Goal: Contribute content: Contribute content

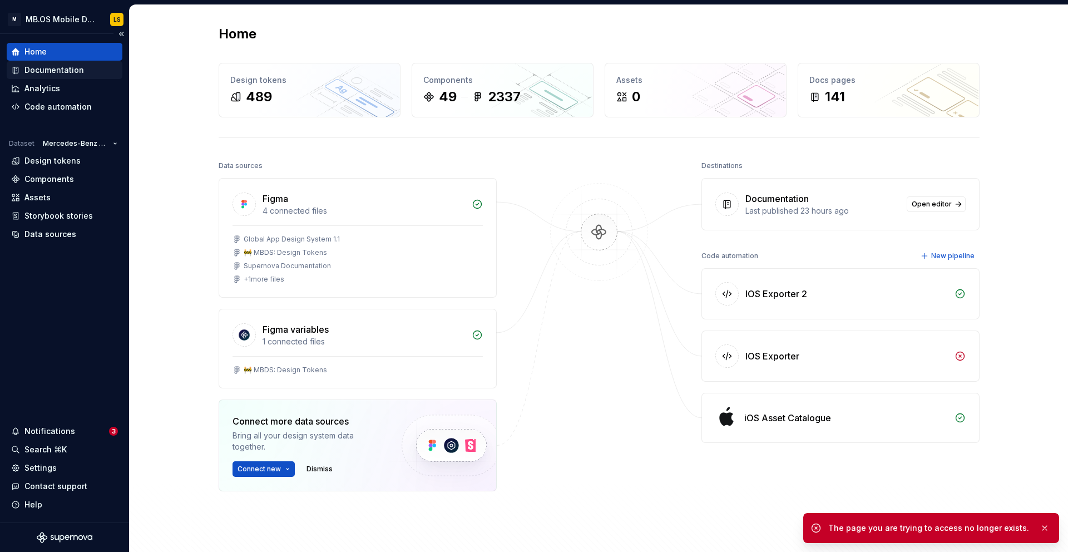
click at [58, 70] on div "Documentation" at bounding box center [54, 70] width 60 height 11
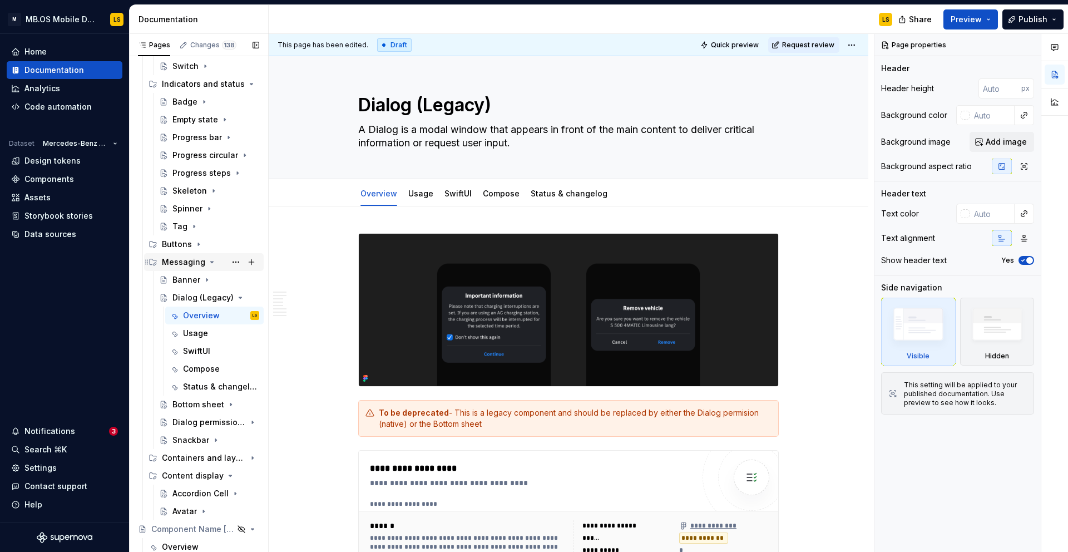
scroll to position [262, 0]
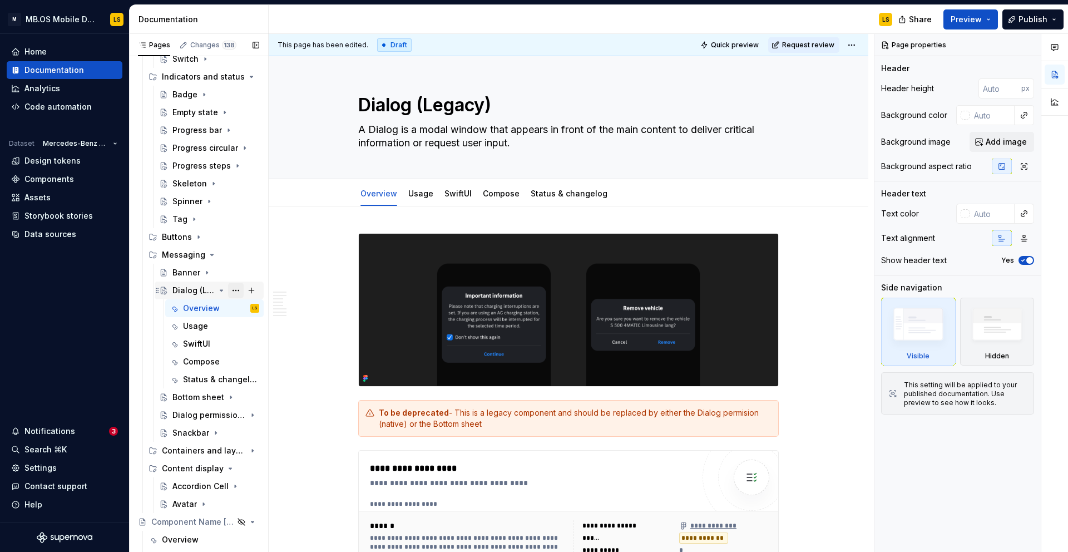
click at [239, 293] on button "Page tree" at bounding box center [236, 291] width 16 height 16
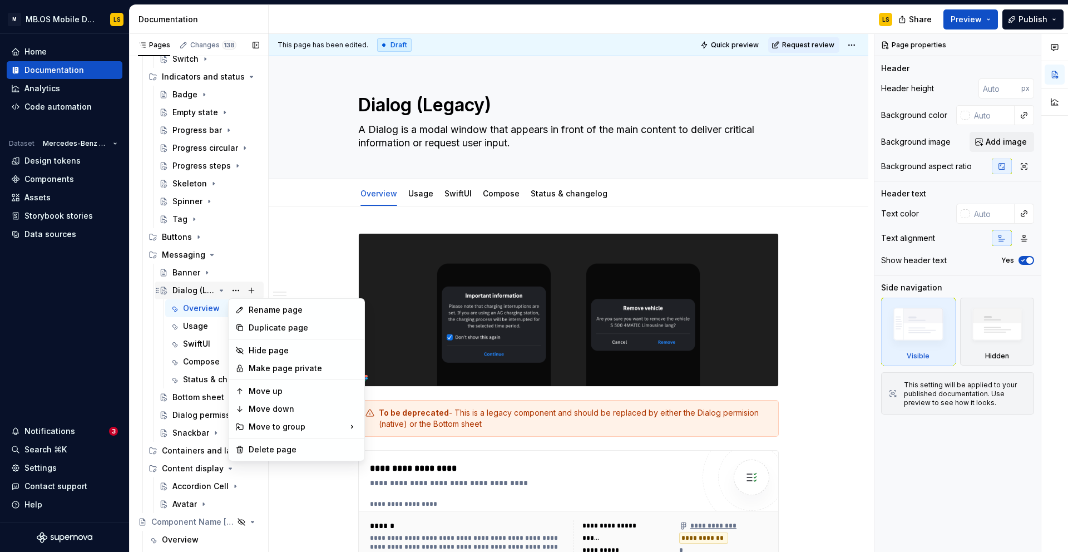
click at [222, 289] on div "Pages Changes 138 Add Accessibility guide for tree Page tree. Navigate the tree…" at bounding box center [198, 295] width 139 height 523
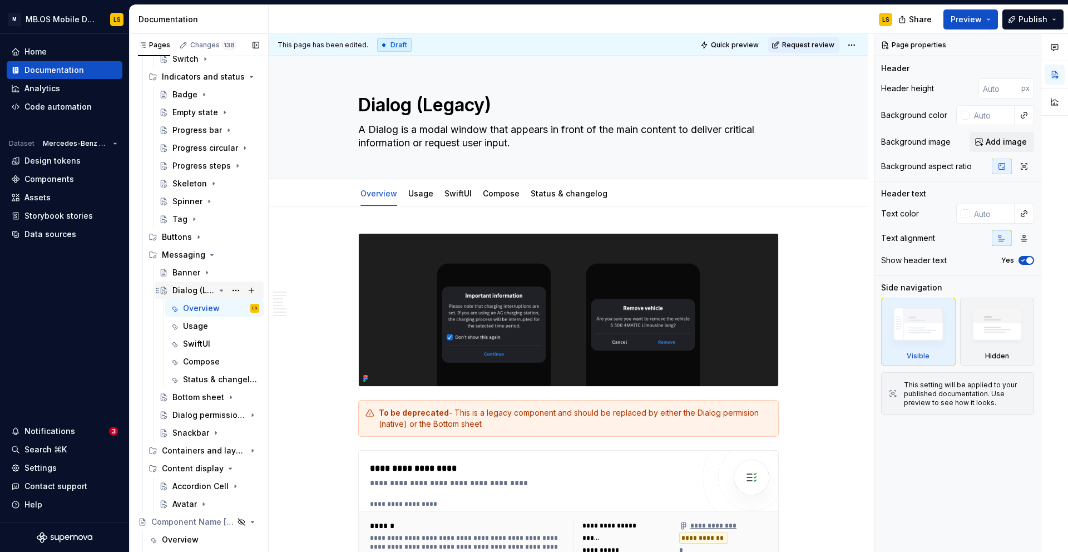
click at [221, 289] on icon "Page tree" at bounding box center [221, 290] width 9 height 9
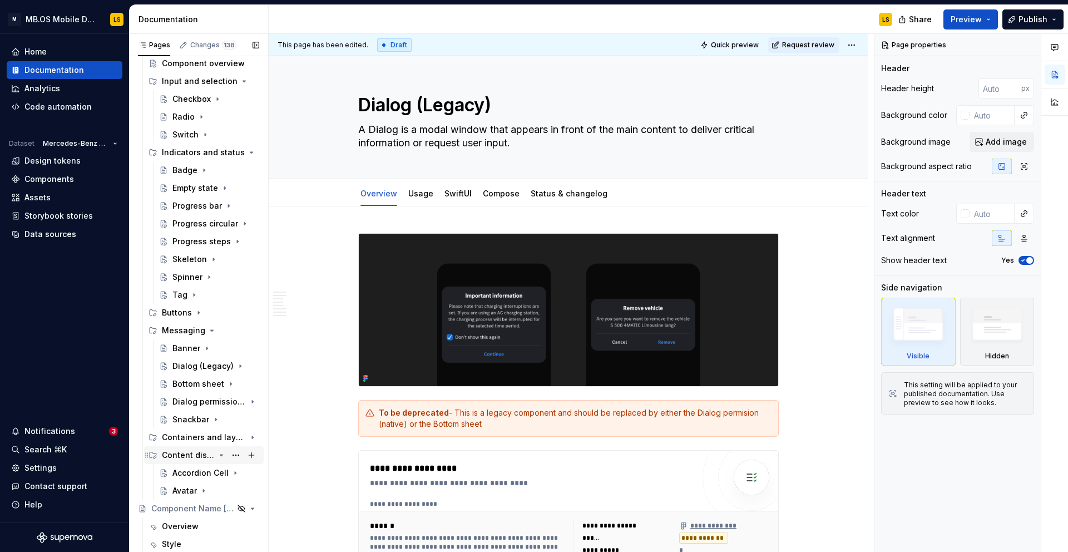
scroll to position [182, 0]
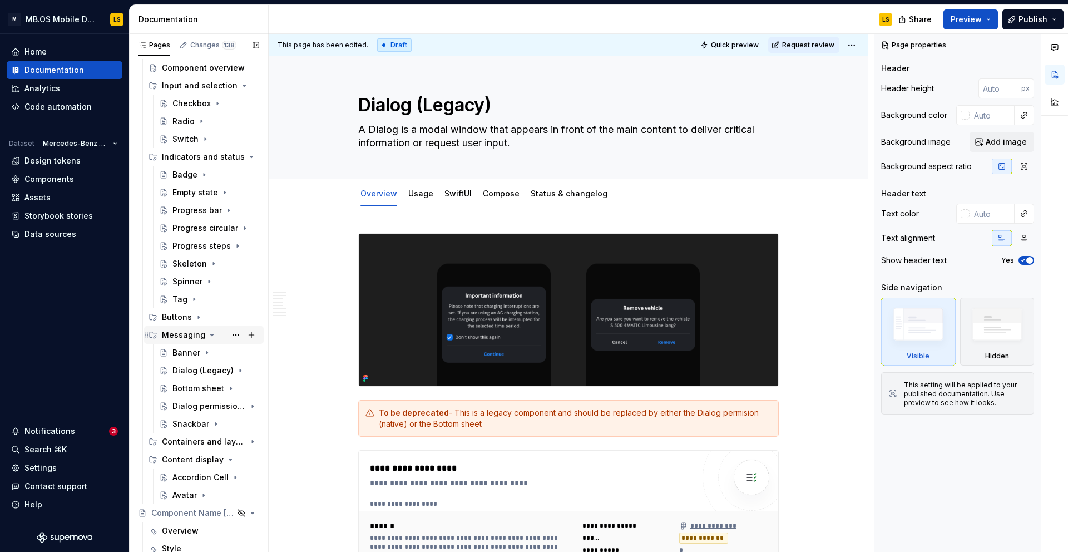
click at [211, 336] on icon "Page tree" at bounding box center [211, 334] width 9 height 9
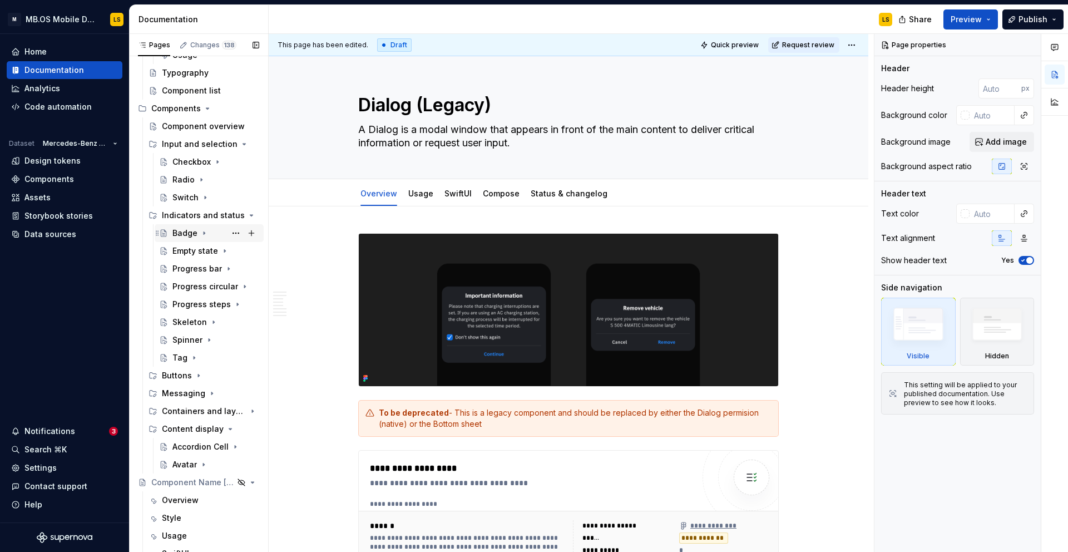
scroll to position [124, 0]
click at [221, 214] on icon "Page tree" at bounding box center [221, 214] width 3 height 1
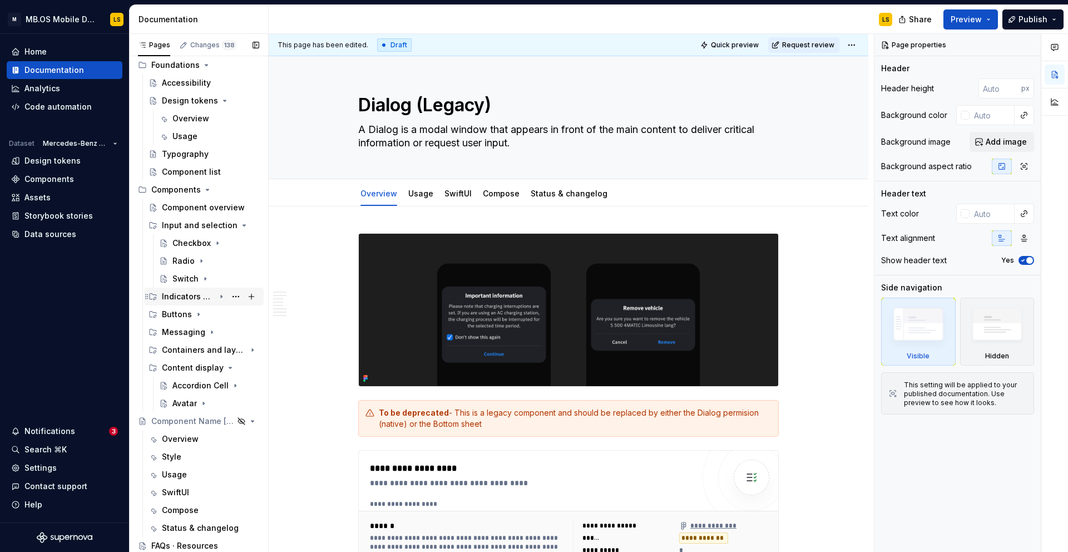
scroll to position [0, 0]
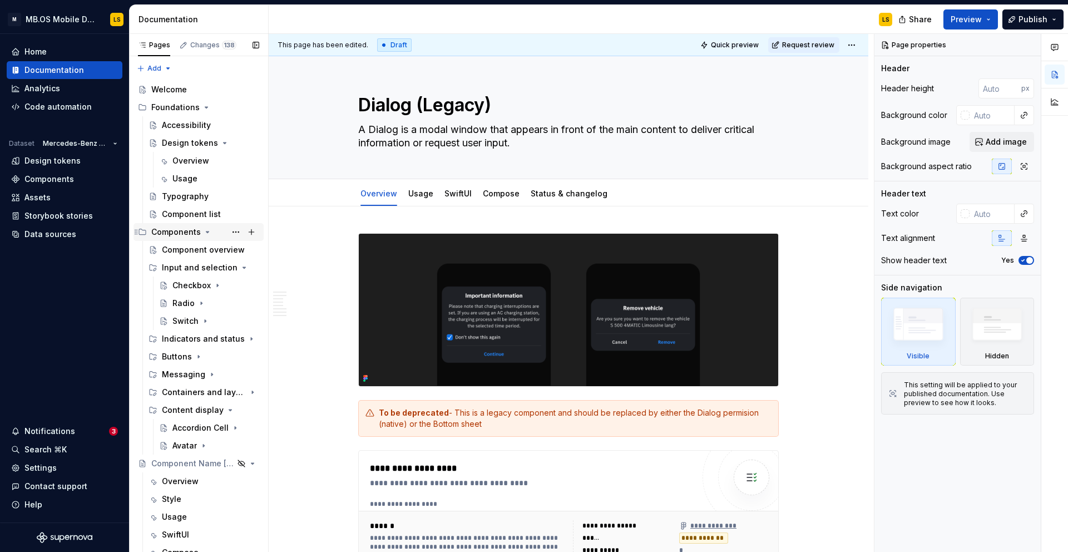
click at [205, 231] on icon "Page tree" at bounding box center [207, 232] width 9 height 9
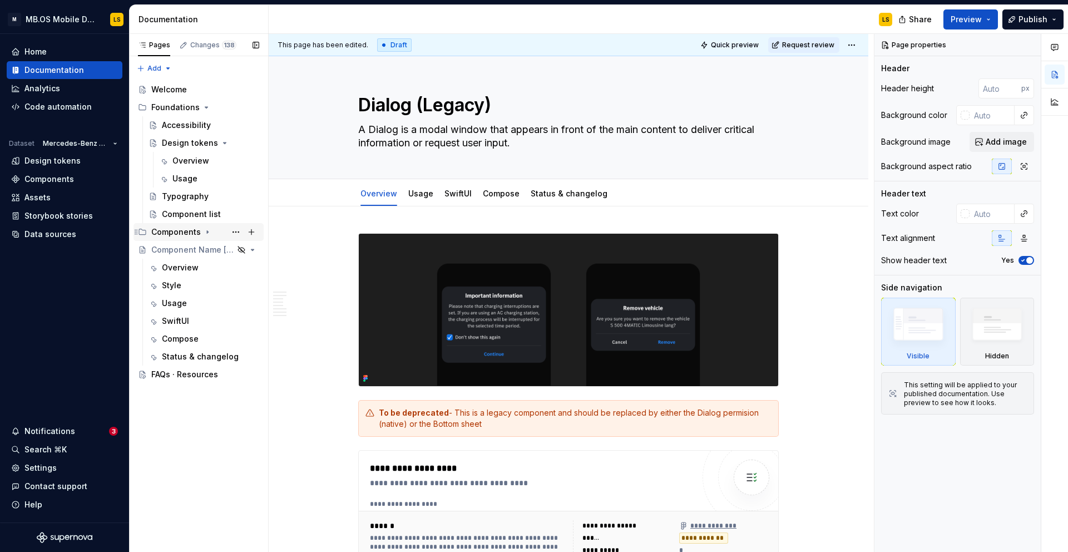
click at [206, 234] on icon "Page tree" at bounding box center [207, 232] width 9 height 9
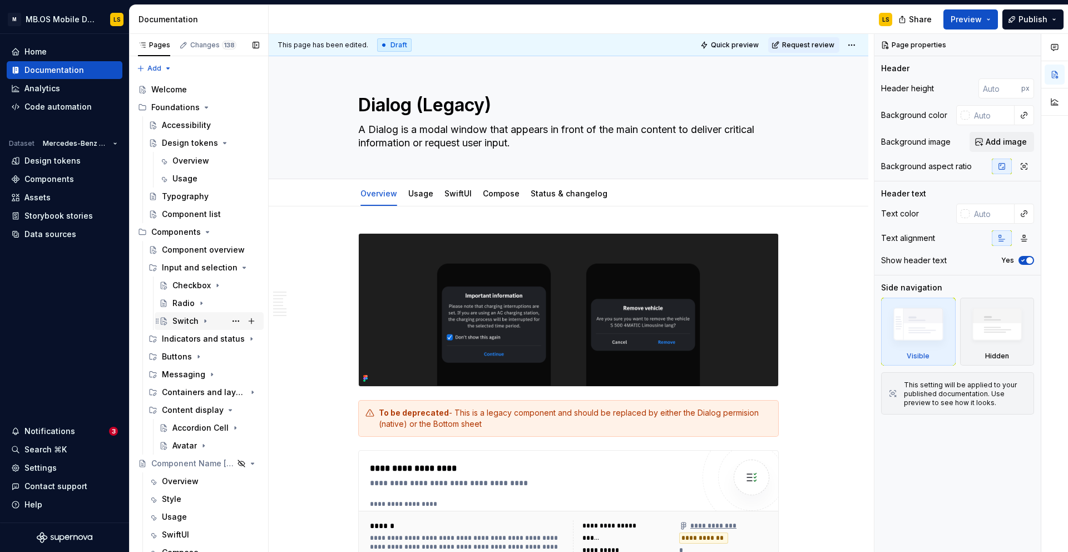
click at [194, 318] on div "Switch" at bounding box center [185, 320] width 26 height 11
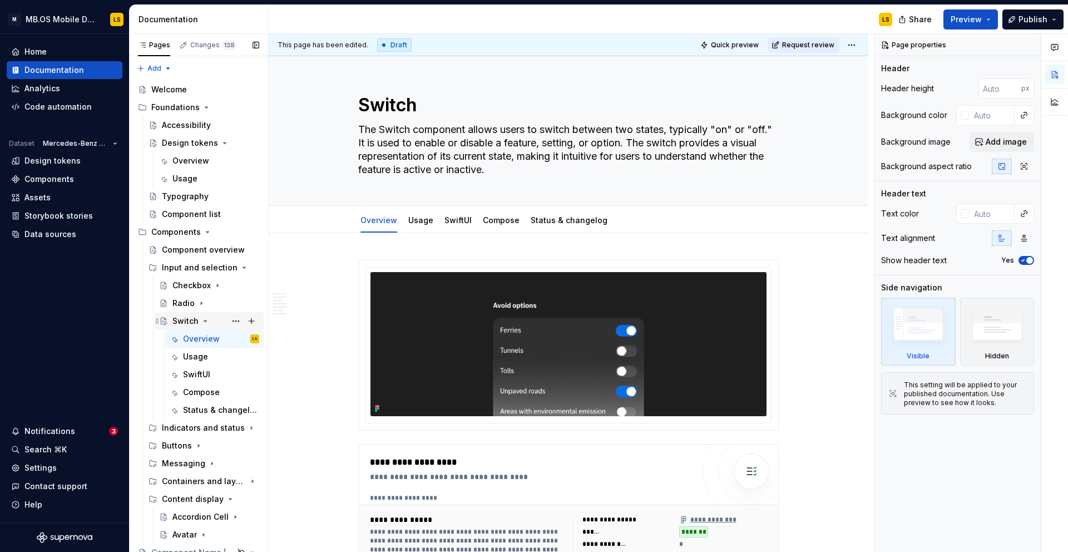
click at [204, 320] on icon "Page tree" at bounding box center [205, 320] width 3 height 1
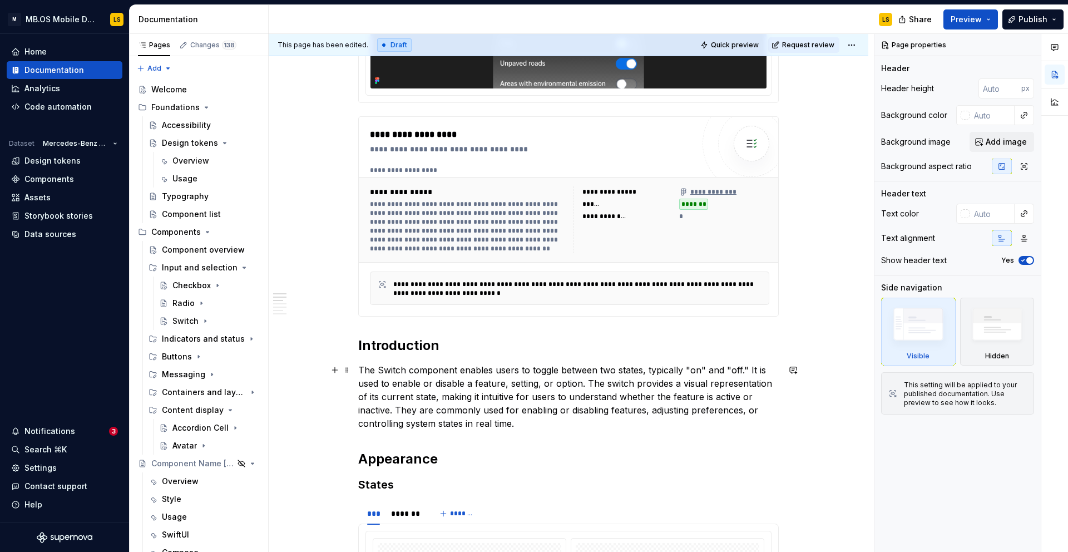
scroll to position [333, 0]
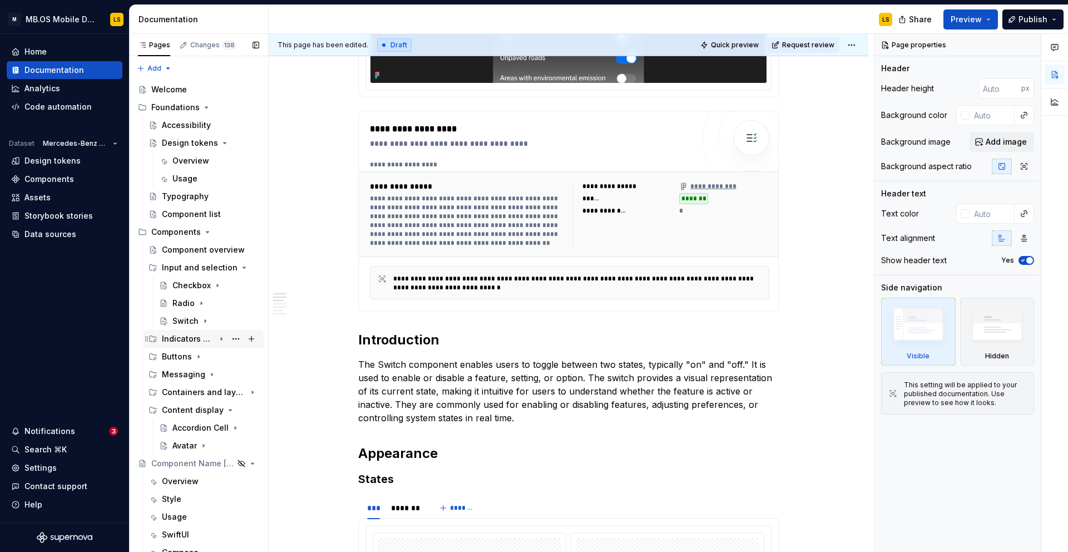
click at [190, 342] on div "Indicators and status" at bounding box center [188, 338] width 53 height 11
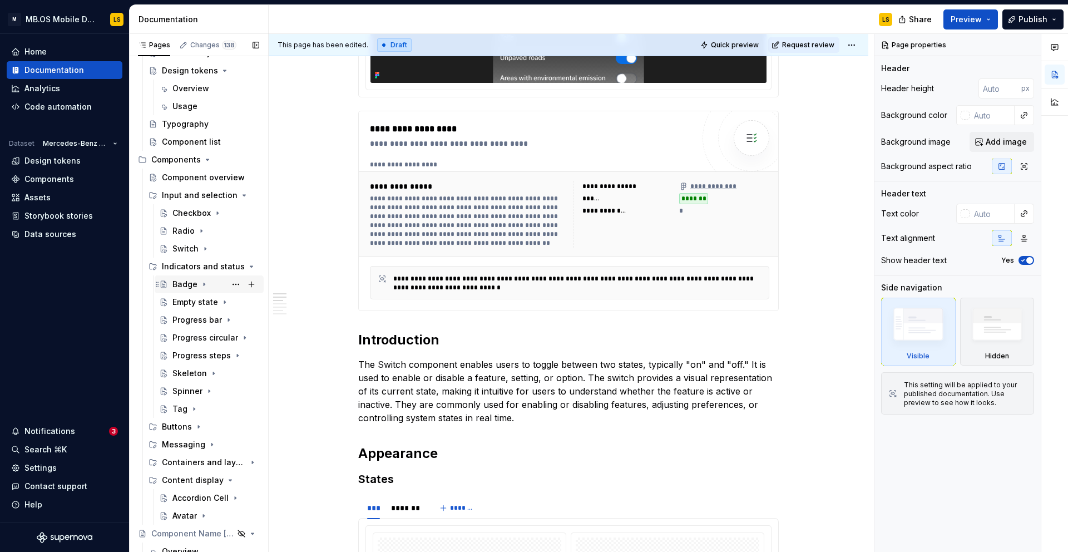
scroll to position [73, 0]
click at [195, 301] on div "Empty state" at bounding box center [193, 300] width 42 height 11
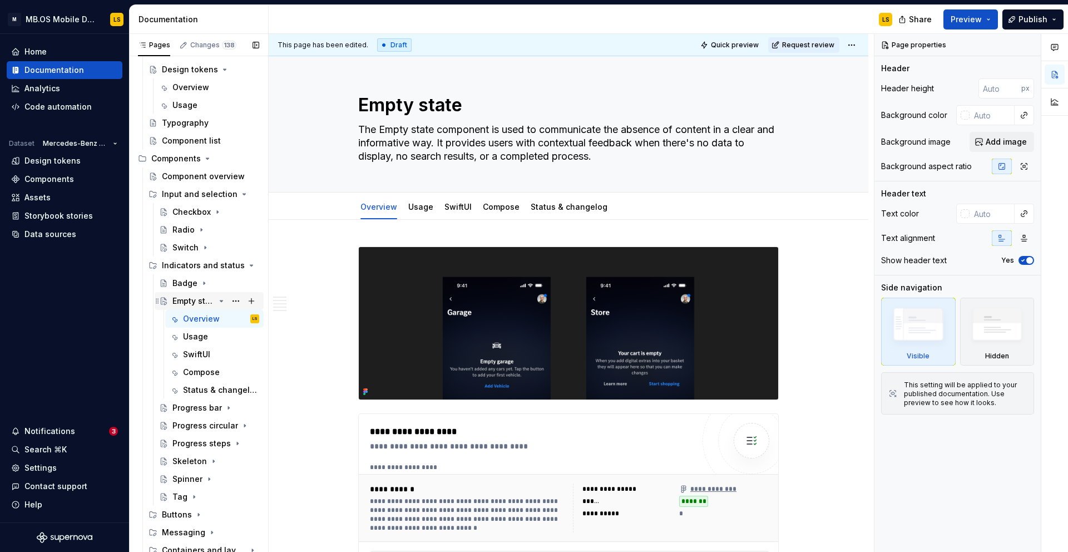
click at [220, 300] on icon "Page tree" at bounding box center [221, 300] width 9 height 9
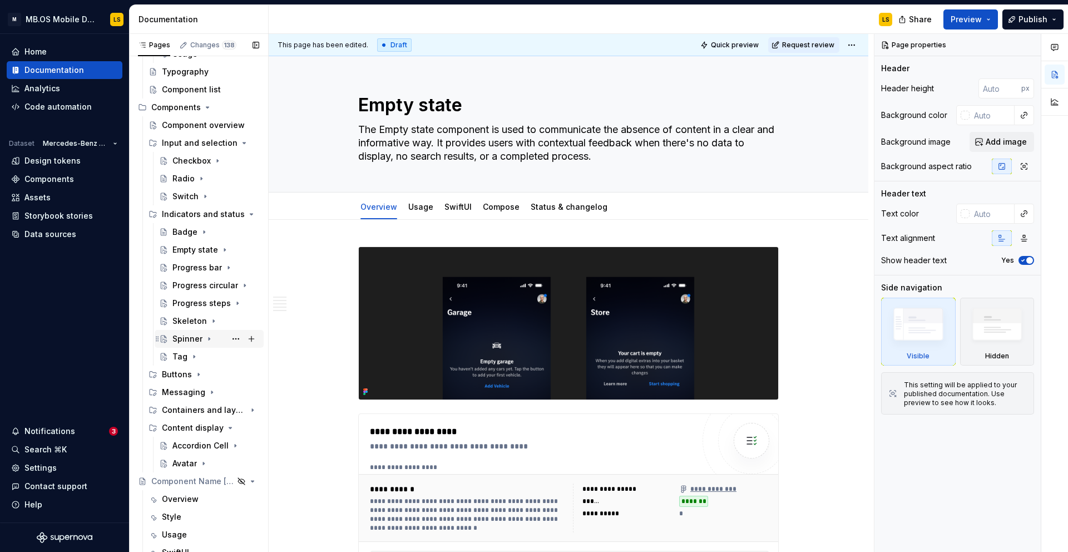
scroll to position [125, 0]
click at [223, 411] on icon "Page tree" at bounding box center [221, 409] width 9 height 9
click at [221, 412] on icon "Page tree" at bounding box center [221, 409] width 9 height 9
click at [221, 215] on icon "Page tree" at bounding box center [221, 213] width 9 height 9
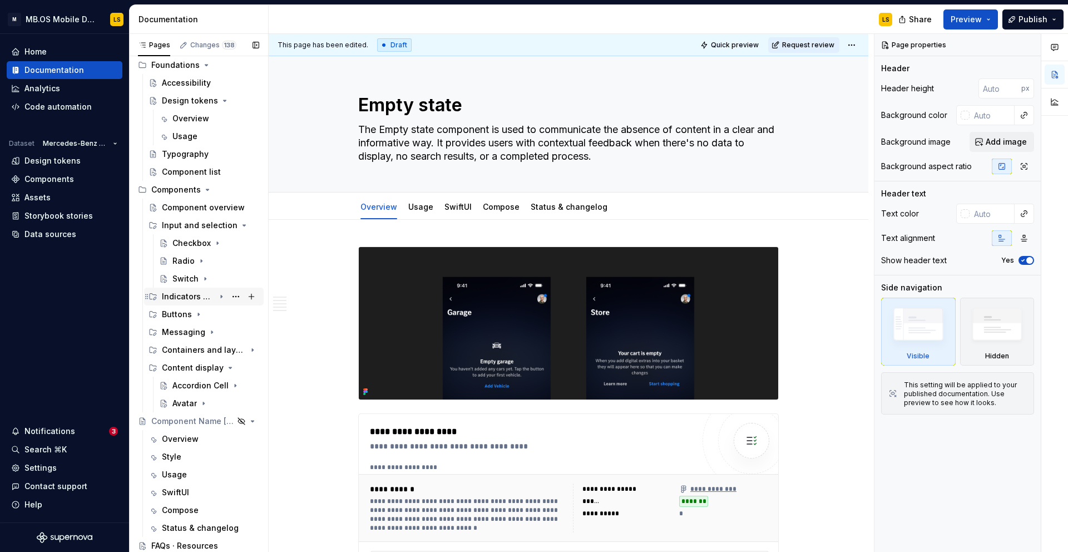
scroll to position [42, 0]
click at [224, 352] on icon "Page tree" at bounding box center [221, 349] width 9 height 9
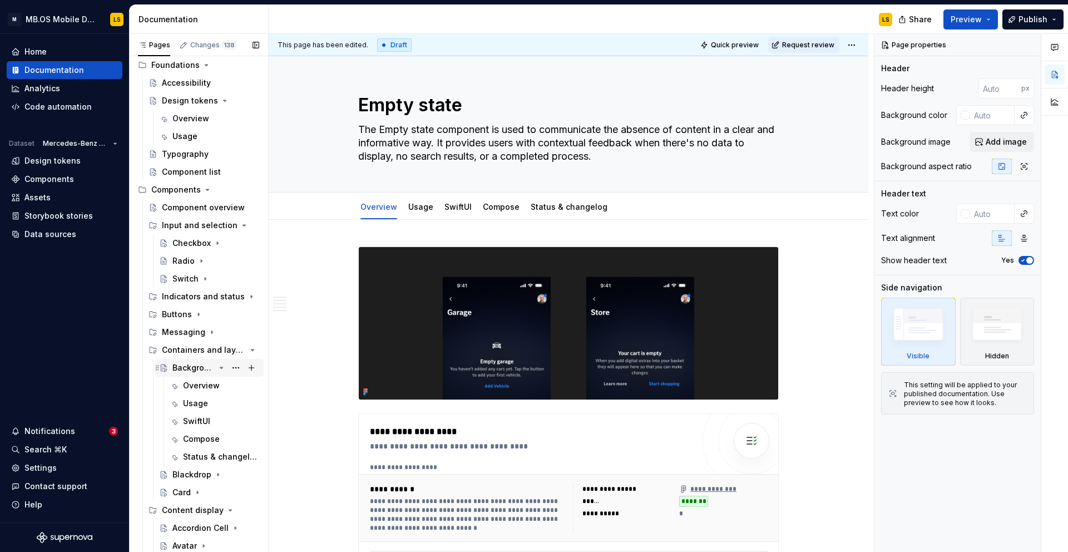
click at [221, 370] on icon "Page tree" at bounding box center [221, 367] width 9 height 9
click at [183, 405] on div "Card" at bounding box center [181, 403] width 18 height 11
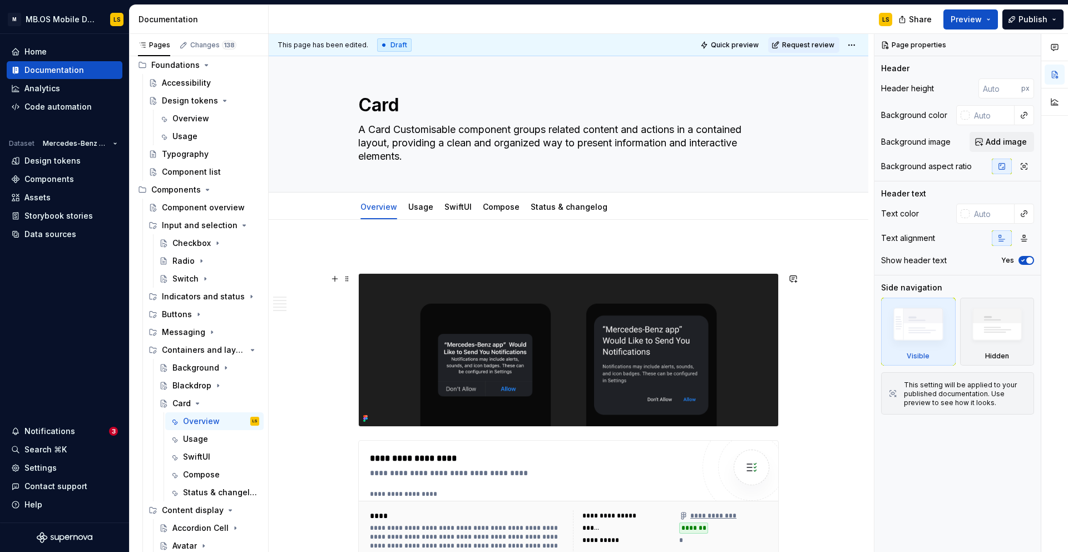
click at [506, 338] on img at bounding box center [568, 350] width 419 height 152
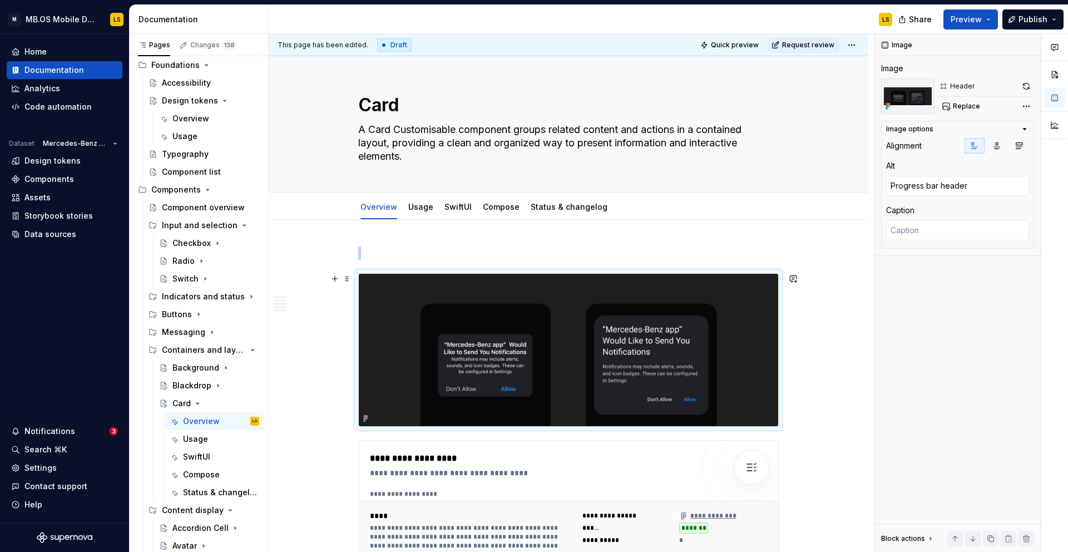
click at [474, 347] on img at bounding box center [568, 350] width 419 height 152
click at [349, 280] on span at bounding box center [347, 279] width 9 height 16
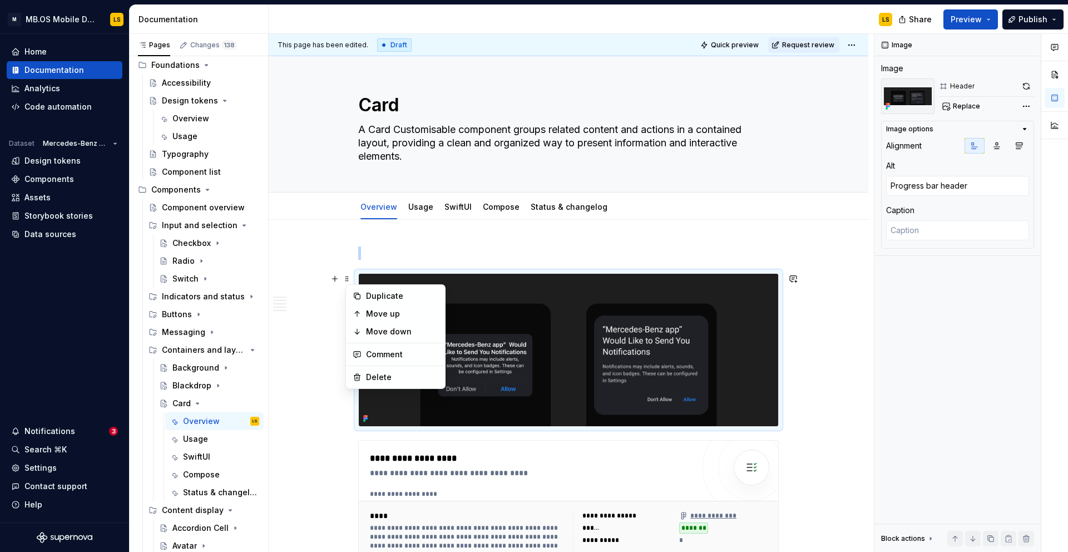
click at [489, 383] on img at bounding box center [568, 350] width 419 height 152
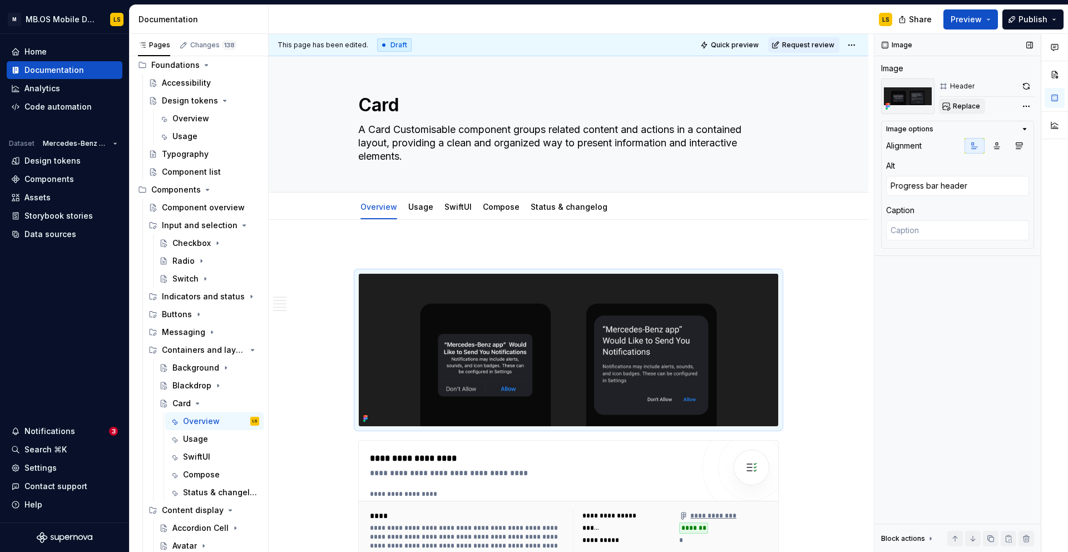
click at [962, 109] on span "Replace" at bounding box center [966, 106] width 27 height 9
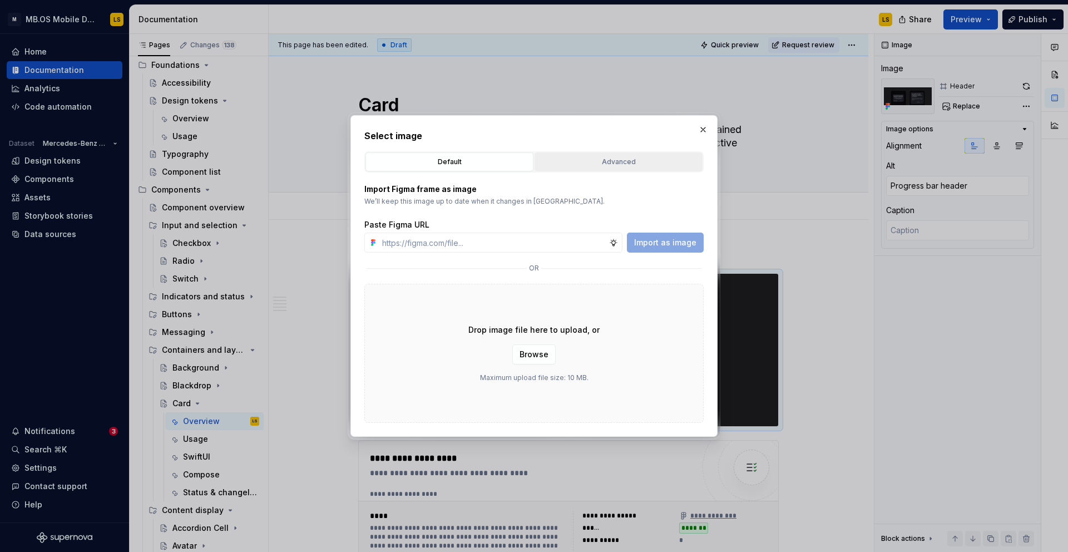
click at [634, 160] on div "Advanced" at bounding box center [618, 161] width 160 height 11
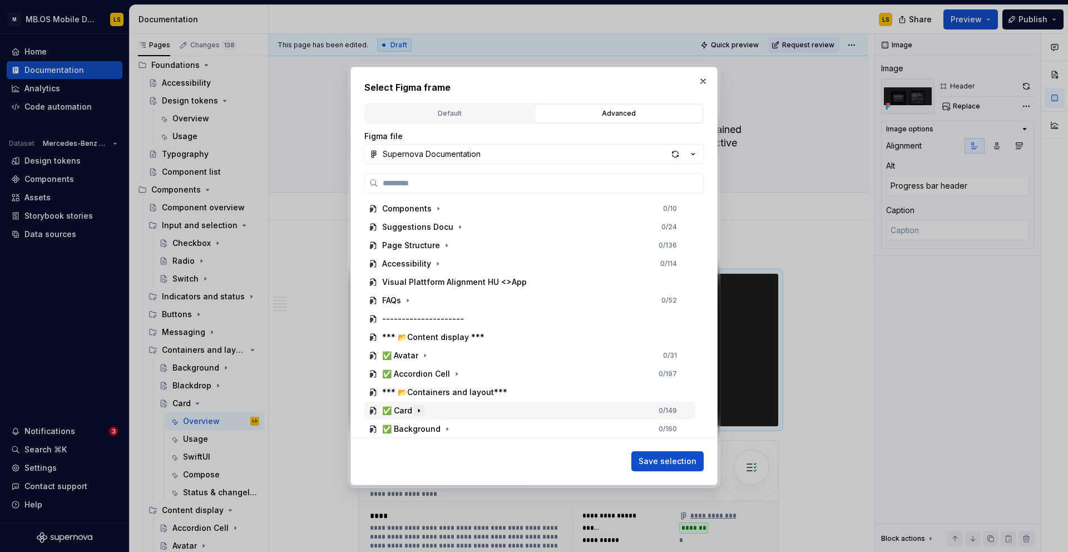
click at [417, 412] on icon "button" at bounding box center [418, 410] width 9 height 9
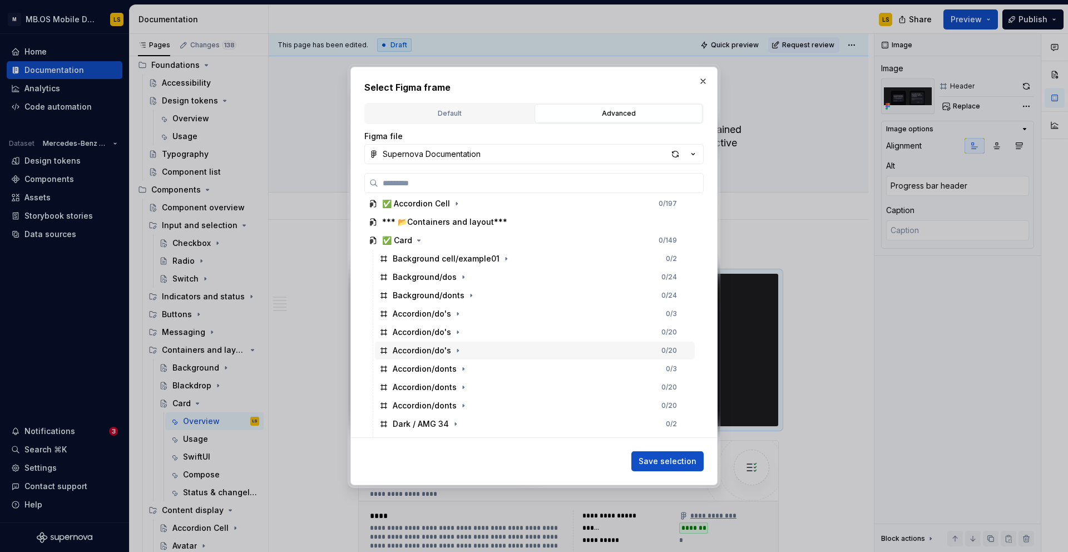
scroll to position [170, 0]
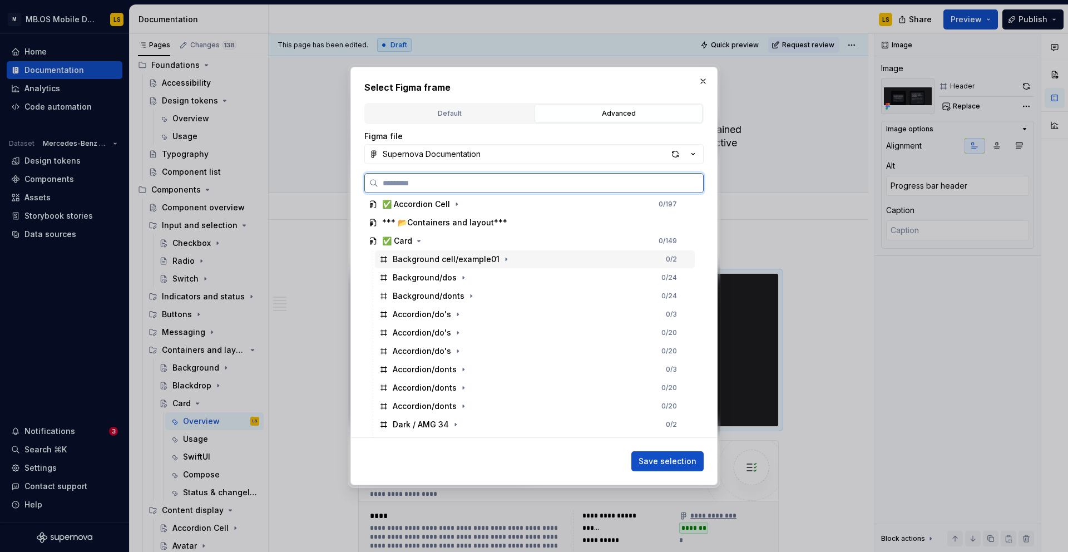
click at [445, 258] on div "Background cell/example01" at bounding box center [446, 259] width 107 height 11
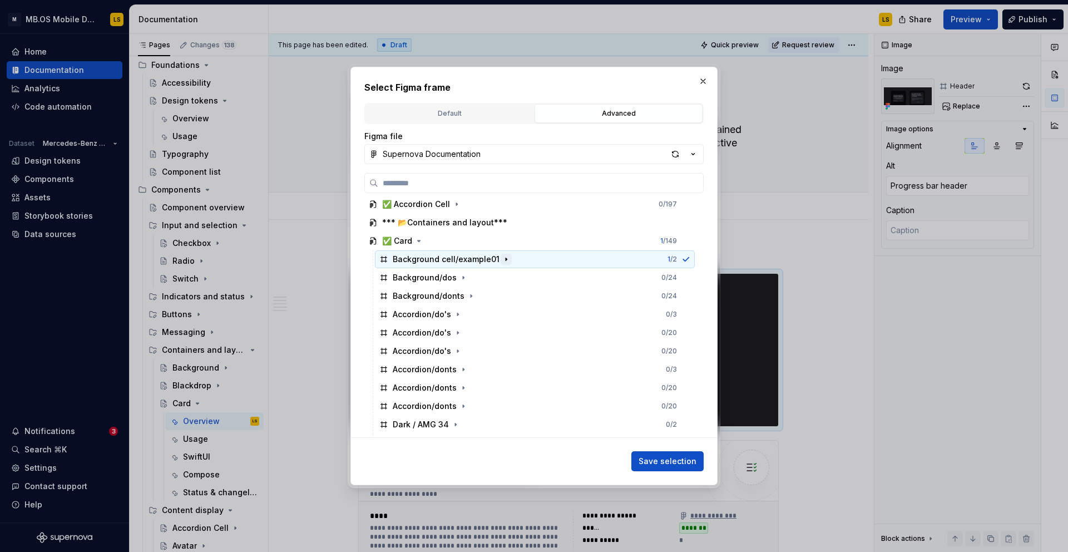
click at [503, 260] on icon "button" at bounding box center [506, 259] width 9 height 9
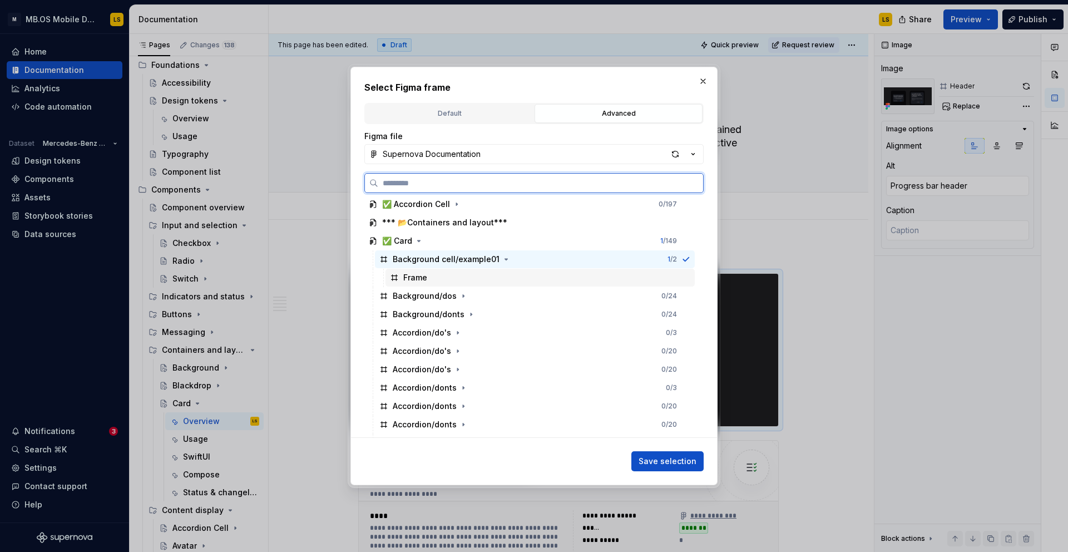
click at [468, 270] on div "Frame" at bounding box center [539, 278] width 309 height 18
click at [674, 257] on div "Background cell/example01 1 / 2" at bounding box center [535, 259] width 320 height 18
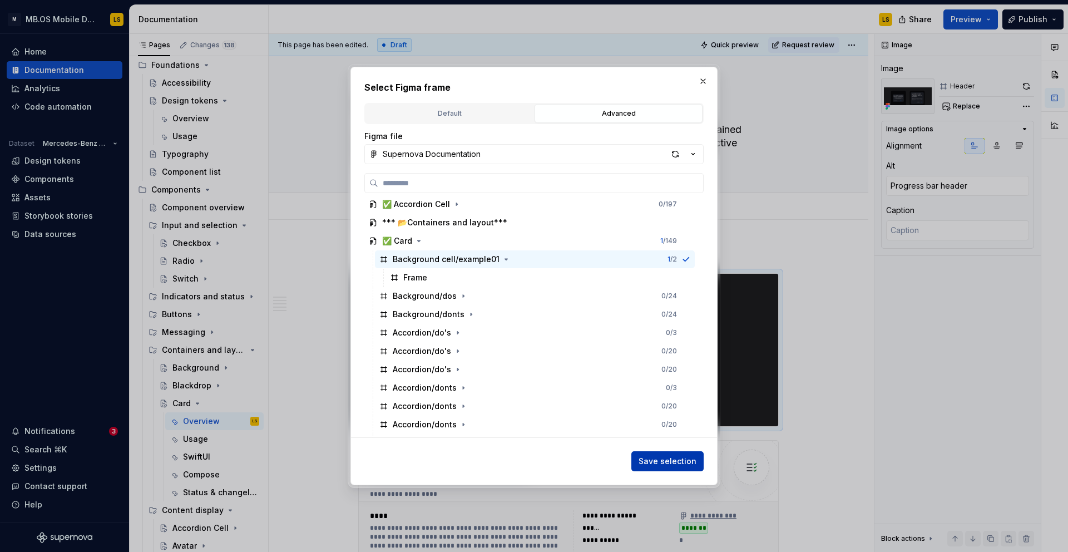
click at [666, 463] on span "Save selection" at bounding box center [668, 461] width 58 height 11
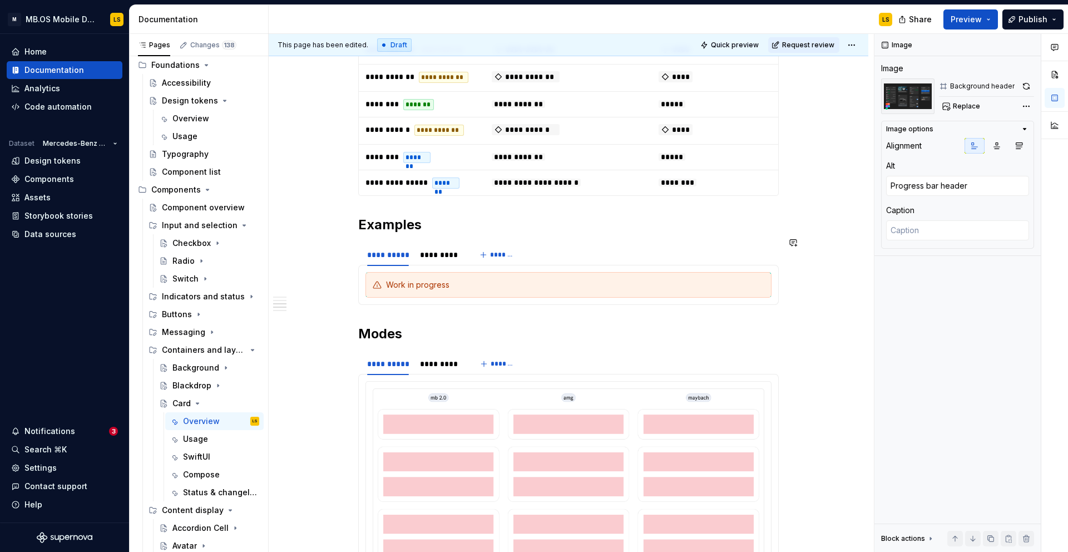
scroll to position [1254, 0]
click at [442, 364] on div "*********" at bounding box center [440, 364] width 41 height 11
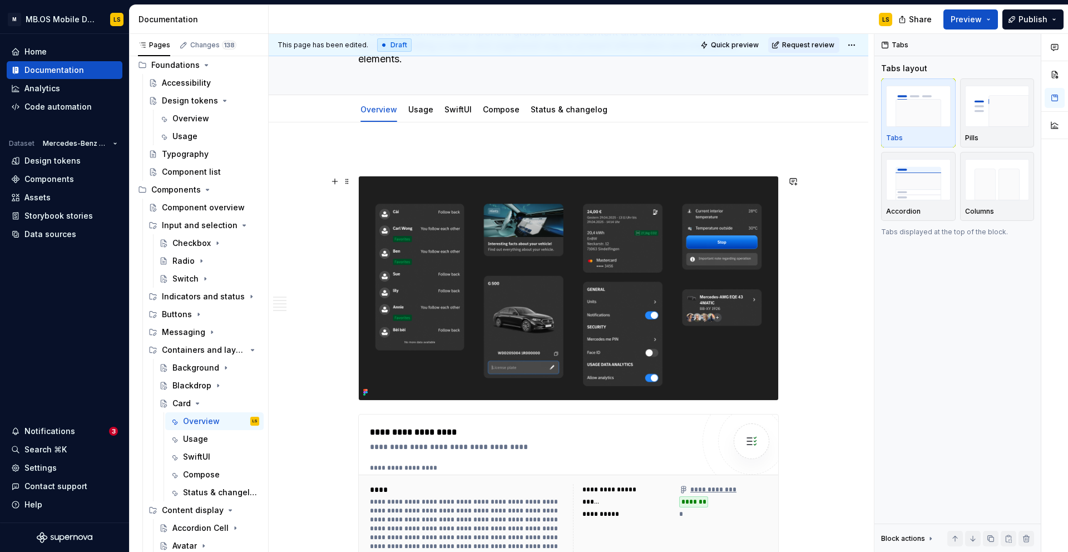
scroll to position [91, 0]
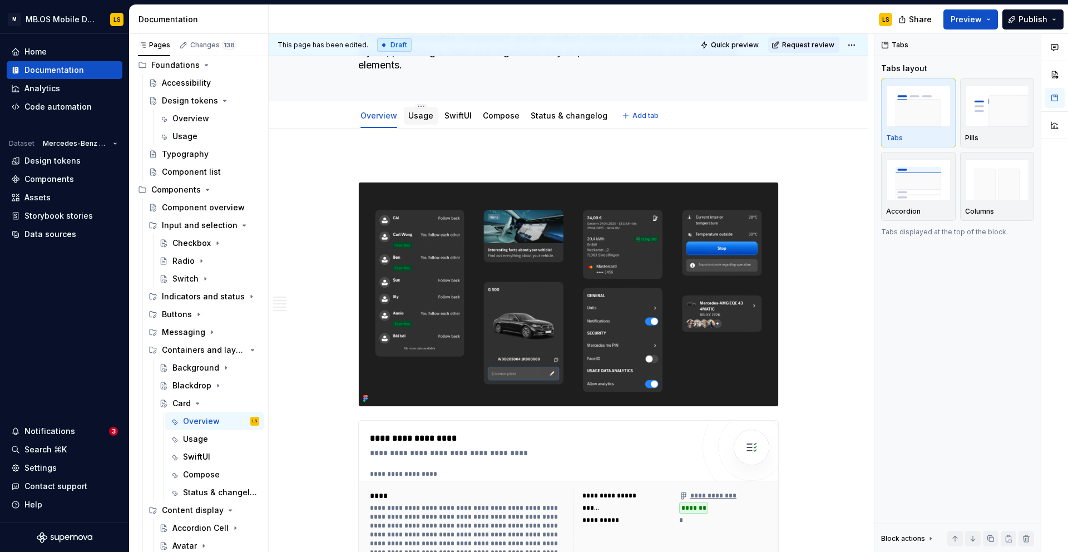
click at [421, 117] on link "Usage" at bounding box center [420, 115] width 25 height 9
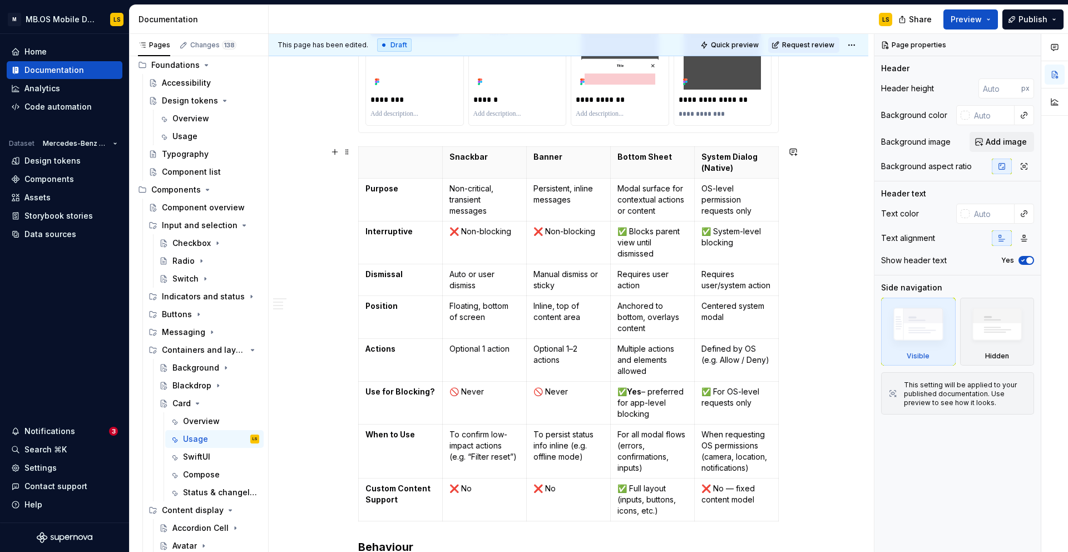
scroll to position [560, 0]
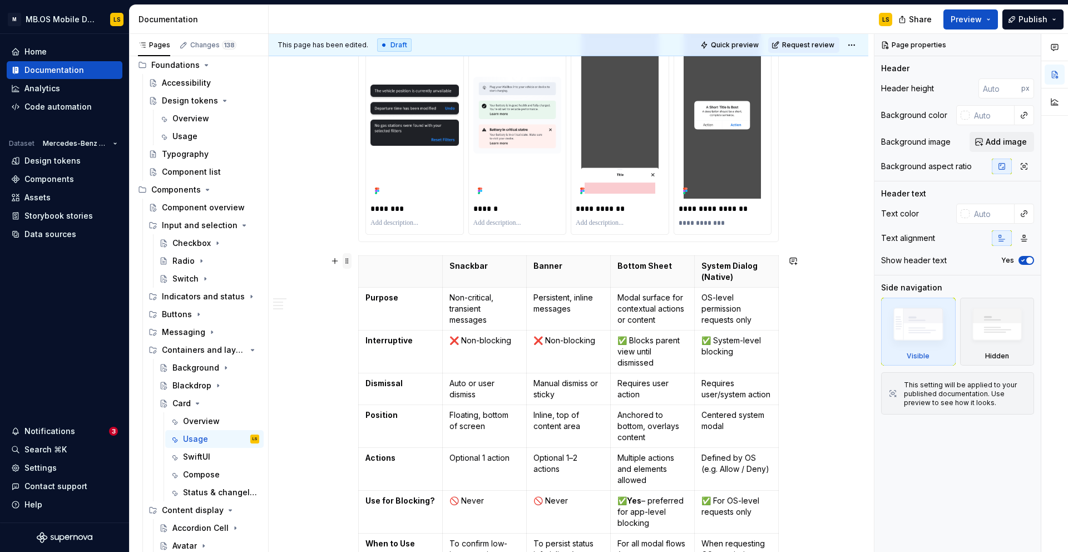
click at [349, 264] on span at bounding box center [347, 261] width 9 height 16
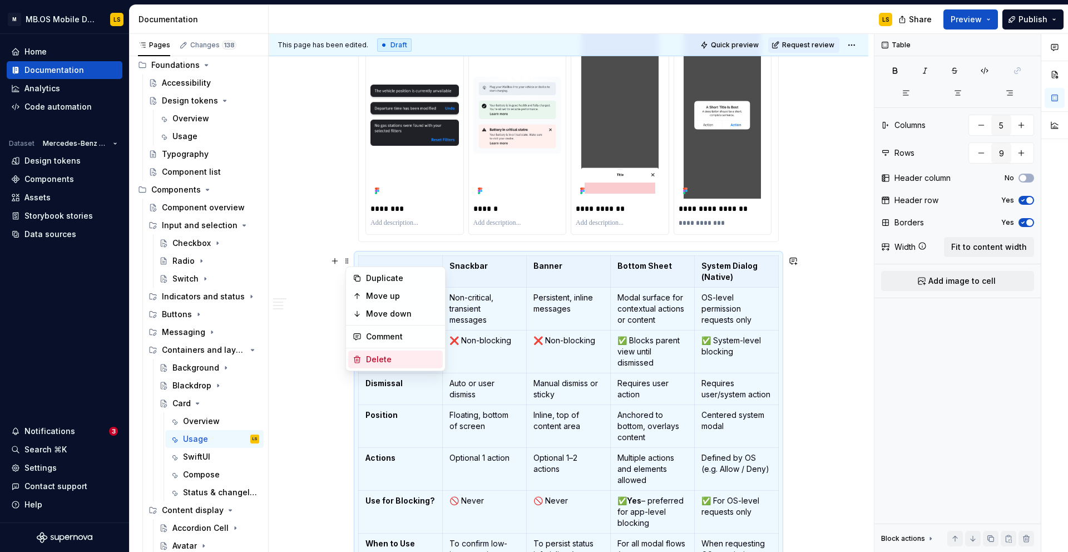
click at [390, 359] on div "Delete" at bounding box center [402, 359] width 72 height 11
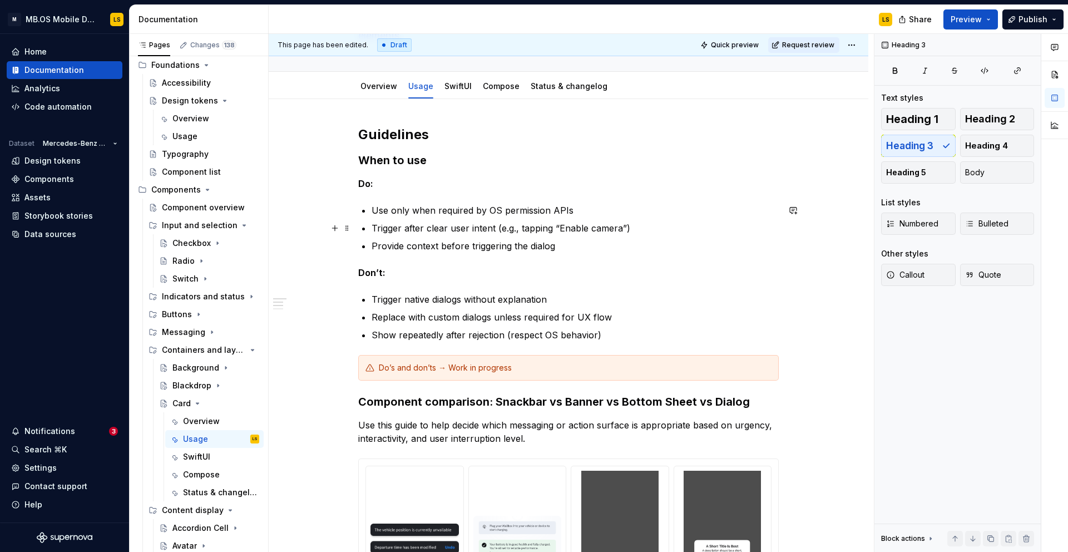
scroll to position [119, 0]
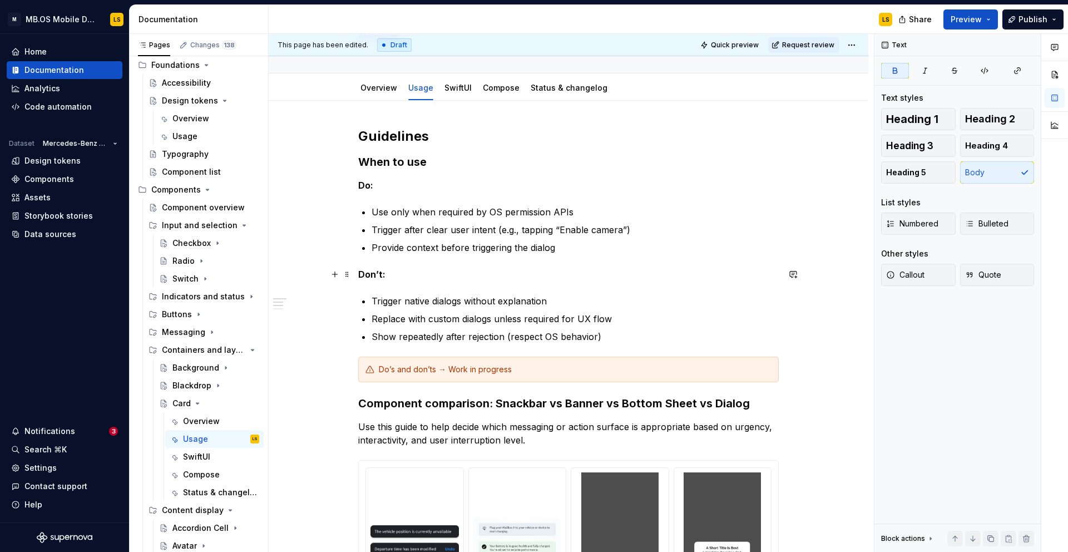
click at [442, 278] on p "Don’t:" at bounding box center [568, 274] width 421 height 13
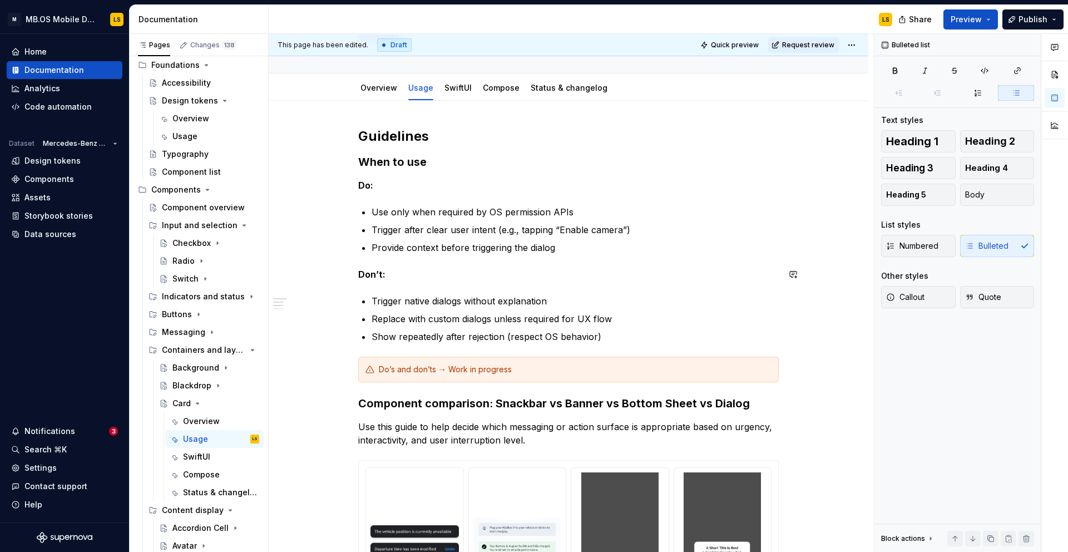
click at [430, 286] on div "**********" at bounding box center [568, 436] width 421 height 619
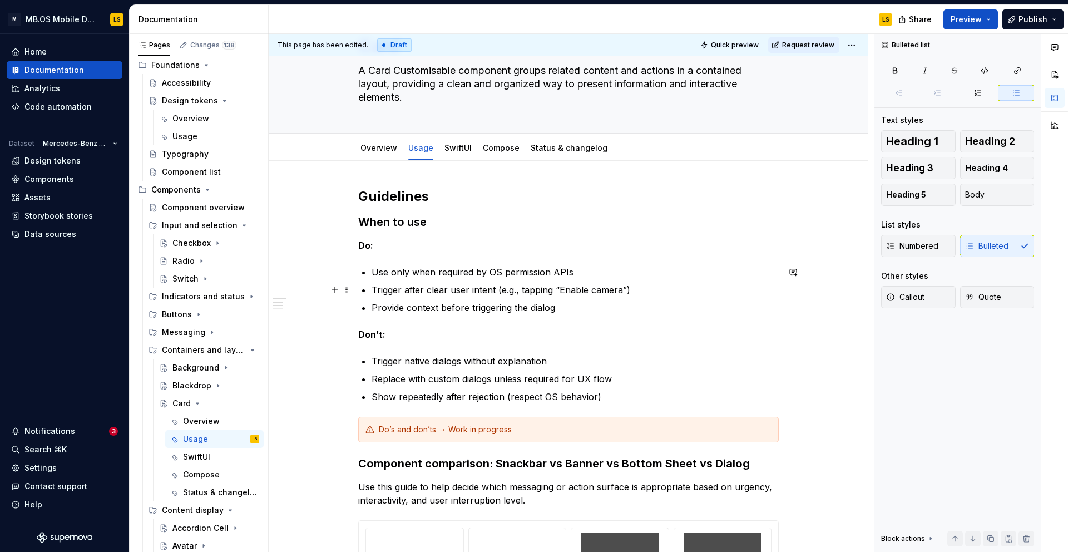
scroll to position [58, 0]
click at [403, 258] on div "**********" at bounding box center [568, 497] width 421 height 619
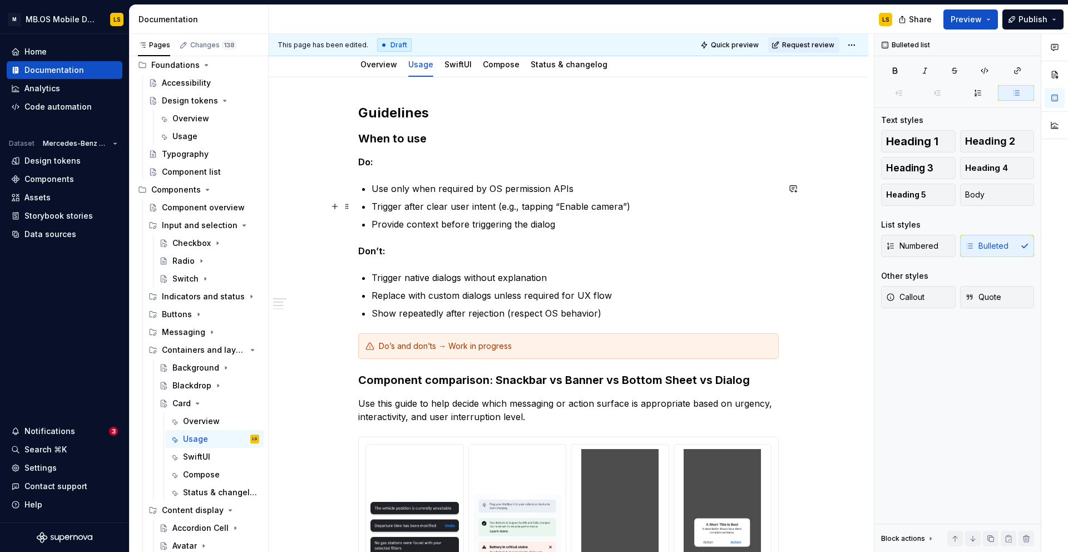
scroll to position [143, 0]
type textarea "*"
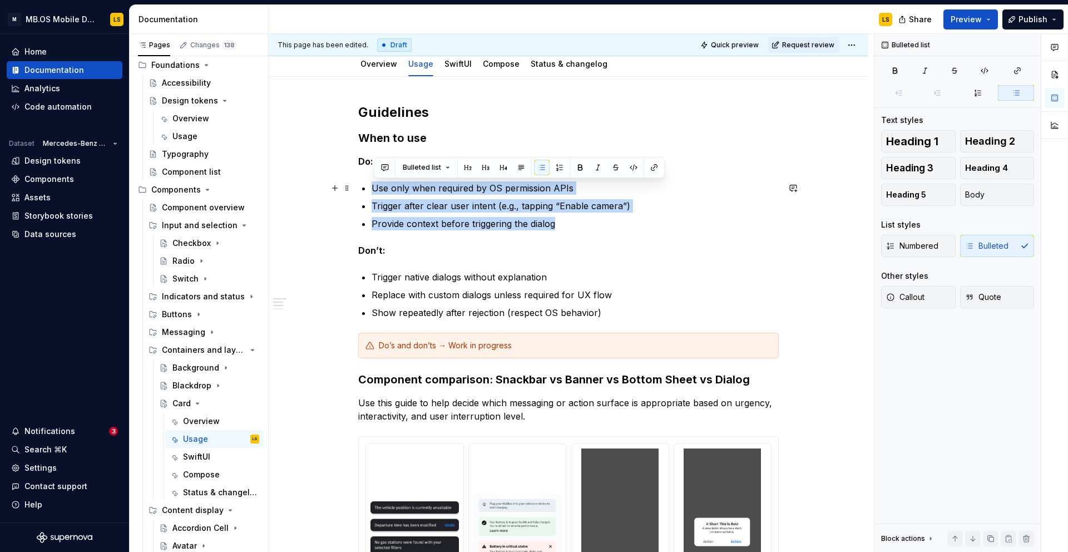
drag, startPoint x: 449, startPoint y: 221, endPoint x: 373, endPoint y: 188, distance: 82.5
click at [374, 188] on ul "Use only when required by OS permission APIs Trigger after clear user intent (e…" at bounding box center [575, 205] width 407 height 49
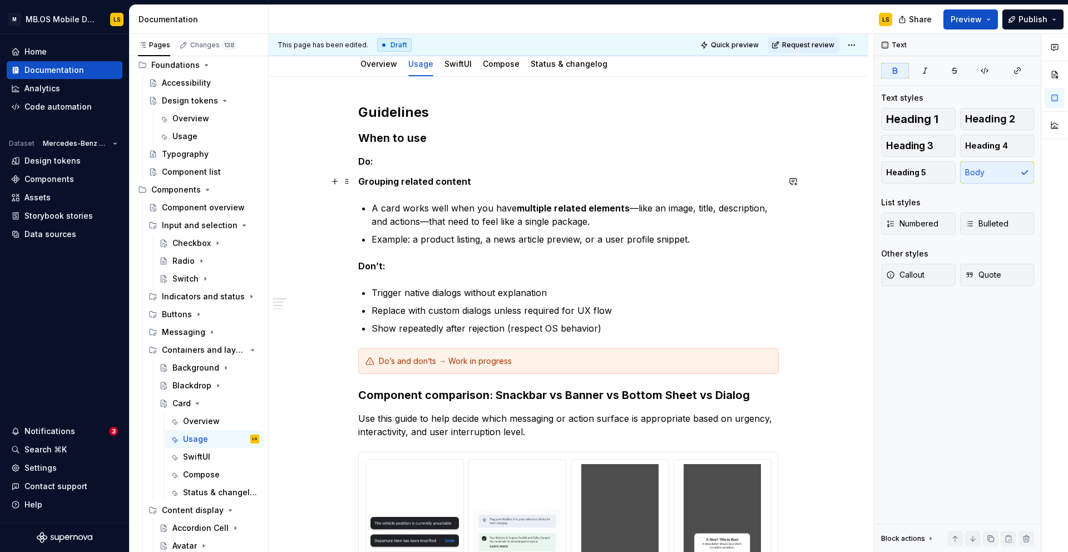
click at [359, 183] on div "**********" at bounding box center [569, 497] width 600 height 840
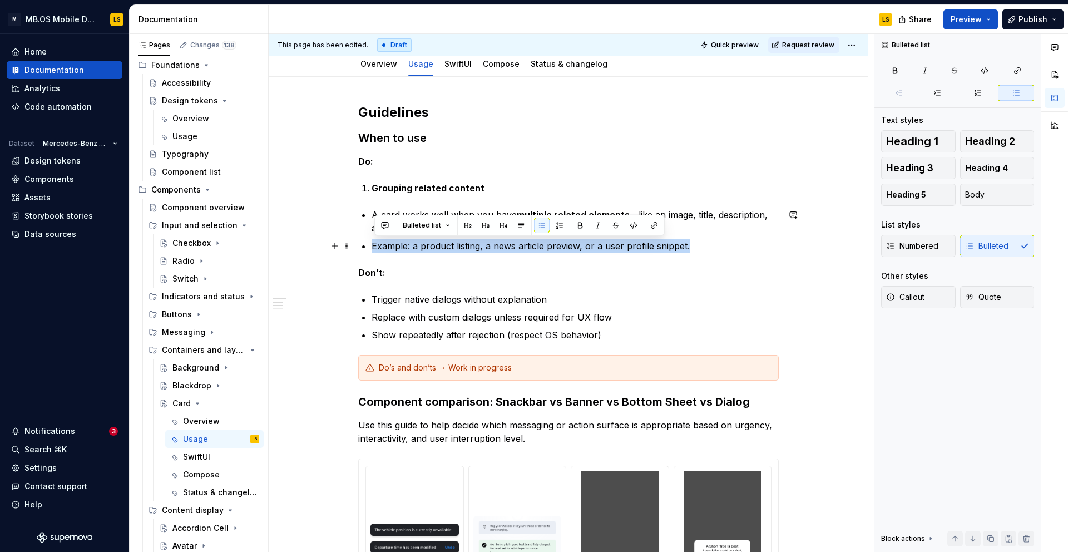
drag, startPoint x: 719, startPoint y: 250, endPoint x: 355, endPoint y: 243, distance: 364.4
click at [355, 243] on div "**********" at bounding box center [569, 500] width 600 height 847
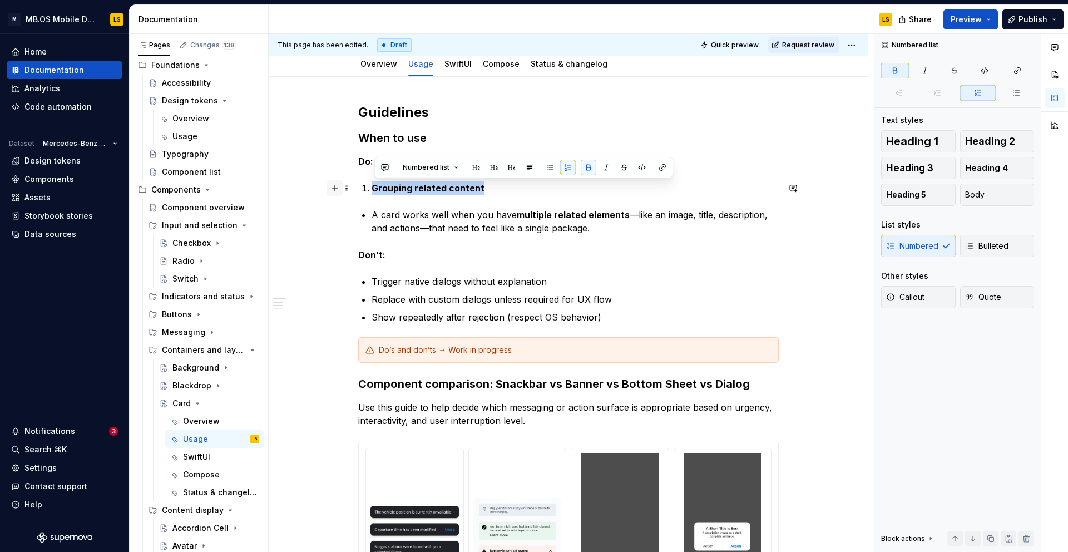
drag, startPoint x: 512, startPoint y: 186, endPoint x: 340, endPoint y: 181, distance: 171.4
click at [358, 181] on div "**********" at bounding box center [568, 421] width 421 height 636
copy strong "Grouping related content"
click at [606, 230] on p "A card works well when you have multiple related elements —like an image, title…" at bounding box center [575, 221] width 407 height 27
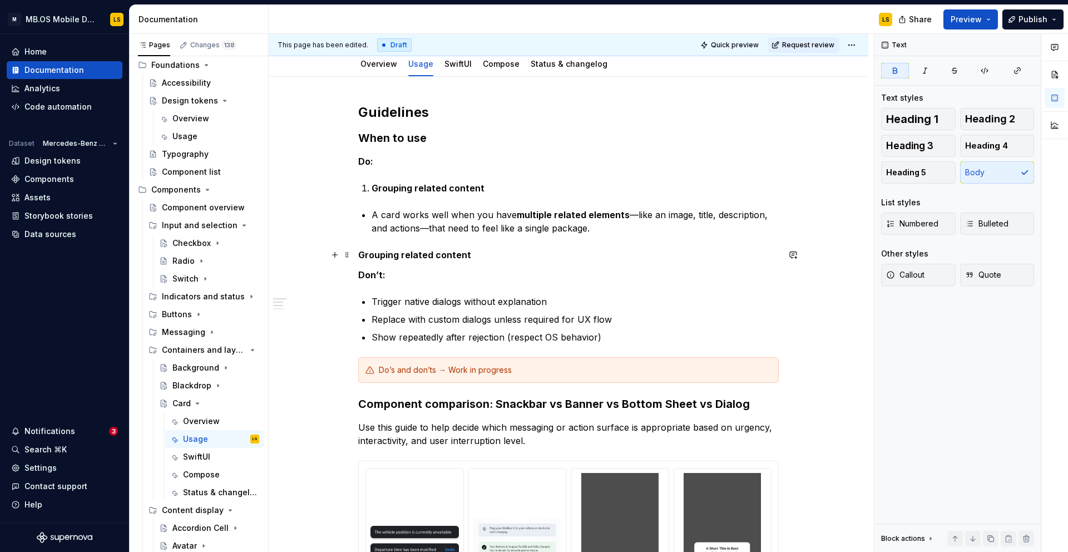
click at [362, 256] on strong "Grouping related content" at bounding box center [414, 254] width 113 height 11
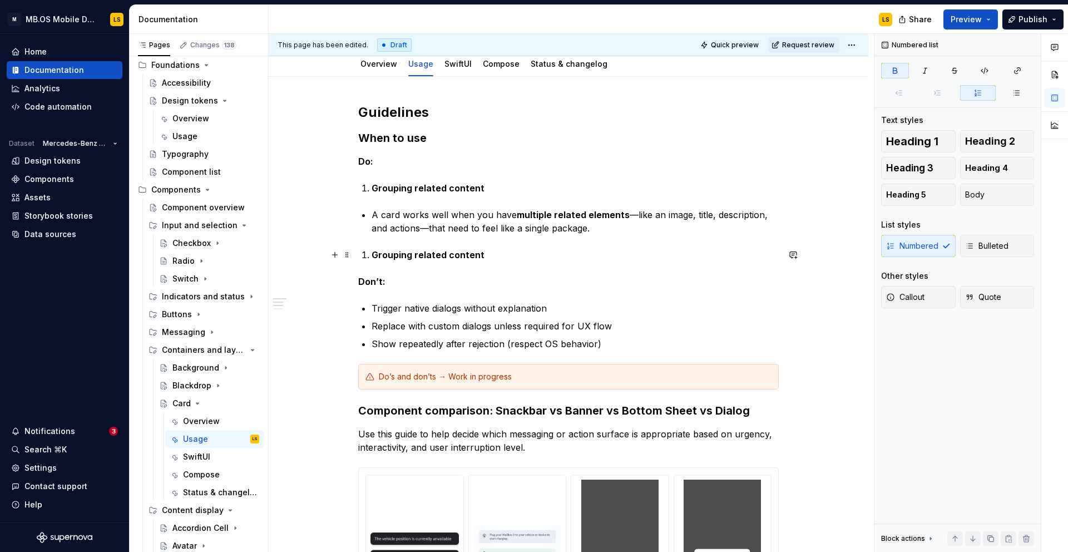
click at [375, 257] on strong "Grouping related content" at bounding box center [428, 254] width 113 height 11
click at [372, 255] on li "Grouping related content" at bounding box center [575, 254] width 407 height 13
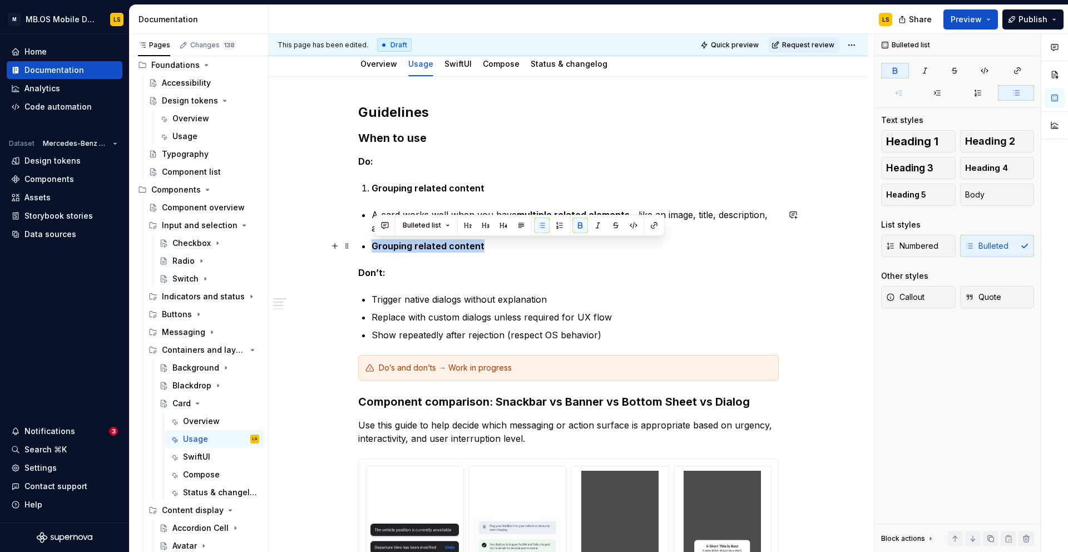
drag, startPoint x: 487, startPoint y: 249, endPoint x: 367, endPoint y: 247, distance: 120.7
click at [372, 247] on li "Grouping related content" at bounding box center [575, 245] width 407 height 13
copy strong "Grouping related content"
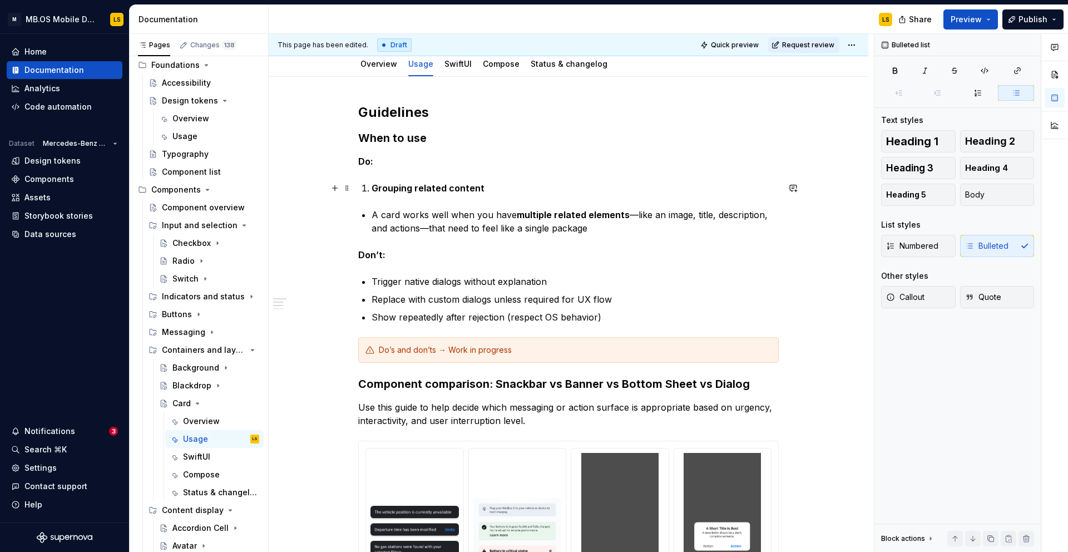
click at [502, 188] on p "Grouping related content" at bounding box center [575, 187] width 407 height 13
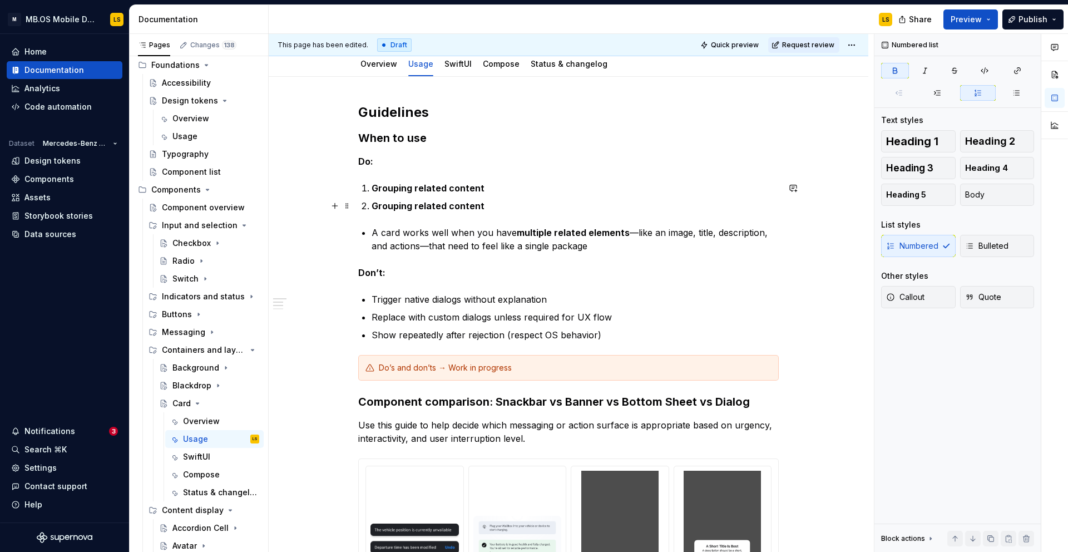
click at [517, 205] on p "Grouping related content" at bounding box center [575, 205] width 407 height 13
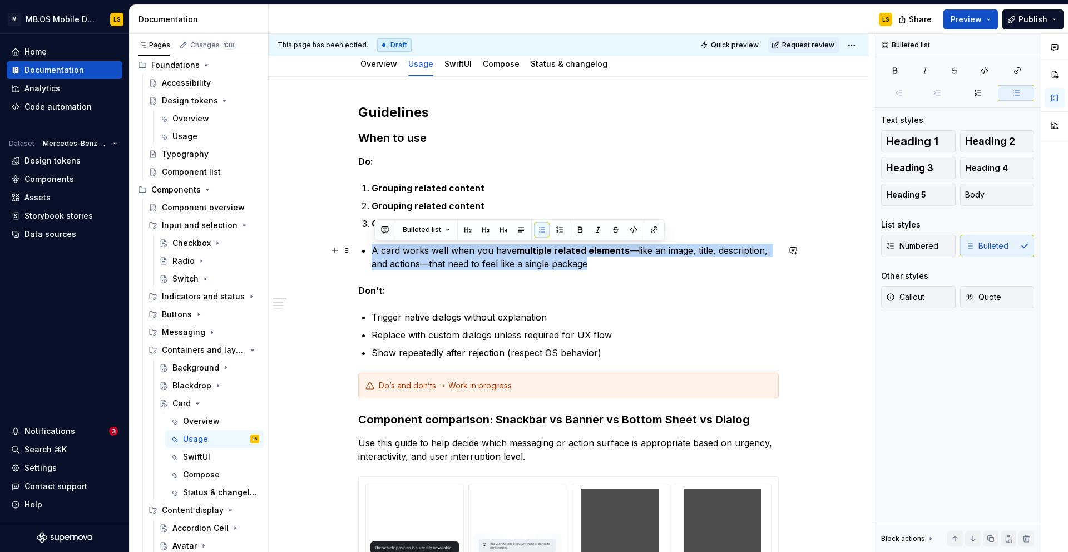
drag, startPoint x: 599, startPoint y: 264, endPoint x: 368, endPoint y: 249, distance: 231.3
click at [372, 249] on li "A card works well when you have multiple related elements —like an image, title…" at bounding box center [575, 257] width 407 height 27
copy p "A card works well when you have multiple related elements —like an image, title…"
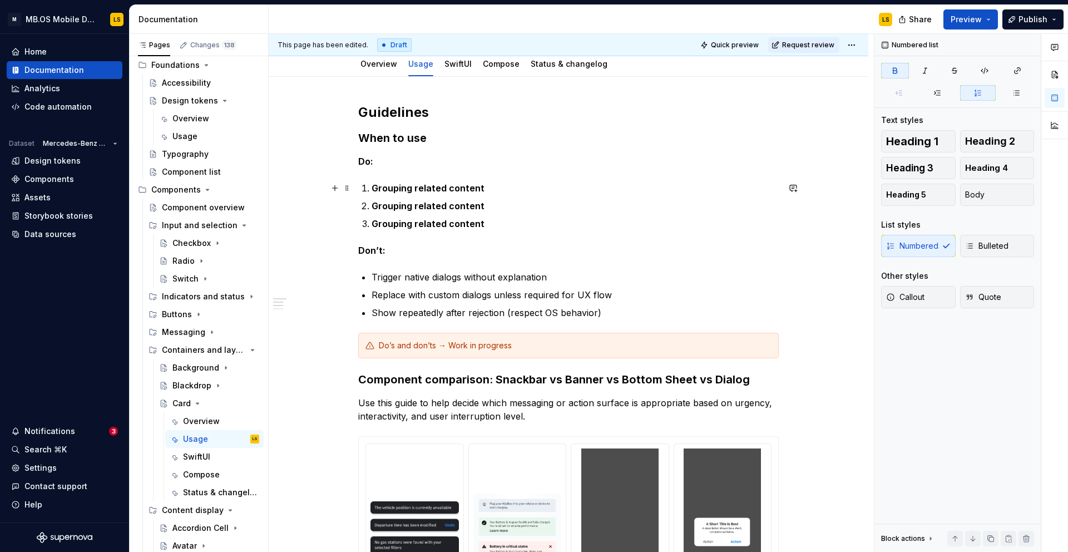
click at [493, 182] on p "Grouping related content" at bounding box center [575, 187] width 407 height 13
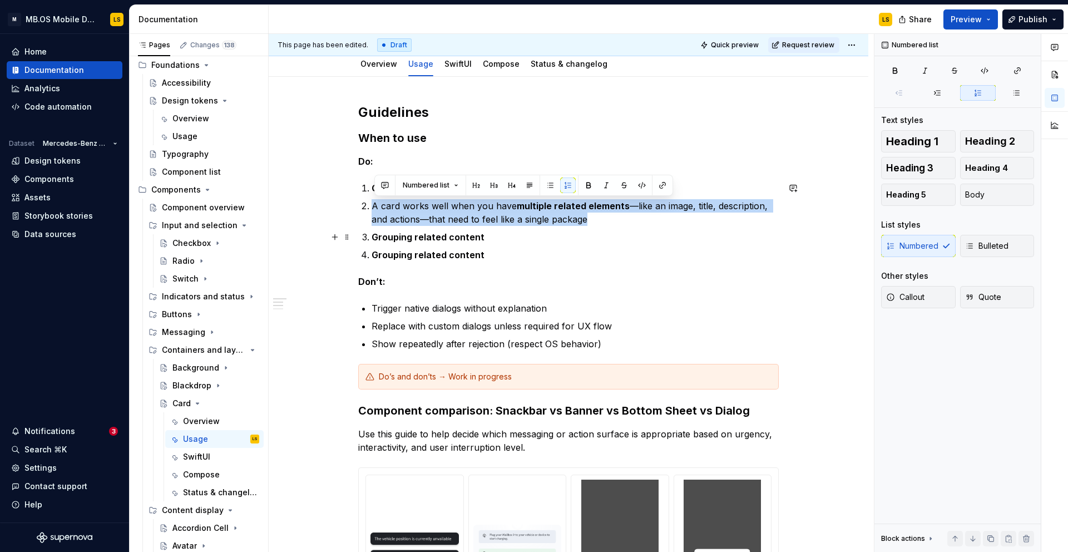
drag, startPoint x: 372, startPoint y: 208, endPoint x: 625, endPoint y: 227, distance: 253.3
click at [625, 227] on ol "Grouping related content A card works well when you have multiple related eleme…" at bounding box center [575, 221] width 407 height 80
click at [565, 186] on button "button" at bounding box center [568, 185] width 16 height 16
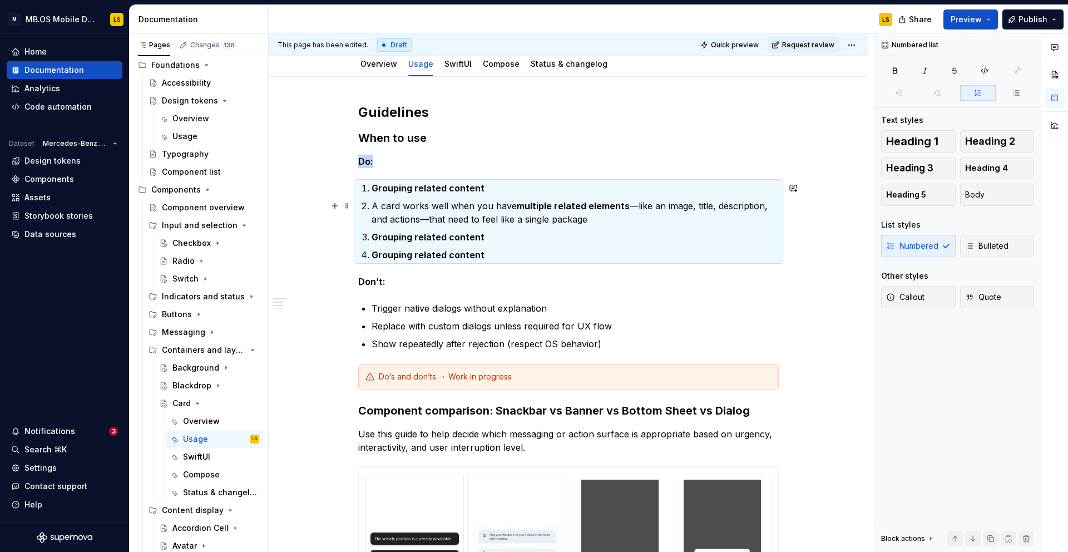
click at [538, 212] on p "A card works well when you have multiple related elements —like an image, title…" at bounding box center [575, 212] width 407 height 27
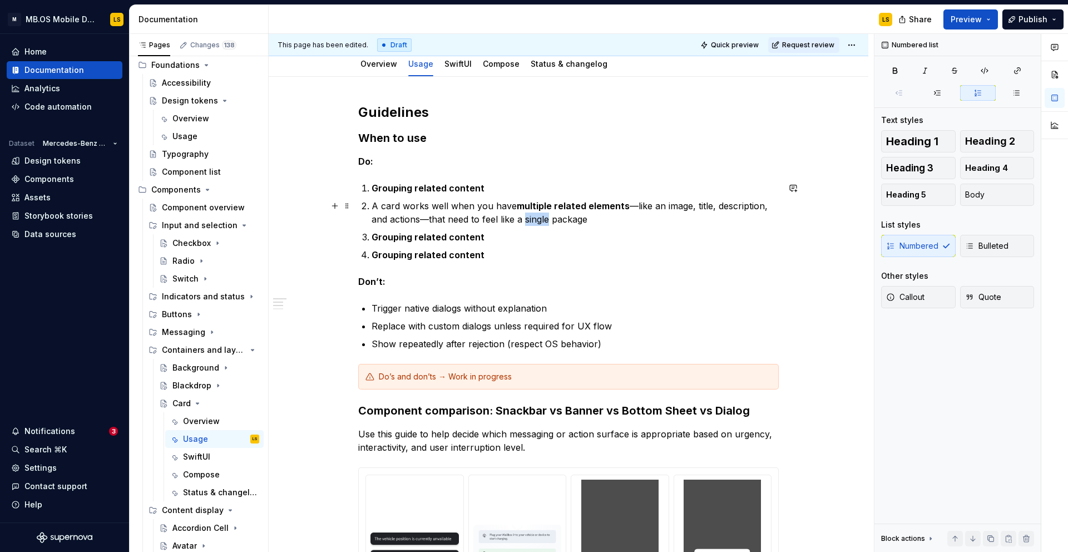
click at [538, 212] on p "A card works well when you have multiple related elements —like an image, title…" at bounding box center [575, 212] width 407 height 27
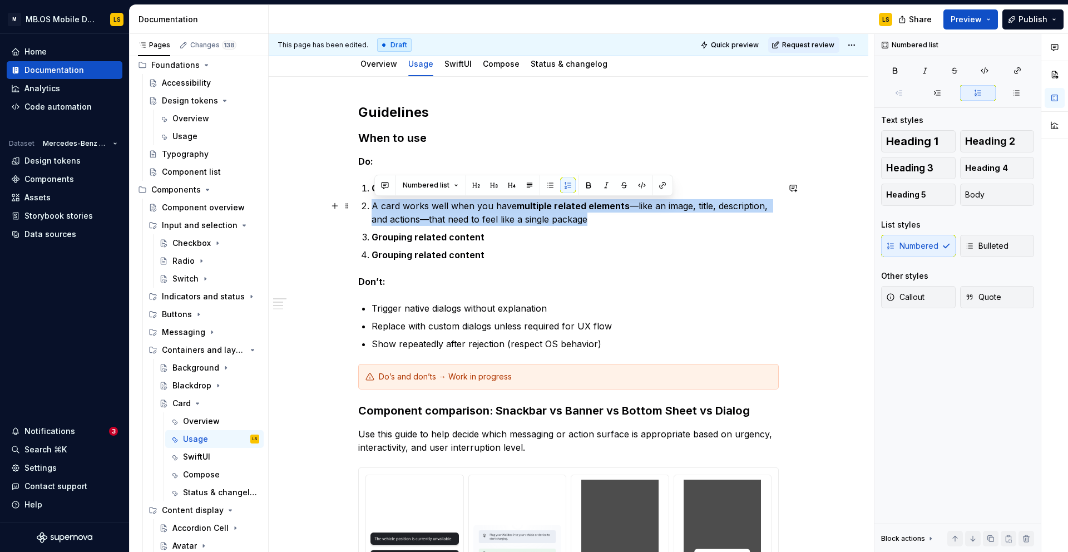
click at [538, 212] on p "A card works well when you have multiple related elements —like an image, title…" at bounding box center [575, 212] width 407 height 27
click at [568, 184] on button "button" at bounding box center [568, 185] width 16 height 16
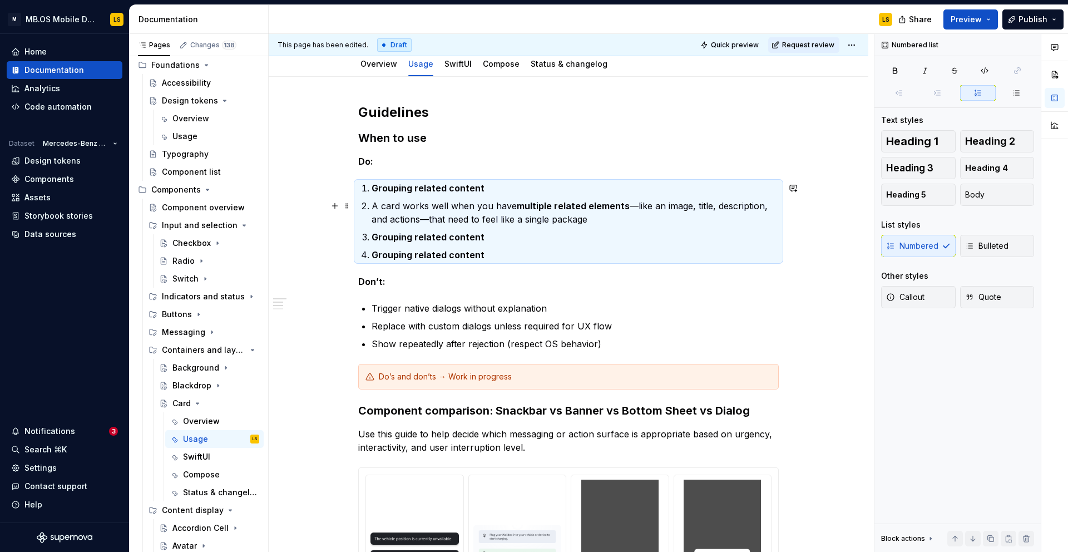
click at [561, 210] on strong "multiple related elements" at bounding box center [573, 205] width 113 height 11
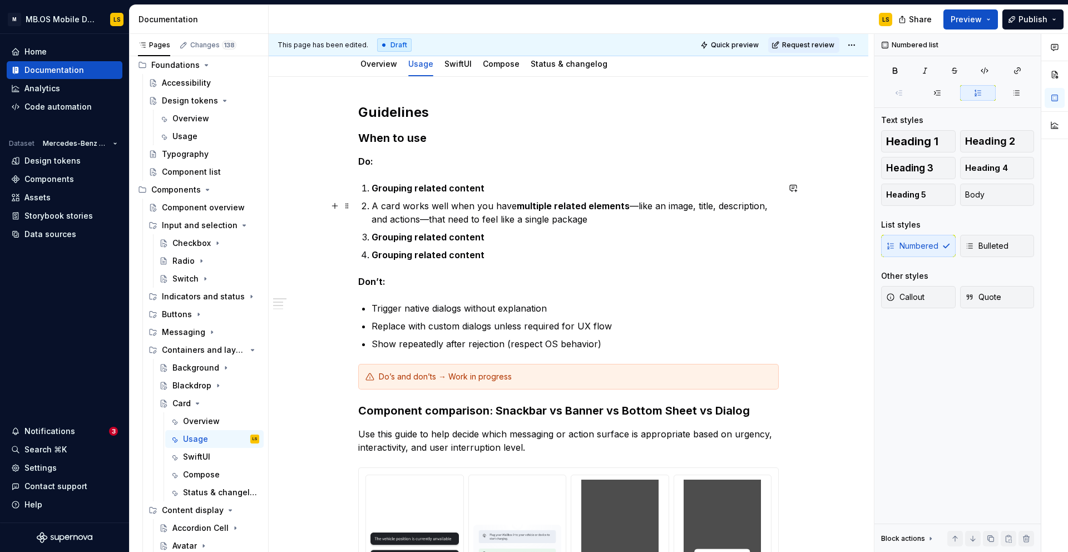
click at [373, 207] on li "A card works well when you have multiple related elements —like an image, title…" at bounding box center [575, 212] width 407 height 27
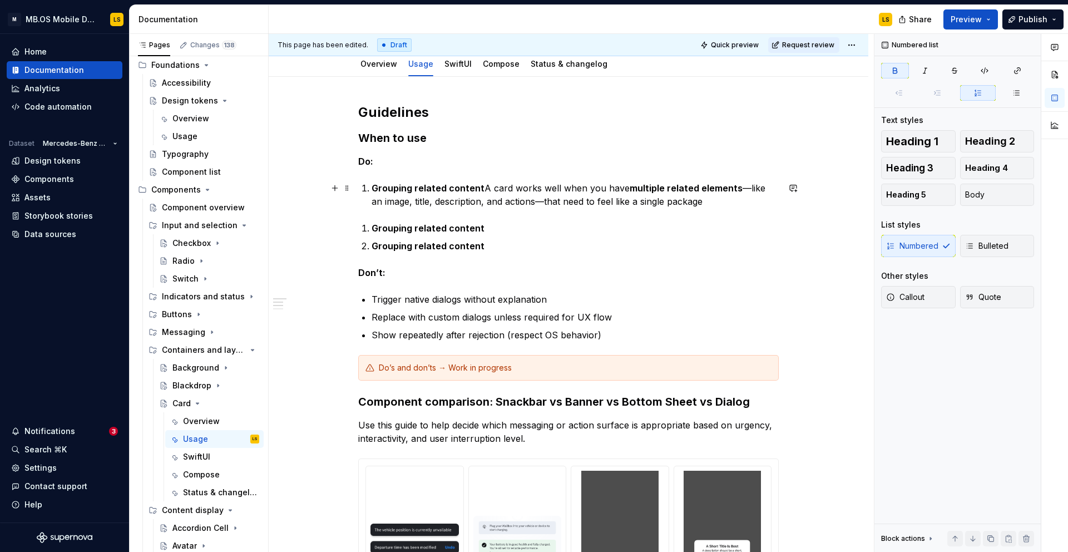
click at [483, 189] on p "Grouping related content A card works well when you have multiple related eleme…" at bounding box center [575, 194] width 407 height 27
click at [372, 212] on div "**********" at bounding box center [568, 423] width 421 height 641
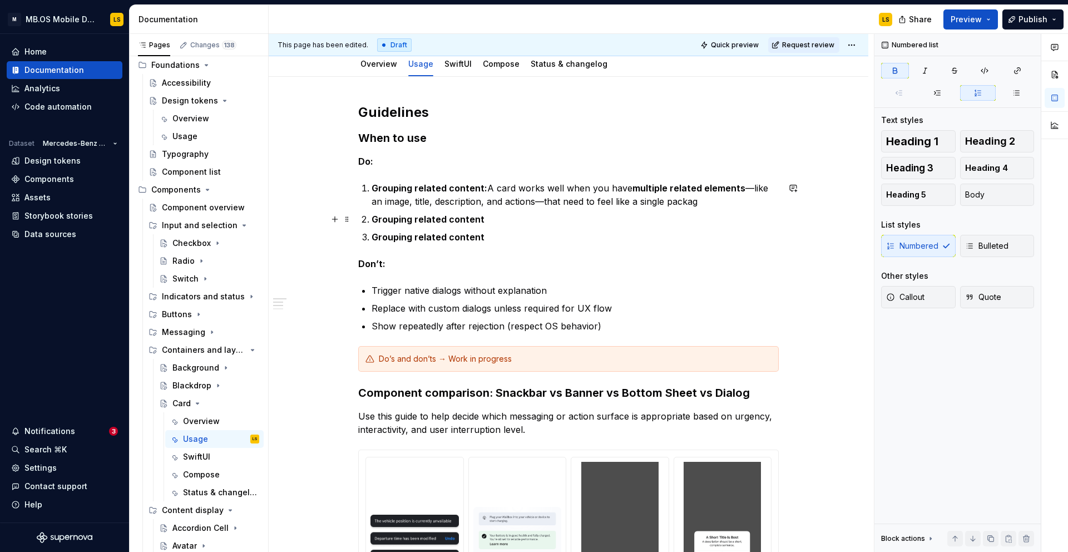
click at [493, 224] on p "Grouping related content" at bounding box center [575, 218] width 407 height 13
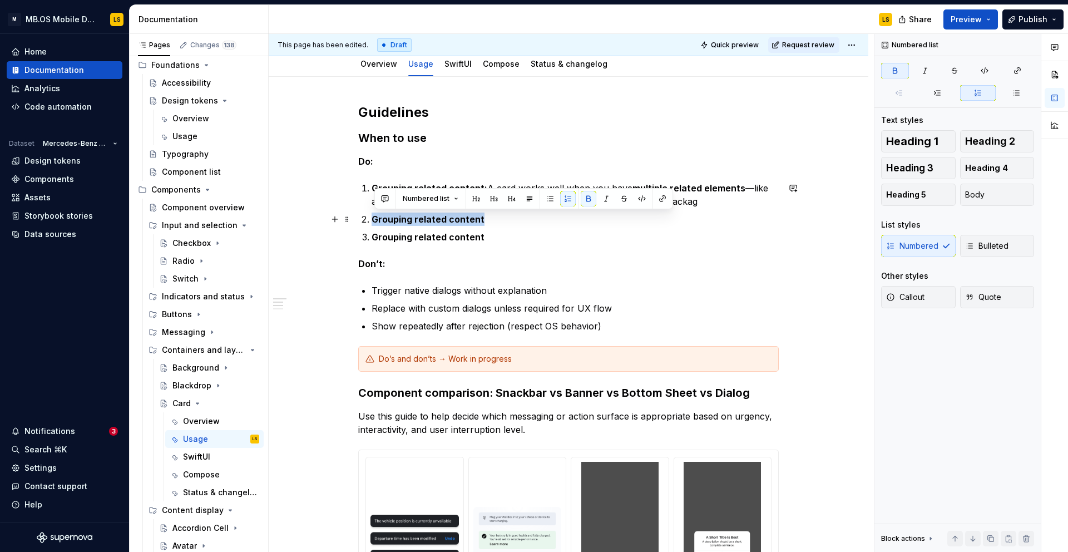
drag, startPoint x: 375, startPoint y: 219, endPoint x: 501, endPoint y: 219, distance: 125.7
click at [501, 219] on p "Grouping related content" at bounding box center [575, 218] width 407 height 13
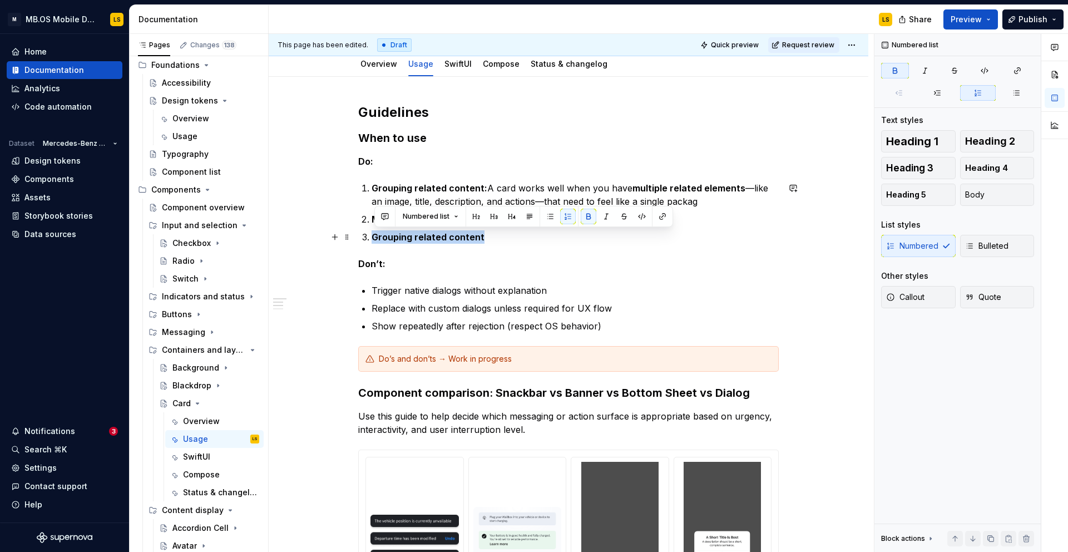
drag, startPoint x: 375, startPoint y: 237, endPoint x: 491, endPoint y: 237, distance: 115.7
click at [491, 237] on p "Grouping related content" at bounding box center [575, 236] width 407 height 13
click at [585, 225] on p "Making content scannable in a collection" at bounding box center [575, 218] width 407 height 13
click at [579, 241] on p "When visual separation improves usability" at bounding box center [575, 236] width 407 height 13
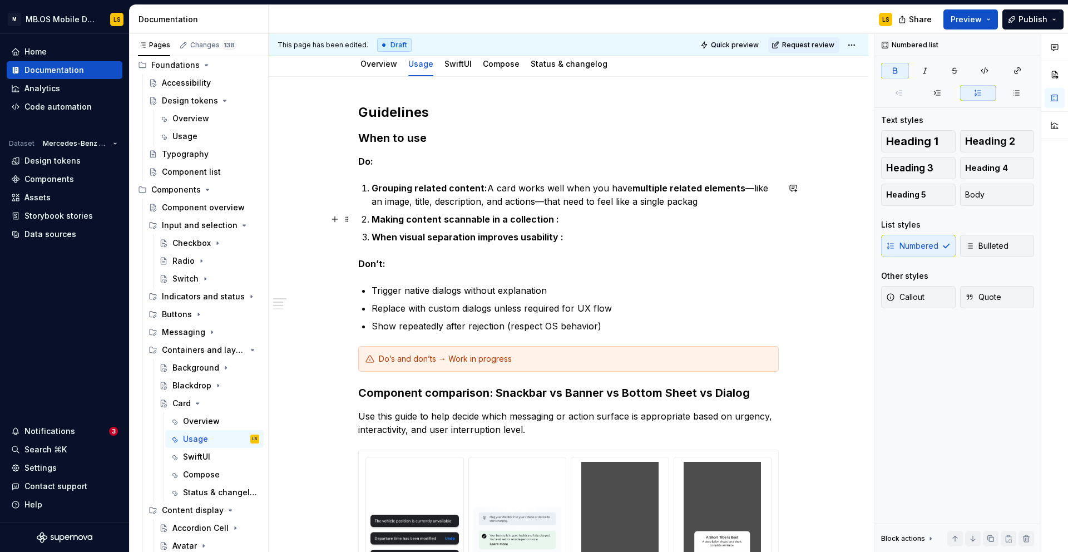
click at [551, 221] on strong "Making content scannable in a collection :" at bounding box center [465, 219] width 187 height 11
click at [558, 235] on strong "When visual separation improves usability :" at bounding box center [468, 236] width 192 height 11
click at [576, 223] on p "Making content scannable in a collection:" at bounding box center [575, 218] width 407 height 13
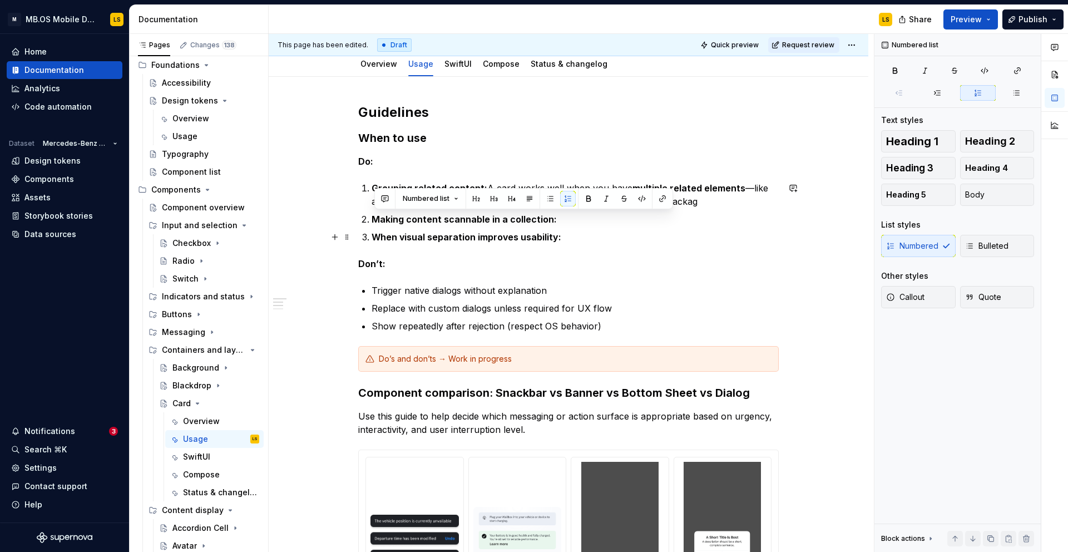
click at [553, 234] on strong "When visual separation improves usability:" at bounding box center [467, 236] width 190 height 11
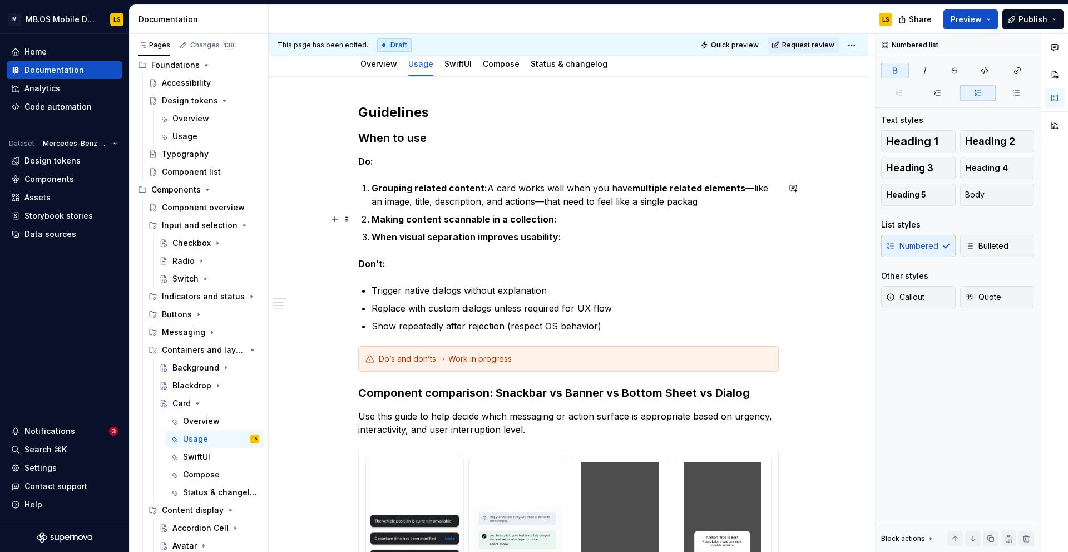
click at [570, 212] on p "Making content scannable in a collection:" at bounding box center [575, 218] width 407 height 13
click at [561, 224] on p "Making content scannable in a collection:" at bounding box center [575, 218] width 407 height 13
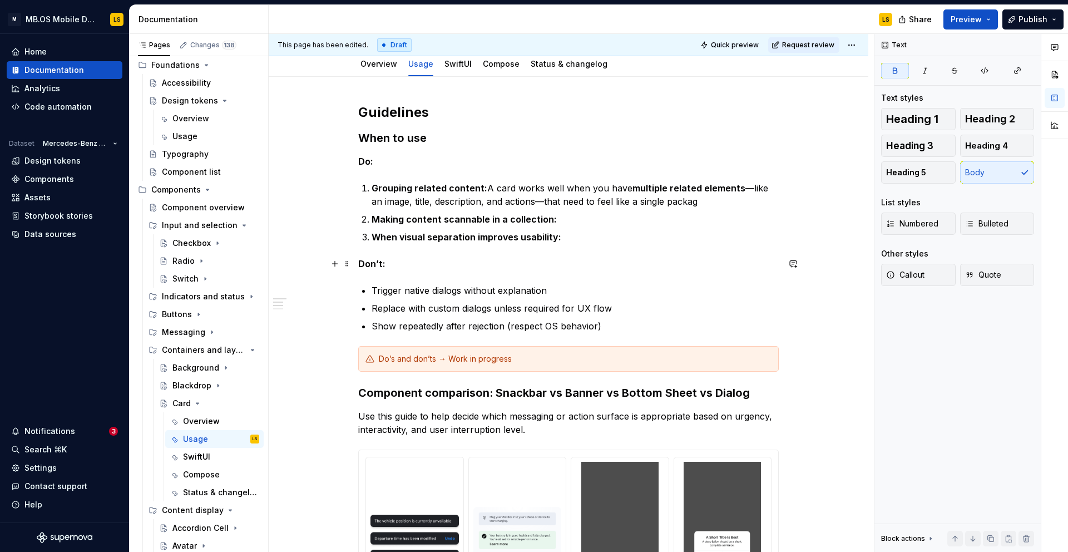
click at [543, 259] on p "Don’t:" at bounding box center [568, 263] width 421 height 13
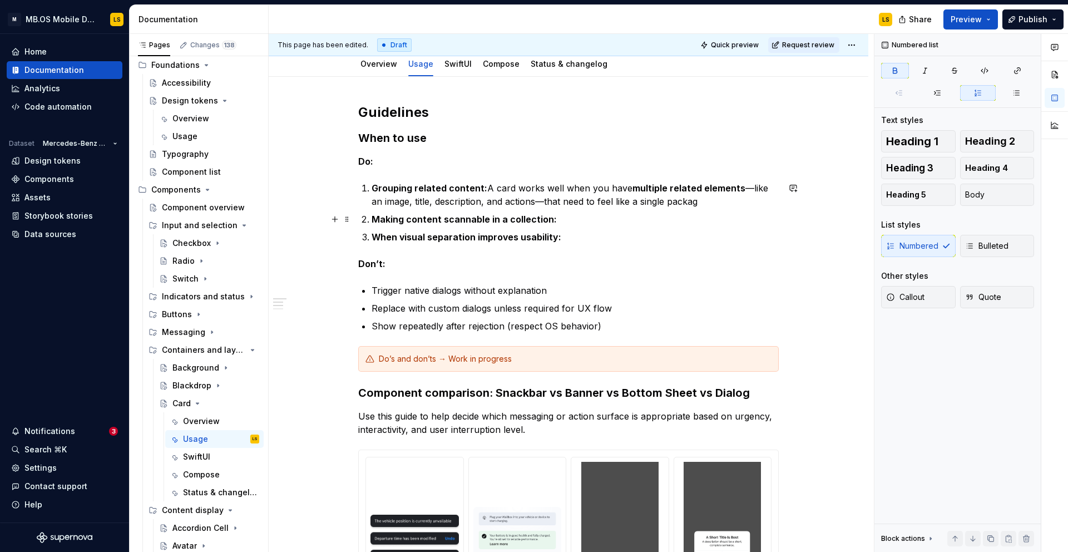
click at [567, 221] on p "Making content scannable in a collection:" at bounding box center [575, 218] width 407 height 13
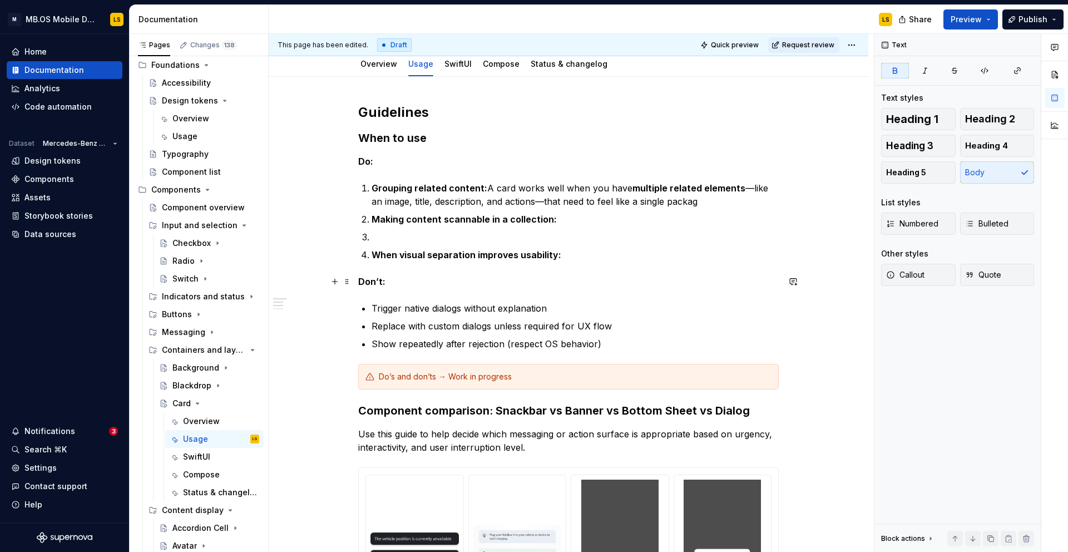
click at [421, 288] on p "Don’t:" at bounding box center [568, 281] width 421 height 13
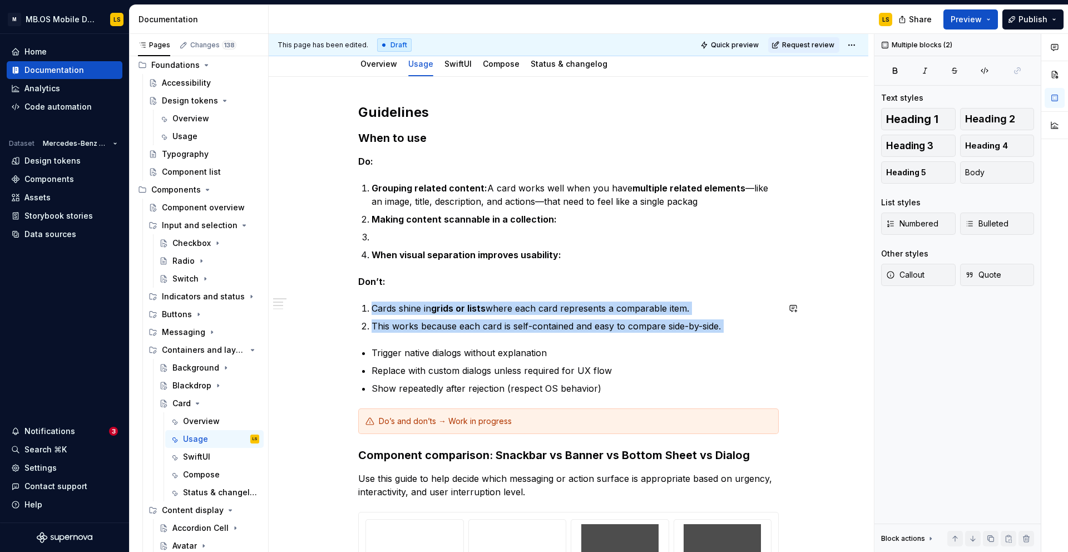
drag, startPoint x: 374, startPoint y: 306, endPoint x: 758, endPoint y: 339, distance: 385.8
click at [758, 339] on div "**********" at bounding box center [568, 450] width 421 height 694
copy ol "Cards shine in grids or lists where each card represents a comparable item. Thi…"
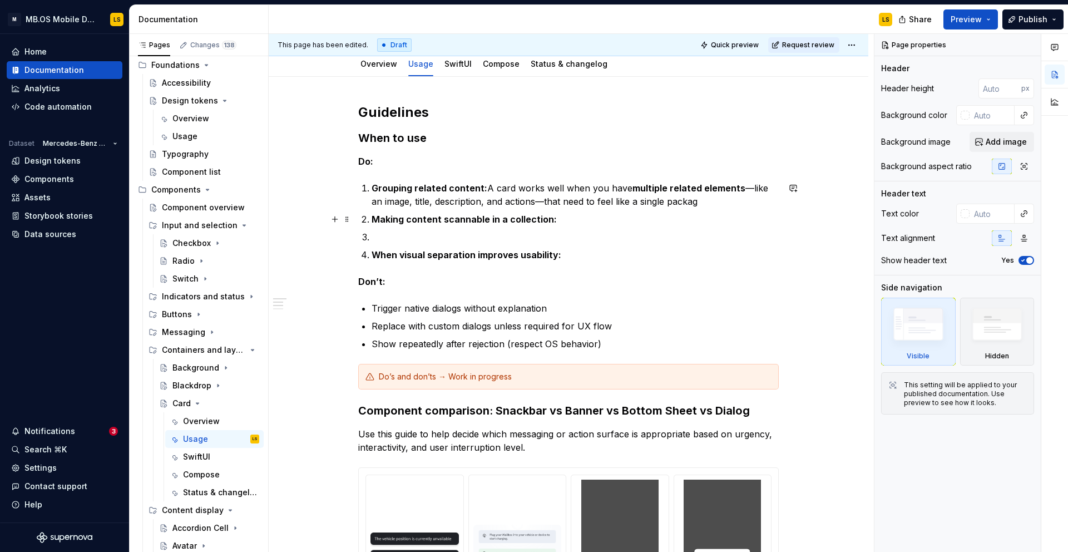
click at [602, 221] on p "Making content scannable in a collection:" at bounding box center [575, 218] width 407 height 13
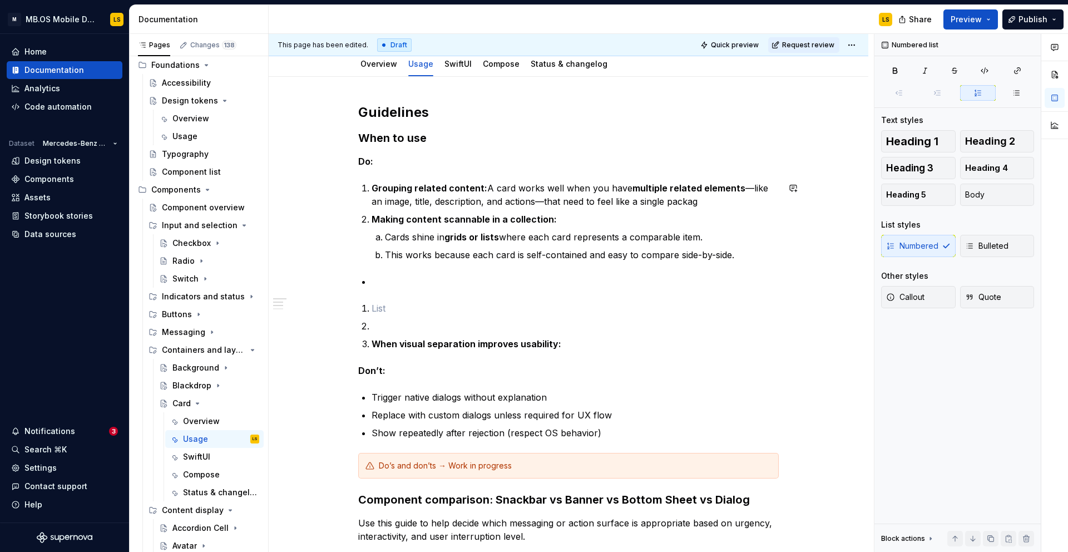
click at [391, 275] on p at bounding box center [575, 281] width 407 height 13
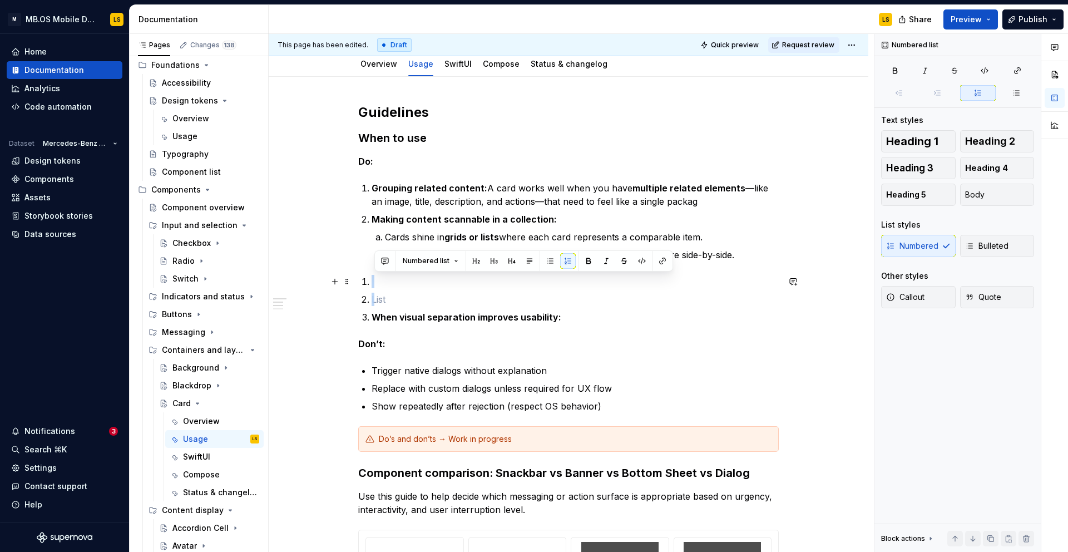
drag, startPoint x: 383, startPoint y: 302, endPoint x: 359, endPoint y: 275, distance: 36.3
click at [359, 275] on div "**********" at bounding box center [569, 536] width 600 height 918
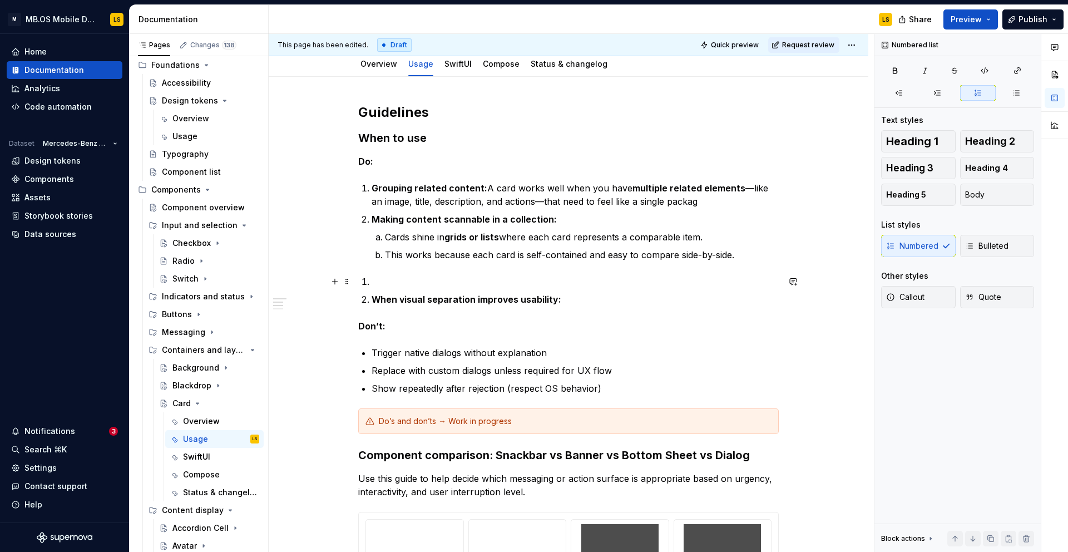
click at [383, 284] on p at bounding box center [575, 281] width 407 height 13
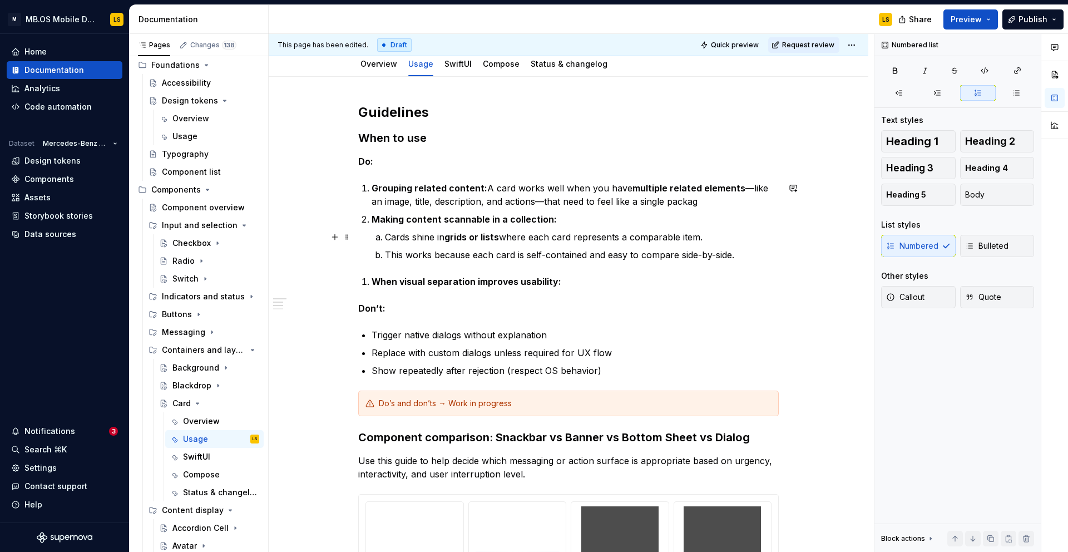
click at [389, 239] on p "Cards shine in grids or lists where each card represents a comparable item." at bounding box center [582, 236] width 394 height 13
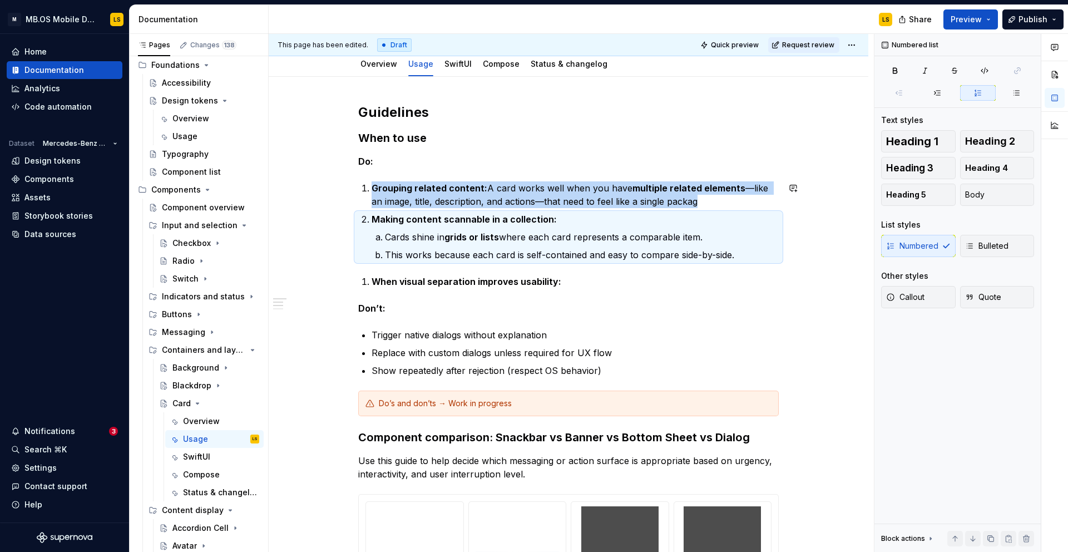
click at [389, 235] on p "Cards shine in grids or lists where each card represents a comparable item." at bounding box center [582, 236] width 394 height 13
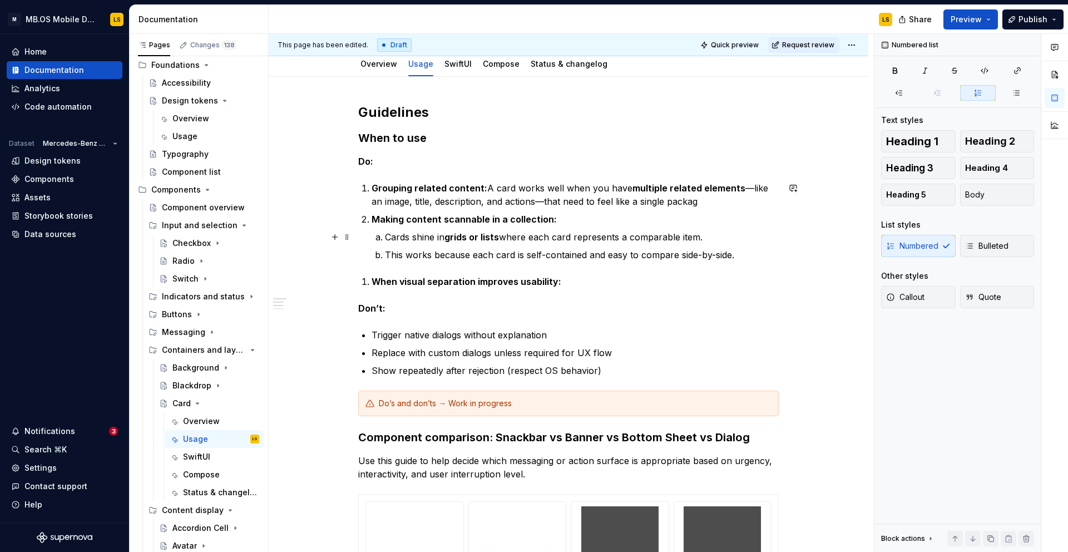
click at [393, 240] on p "Cards shine in grids or lists where each card represents a comparable item." at bounding box center [582, 236] width 394 height 13
click at [386, 237] on li "Cards shine in grids or lists where each card represents a comparable item." at bounding box center [582, 236] width 394 height 13
drag, startPoint x: 386, startPoint y: 237, endPoint x: 373, endPoint y: 237, distance: 12.8
click at [374, 237] on li "Making content scannable in a collection: Cards shine in grids or lists where e…" at bounding box center [575, 236] width 407 height 49
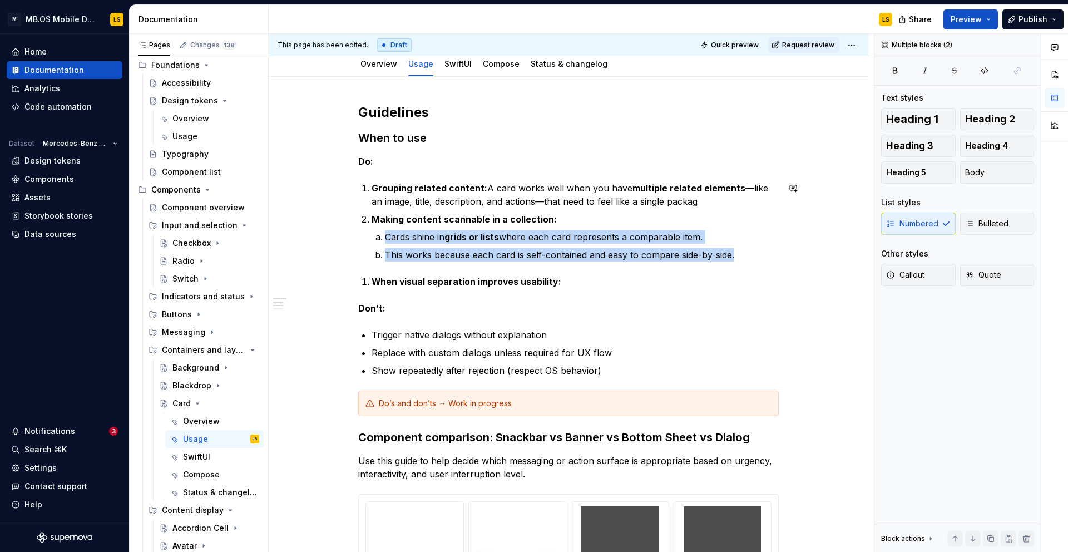
drag, startPoint x: 373, startPoint y: 237, endPoint x: 625, endPoint y: 266, distance: 253.2
click at [625, 266] on div "**********" at bounding box center [568, 441] width 421 height 676
click at [540, 233] on p "Cards shine in grids or lists where each card represents a comparable item." at bounding box center [582, 236] width 394 height 13
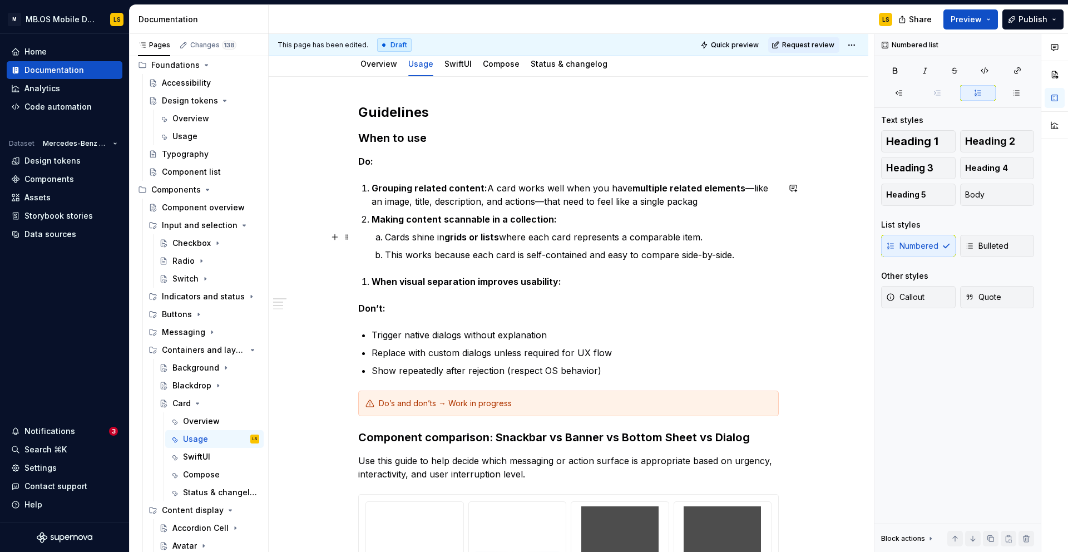
click at [540, 233] on p "Cards shine in grids or lists where each card represents a comparable item." at bounding box center [582, 236] width 394 height 13
click at [576, 216] on button "button" at bounding box center [582, 217] width 16 height 16
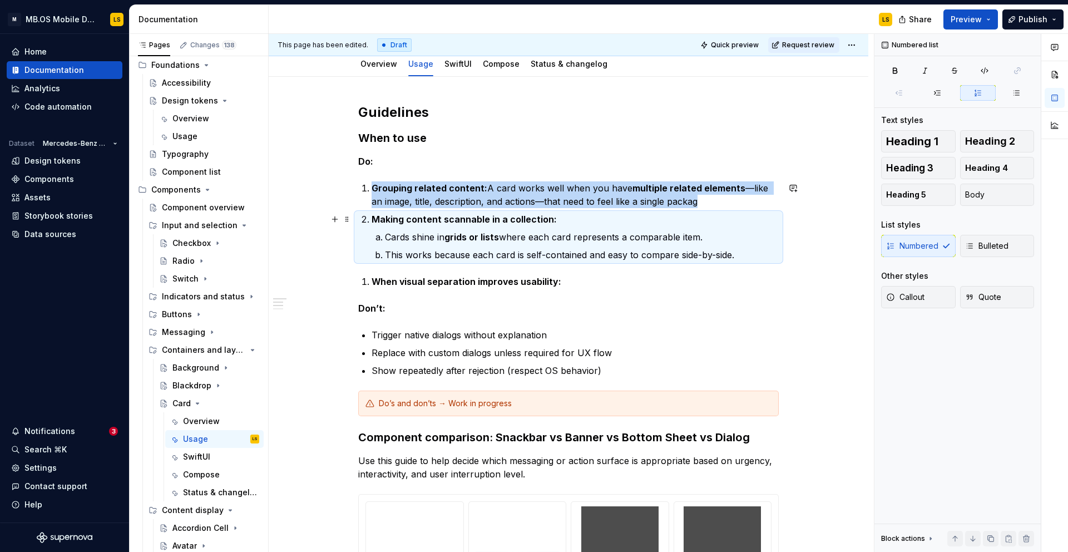
click at [541, 231] on p "Cards shine in grids or lists where each card represents a comparable item." at bounding box center [582, 236] width 394 height 13
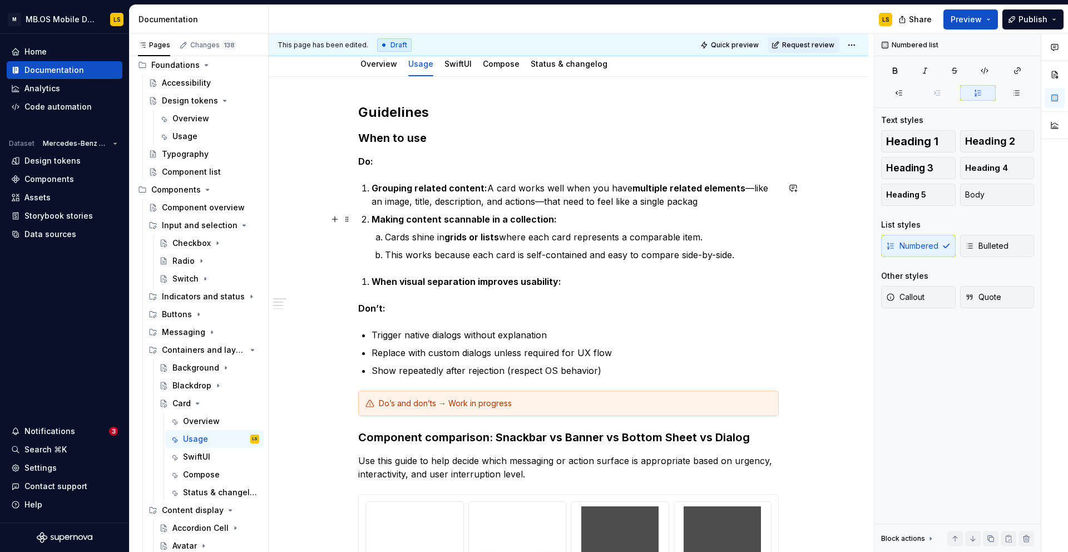
click at [557, 217] on p "Making content scannable in a collection:" at bounding box center [575, 218] width 407 height 13
click at [374, 239] on p "Cards shine in grids or lists where each card represents a comparable item." at bounding box center [575, 236] width 407 height 13
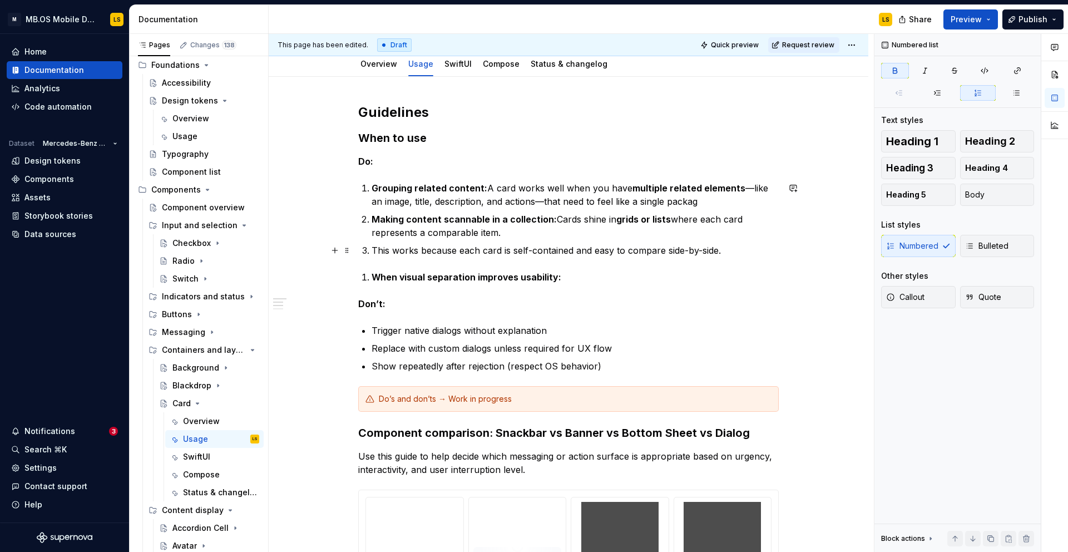
click at [374, 249] on p "This works because each card is self-contained and easy to compare side-by-side." at bounding box center [575, 250] width 407 height 13
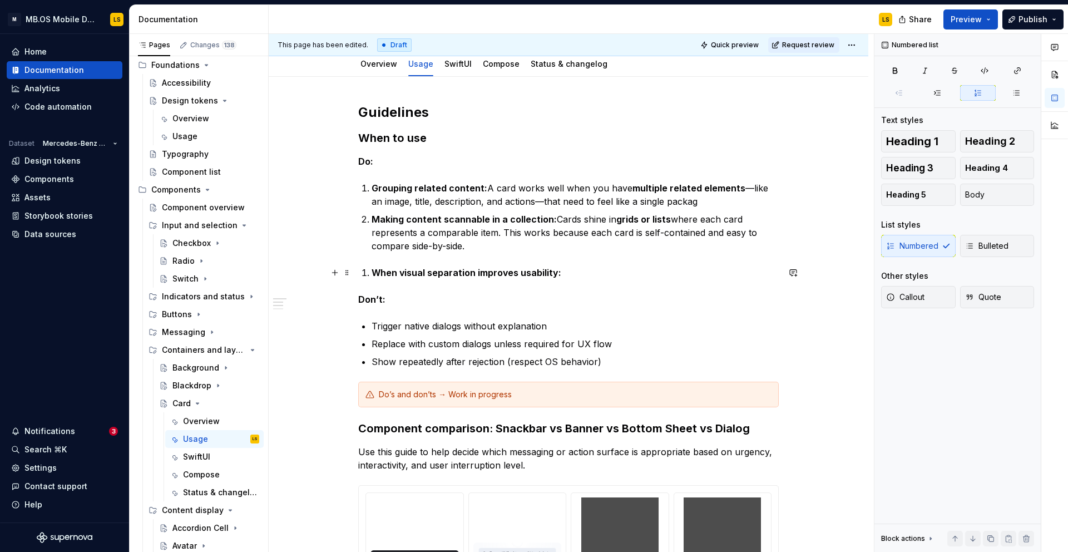
click at [374, 269] on strong "When visual separation improves usability:" at bounding box center [467, 272] width 190 height 11
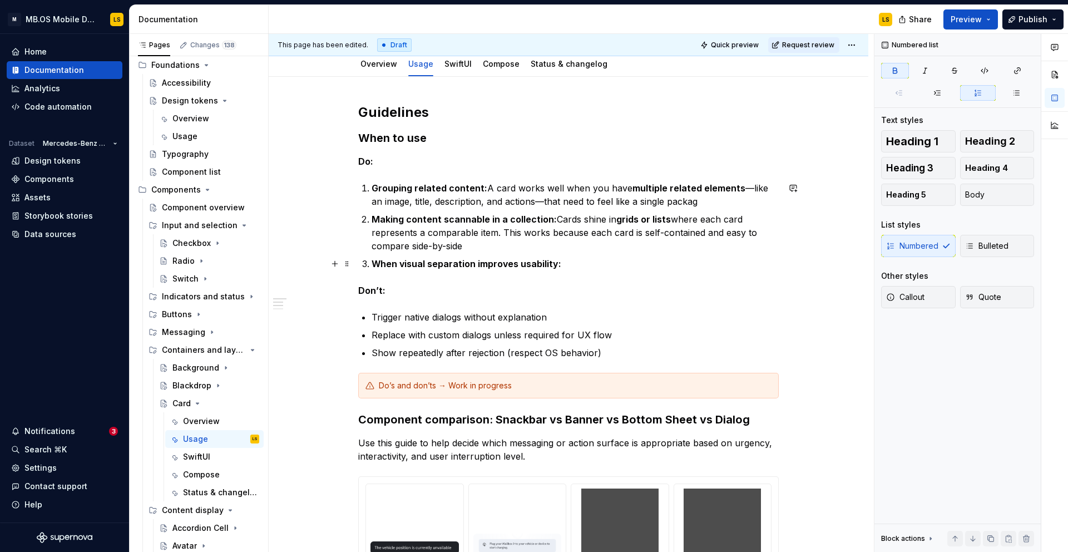
click at [588, 265] on p "When visual separation improves usability:" at bounding box center [575, 263] width 407 height 13
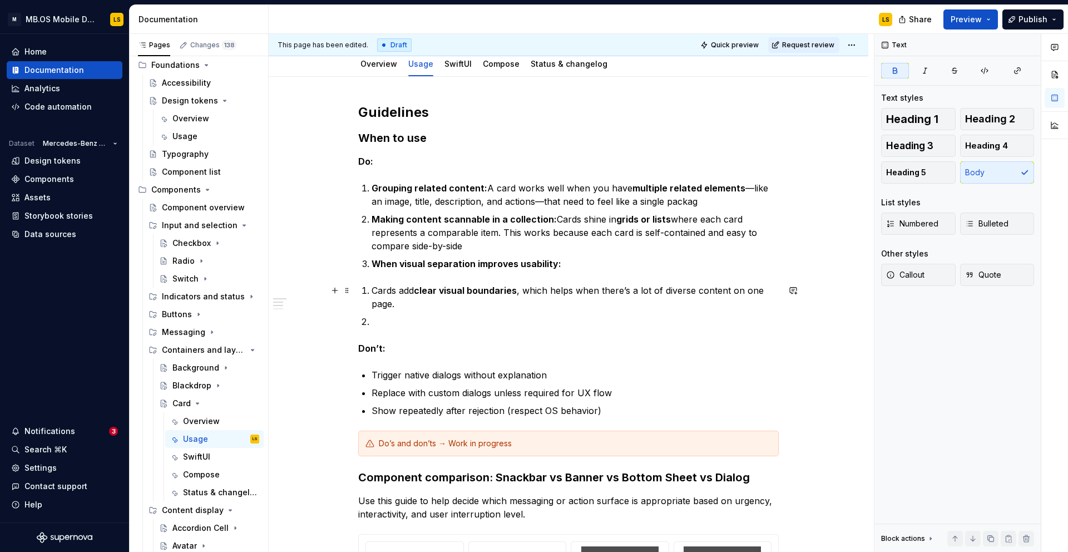
click at [375, 294] on p "Cards add clear visual boundaries , which helps when there’s a lot of diverse c…" at bounding box center [575, 297] width 407 height 27
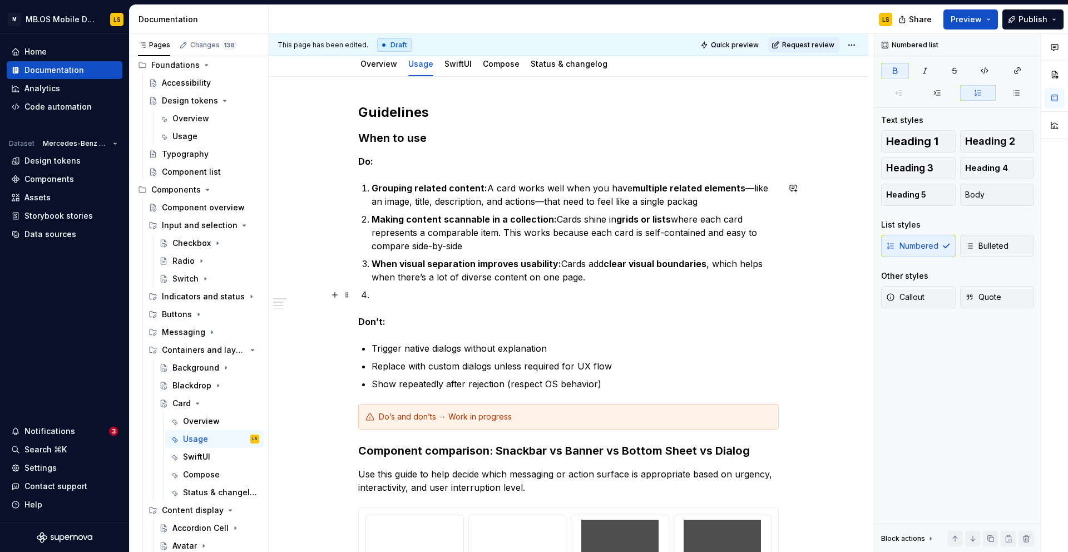
click at [388, 299] on p at bounding box center [575, 294] width 407 height 13
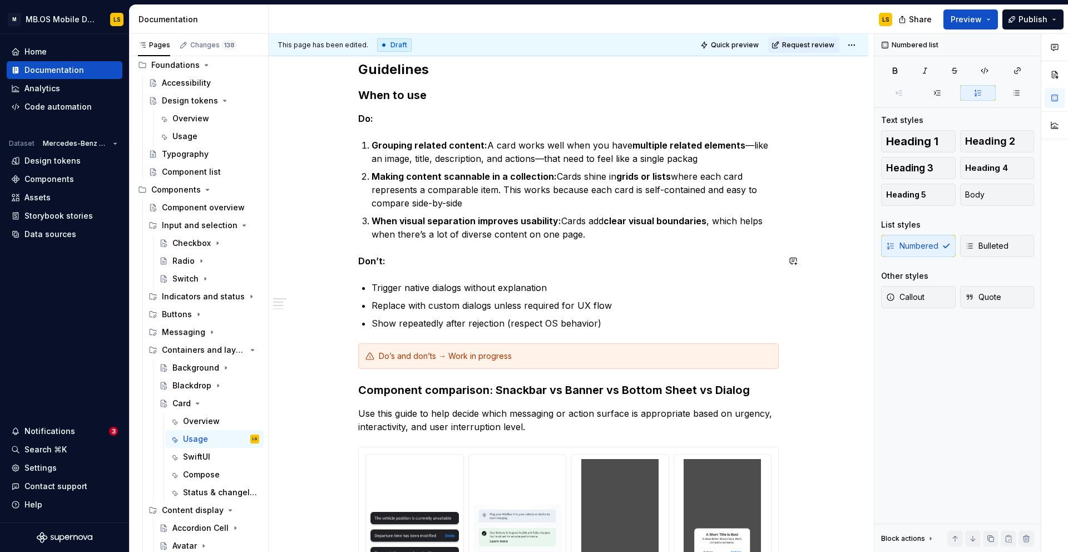
scroll to position [188, 0]
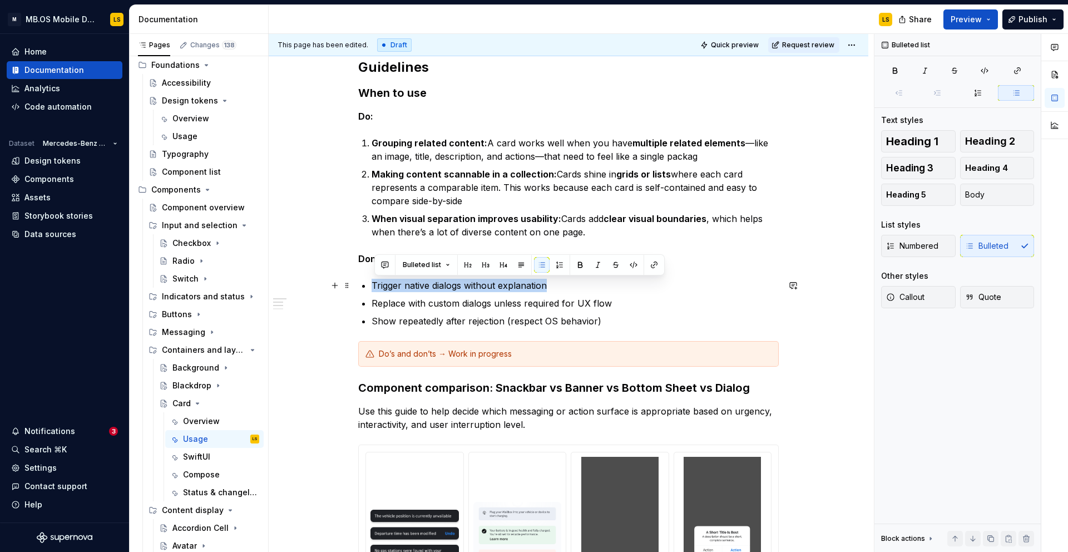
drag, startPoint x: 566, startPoint y: 285, endPoint x: 373, endPoint y: 279, distance: 193.7
click at [373, 279] on div "**********" at bounding box center [568, 394] width 421 height 672
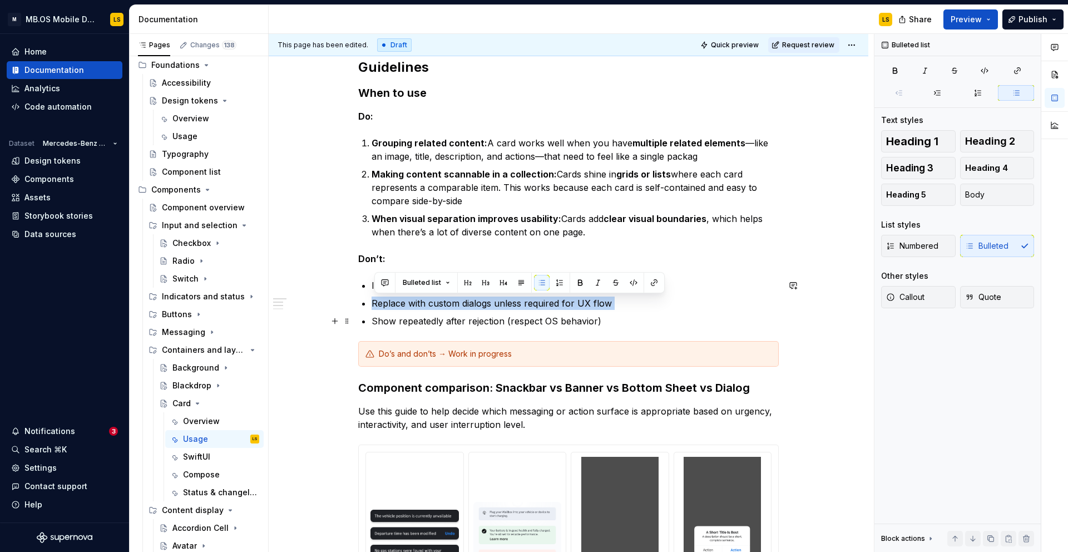
drag, startPoint x: 373, startPoint y: 301, endPoint x: 666, endPoint y: 311, distance: 293.3
click at [666, 311] on div "**********" at bounding box center [568, 394] width 421 height 672
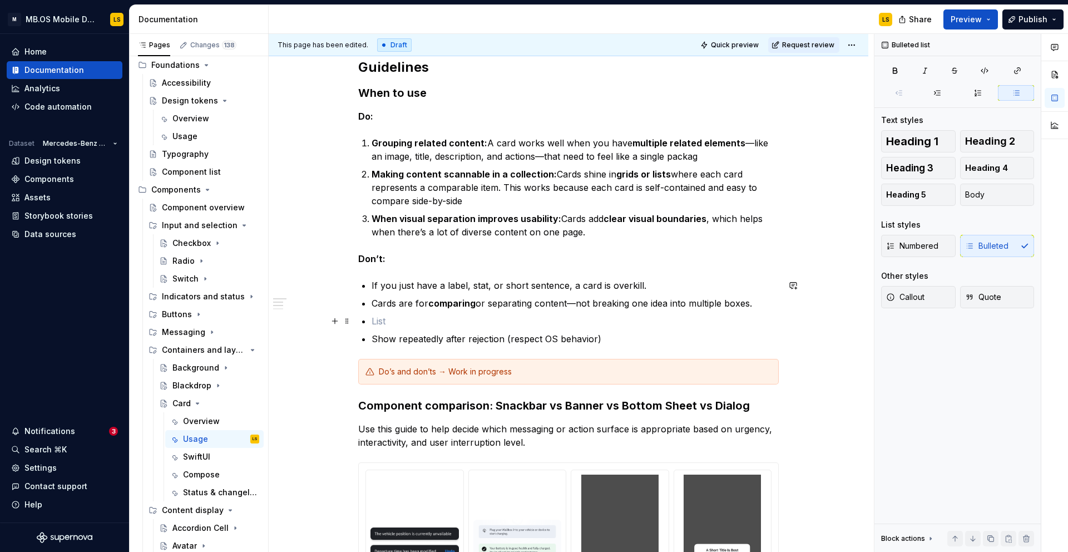
click at [517, 323] on p at bounding box center [575, 320] width 407 height 13
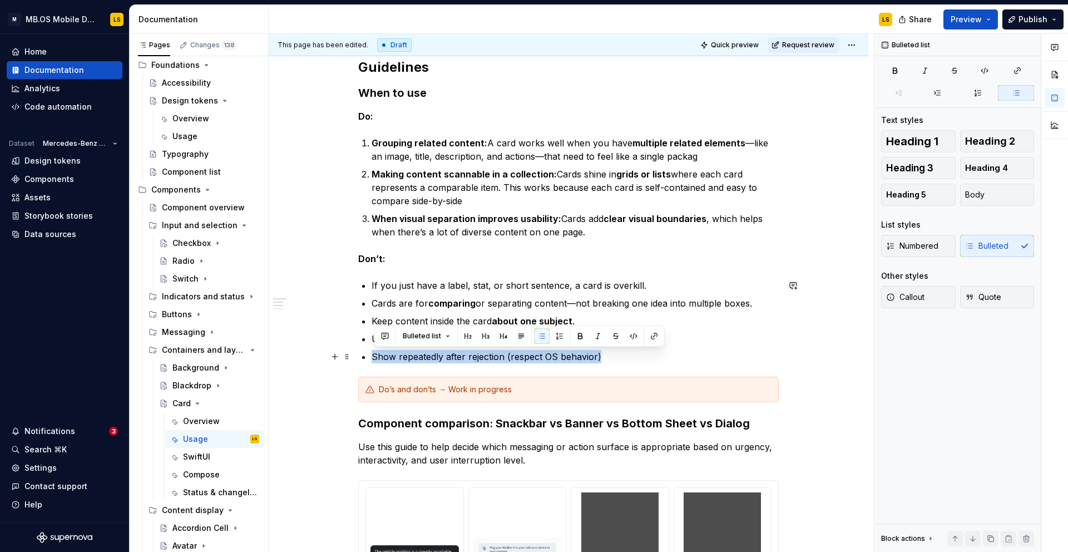
drag, startPoint x: 608, startPoint y: 359, endPoint x: 357, endPoint y: 357, distance: 250.9
click at [358, 357] on div "Guidelines When to use Do: Grouping related content: A card works well when you…" at bounding box center [569, 488] width 600 height 913
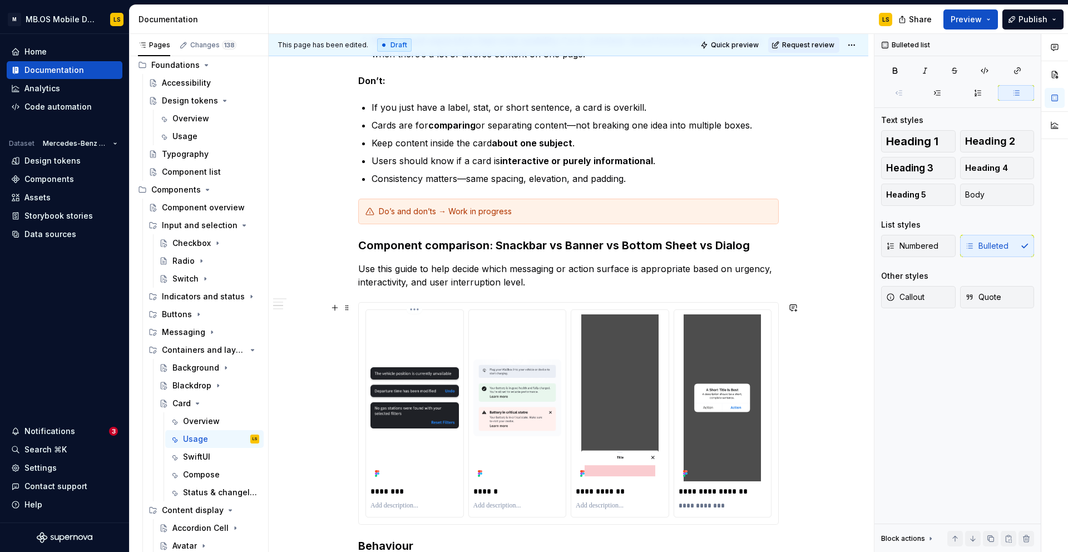
scroll to position [367, 0]
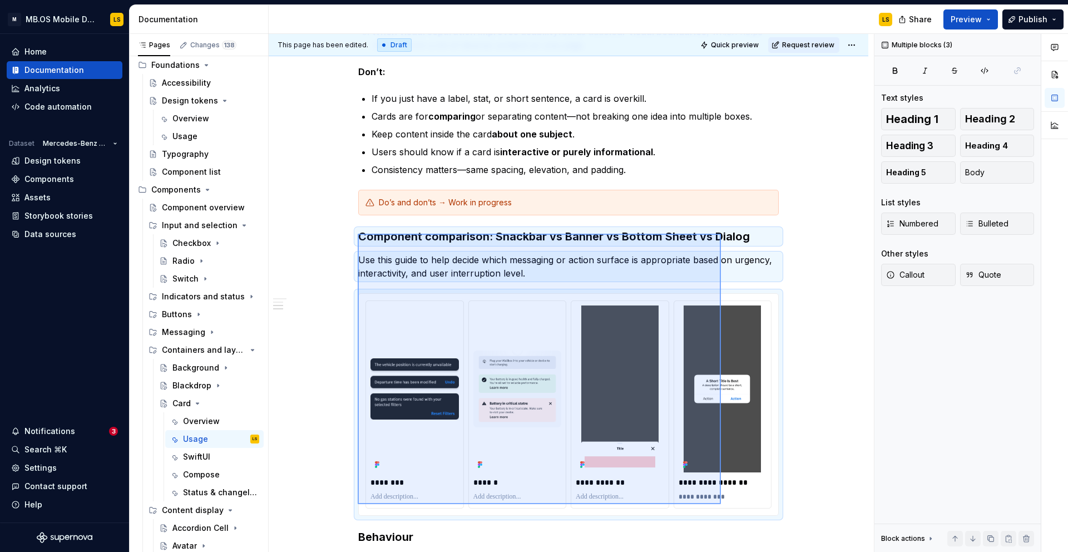
drag, startPoint x: 358, startPoint y: 244, endPoint x: 725, endPoint y: 504, distance: 450.2
click at [728, 505] on div "This page has been edited. Draft Quick preview Request review Card A Card Custo…" at bounding box center [571, 293] width 605 height 518
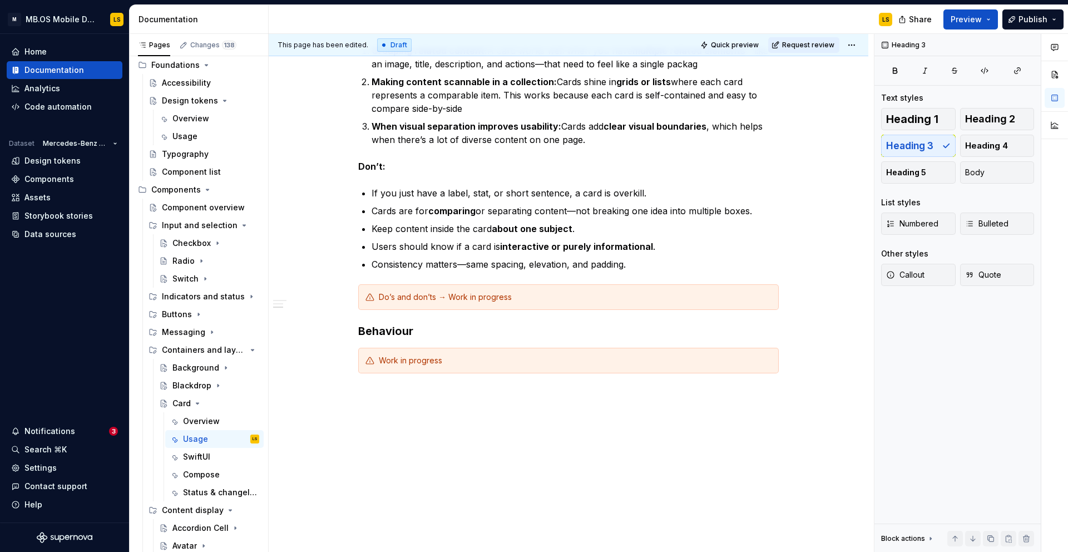
scroll to position [280, 0]
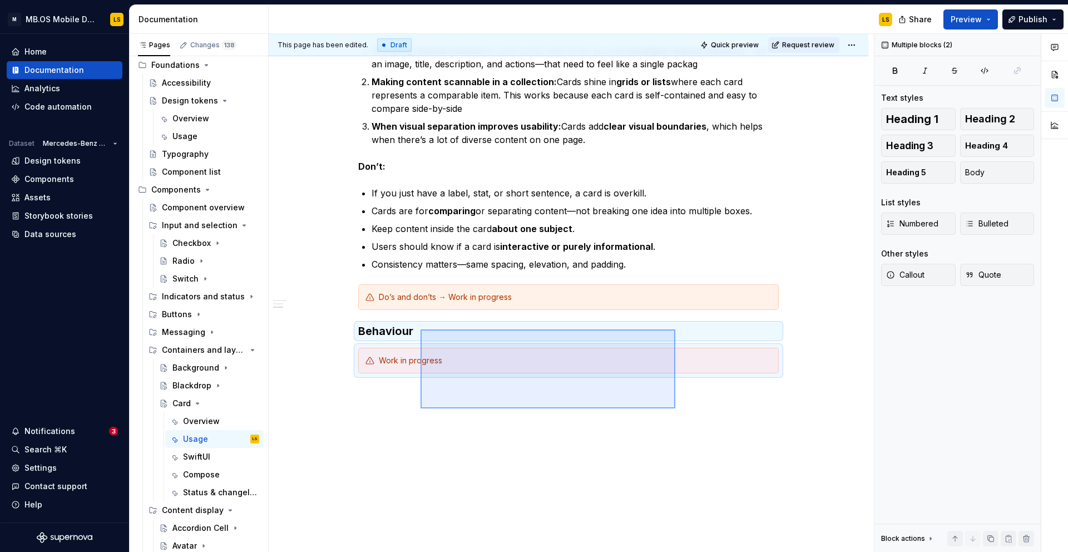
drag, startPoint x: 675, startPoint y: 408, endPoint x: 419, endPoint y: 328, distance: 268.7
click at [419, 328] on div "This page has been edited. Draft Quick preview Request review Card A Card Custo…" at bounding box center [571, 293] width 605 height 518
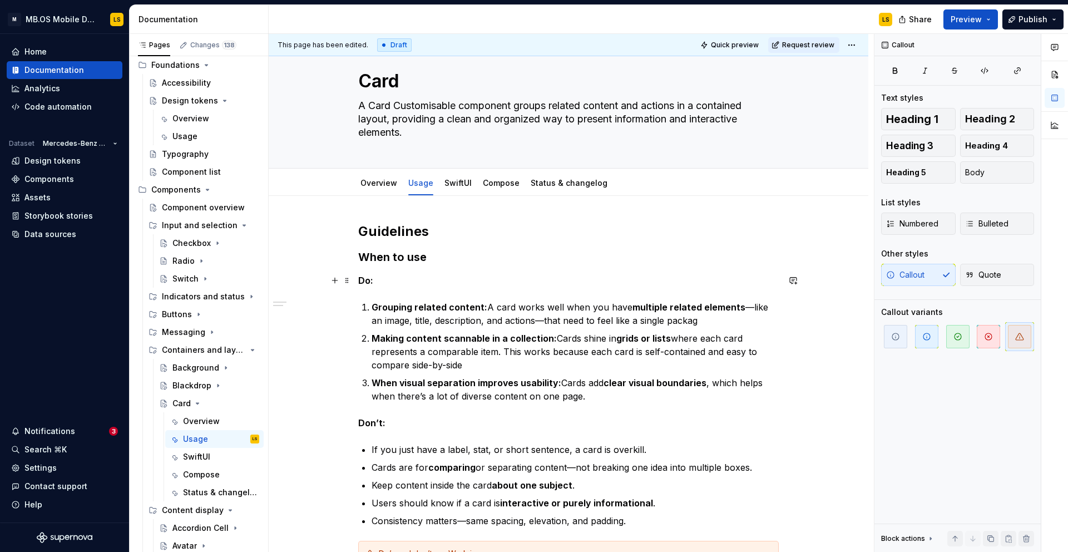
scroll to position [0, 0]
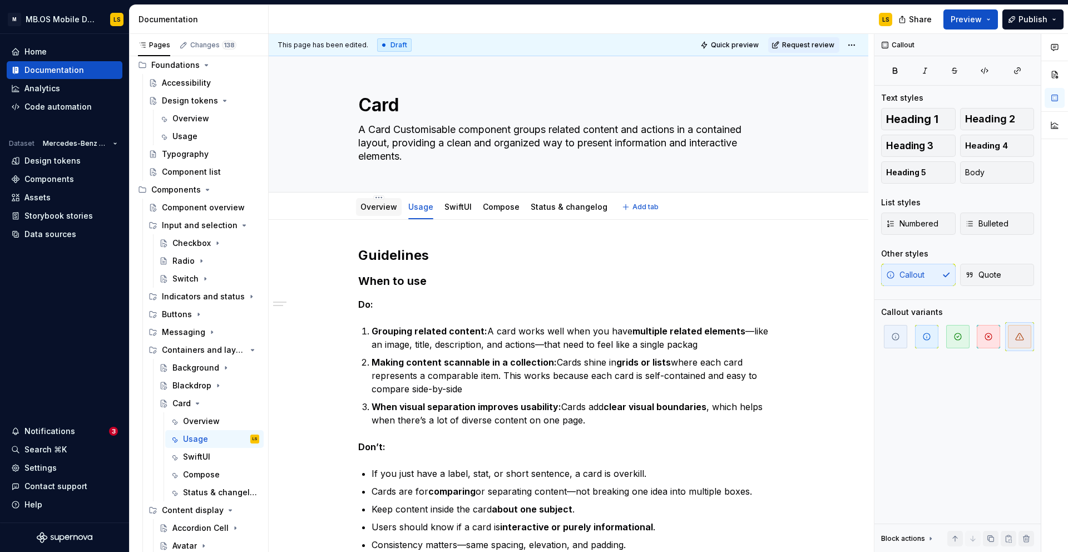
click at [382, 207] on link "Overview" at bounding box center [378, 206] width 37 height 9
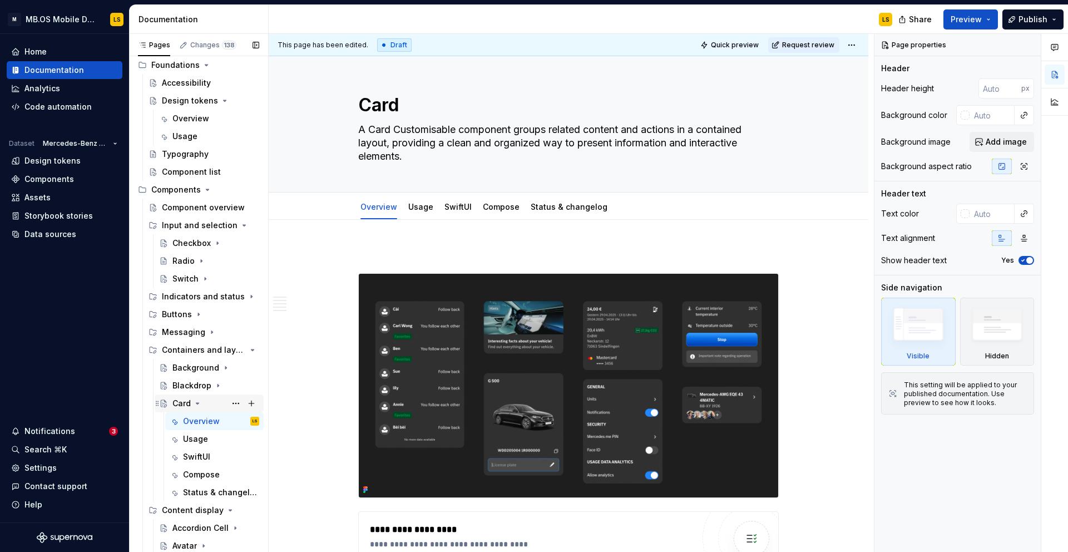
click at [196, 405] on icon "Page tree" at bounding box center [197, 403] width 9 height 9
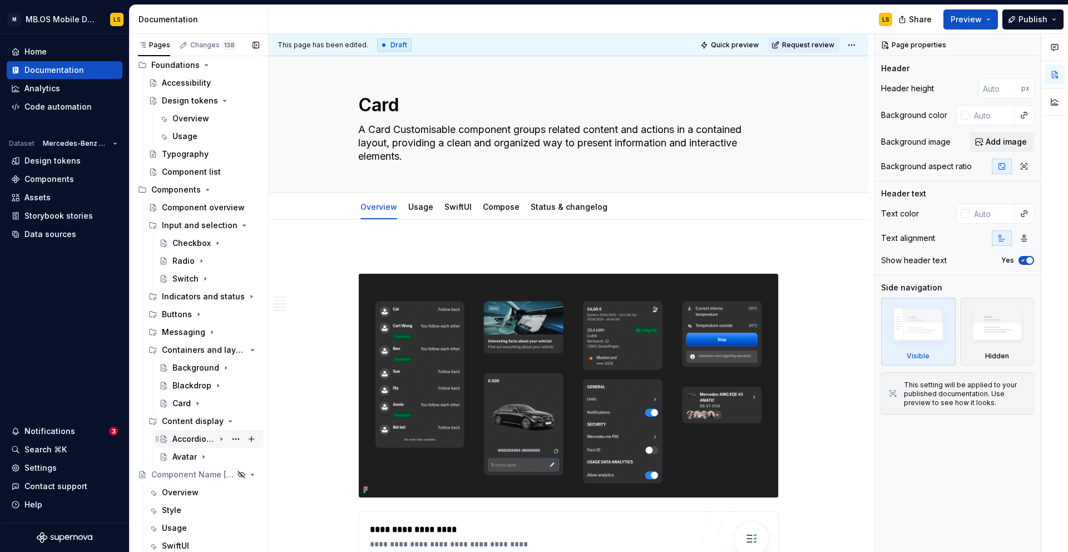
scroll to position [96, 0]
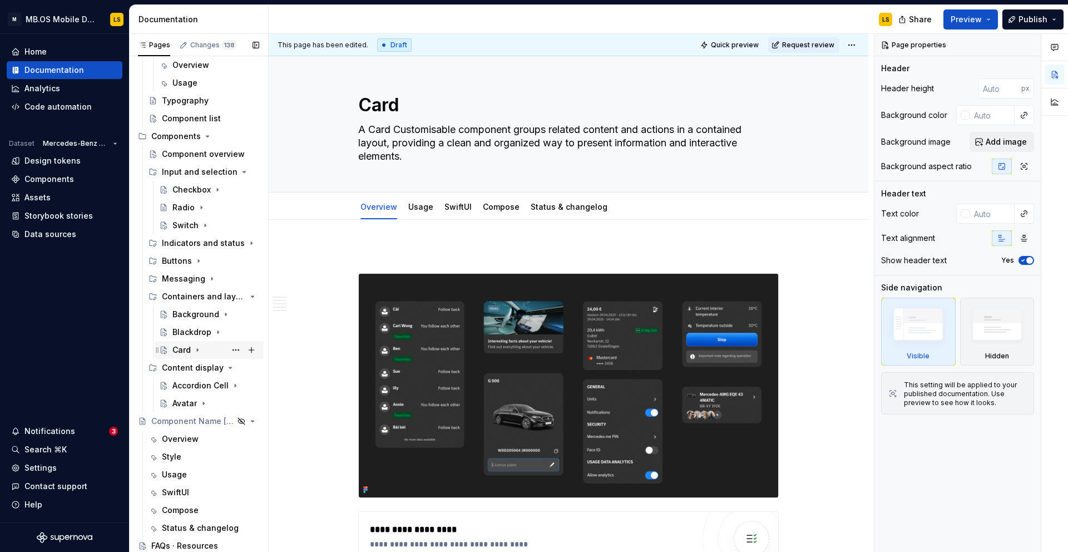
click at [185, 349] on div "Card" at bounding box center [181, 349] width 18 height 11
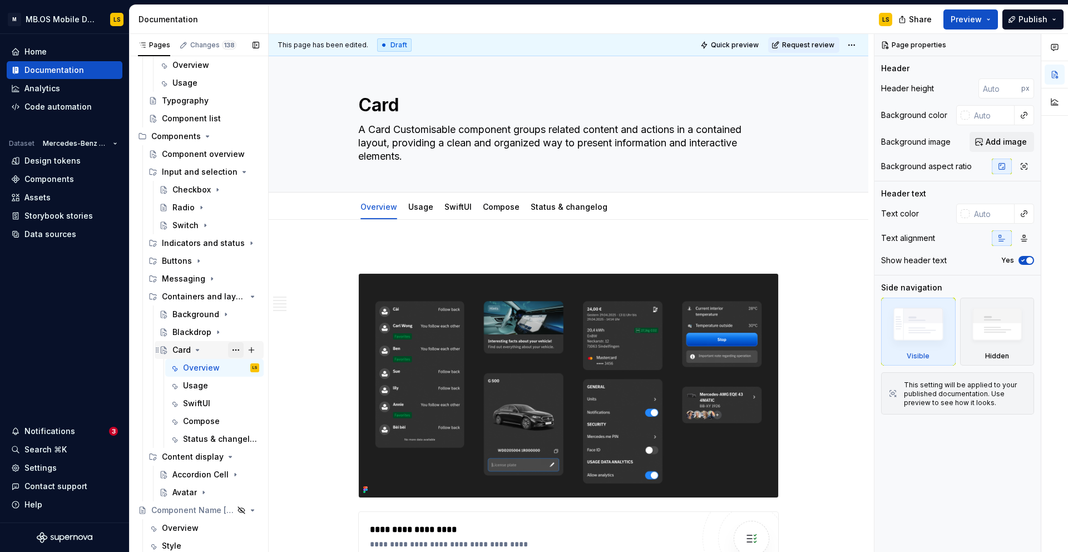
click at [235, 346] on button "Page tree" at bounding box center [236, 350] width 16 height 16
click at [192, 354] on div "Pages Changes 138 Add Accessibility guide for tree Page tree. Navigate the tree…" at bounding box center [198, 295] width 139 height 523
click at [195, 352] on icon "Page tree" at bounding box center [197, 349] width 9 height 9
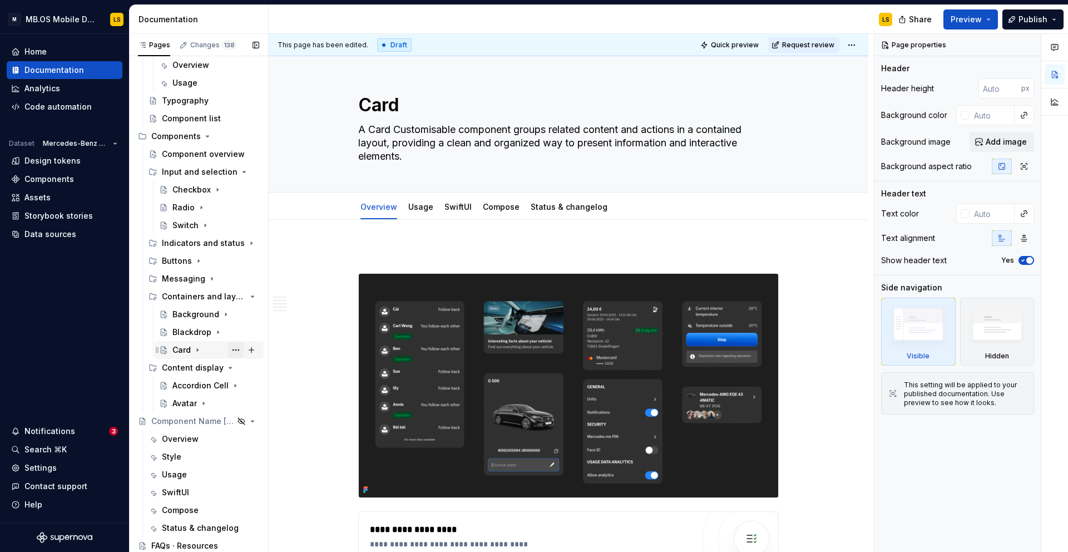
click at [233, 351] on button "Page tree" at bounding box center [236, 350] width 16 height 16
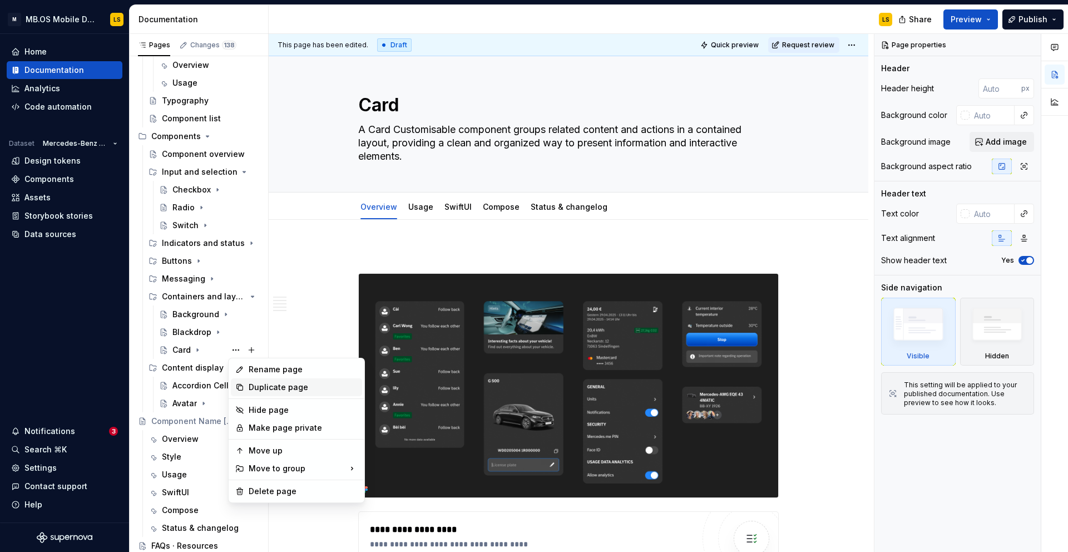
click at [253, 385] on div "Duplicate page" at bounding box center [303, 387] width 109 height 11
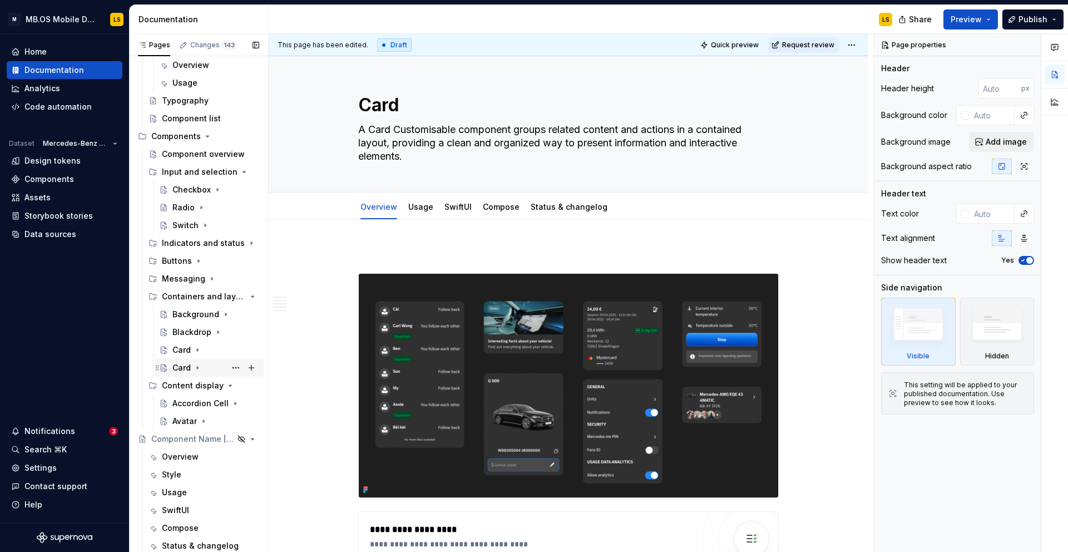
click at [185, 368] on div "Card" at bounding box center [181, 367] width 18 height 11
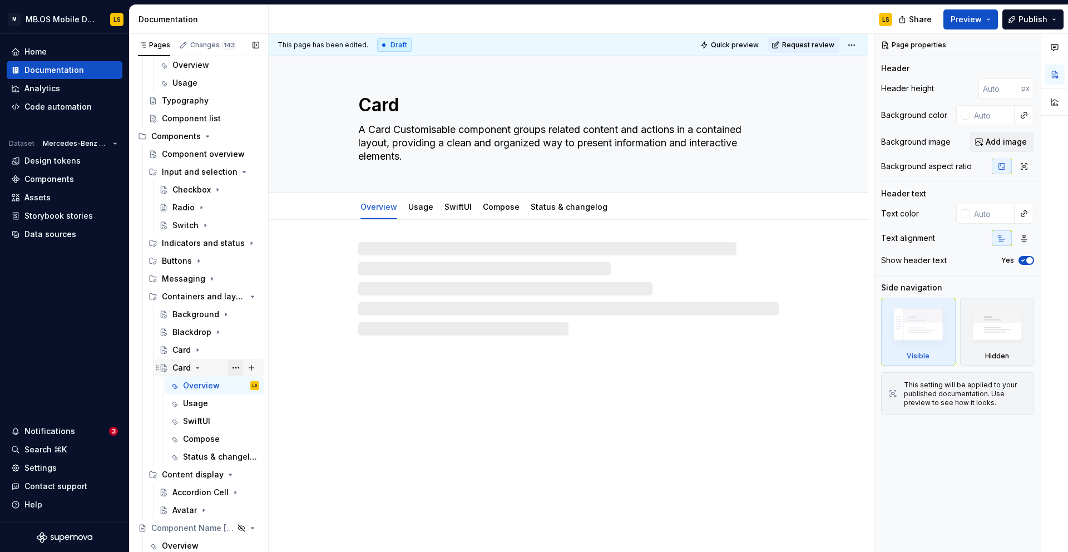
click at [236, 367] on button "Page tree" at bounding box center [236, 368] width 16 height 16
type textarea "*"
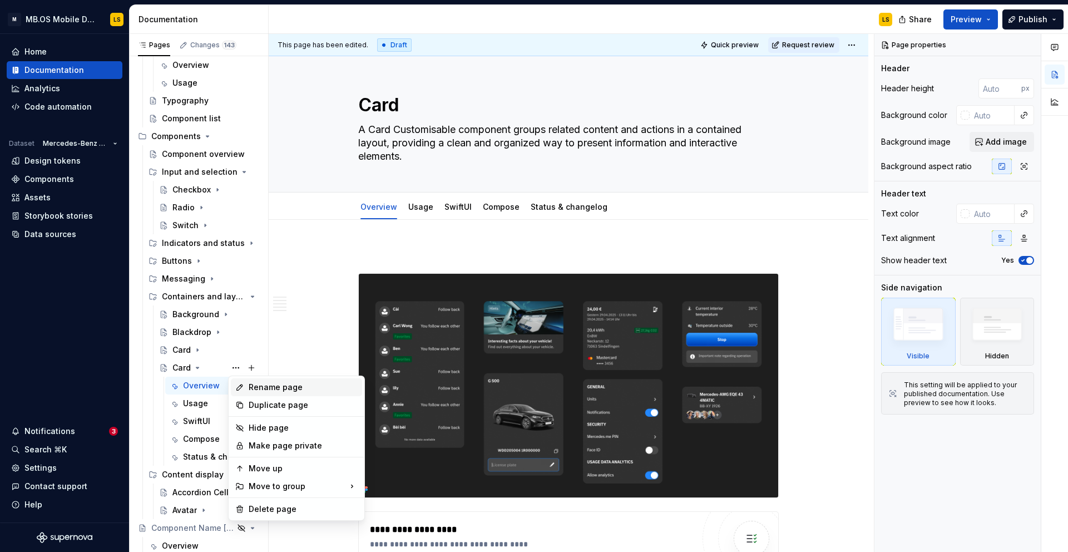
click at [255, 386] on div "Rename page" at bounding box center [303, 387] width 109 height 11
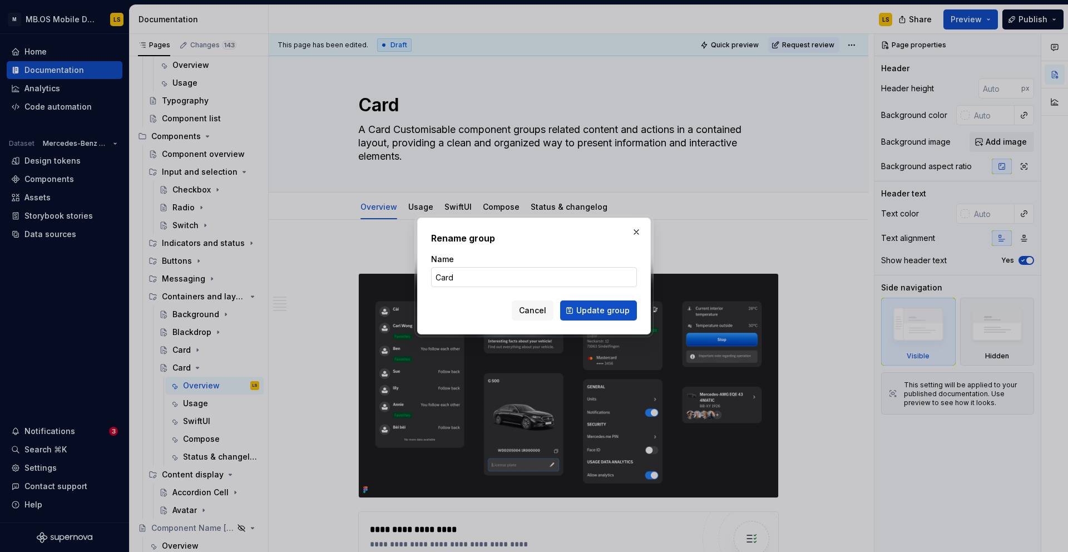
click at [453, 284] on input "Card" at bounding box center [534, 277] width 206 height 20
type input "Caroussel"
click at [624, 308] on span "Update group" at bounding box center [602, 310] width 53 height 11
type textarea "*"
type textarea "Caroussel"
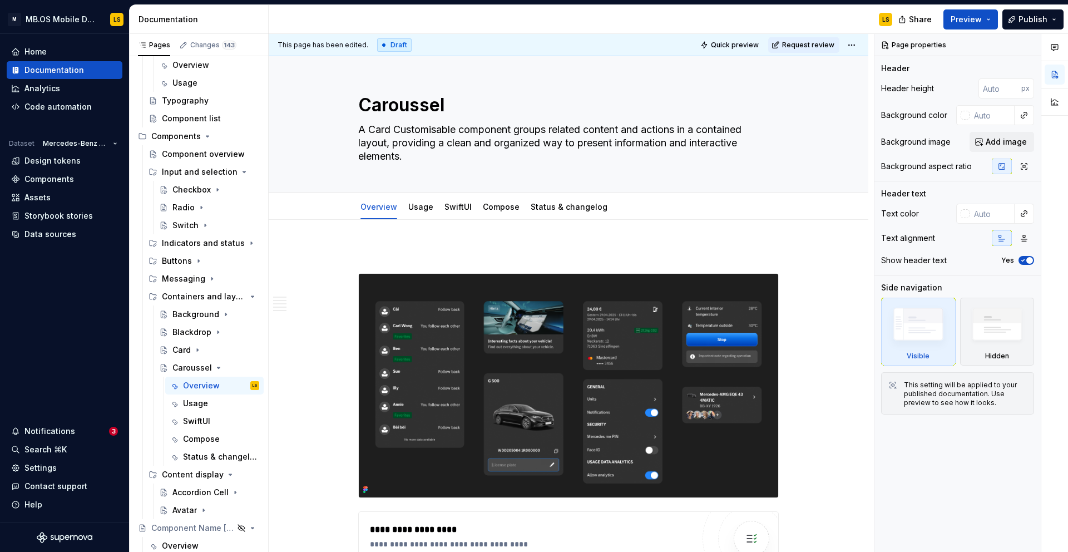
scroll to position [96, 0]
click at [411, 137] on textarea "A Card Customisable component groups related content and actions in a contained…" at bounding box center [566, 143] width 421 height 45
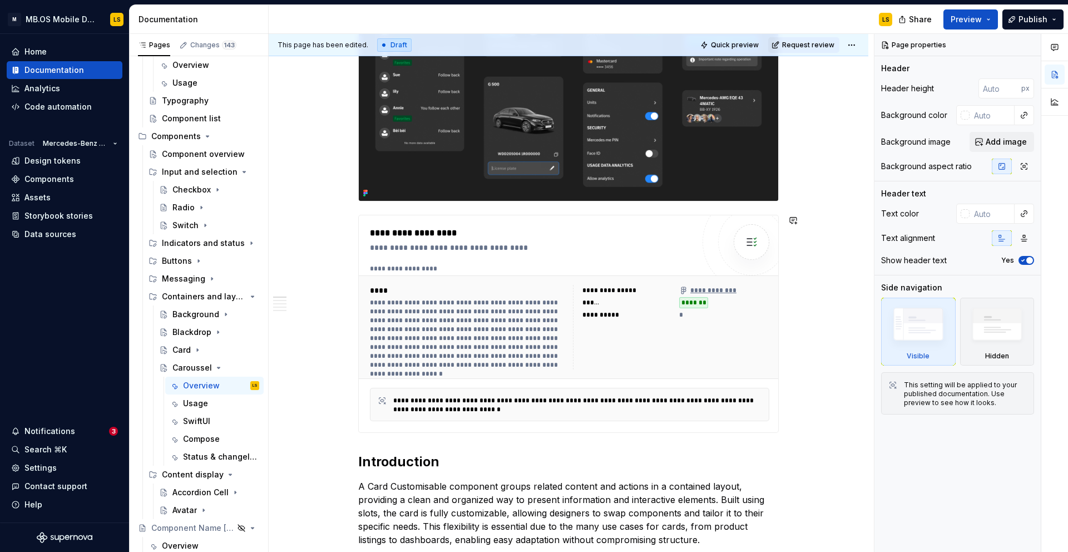
scroll to position [299, 0]
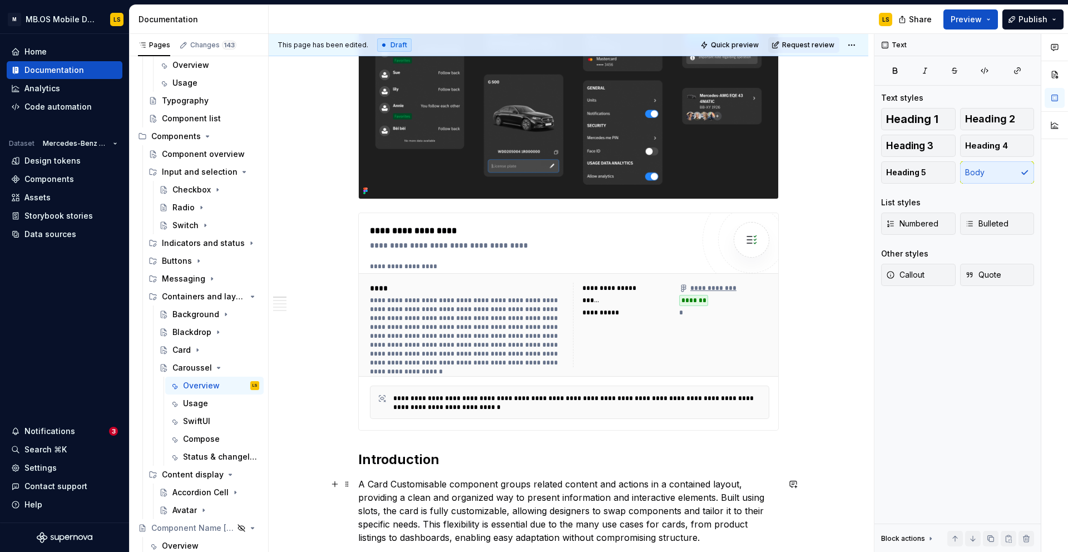
click at [452, 501] on p "A Card Customisable component groups related content and actions in a contained…" at bounding box center [568, 510] width 421 height 67
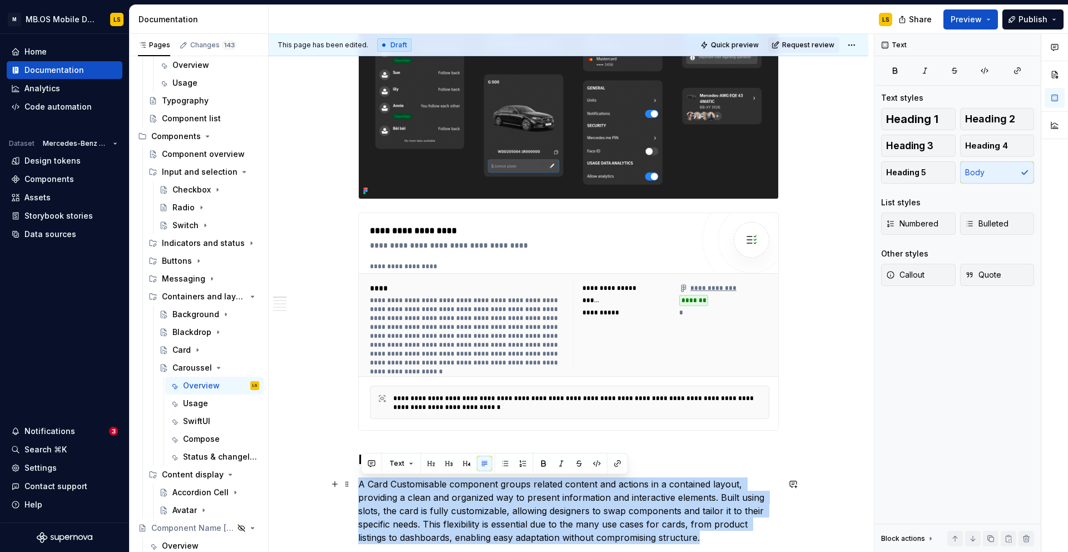
click at [452, 501] on p "A Card Customisable component groups related content and actions in a contained…" at bounding box center [568, 510] width 421 height 67
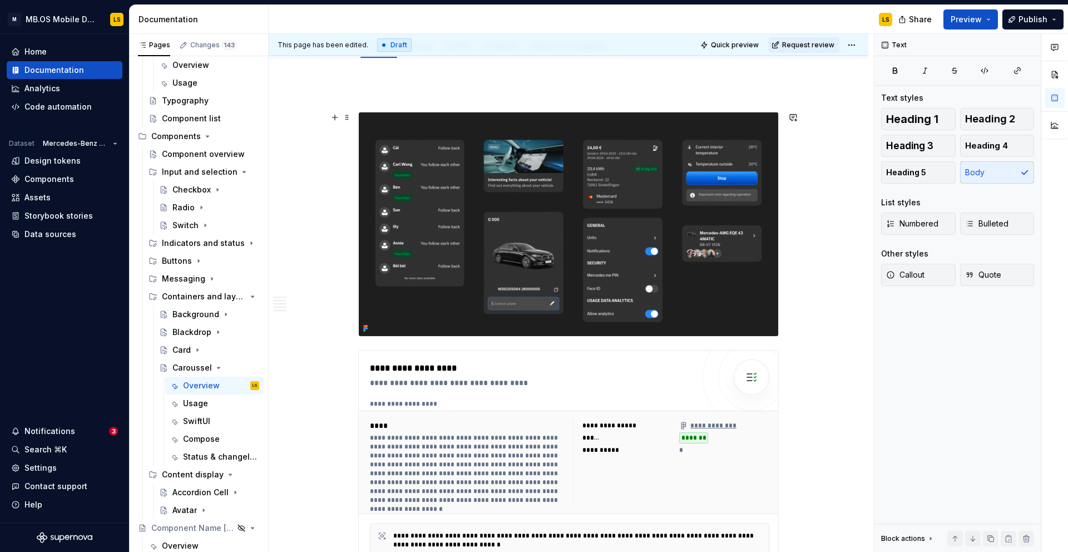
scroll to position [0, 0]
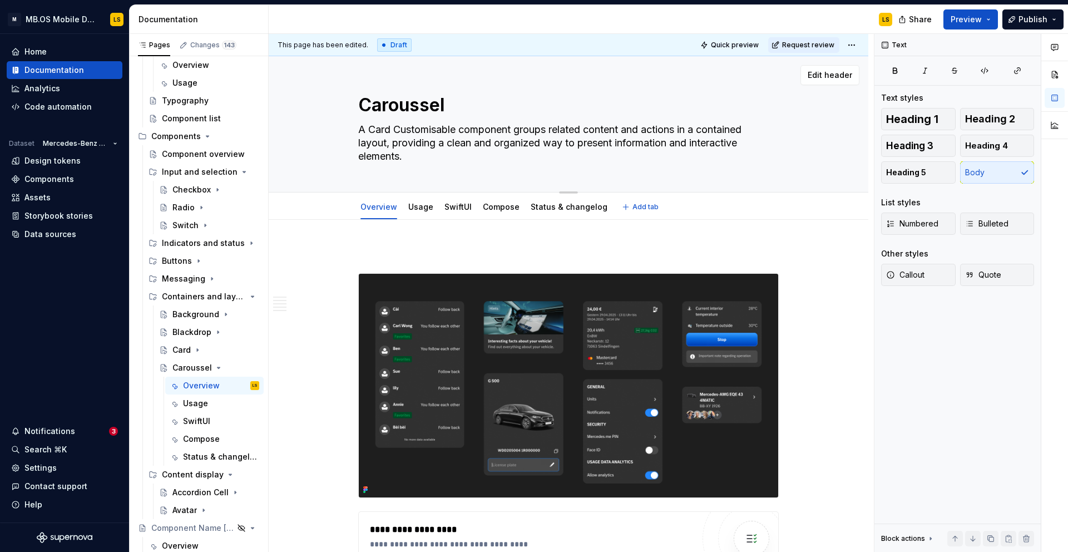
click at [451, 142] on textarea "A Card Customisable component groups related content and actions in a contained…" at bounding box center [566, 143] width 421 height 45
paste textarea "The Carousel component has three variations: image-only cards, image cards with…"
type textarea "*"
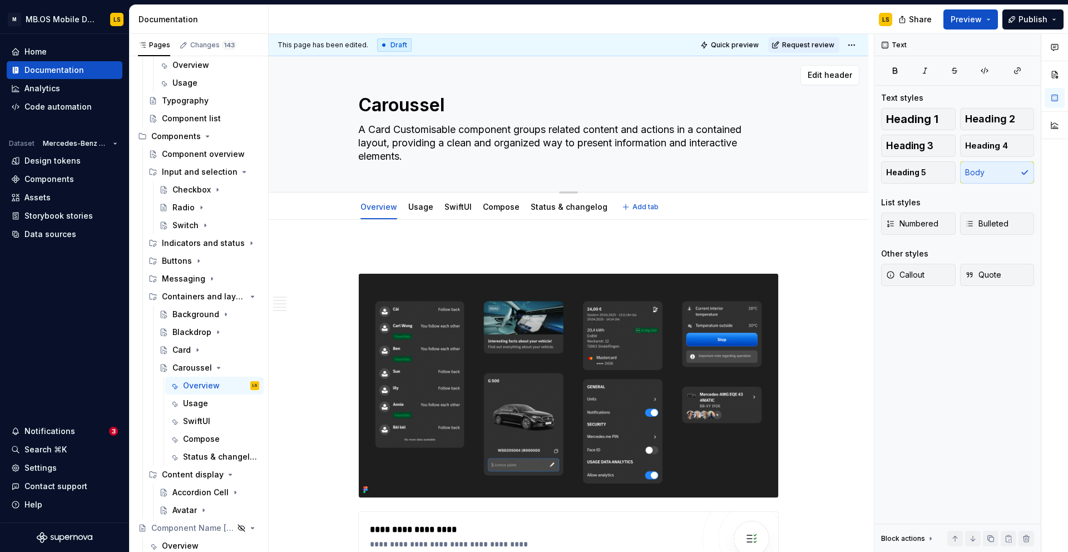
type textarea "The Carousel component has three variations: image-only cards, image cards with…"
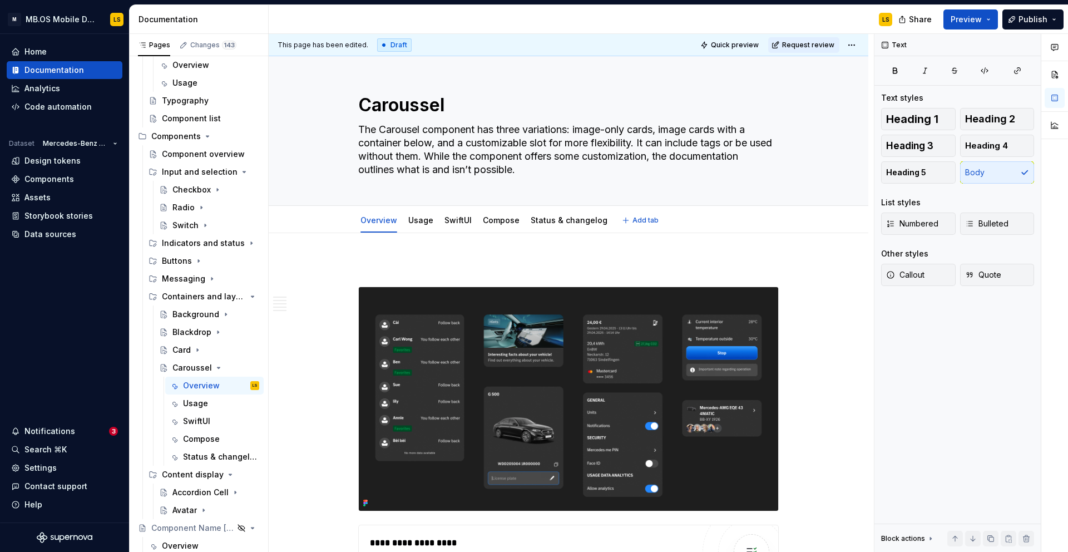
type textarea "*"
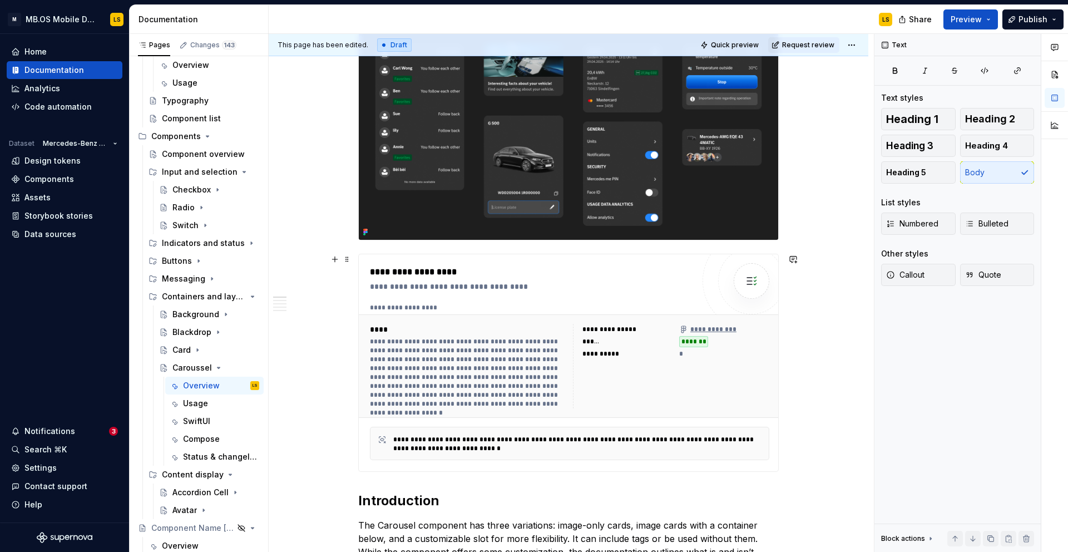
scroll to position [268, 0]
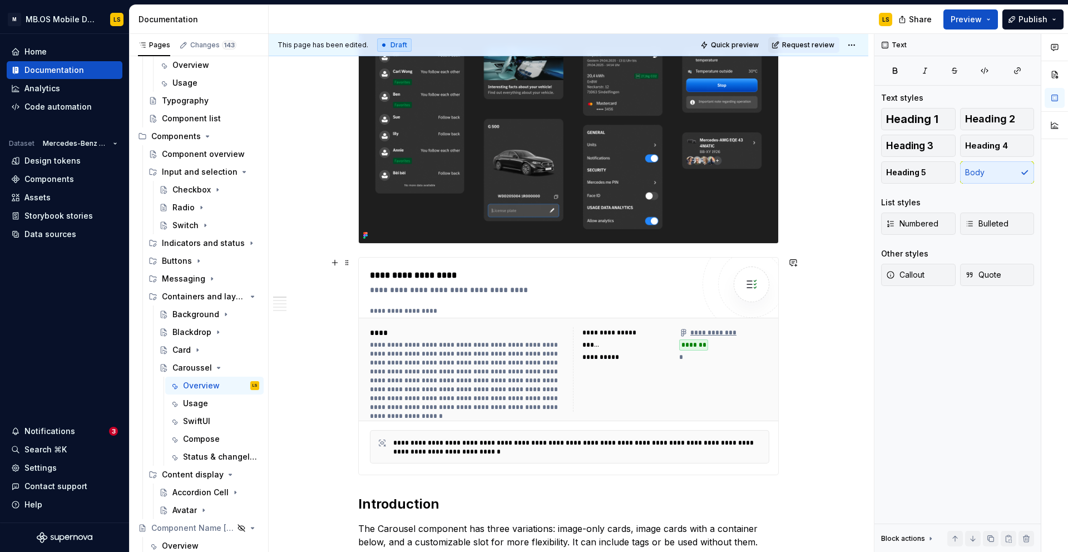
type textarea "The Carousel component has three variations: image-only cards, image cards with…"
click at [452, 389] on div "**********" at bounding box center [468, 375] width 196 height 71
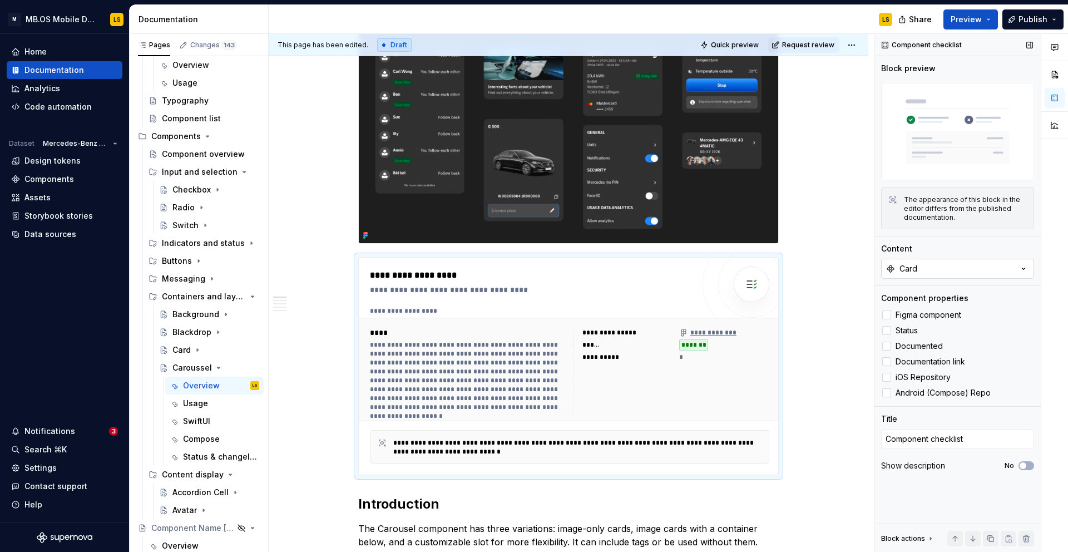
type textarea "*"
click at [925, 269] on button "Card" at bounding box center [957, 269] width 153 height 20
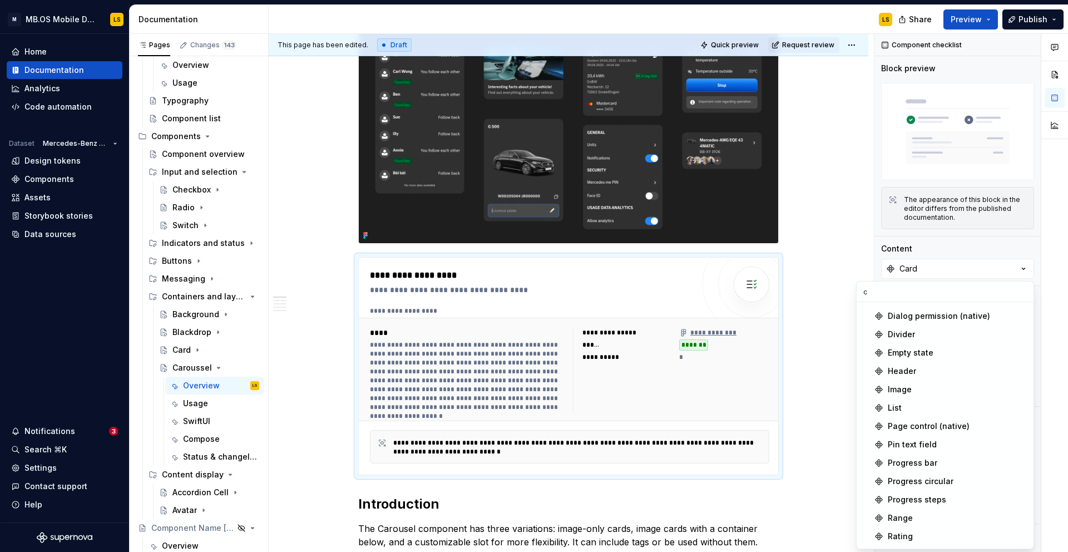
scroll to position [385, 0]
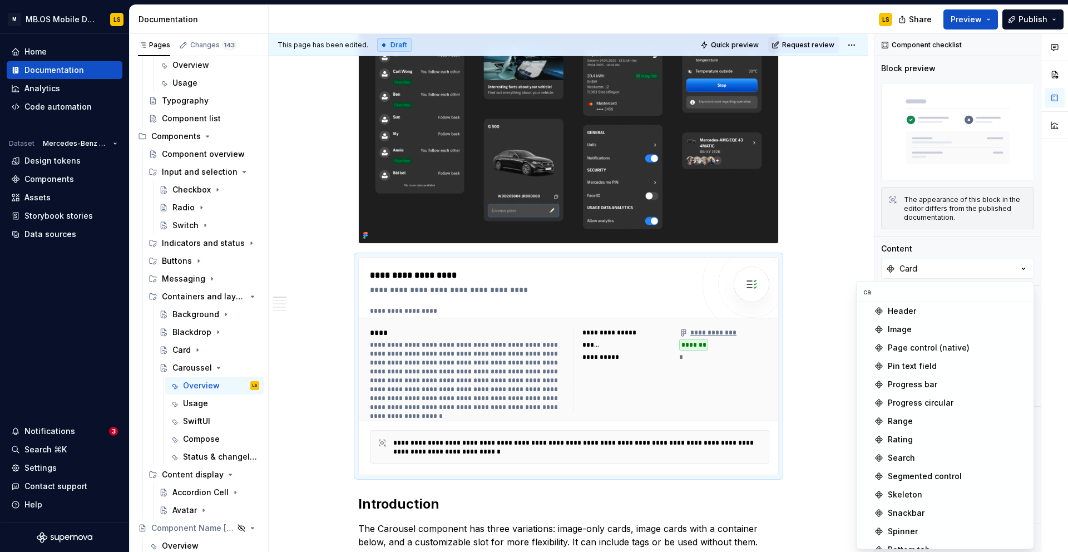
type input "car"
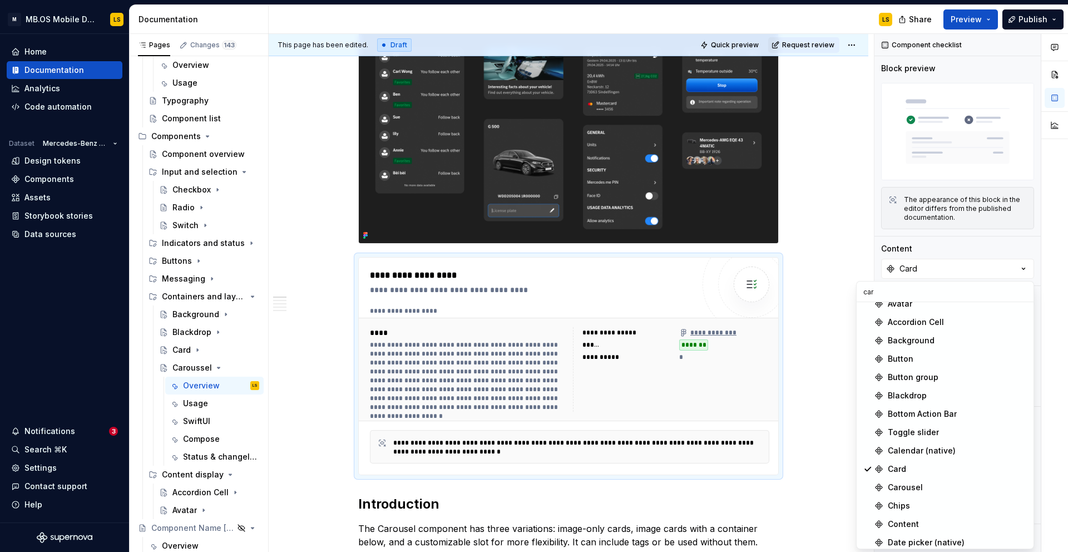
scroll to position [75, 0]
click at [953, 244] on div "Content" at bounding box center [957, 248] width 153 height 11
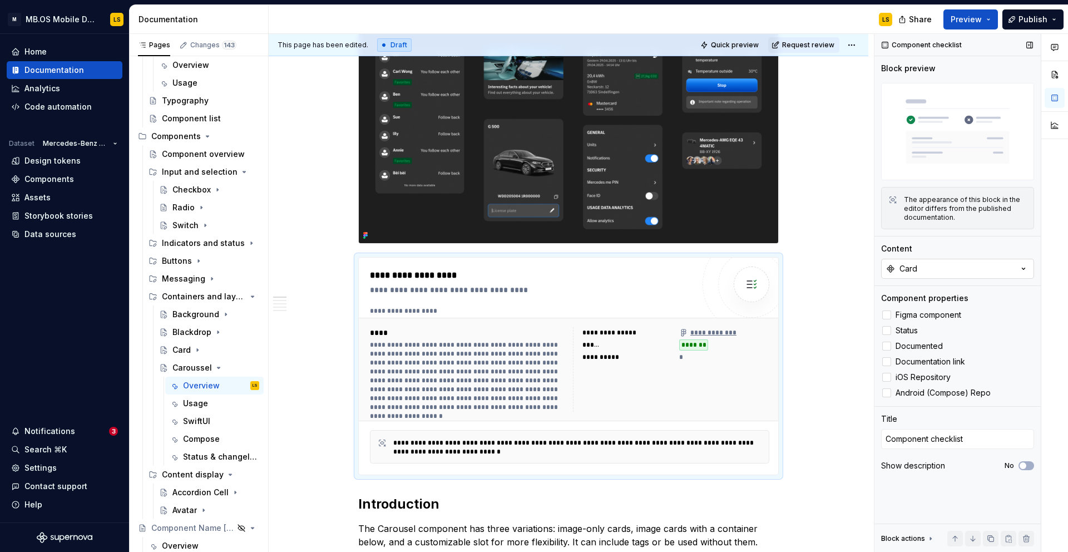
click at [981, 268] on button "Card" at bounding box center [957, 269] width 153 height 20
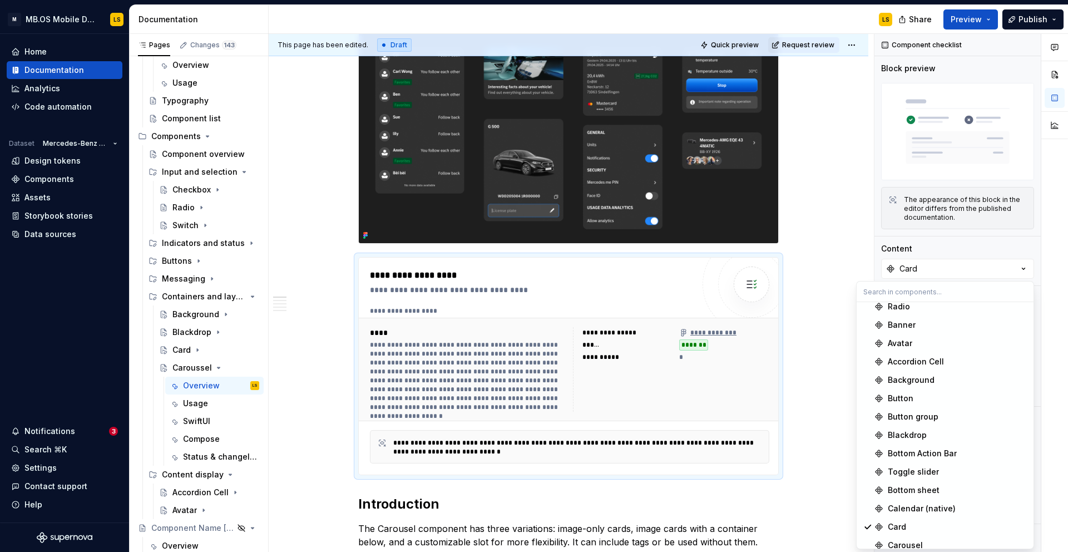
scroll to position [95, 0]
click at [908, 531] on div "Carousel" at bounding box center [905, 527] width 35 height 11
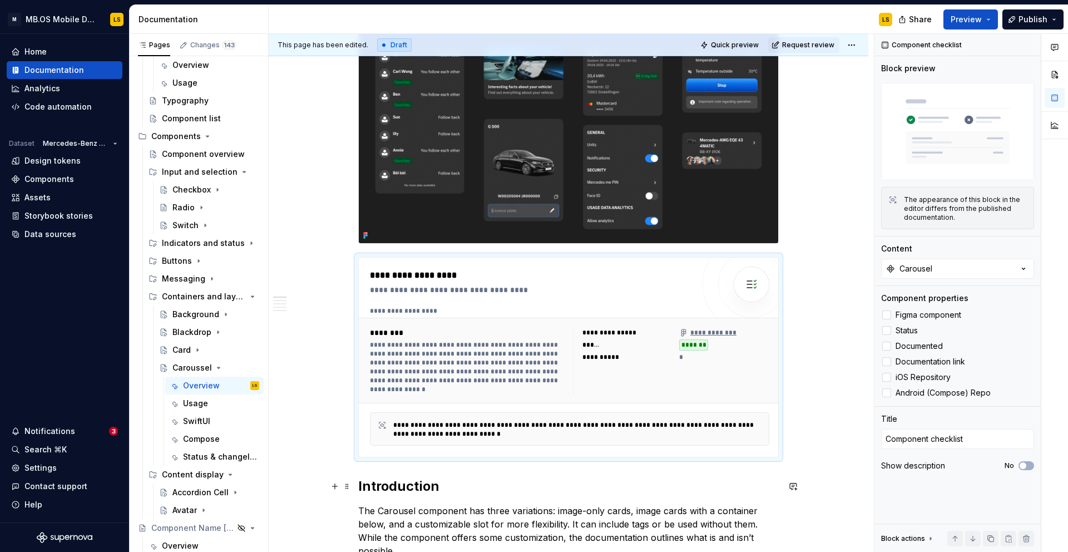
click at [542, 493] on h2 "Introduction" at bounding box center [568, 486] width 421 height 18
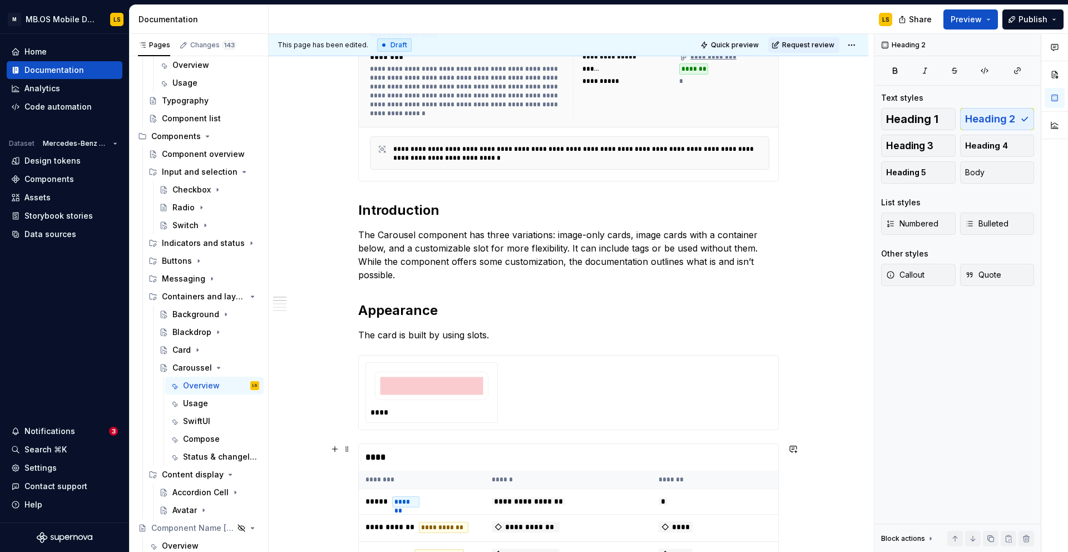
scroll to position [545, 0]
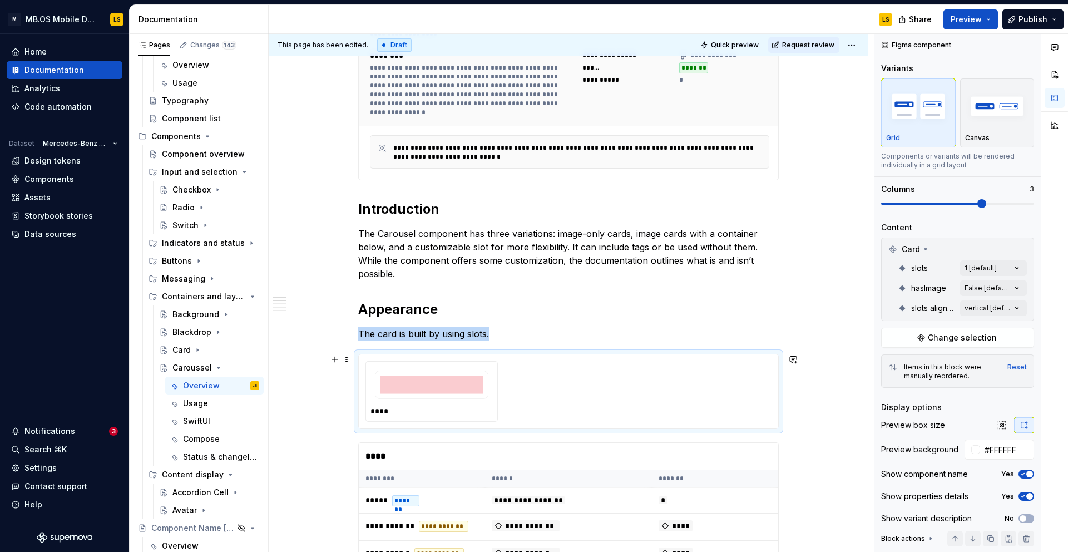
click at [449, 375] on img at bounding box center [431, 384] width 113 height 28
click at [452, 394] on img at bounding box center [431, 384] width 113 height 28
click at [953, 343] on span "Change selection" at bounding box center [962, 337] width 69 height 11
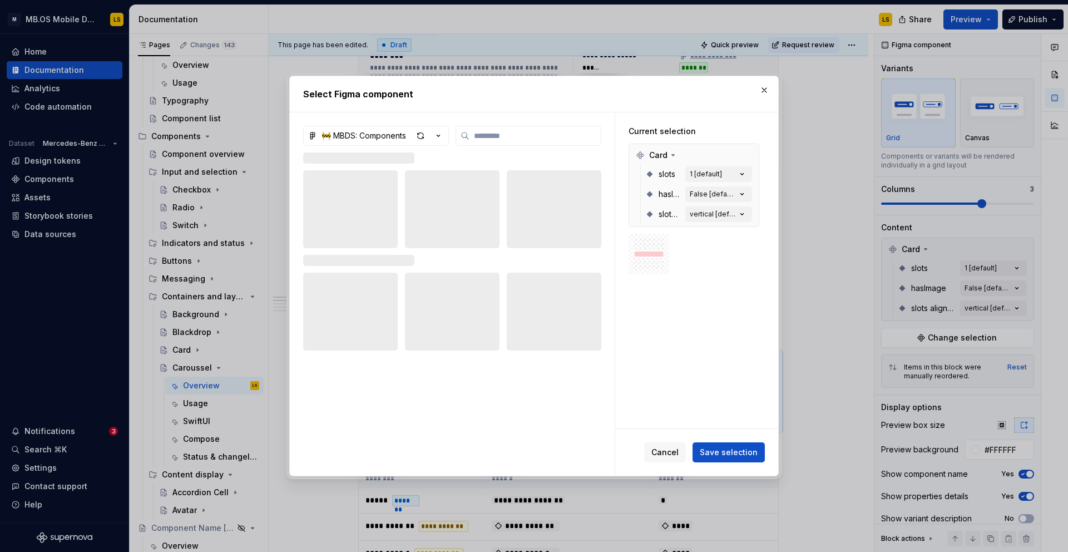
type textarea "*"
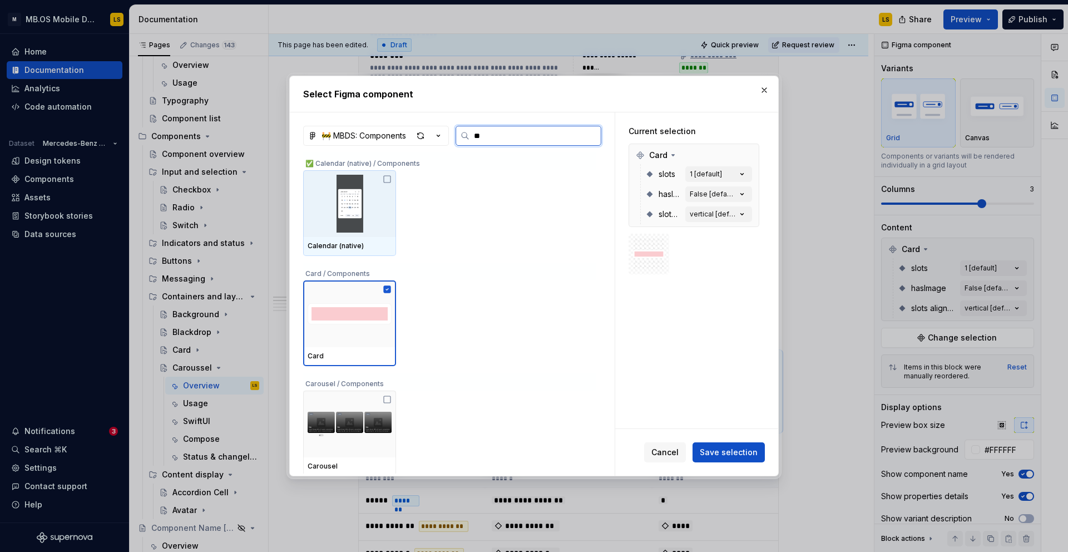
type input "***"
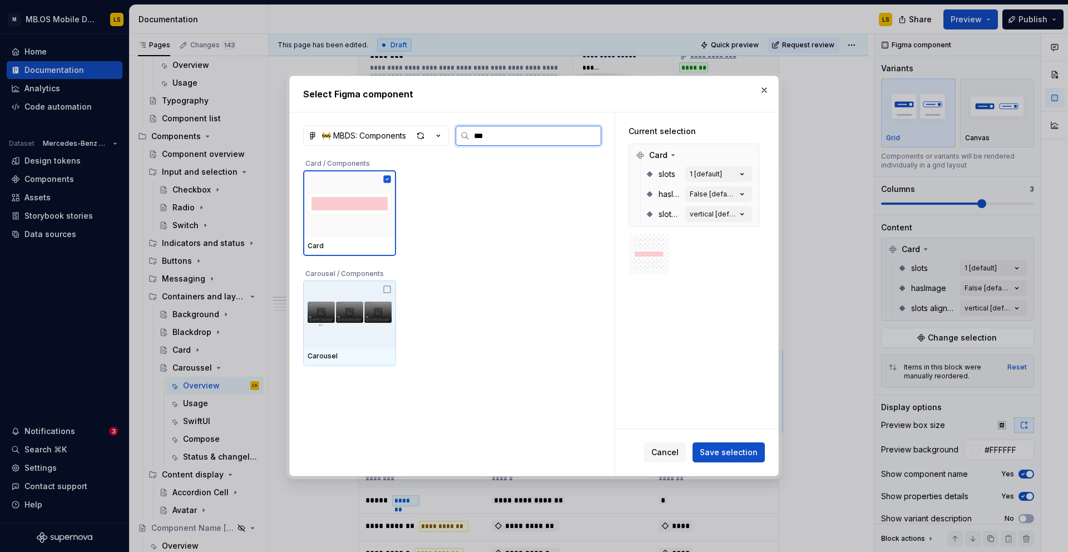
click at [351, 322] on img at bounding box center [350, 314] width 84 height 58
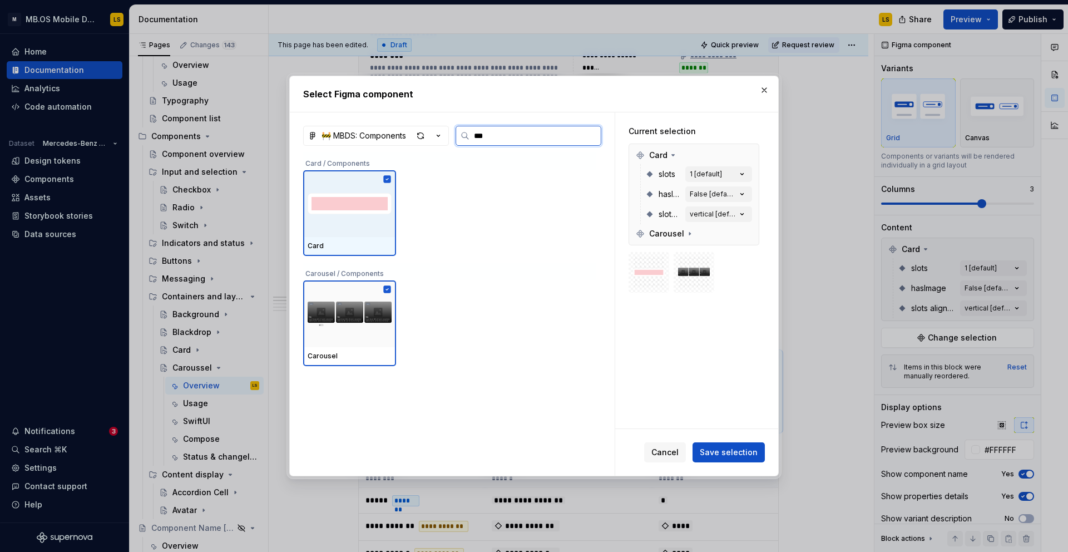
click at [388, 179] on icon at bounding box center [387, 178] width 7 height 7
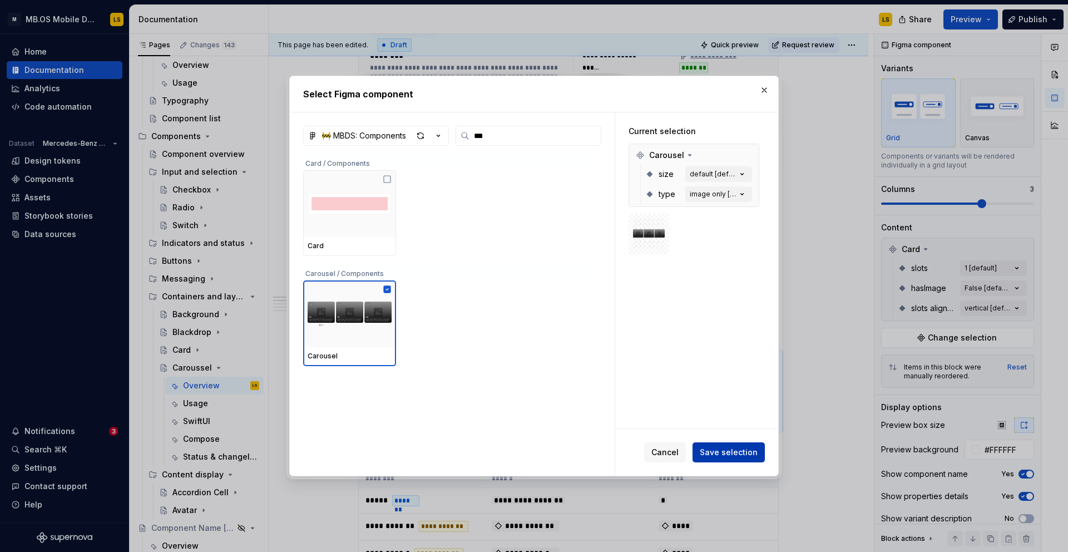
click at [728, 457] on span "Save selection" at bounding box center [729, 452] width 58 height 11
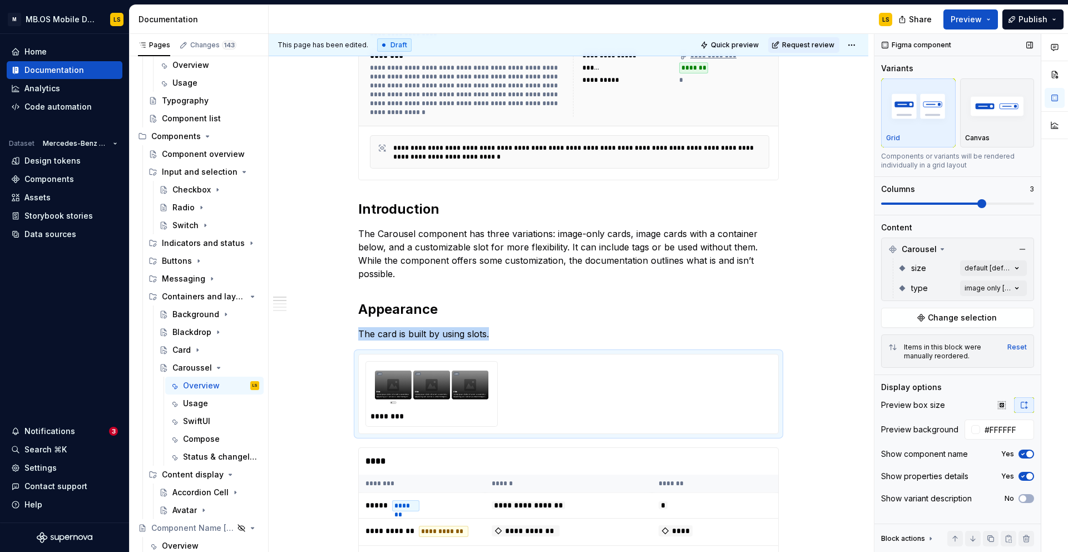
click at [887, 204] on span at bounding box center [957, 203] width 153 height 9
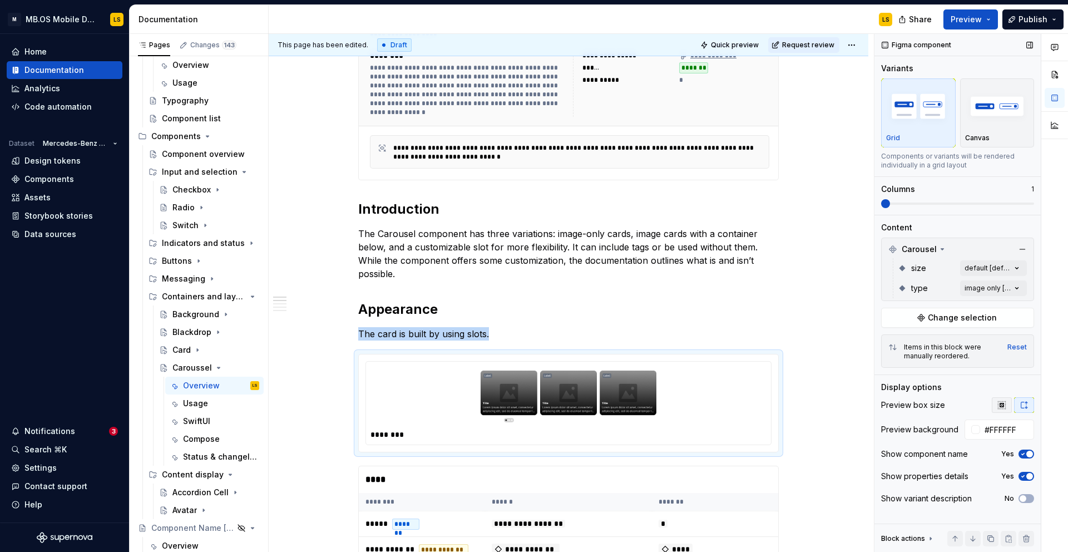
click at [1009, 406] on button "button" at bounding box center [1002, 405] width 20 height 16
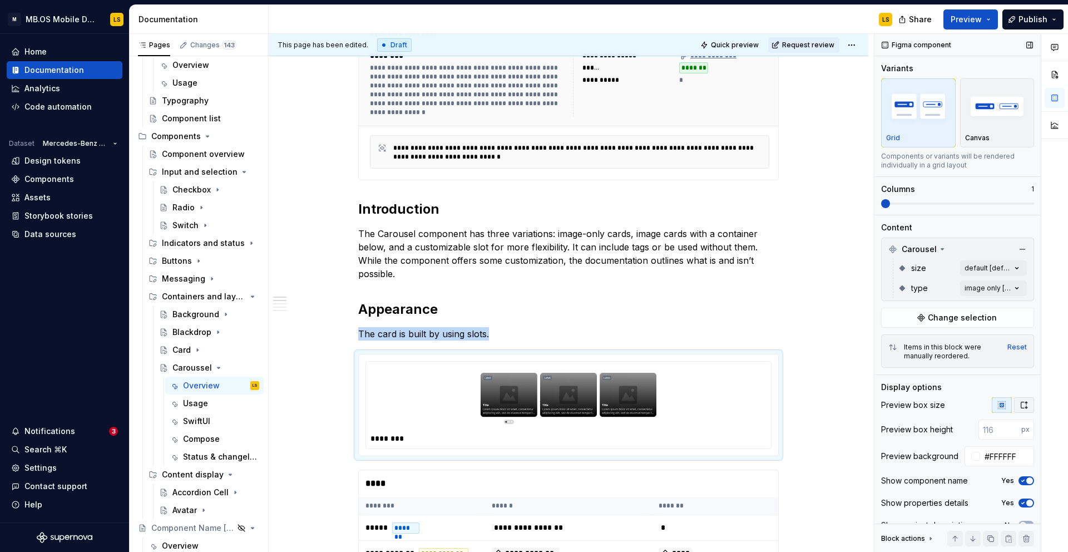
click at [1021, 406] on icon "button" at bounding box center [1024, 405] width 9 height 9
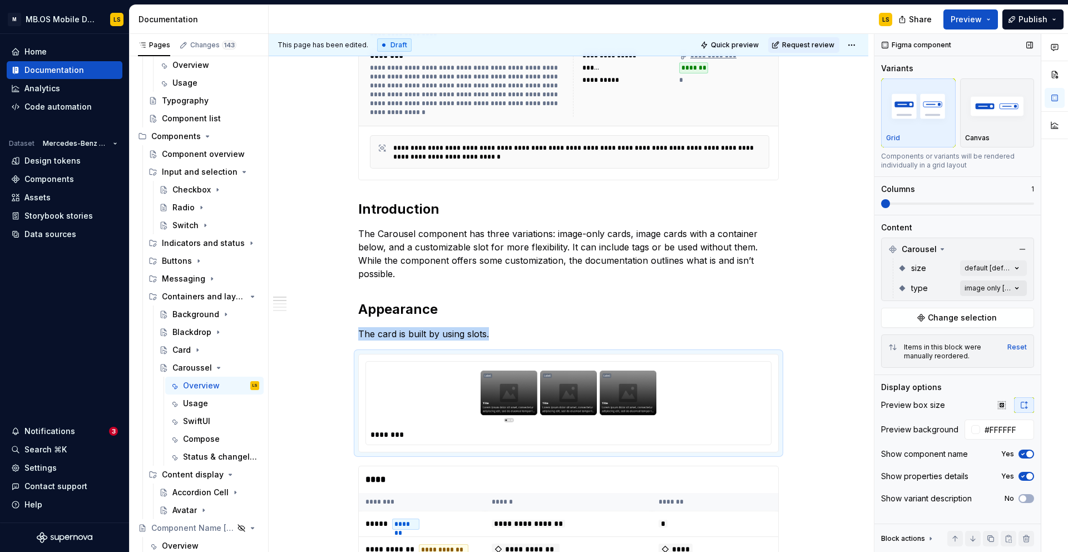
click at [1011, 286] on div "Comments Open comments No comments yet Select ‘Comment’ from the block context …" at bounding box center [971, 293] width 194 height 518
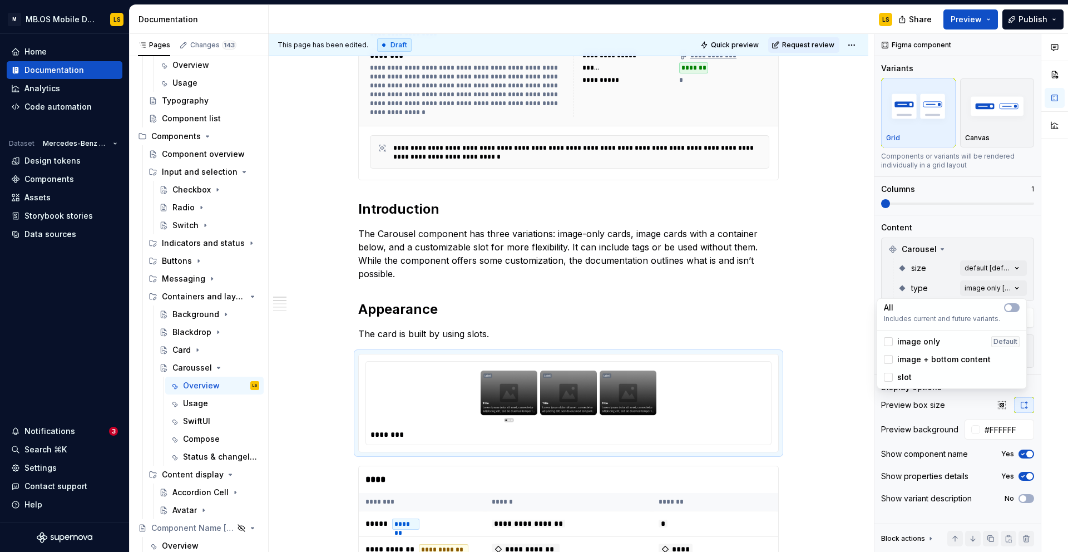
click at [931, 278] on div "Comments Open comments No comments yet Select ‘Comment’ from the block context …" at bounding box center [971, 293] width 194 height 518
click at [904, 202] on span at bounding box center [957, 203] width 153 height 2
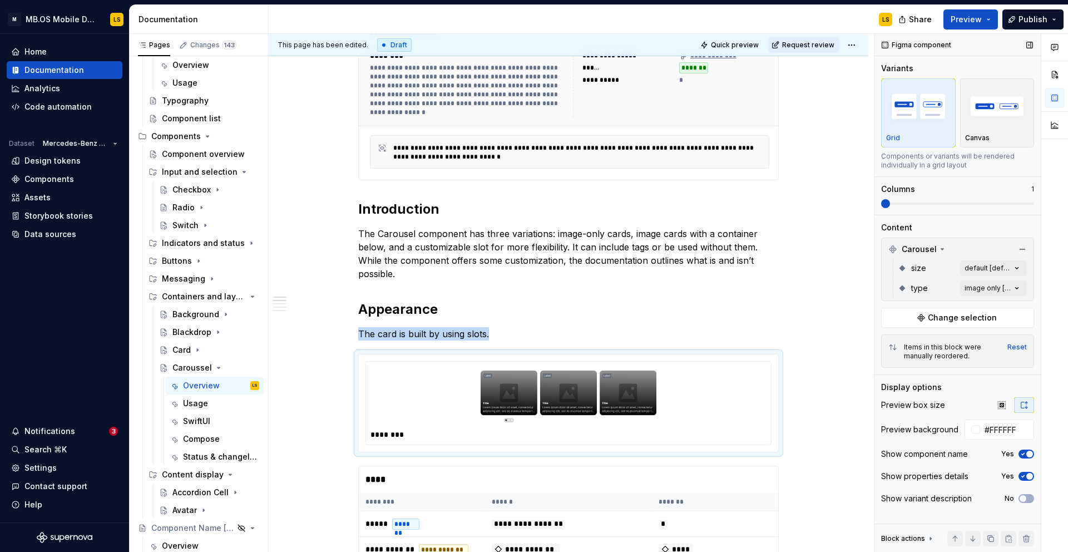
click at [913, 204] on span at bounding box center [957, 203] width 153 height 2
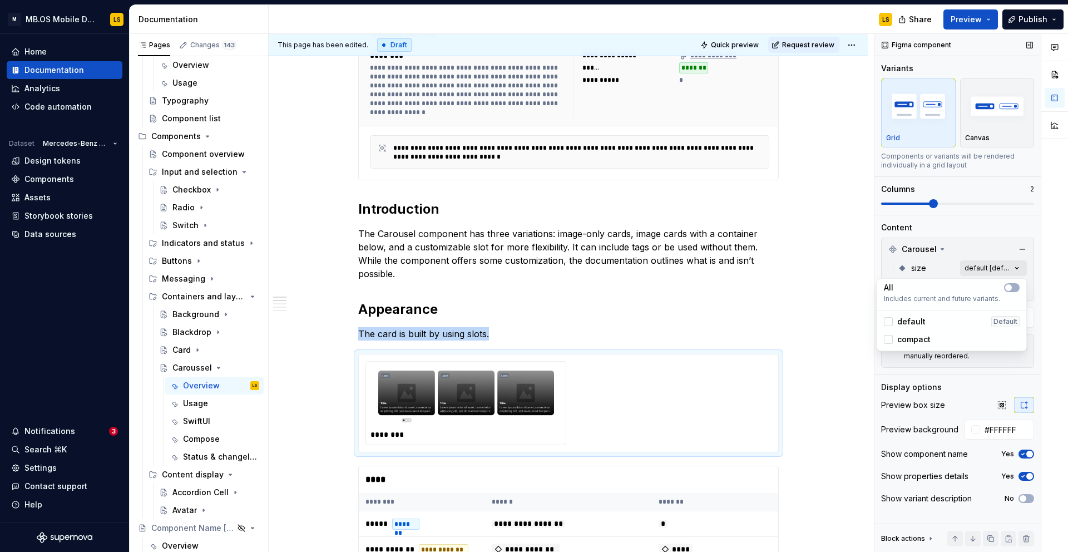
click at [989, 271] on div "Comments Open comments No comments yet Select ‘Comment’ from the block context …" at bounding box center [971, 293] width 194 height 518
click at [910, 322] on span "default" at bounding box center [911, 321] width 28 height 11
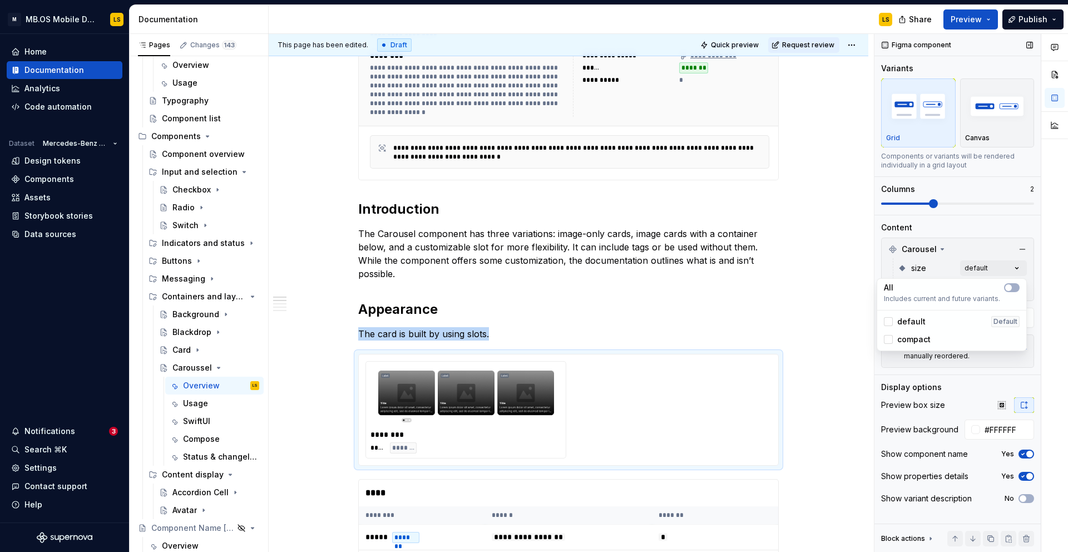
click at [916, 258] on div "Comments Open comments No comments yet Select ‘Comment’ from the block context …" at bounding box center [971, 293] width 194 height 518
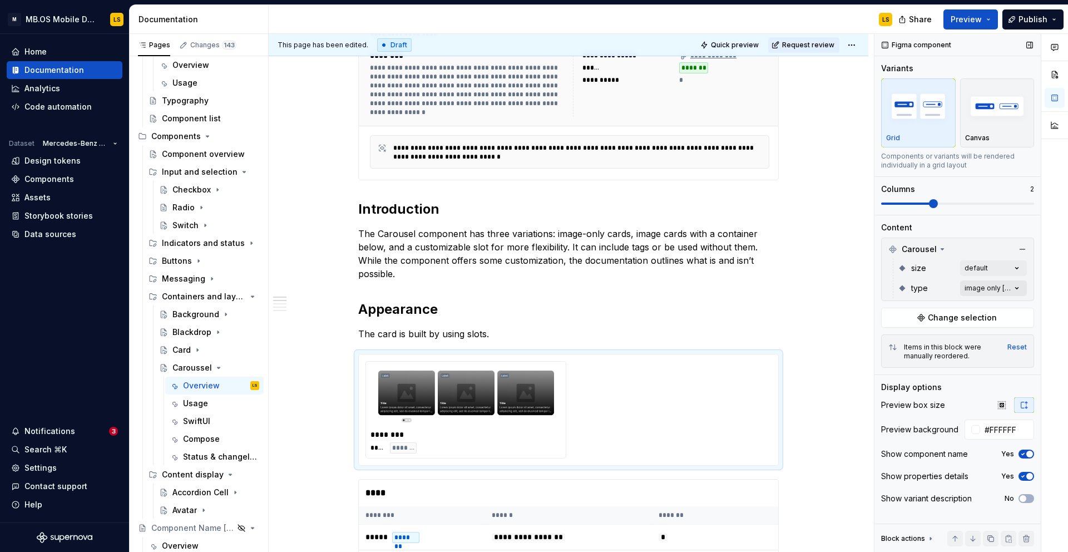
click at [983, 293] on div "Comments Open comments No comments yet Select ‘Comment’ from the block context …" at bounding box center [971, 293] width 194 height 518
click at [915, 336] on span "image only" at bounding box center [918, 341] width 43 height 11
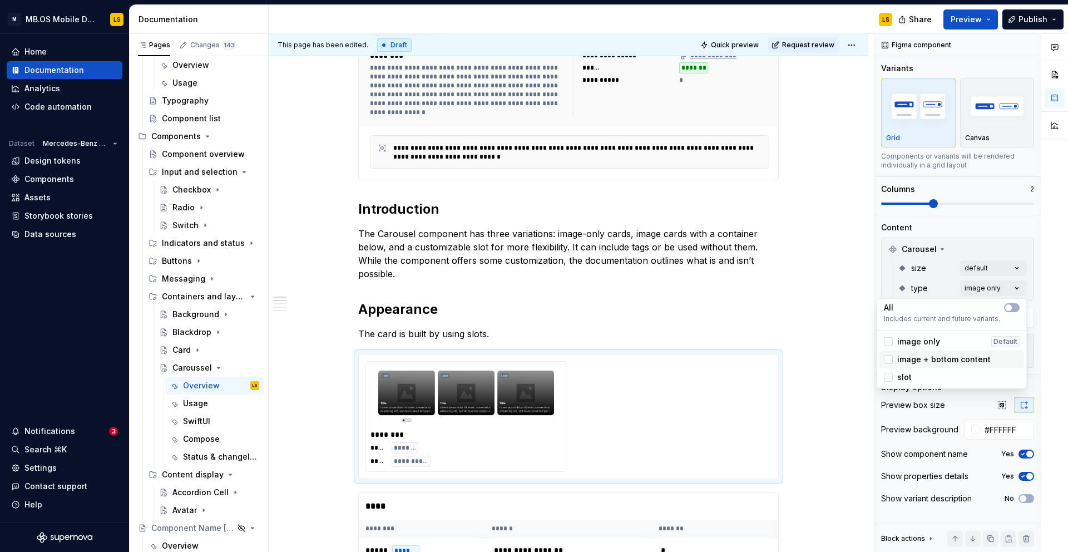
click at [917, 356] on span "image + bottom content" at bounding box center [943, 359] width 93 height 11
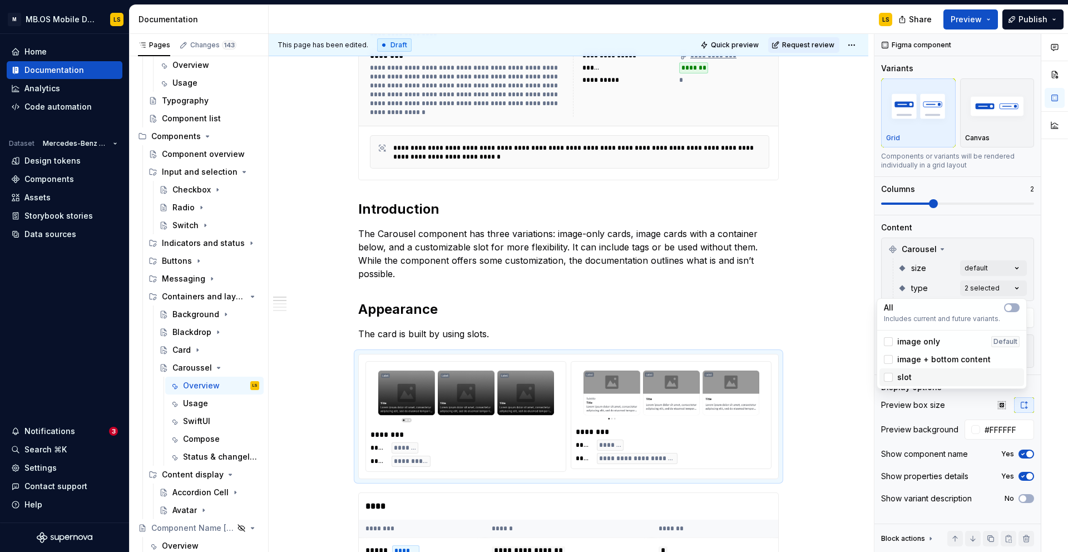
click at [913, 374] on div "slot" at bounding box center [952, 377] width 136 height 11
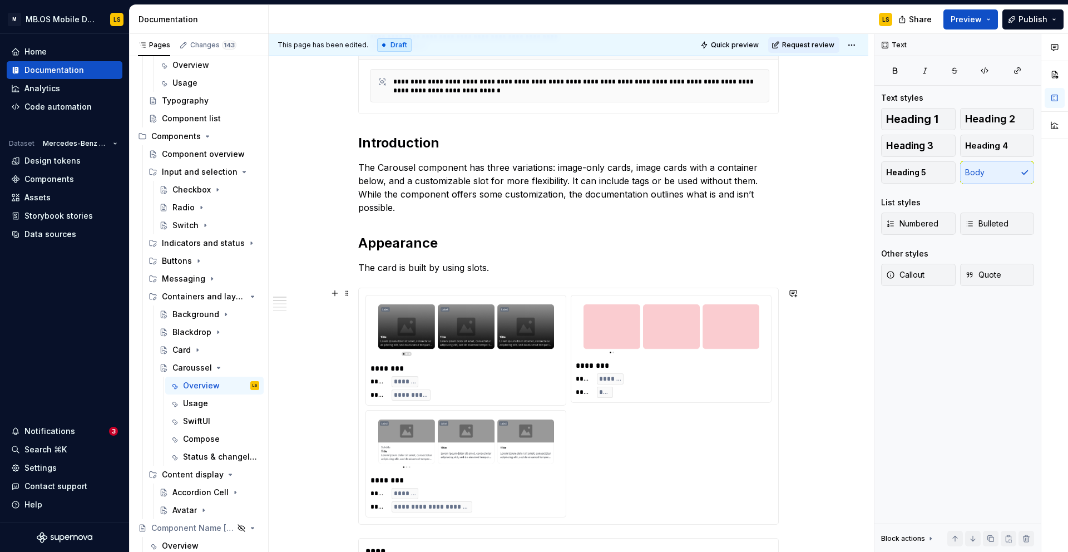
scroll to position [622, 0]
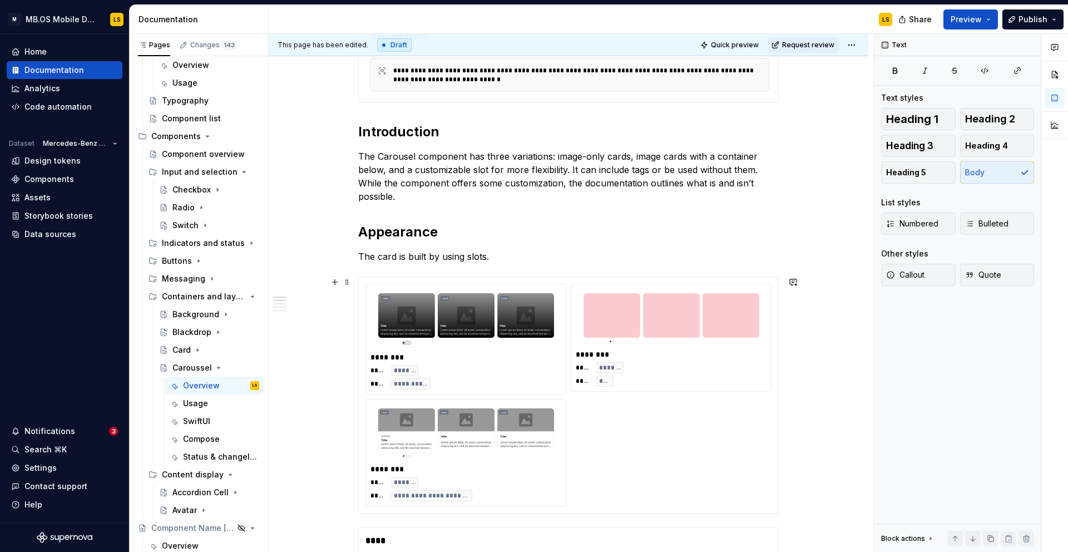
click at [555, 290] on div at bounding box center [465, 319] width 191 height 61
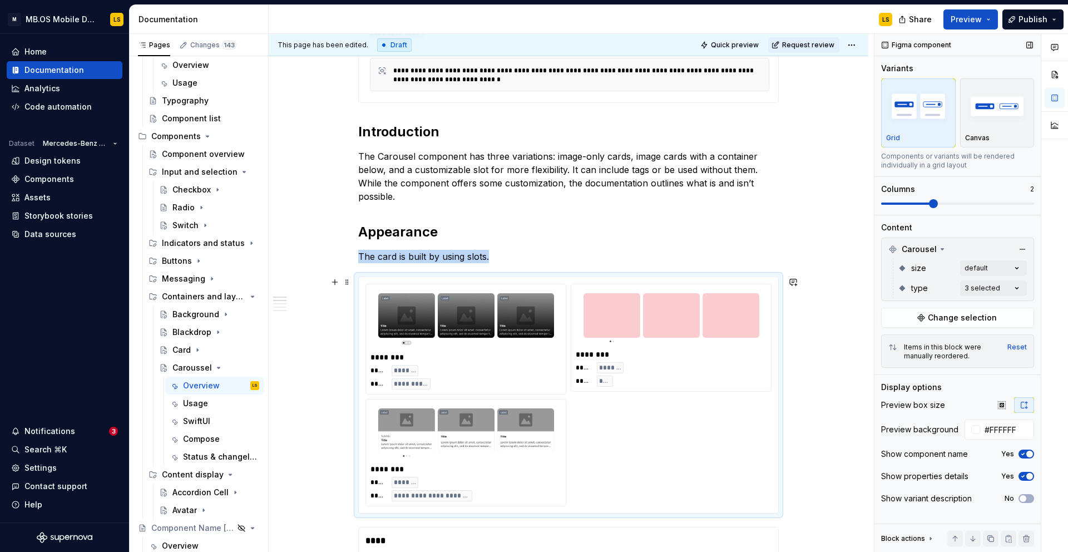
type textarea "*"
click at [971, 288] on div "Comments Open comments No comments yet Select ‘Comment’ from the block context …" at bounding box center [971, 293] width 194 height 518
click at [1014, 310] on button "button" at bounding box center [1012, 307] width 16 height 9
click at [1008, 269] on div "Comments Open comments No comments yet Select ‘Comment’ from the block context …" at bounding box center [971, 293] width 194 height 518
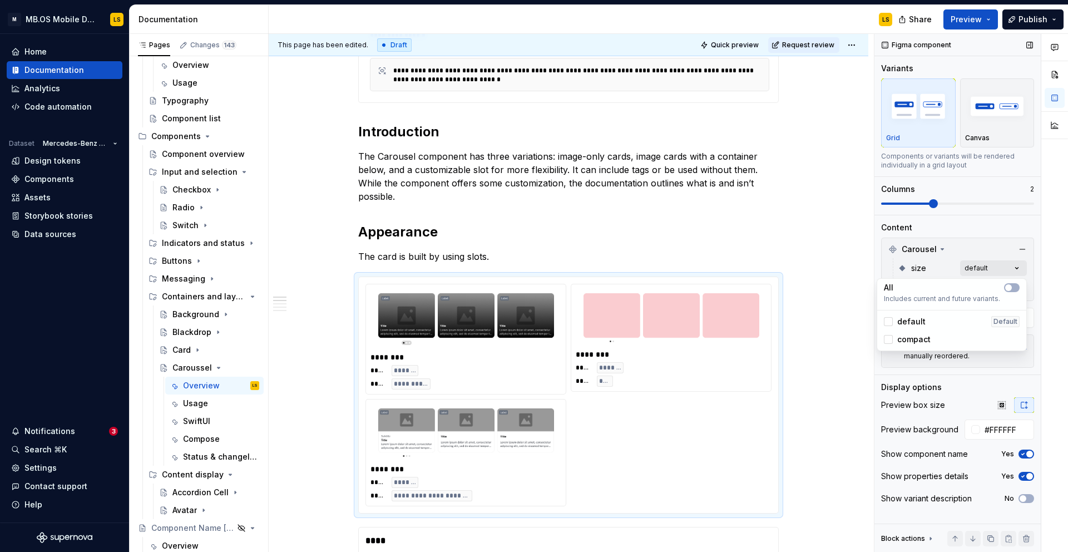
click at [1017, 265] on div "Comments Open comments No comments yet Select ‘Comment’ from the block context …" at bounding box center [971, 293] width 194 height 518
click at [1021, 283] on div "All Includes current and future variants." at bounding box center [951, 294] width 145 height 27
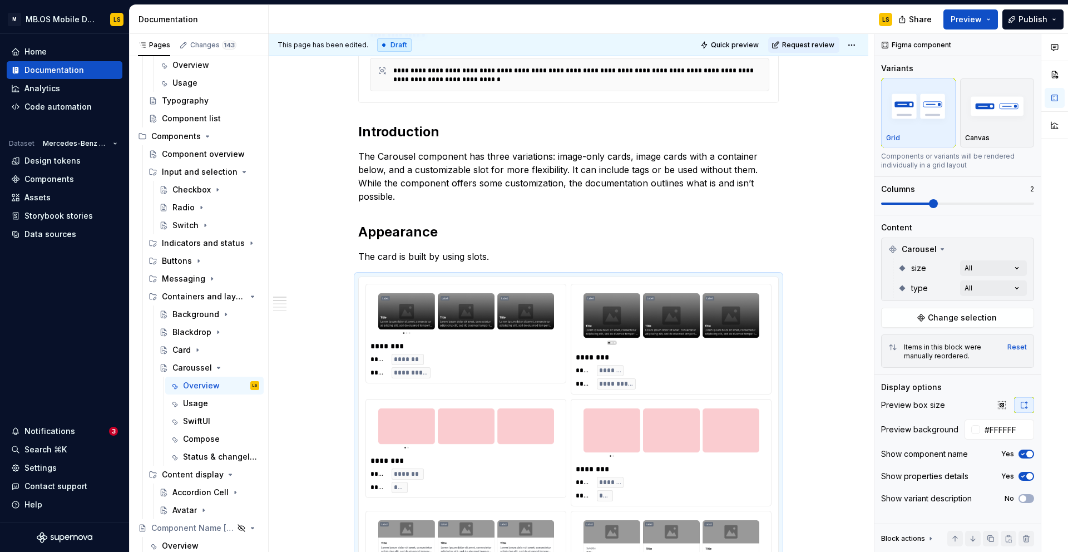
click at [602, 266] on html "M MB.OS Mobile Design System LS Home Documentation Analytics Code automation Da…" at bounding box center [534, 276] width 1068 height 552
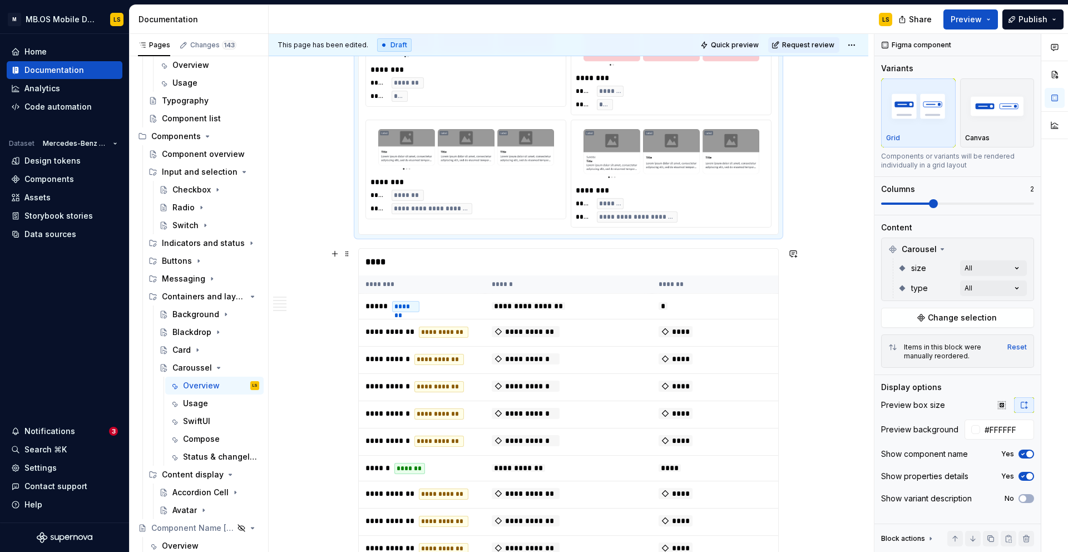
scroll to position [1015, 0]
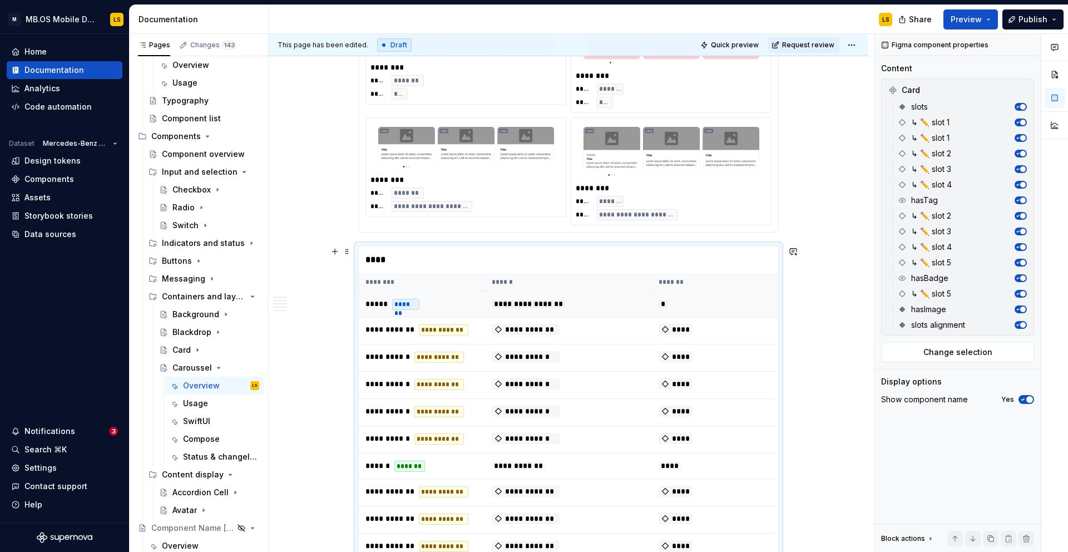
click at [582, 304] on td "**********" at bounding box center [568, 304] width 167 height 26
click at [955, 359] on button "Change selection" at bounding box center [957, 352] width 153 height 20
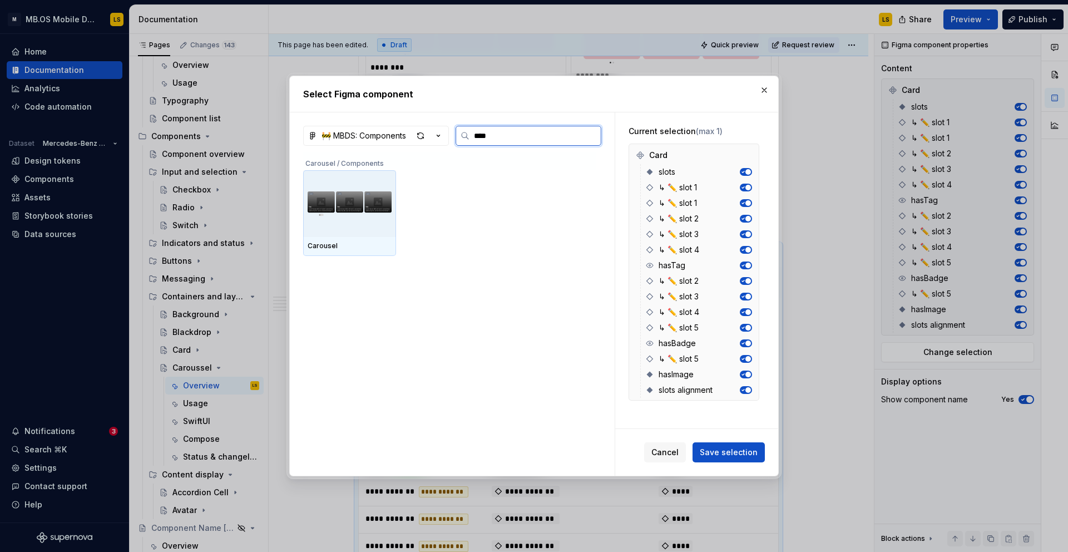
type input "***"
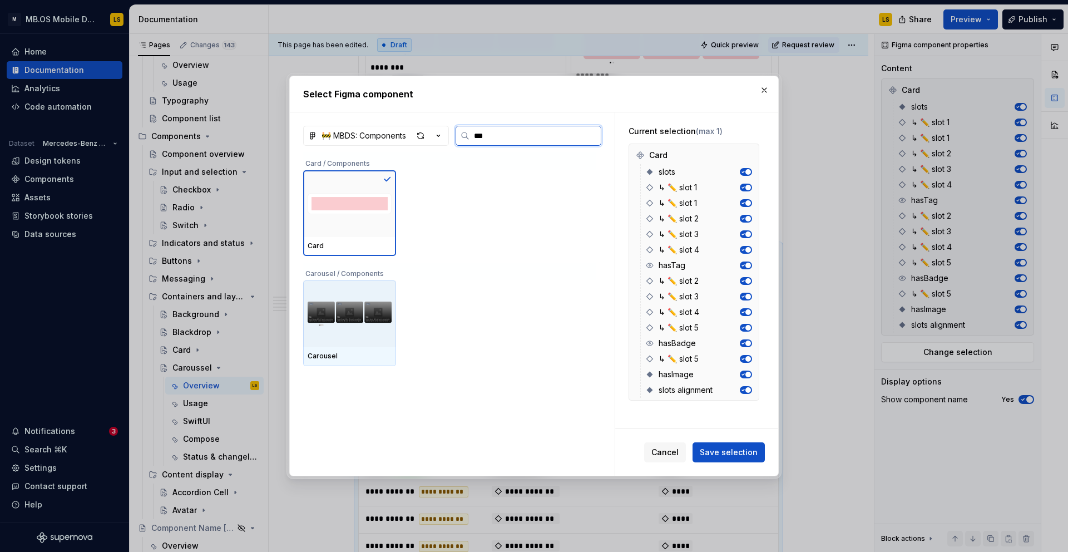
click at [334, 327] on img at bounding box center [350, 314] width 84 height 58
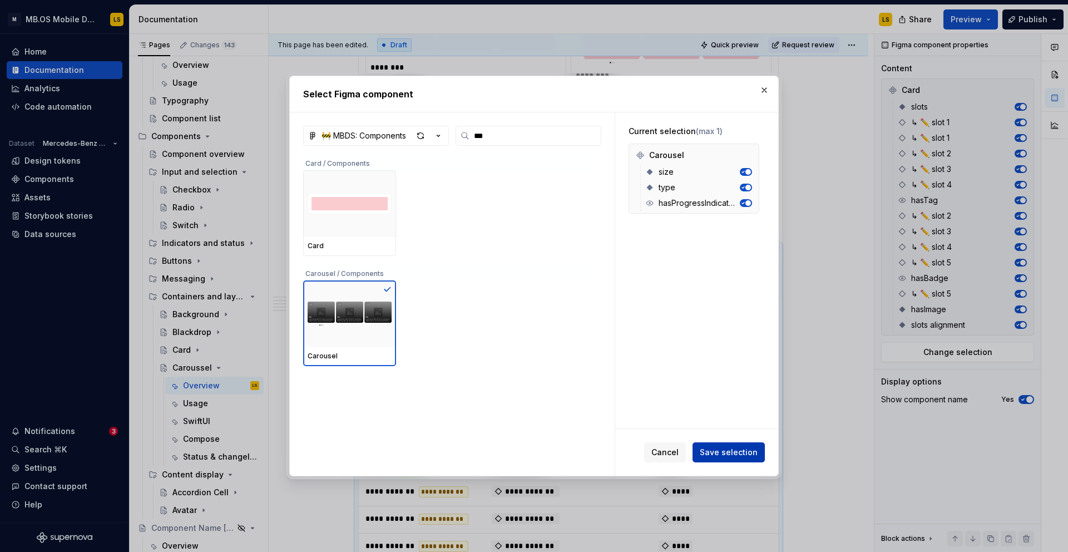
click at [737, 447] on span "Save selection" at bounding box center [729, 452] width 58 height 11
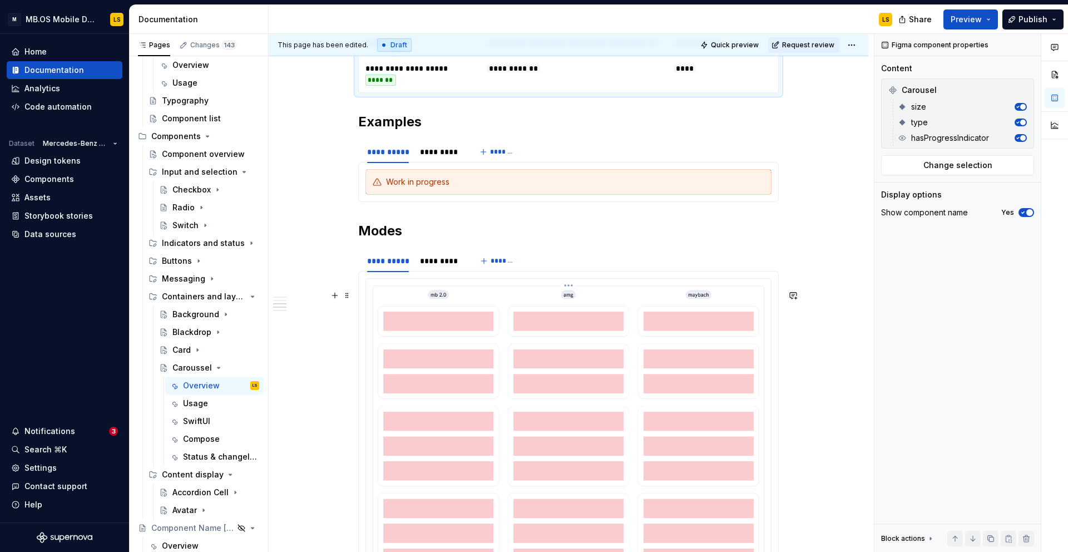
scroll to position [1322, 0]
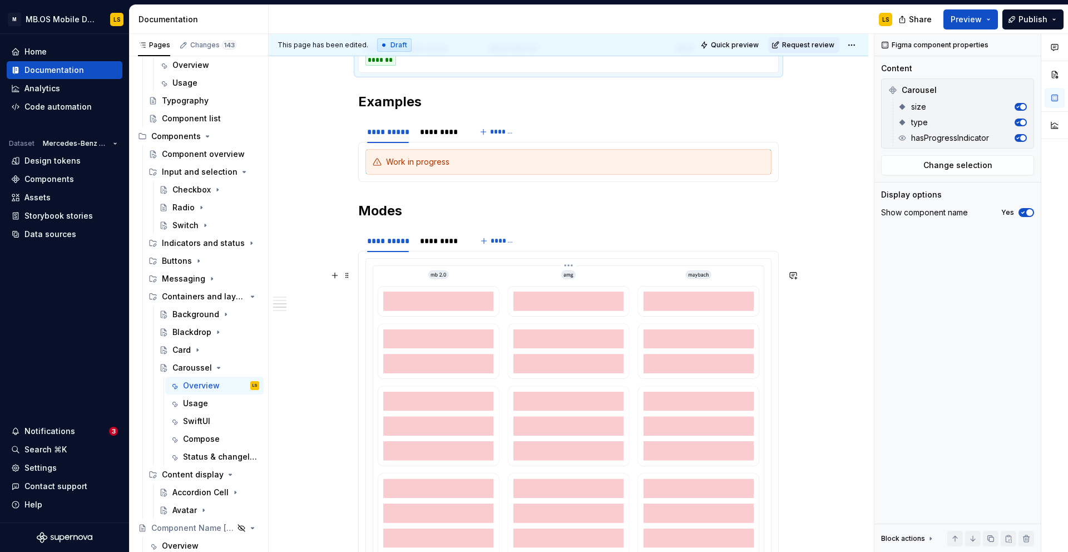
click at [645, 378] on img at bounding box center [569, 530] width 382 height 520
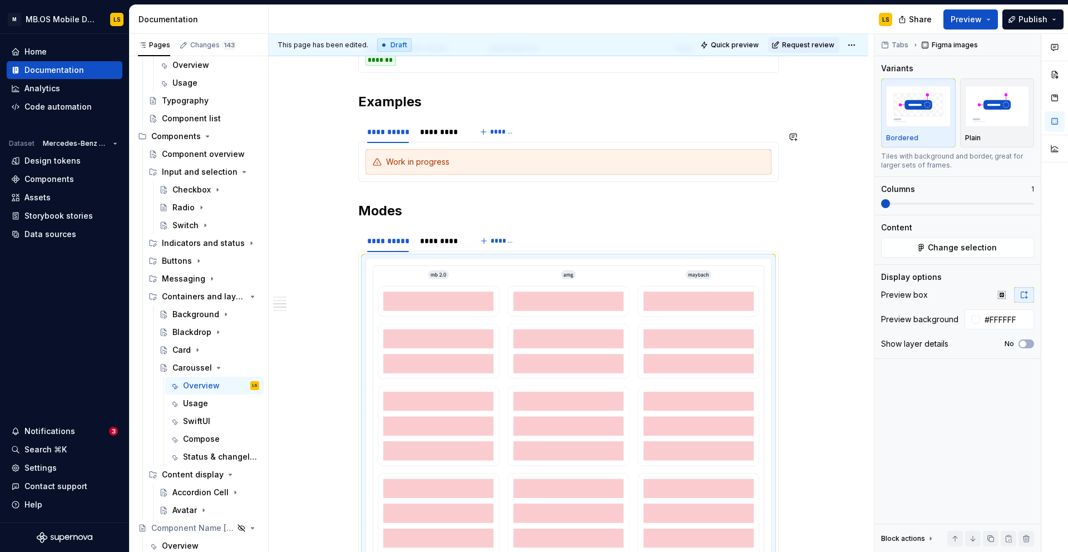
scroll to position [1322, 0]
click at [457, 323] on img at bounding box center [569, 530] width 382 height 520
click at [456, 323] on img at bounding box center [569, 530] width 382 height 520
click at [942, 244] on span "Change selection" at bounding box center [962, 247] width 69 height 11
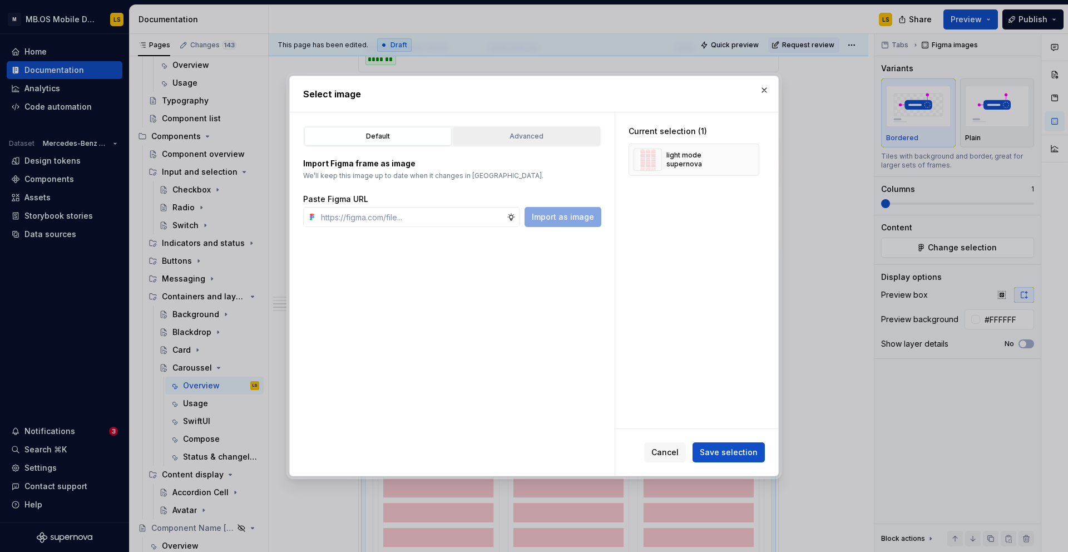
click at [540, 140] on div "Advanced" at bounding box center [527, 136] width 140 height 11
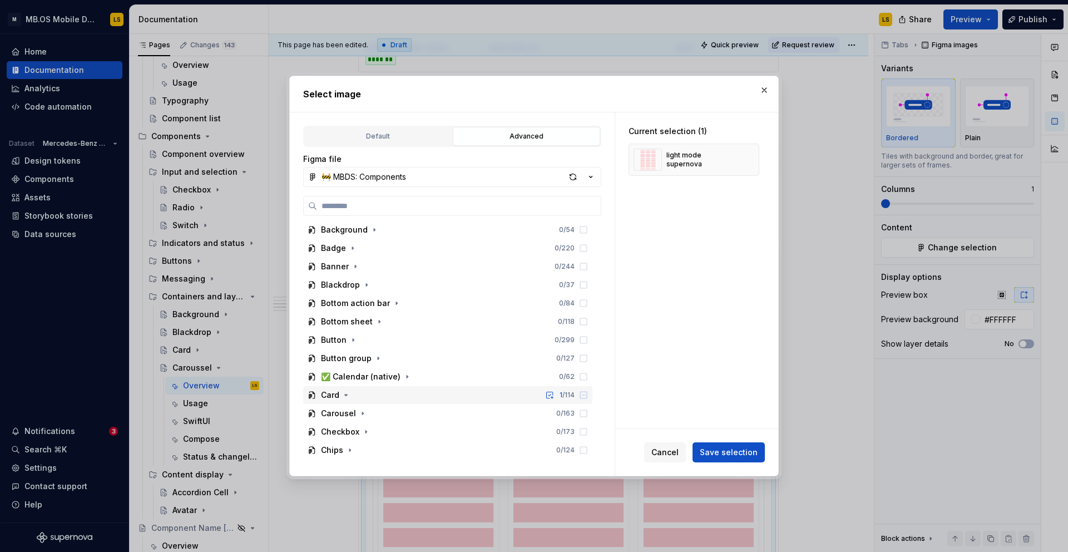
scroll to position [352, 0]
click at [362, 408] on icon "button" at bounding box center [362, 411] width 9 height 9
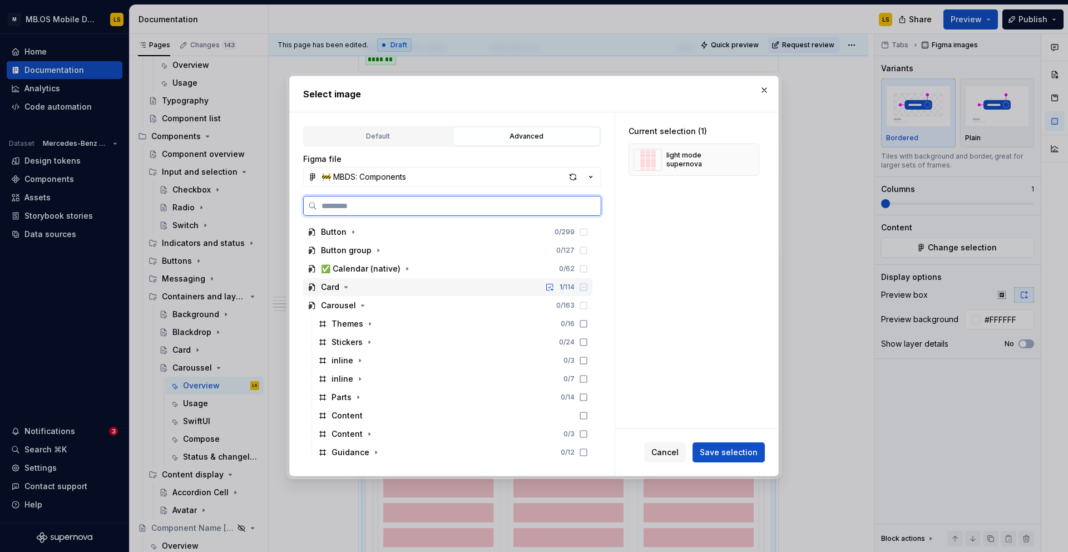
scroll to position [459, 0]
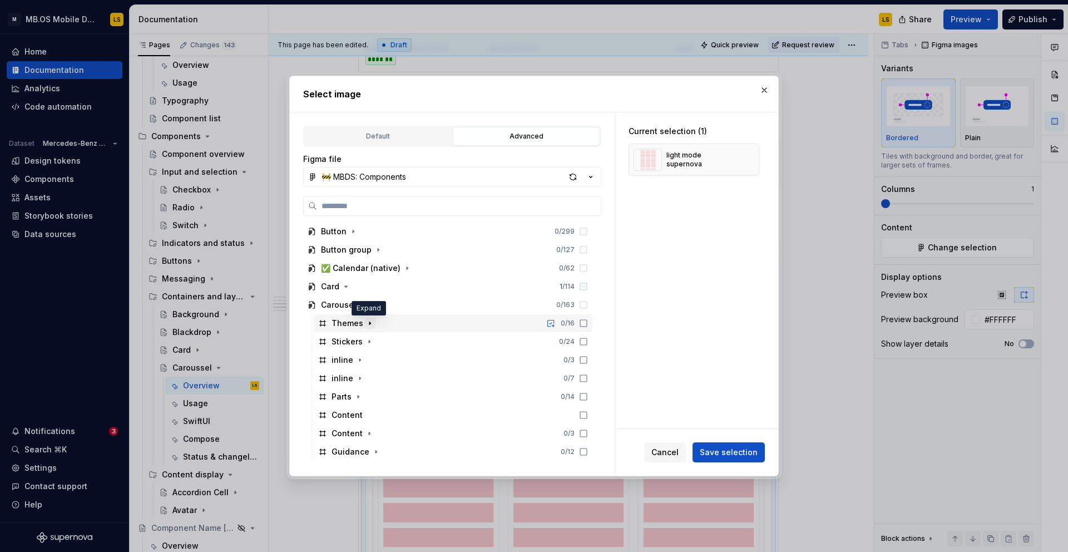
click at [368, 320] on icon "button" at bounding box center [369, 323] width 9 height 9
click at [426, 379] on icon "button" at bounding box center [427, 378] width 9 height 9
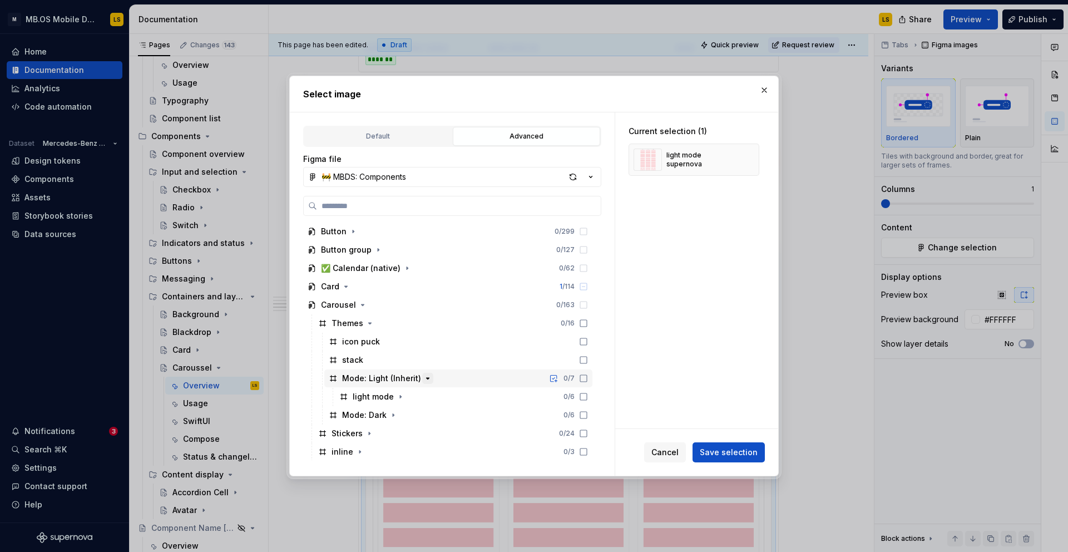
scroll to position [495, 0]
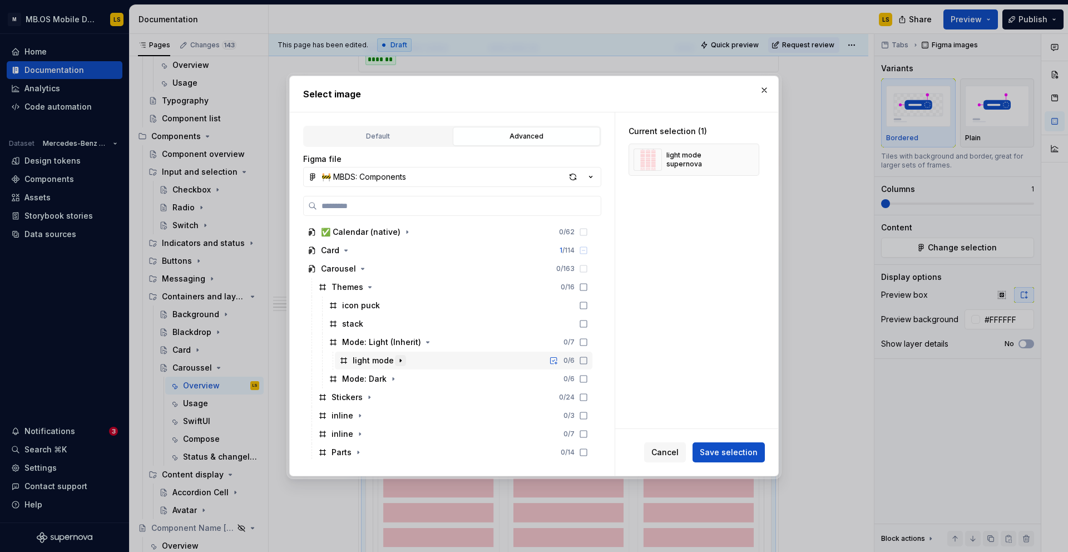
click at [400, 360] on icon "button" at bounding box center [400, 360] width 1 height 3
click at [401, 360] on icon "button" at bounding box center [400, 360] width 9 height 9
click at [572, 176] on div "button" at bounding box center [573, 177] width 16 height 16
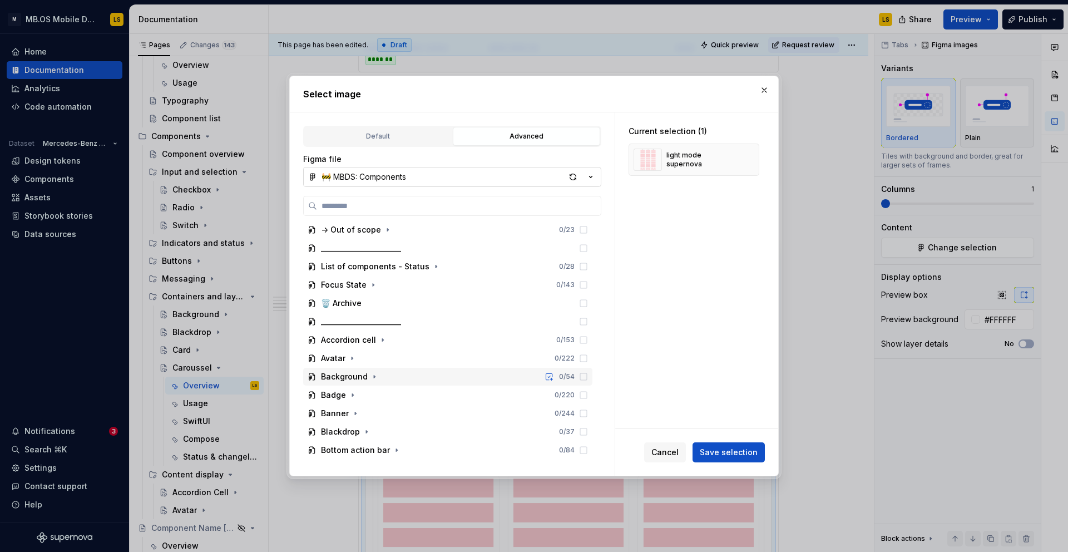
scroll to position [228, 0]
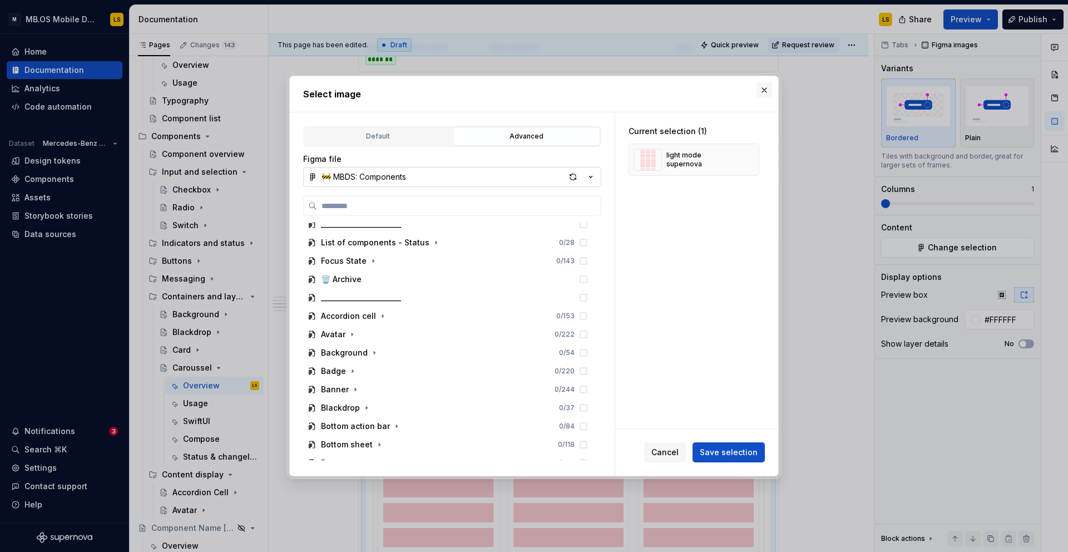
click at [763, 92] on button "button" at bounding box center [765, 90] width 16 height 16
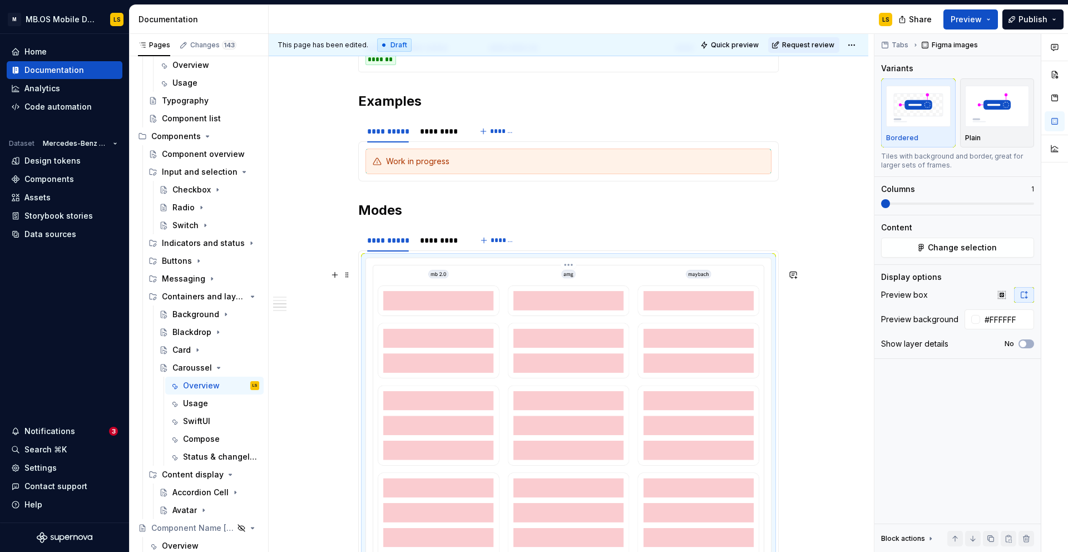
click at [521, 334] on img at bounding box center [569, 530] width 382 height 520
click at [523, 334] on img at bounding box center [569, 530] width 382 height 520
click at [903, 257] on button "Change selection" at bounding box center [957, 248] width 153 height 20
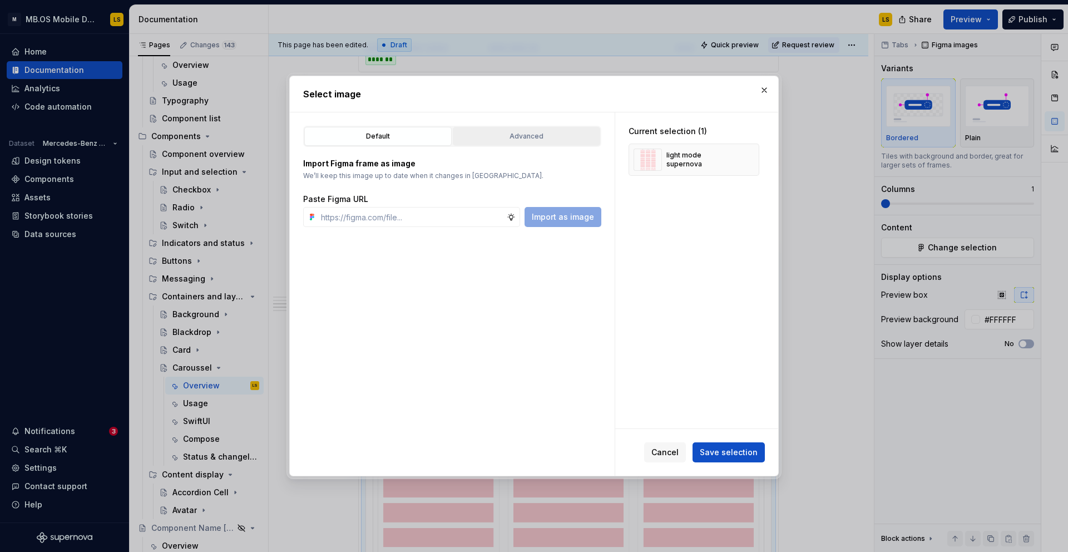
click at [509, 128] on button "Advanced" at bounding box center [526, 136] width 147 height 19
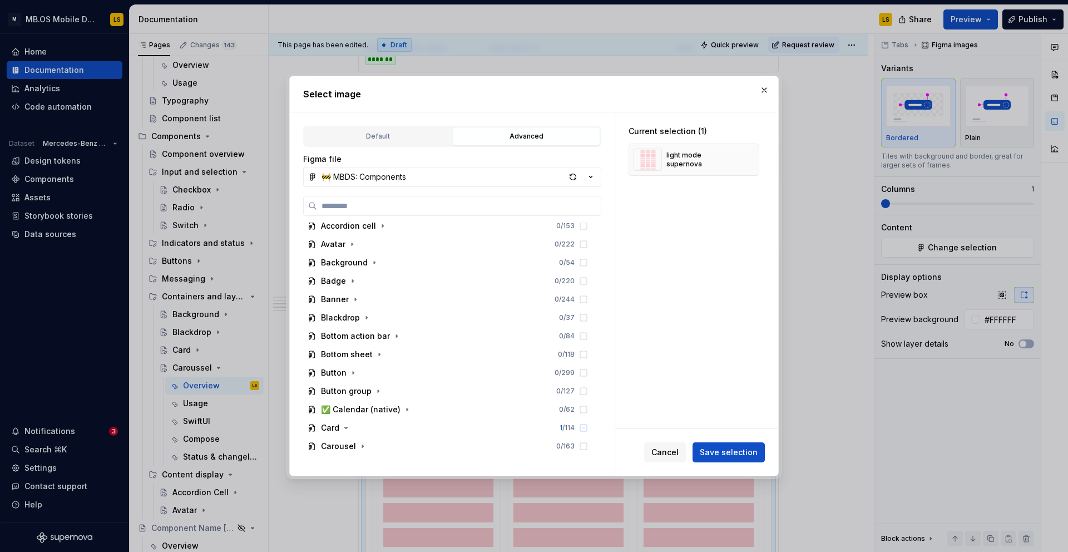
scroll to position [327, 0]
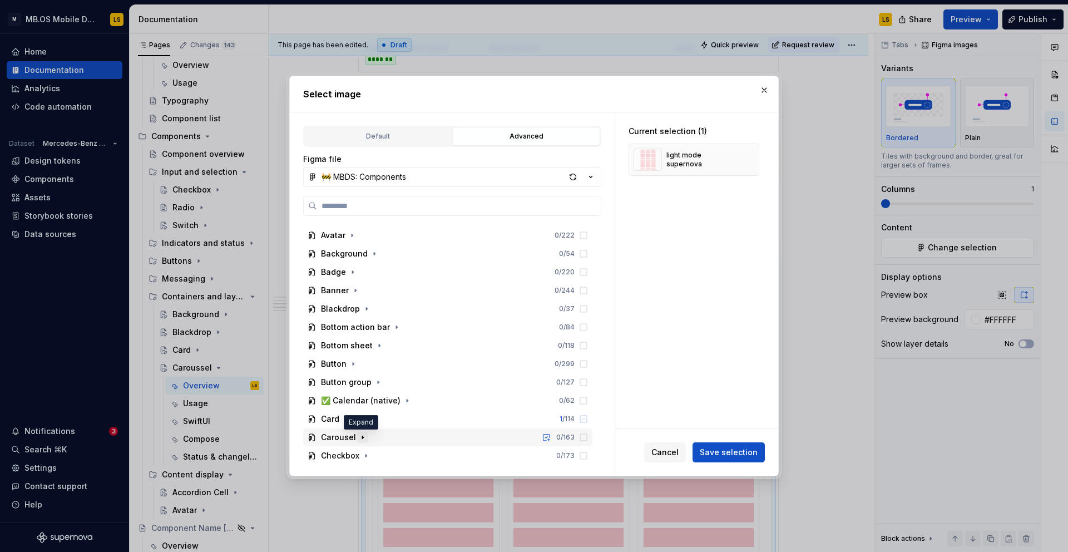
click at [363, 437] on icon "button" at bounding box center [362, 437] width 9 height 9
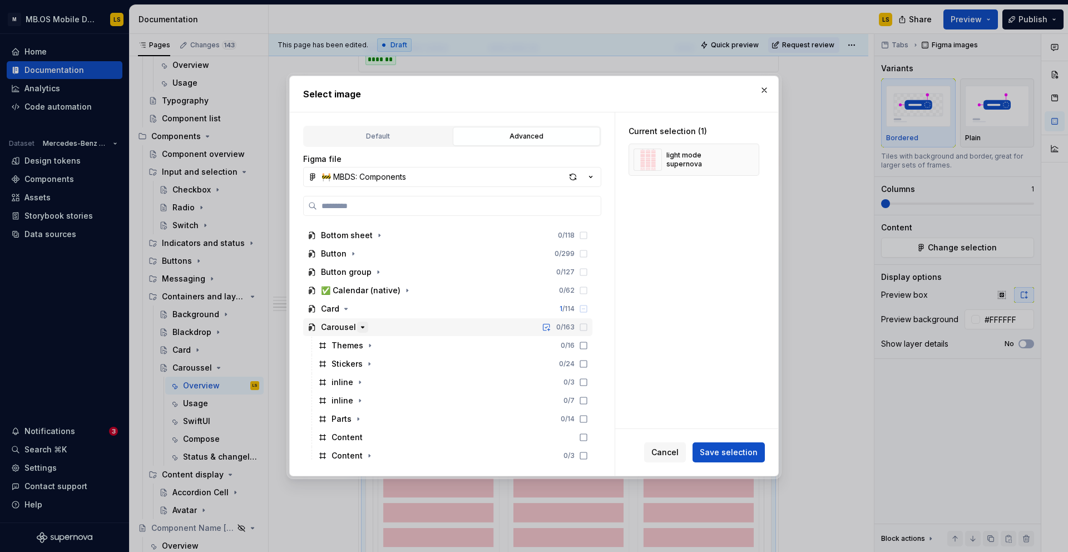
scroll to position [438, 0]
click at [370, 345] on icon "button" at bounding box center [369, 344] width 9 height 9
click at [423, 399] on icon "button" at bounding box center [427, 399] width 9 height 9
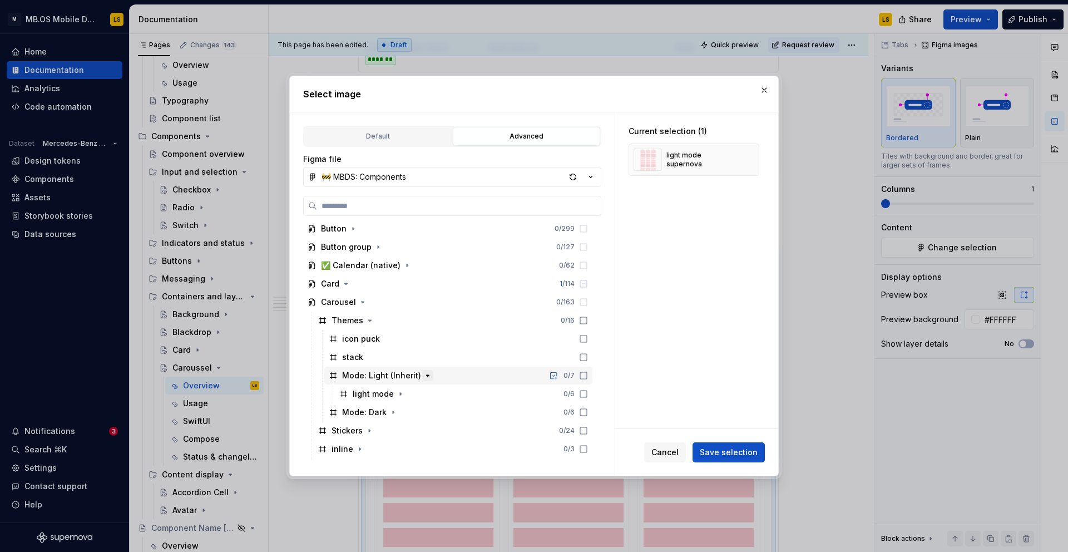
scroll to position [466, 0]
click at [400, 389] on icon "button" at bounding box center [400, 390] width 1 height 3
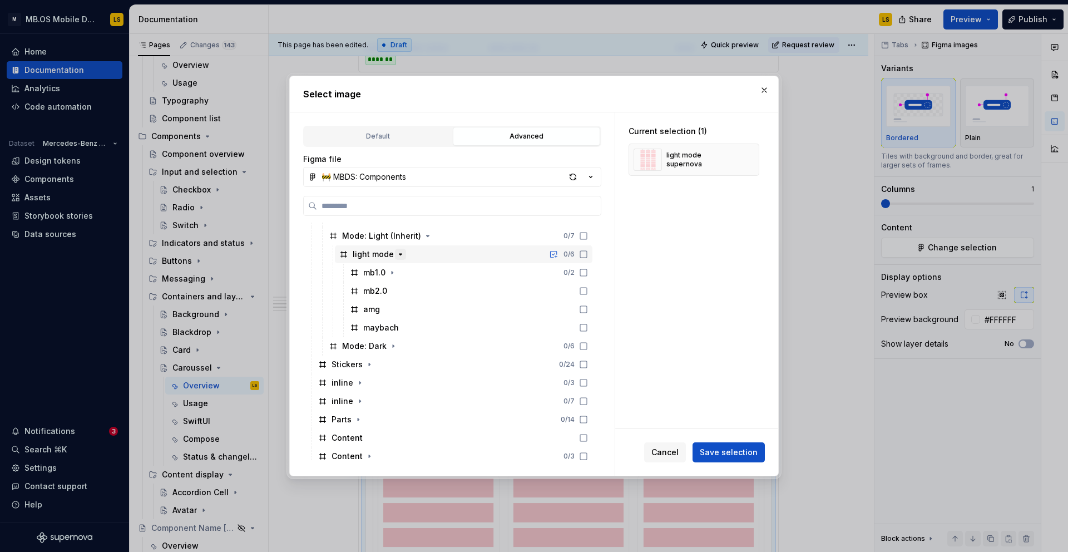
scroll to position [620, 0]
click at [392, 323] on icon "button" at bounding box center [393, 327] width 9 height 9
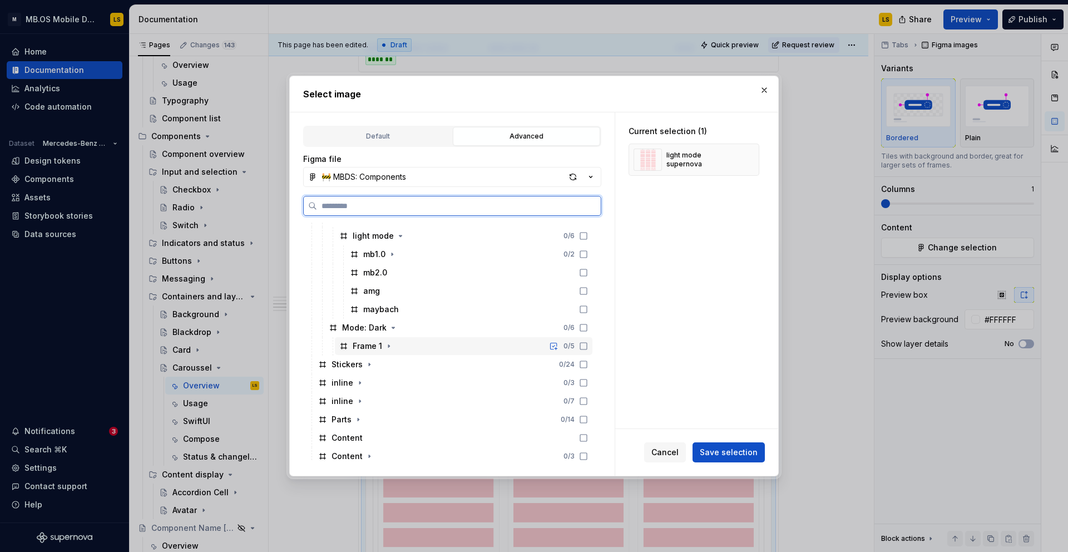
click at [389, 339] on div "Frame 1 0 / 5" at bounding box center [464, 346] width 258 height 18
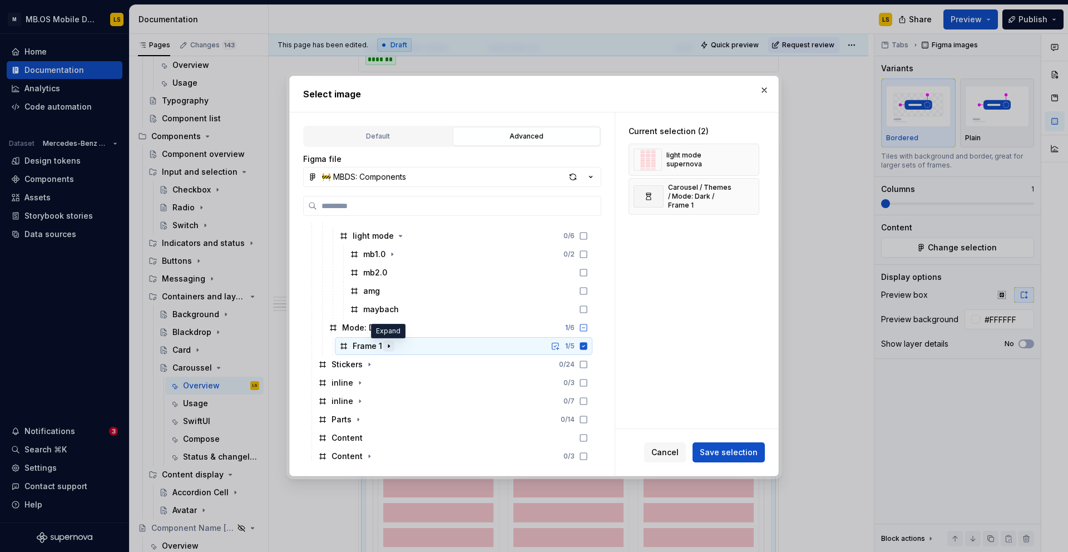
click at [389, 347] on icon "button" at bounding box center [388, 346] width 9 height 9
click at [767, 91] on button "button" at bounding box center [765, 90] width 16 height 16
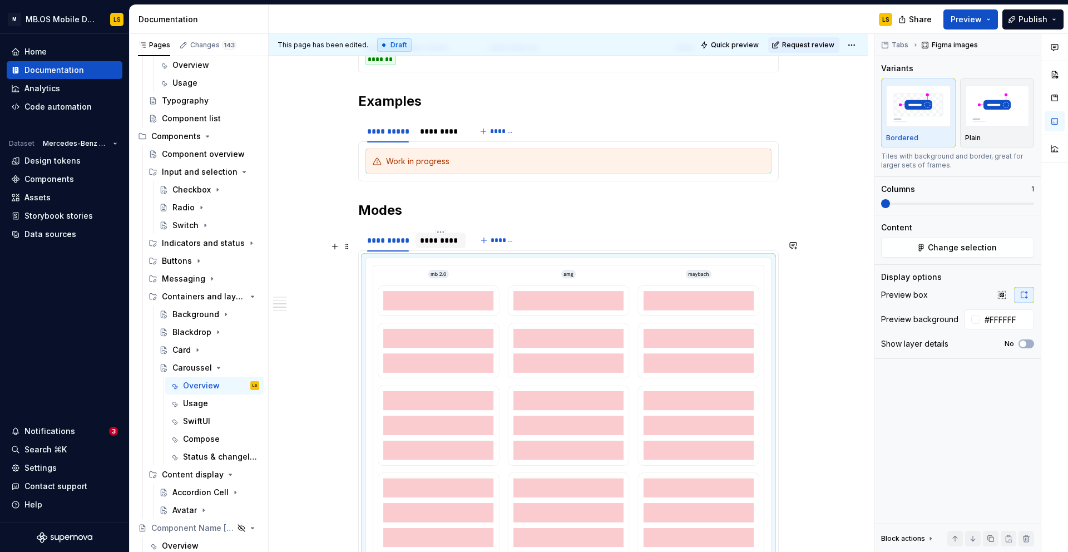
click at [438, 246] on div "*********" at bounding box center [440, 240] width 41 height 11
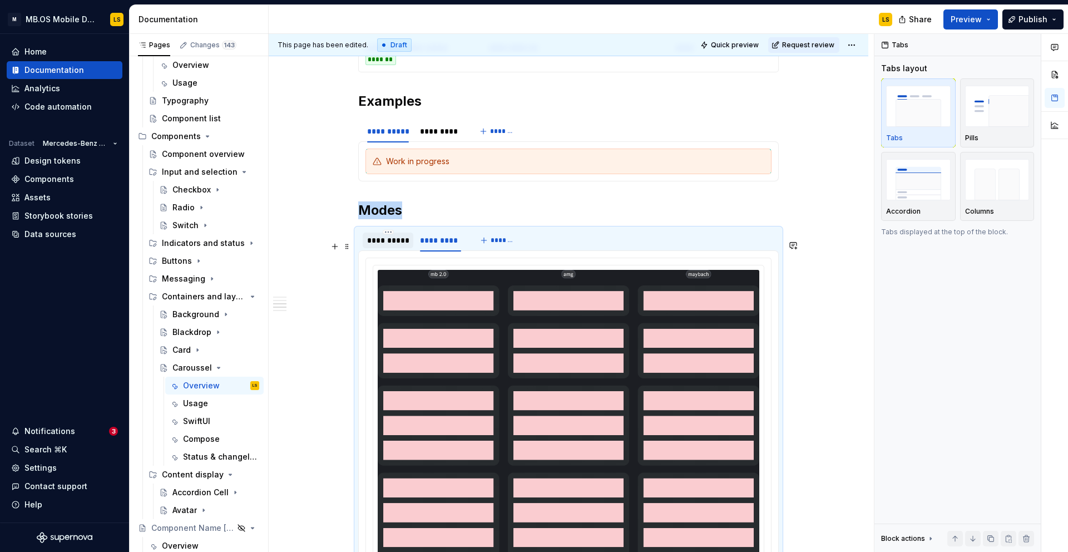
click at [397, 246] on div "**********" at bounding box center [388, 240] width 42 height 11
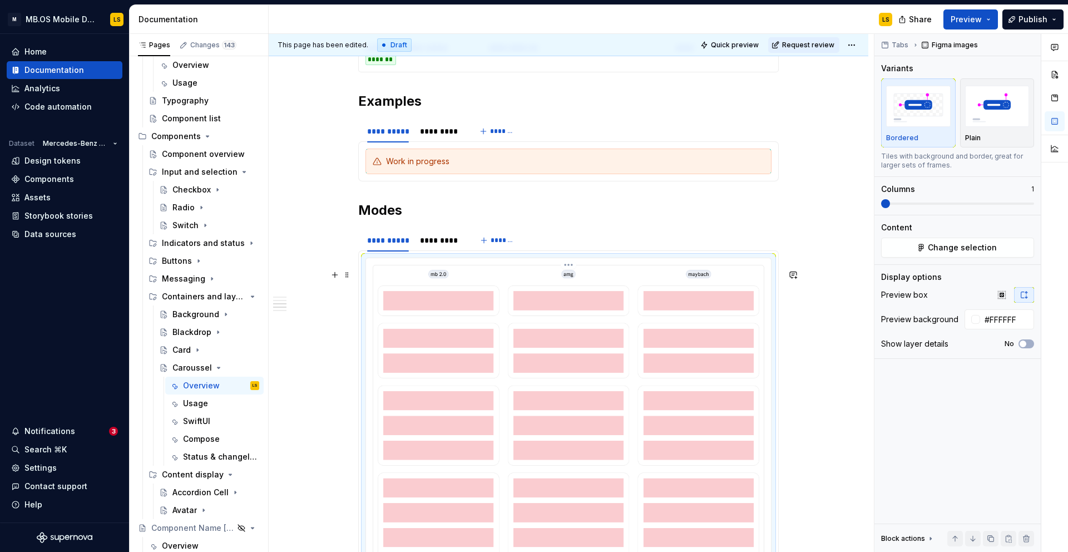
click at [628, 315] on img at bounding box center [569, 530] width 382 height 520
click at [945, 245] on span "Change selection" at bounding box center [962, 247] width 69 height 11
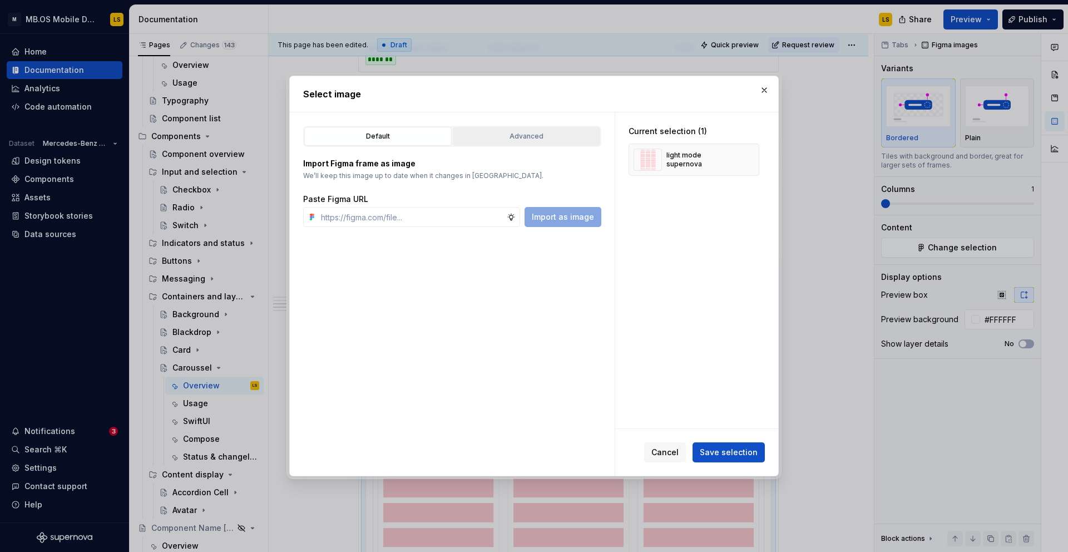
click at [533, 135] on div "Advanced" at bounding box center [527, 136] width 140 height 11
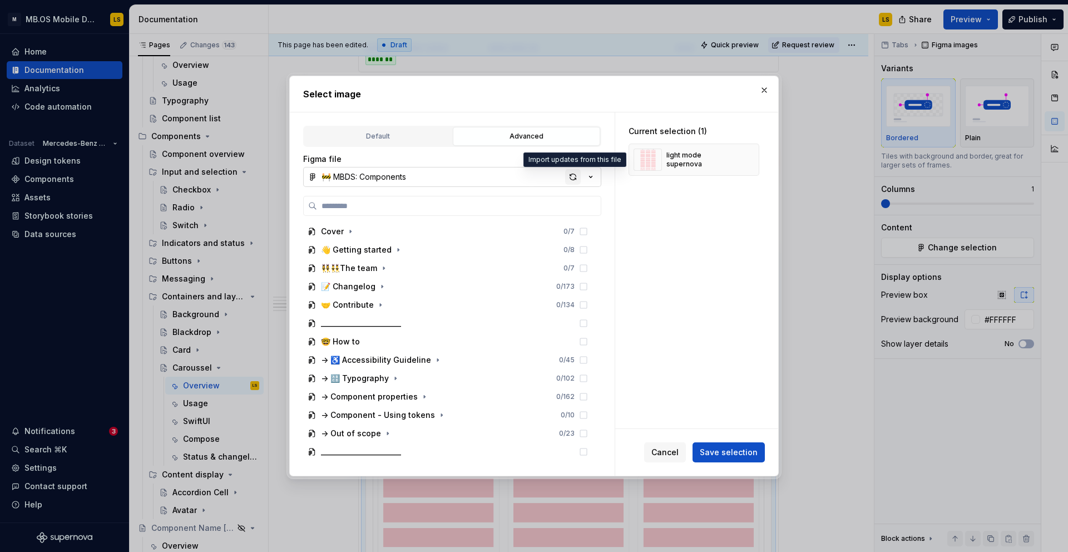
click at [569, 177] on div "button" at bounding box center [573, 177] width 16 height 16
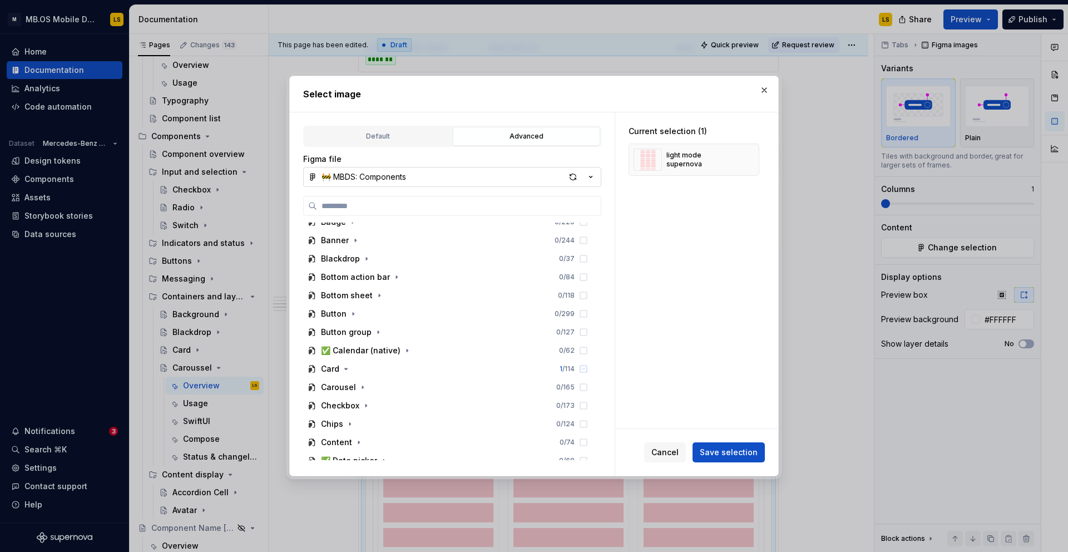
scroll to position [380, 0]
click at [361, 384] on icon "button" at bounding box center [362, 383] width 9 height 9
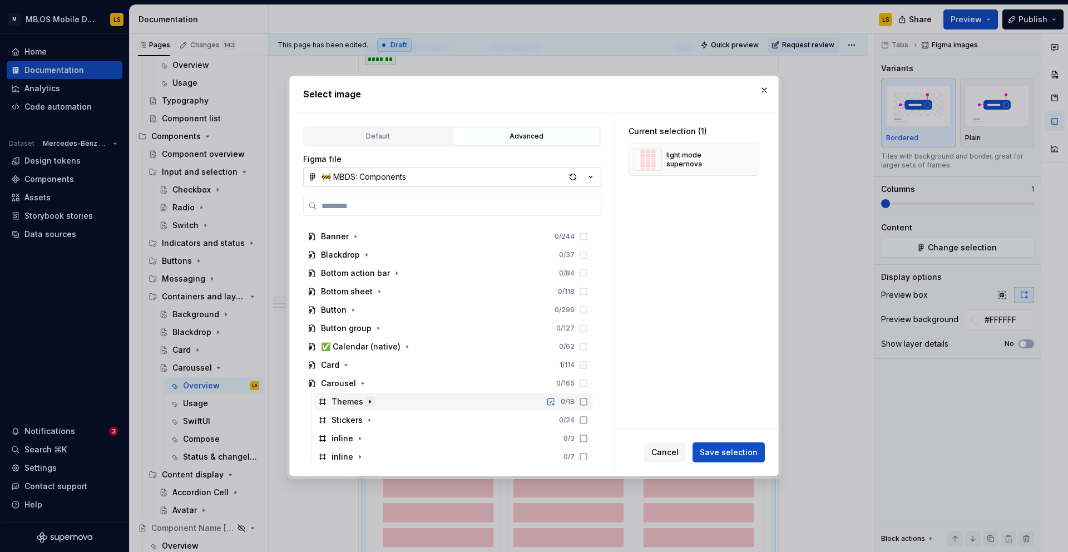
click at [367, 405] on icon "button" at bounding box center [369, 401] width 9 height 9
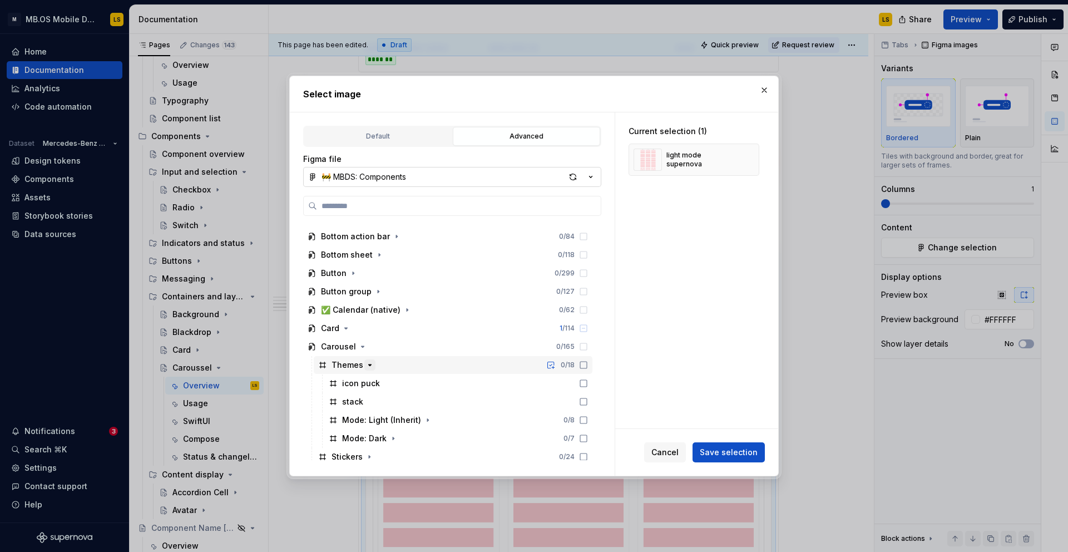
scroll to position [425, 0]
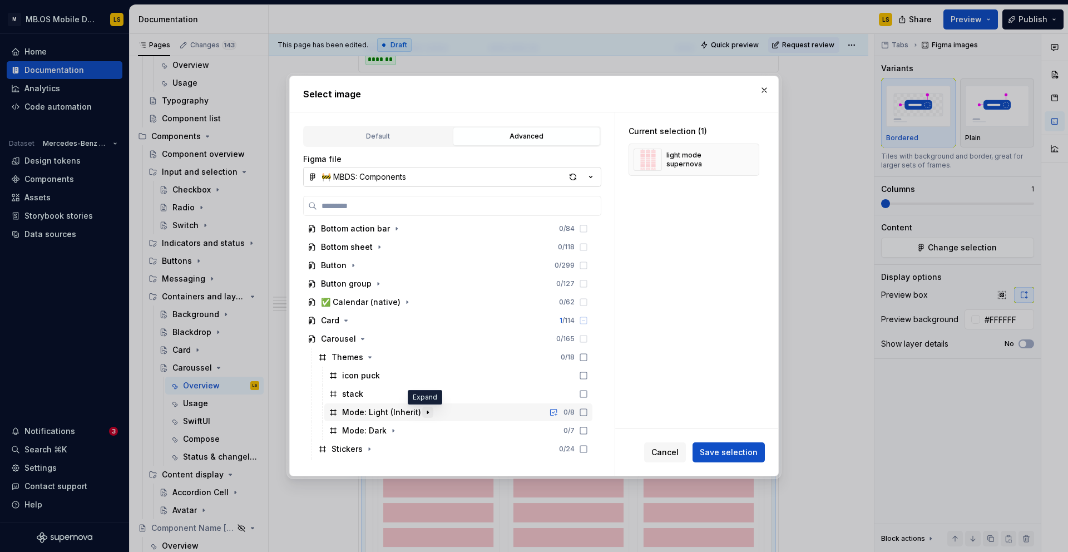
click at [423, 411] on icon "button" at bounding box center [427, 412] width 9 height 9
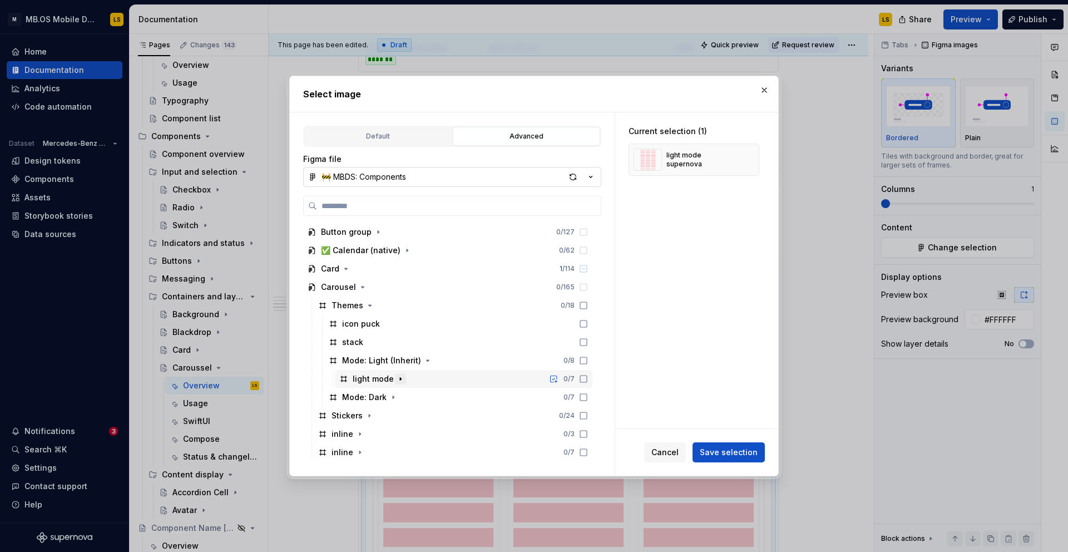
click at [396, 380] on icon "button" at bounding box center [400, 378] width 9 height 9
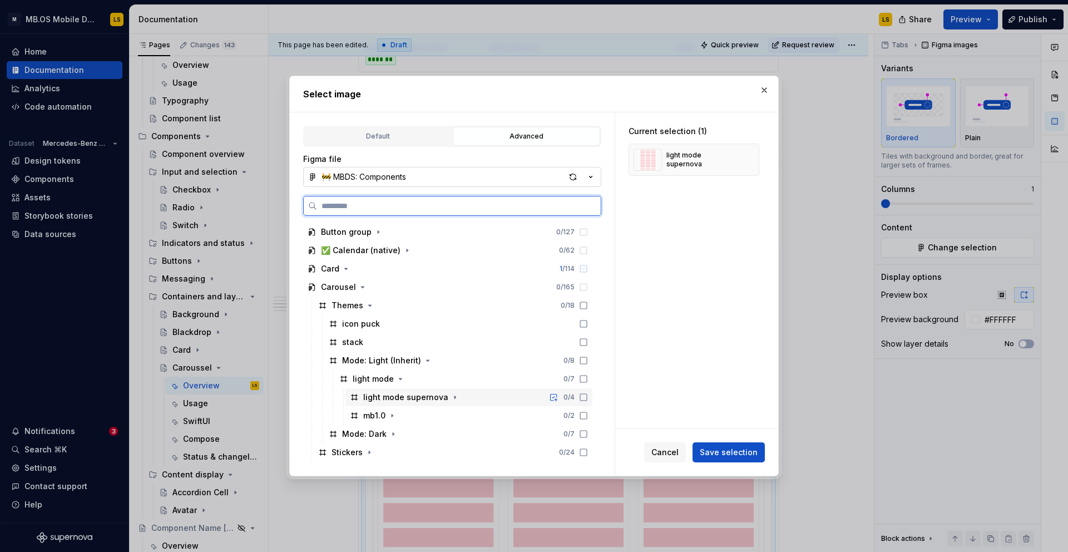
click at [428, 396] on div "light mode supernova" at bounding box center [405, 397] width 85 height 11
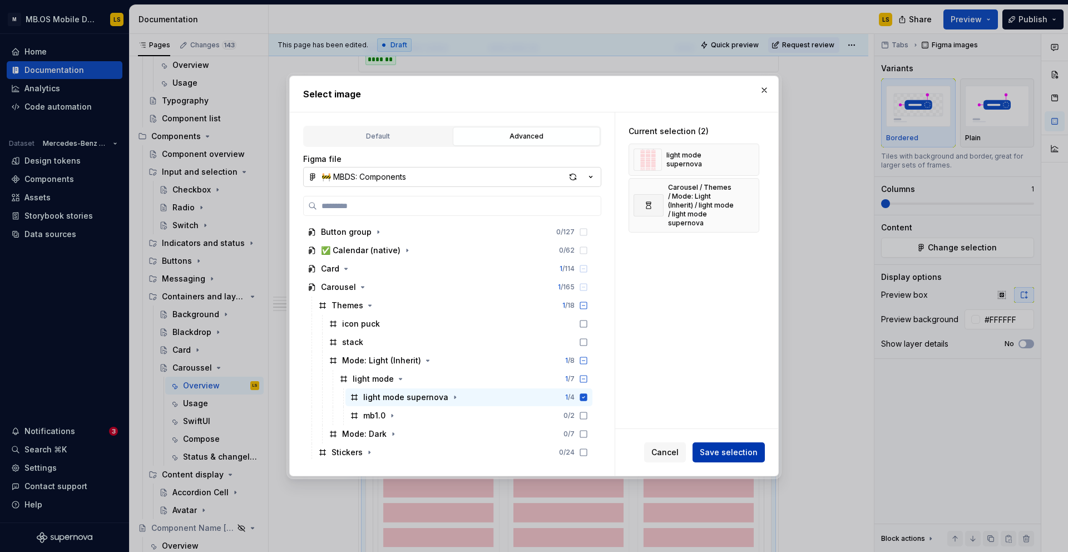
click at [728, 458] on button "Save selection" at bounding box center [729, 452] width 72 height 20
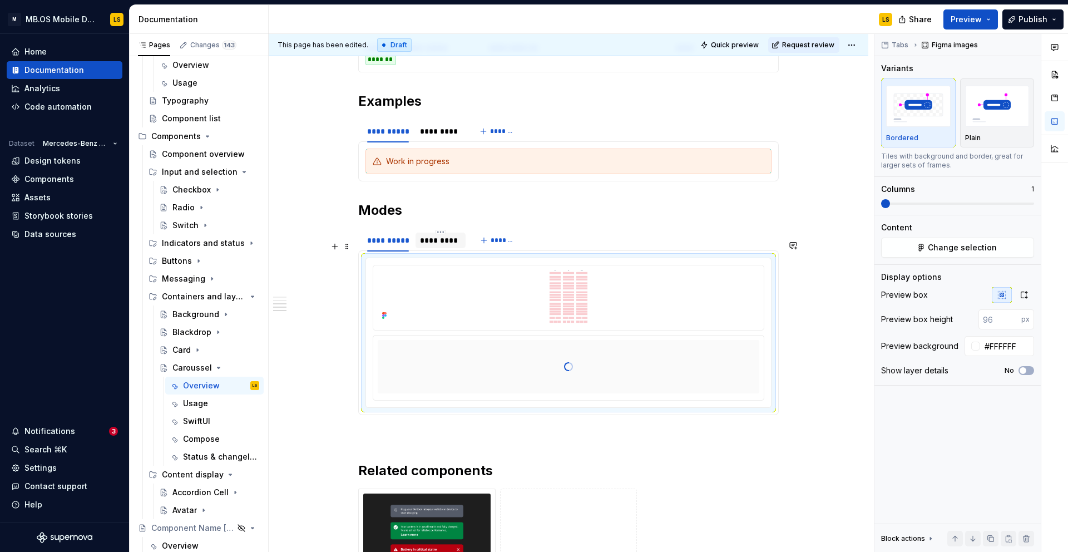
click at [441, 246] on div "*********" at bounding box center [440, 240] width 41 height 11
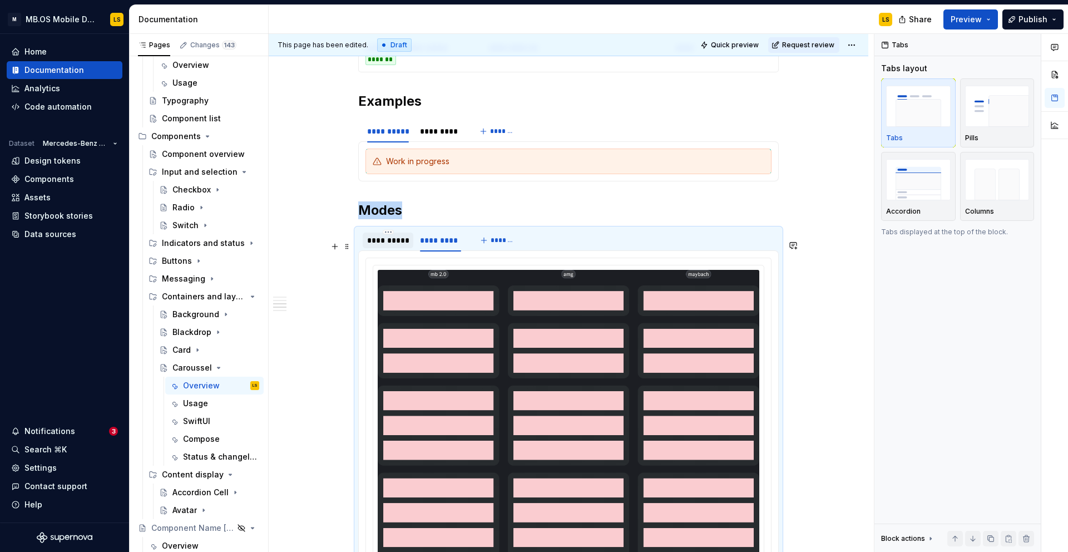
click at [390, 246] on div "**********" at bounding box center [388, 240] width 42 height 11
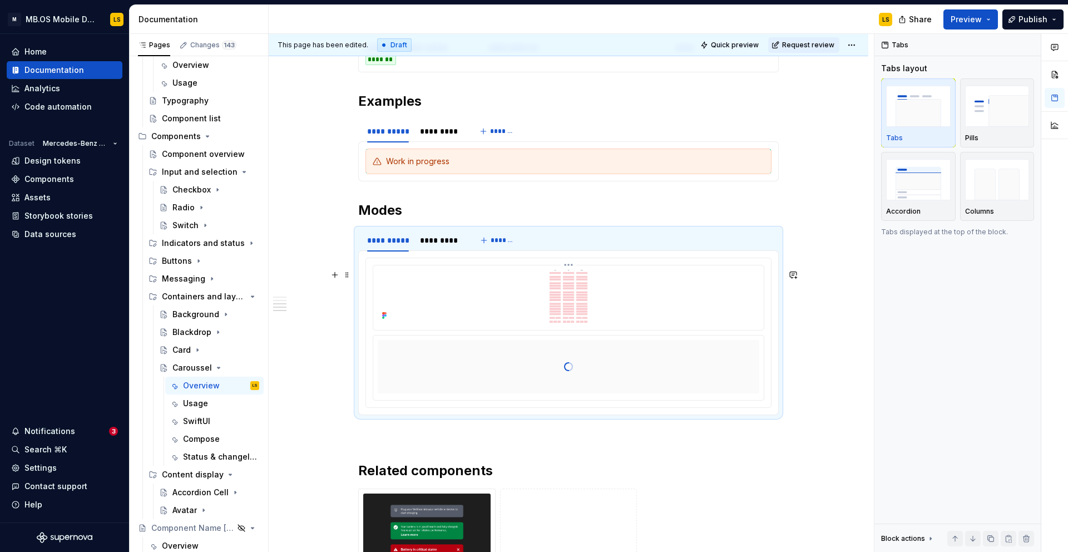
click at [517, 323] on img at bounding box center [569, 296] width 382 height 53
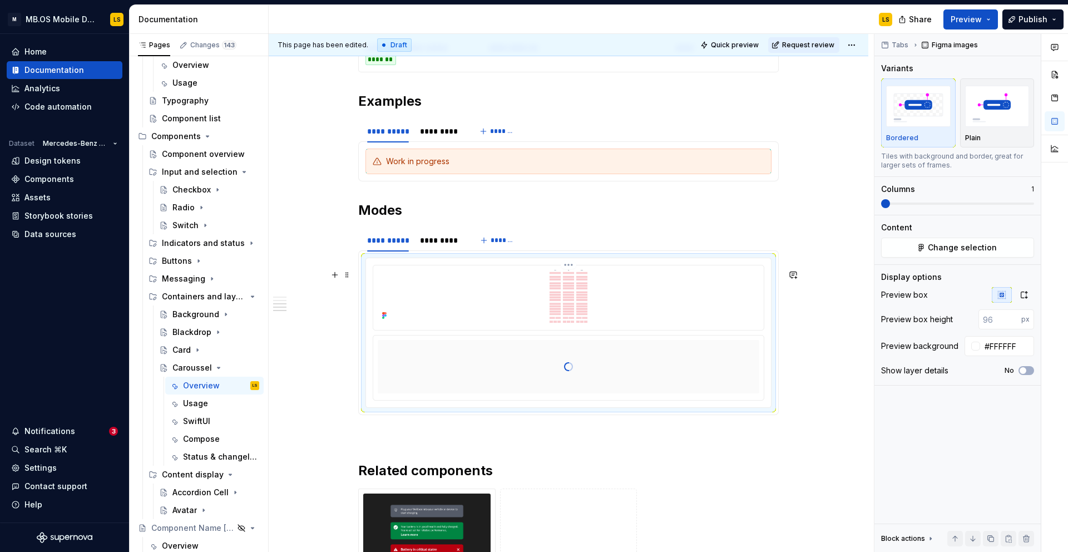
click at [636, 309] on img at bounding box center [569, 296] width 382 height 53
click at [561, 297] on img at bounding box center [569, 296] width 382 height 53
click at [960, 247] on span "Change selection" at bounding box center [962, 247] width 69 height 11
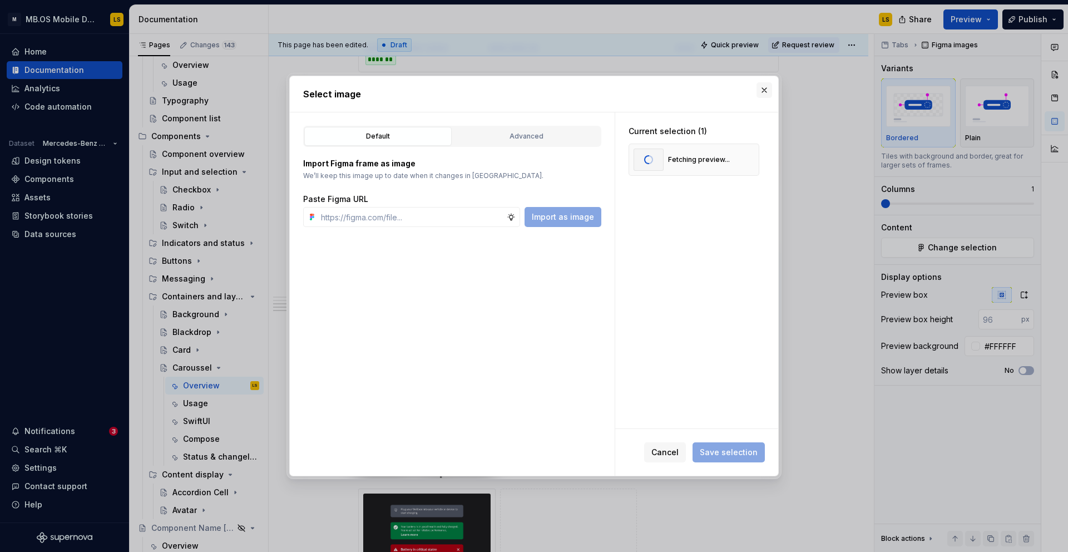
click at [767, 86] on button "button" at bounding box center [765, 90] width 16 height 16
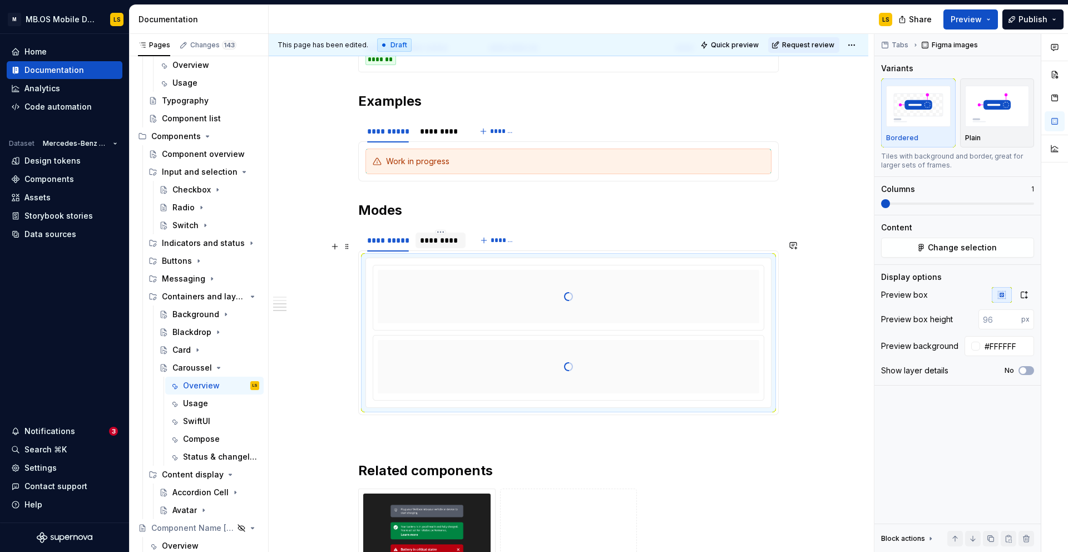
click at [439, 246] on div "*********" at bounding box center [440, 240] width 41 height 11
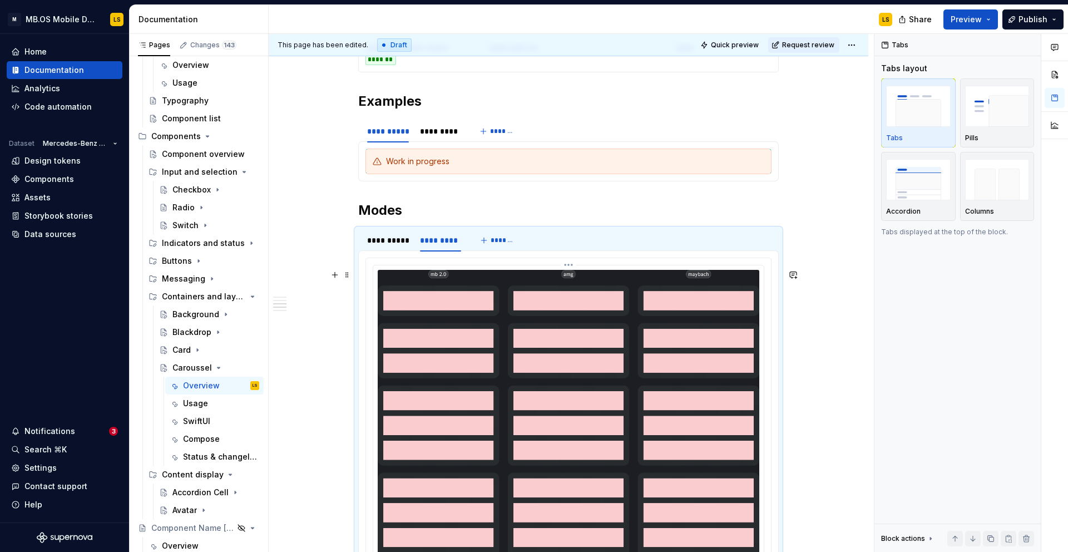
click at [537, 353] on img at bounding box center [569, 530] width 382 height 520
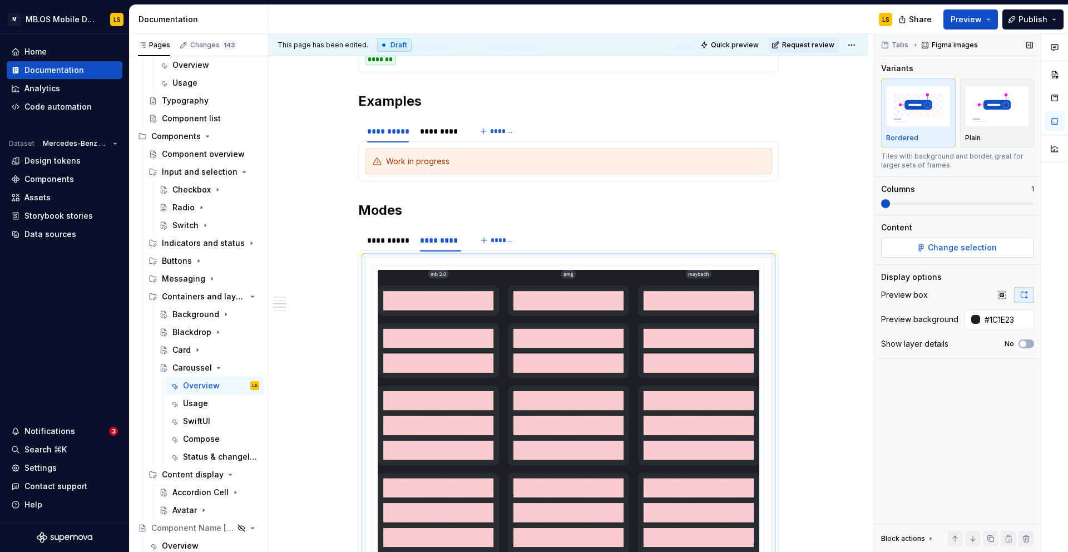
click at [971, 250] on span "Change selection" at bounding box center [962, 247] width 69 height 11
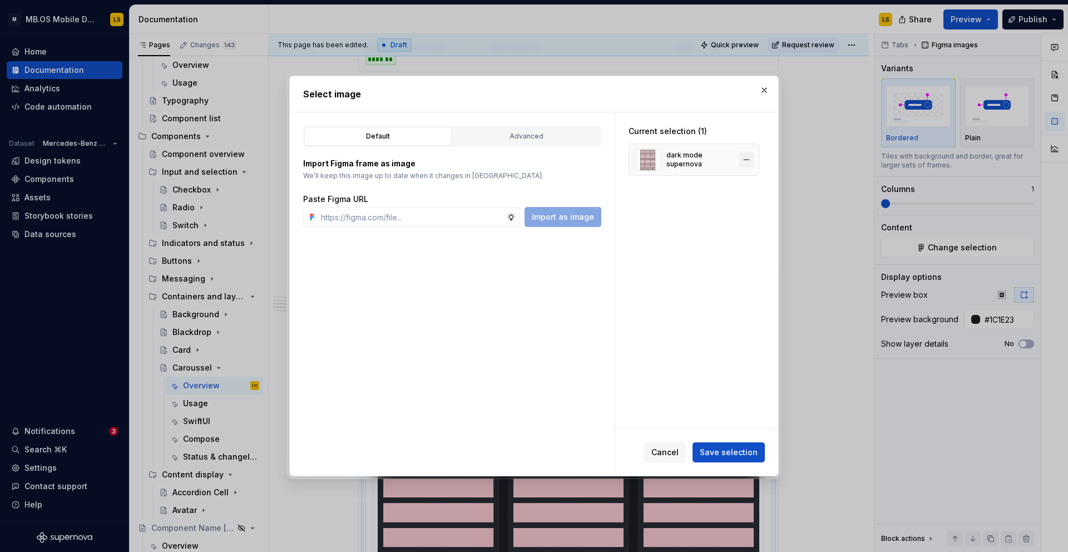
click at [754, 162] on button "button" at bounding box center [747, 160] width 16 height 16
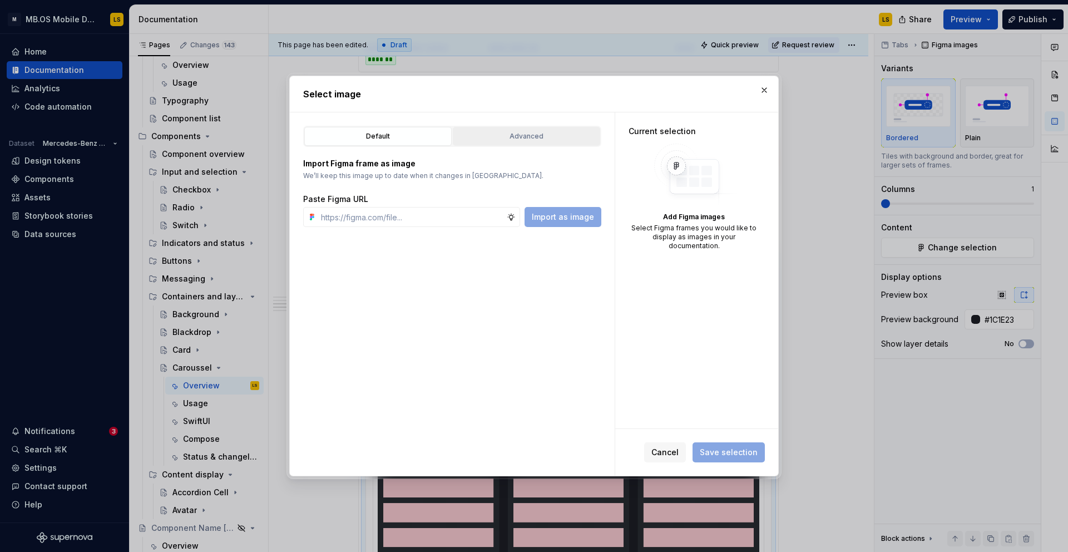
click at [528, 128] on button "Advanced" at bounding box center [526, 136] width 147 height 19
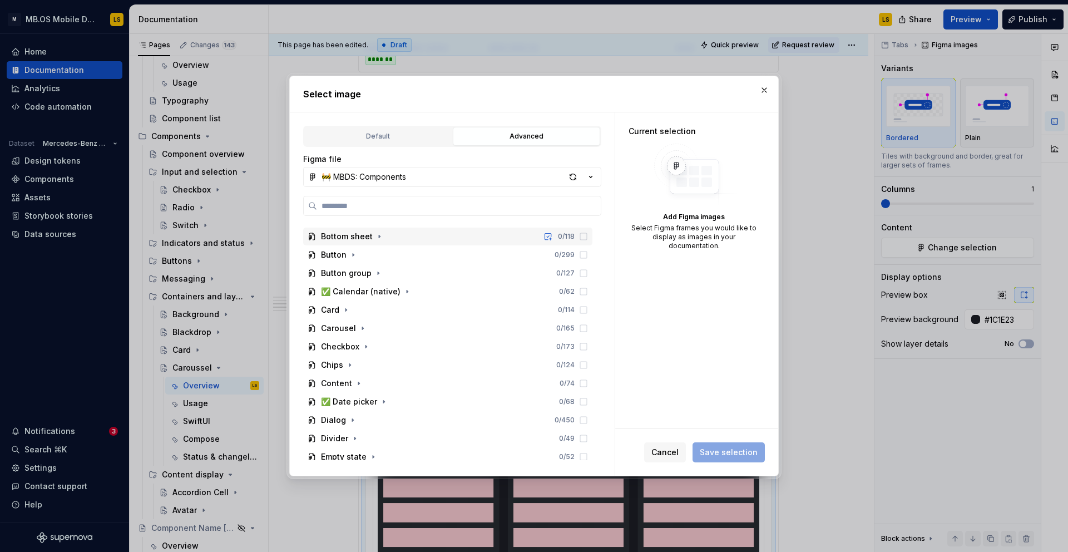
scroll to position [437, 0]
click at [361, 329] on icon "button" at bounding box center [362, 327] width 9 height 9
click at [370, 348] on icon "button" at bounding box center [369, 345] width 9 height 9
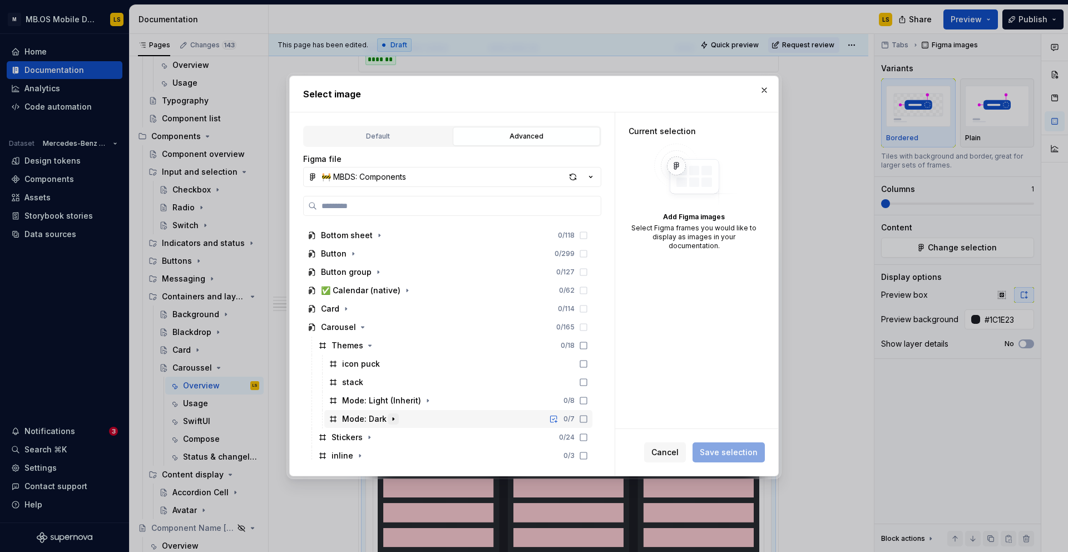
click at [389, 416] on icon "button" at bounding box center [393, 418] width 9 height 9
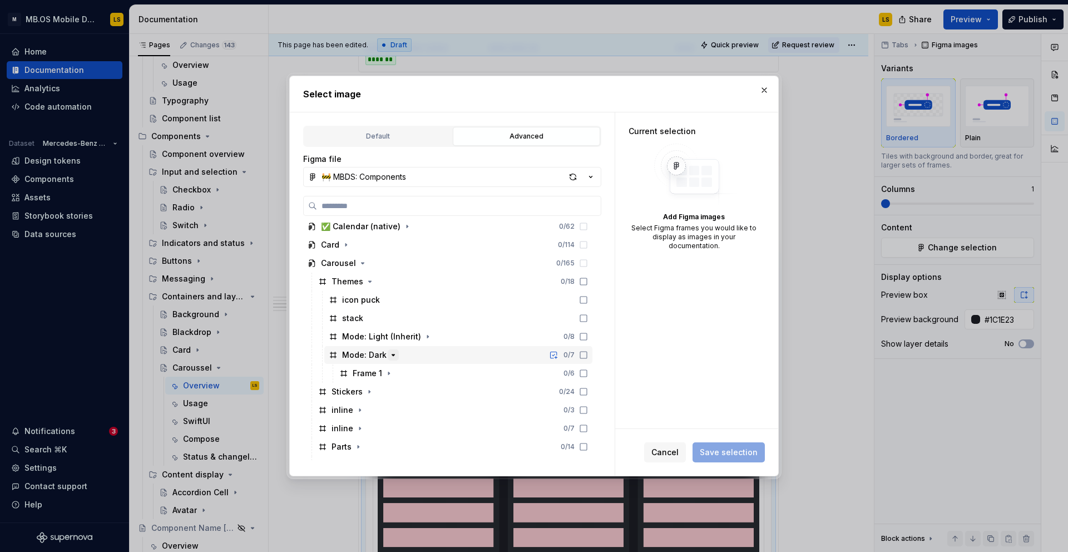
scroll to position [502, 0]
click at [391, 373] on icon "button" at bounding box center [388, 371] width 9 height 9
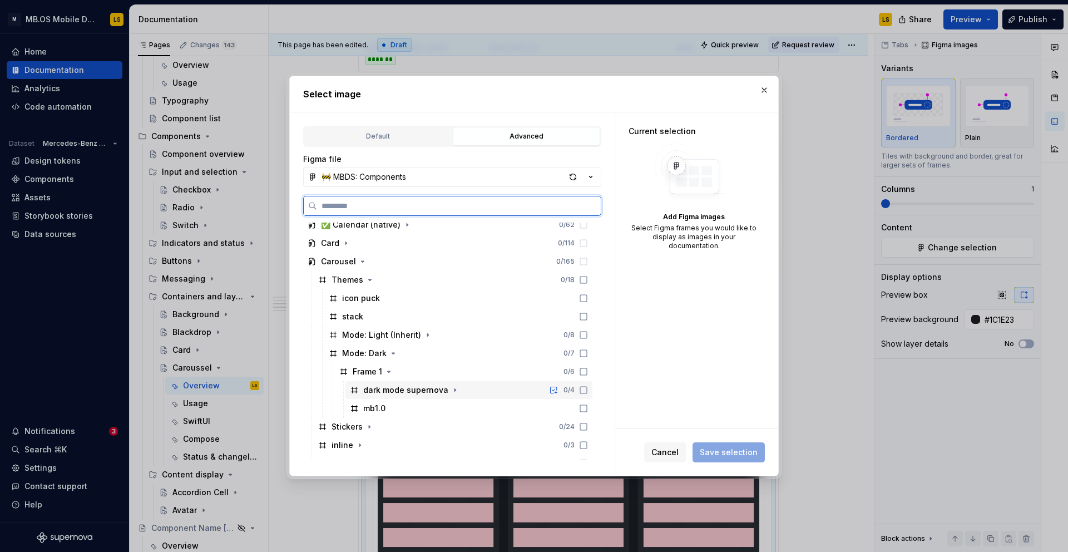
click at [587, 391] on icon at bounding box center [583, 390] width 7 height 7
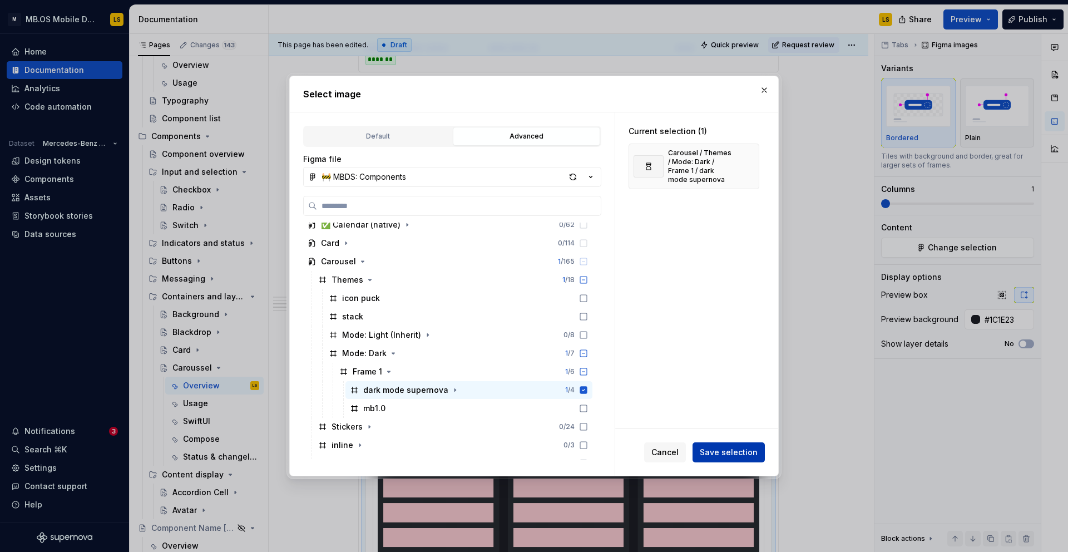
click at [733, 457] on span "Save selection" at bounding box center [729, 452] width 58 height 11
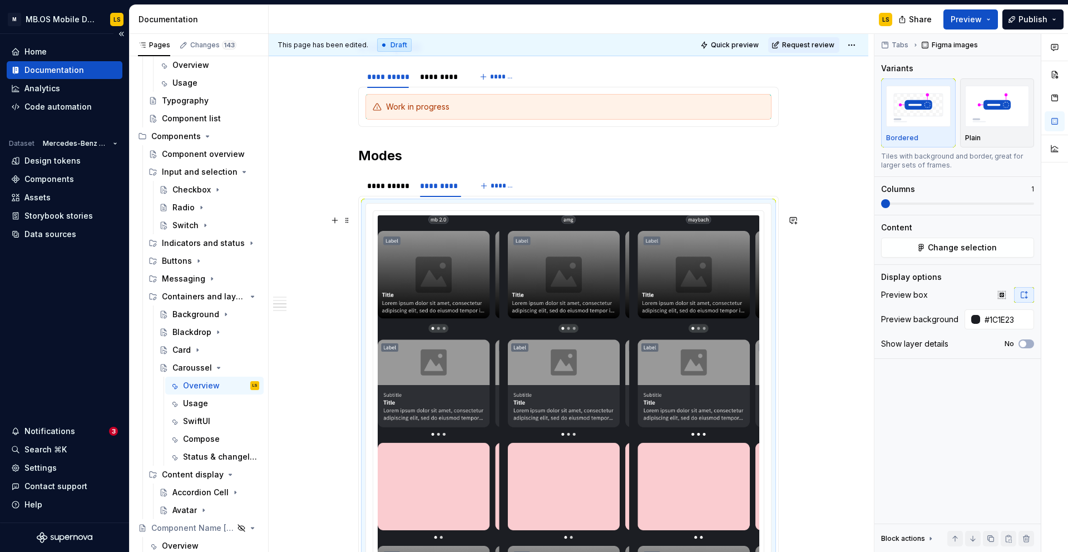
scroll to position [1343, 0]
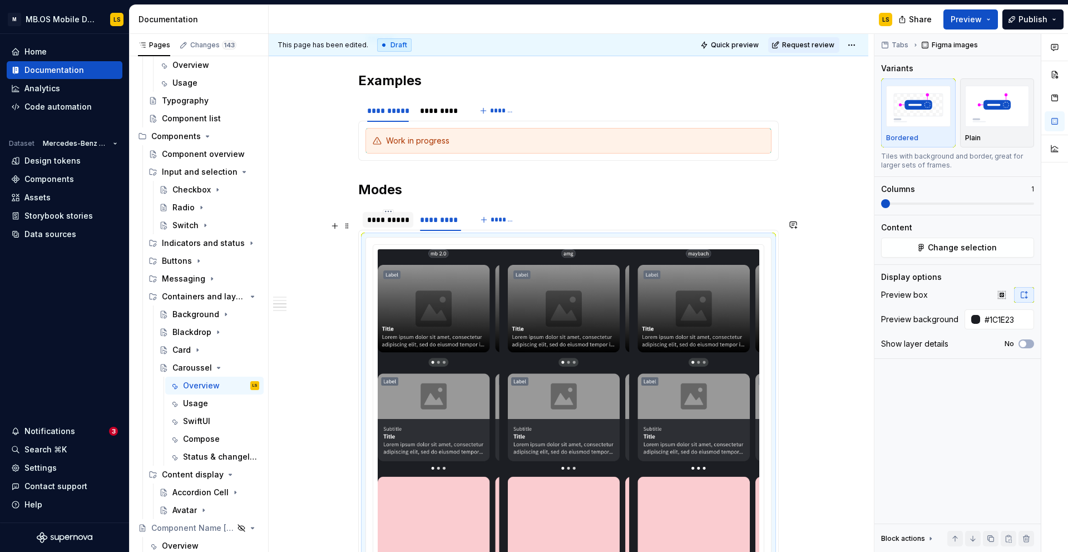
click at [393, 225] on div "**********" at bounding box center [388, 219] width 42 height 11
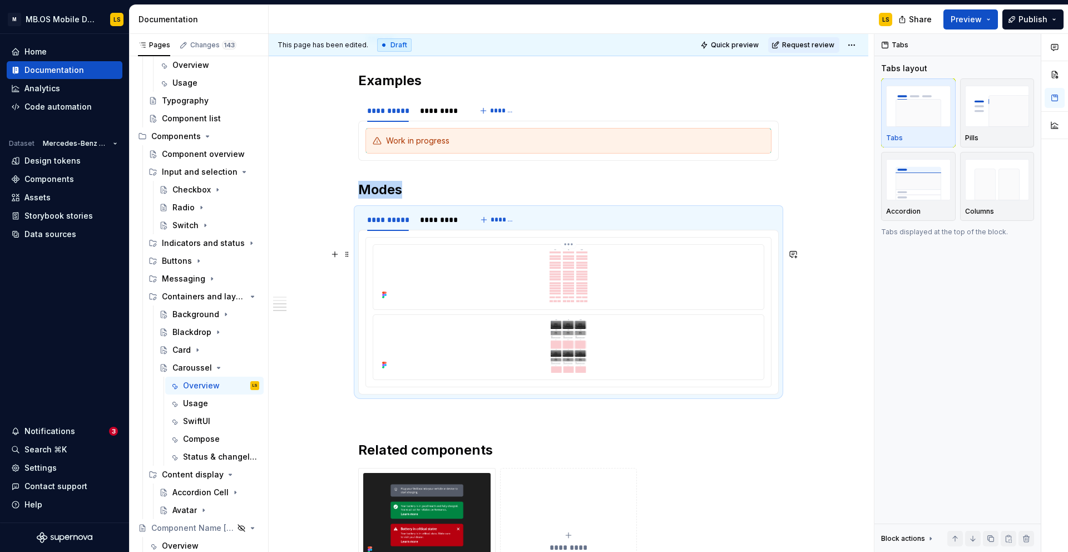
click at [529, 298] on img at bounding box center [569, 275] width 382 height 53
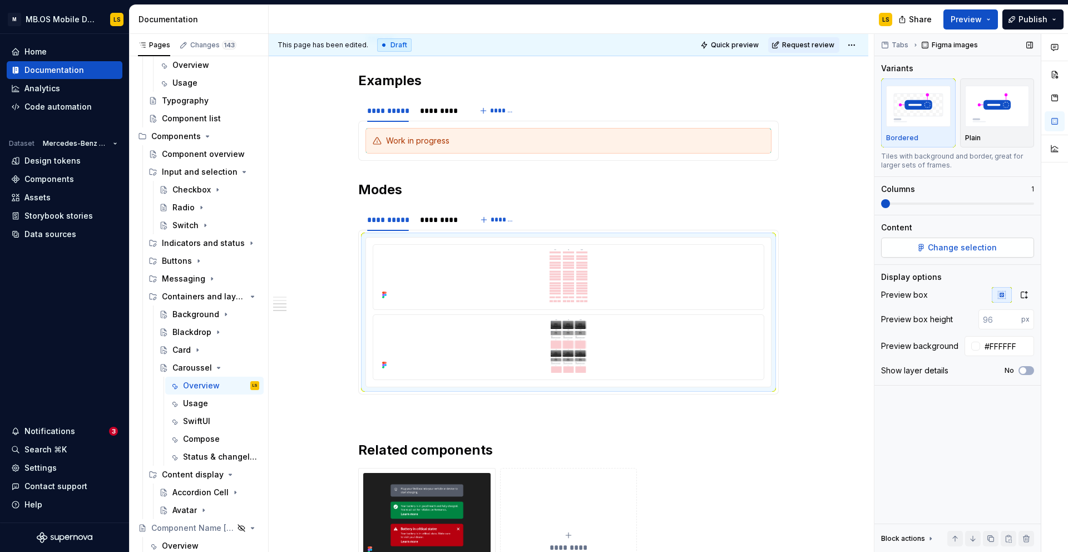
click at [931, 253] on span "Change selection" at bounding box center [962, 247] width 69 height 11
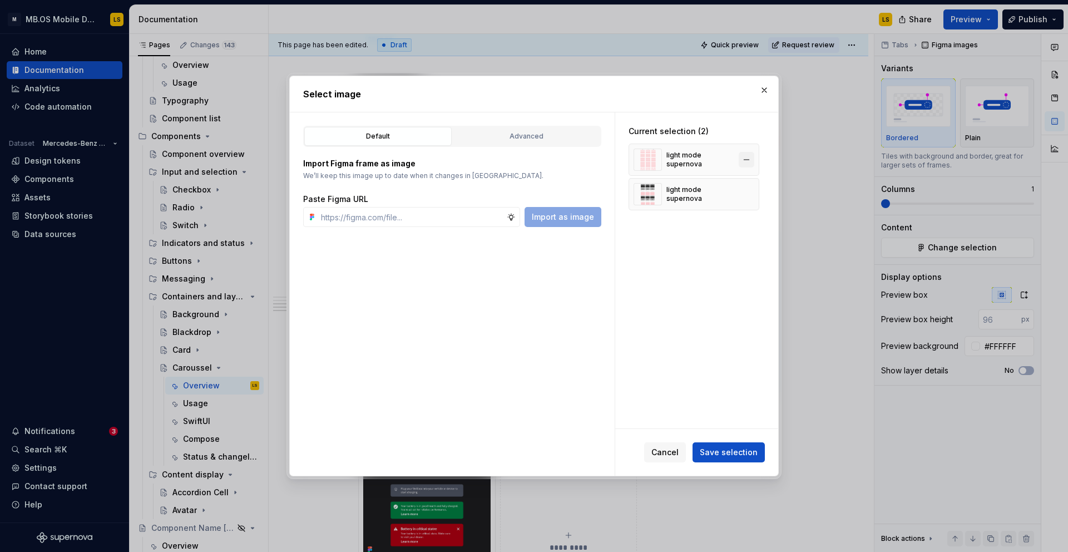
click at [752, 160] on button "button" at bounding box center [747, 160] width 16 height 16
click at [744, 454] on span "Save selection" at bounding box center [729, 452] width 58 height 11
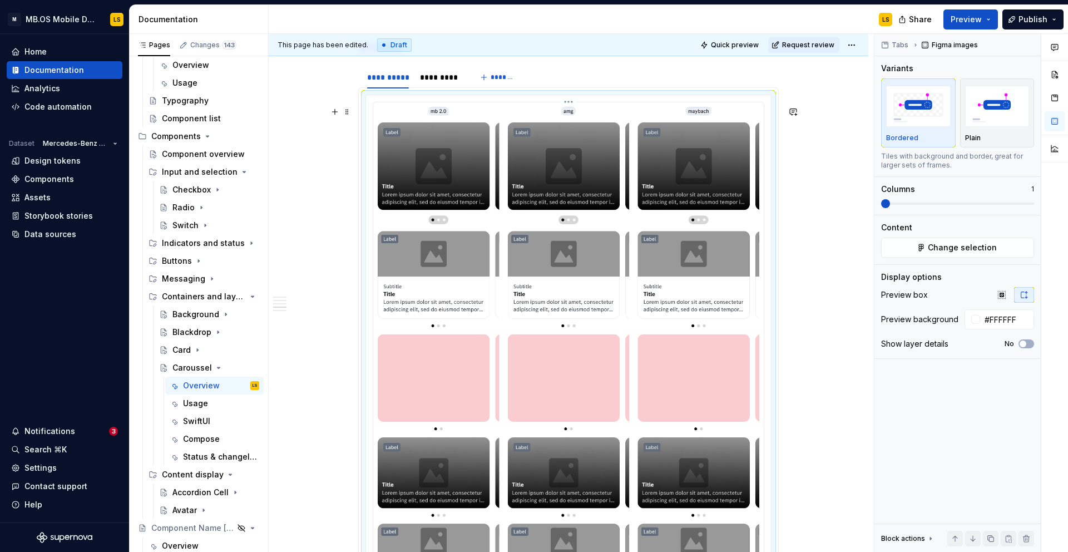
scroll to position [1447, 0]
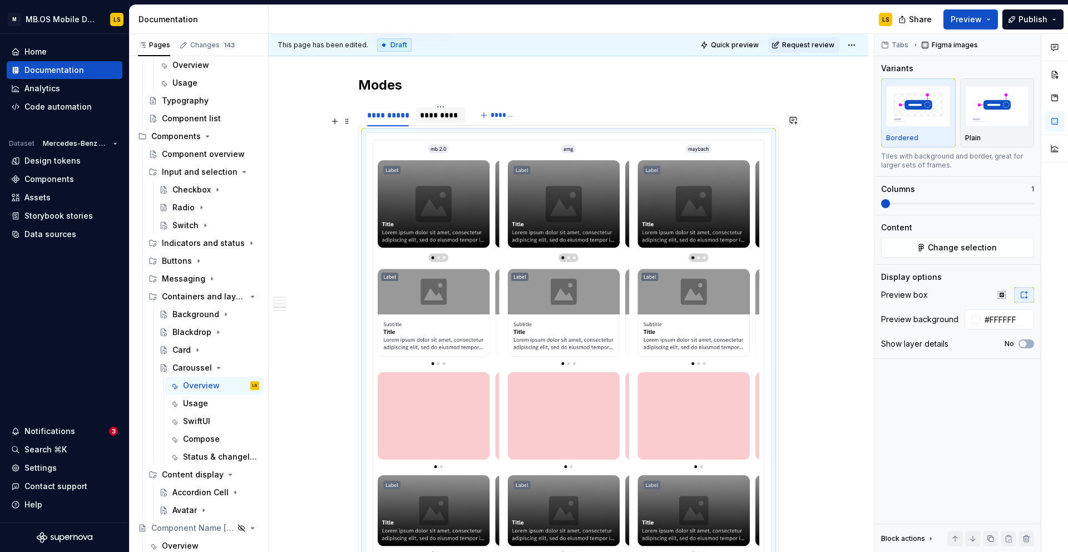
click at [447, 121] on div "*********" at bounding box center [440, 115] width 41 height 11
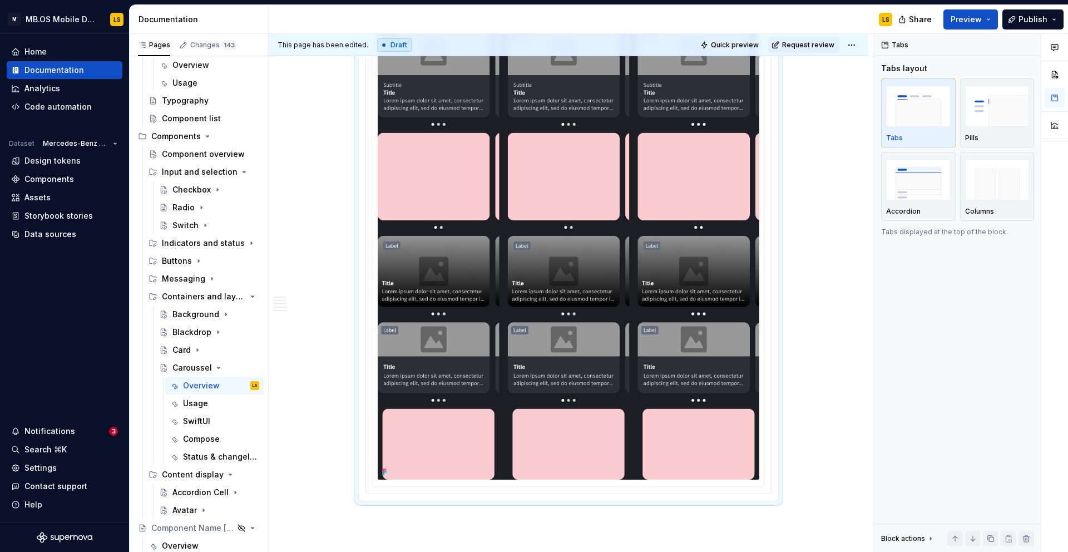
scroll to position [2030, 0]
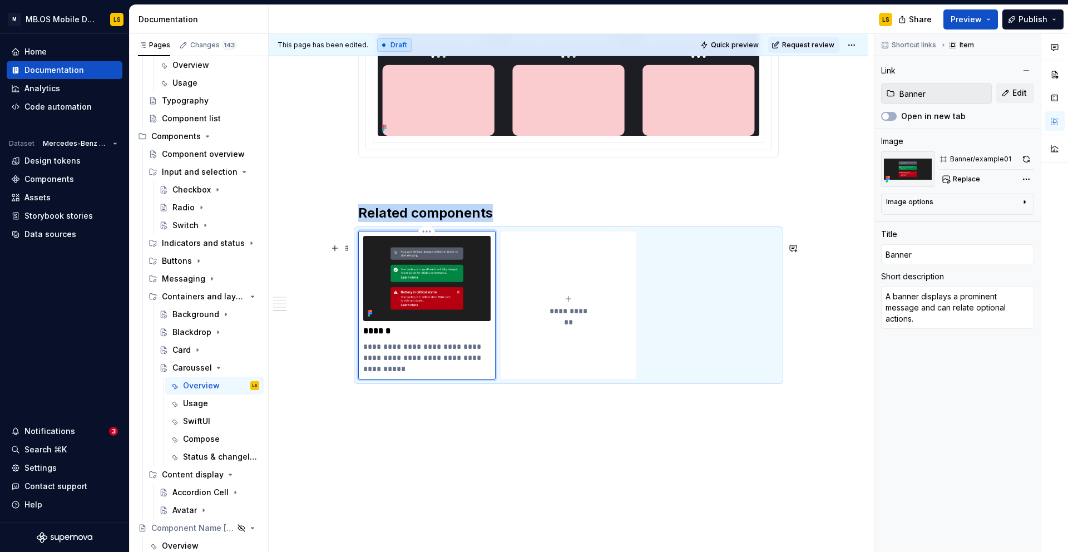
click at [423, 291] on img at bounding box center [426, 278] width 127 height 85
click at [926, 92] on input "Banner" at bounding box center [943, 93] width 96 height 20
click at [1018, 87] on span "Edit" at bounding box center [1019, 92] width 14 height 11
type textarea "*"
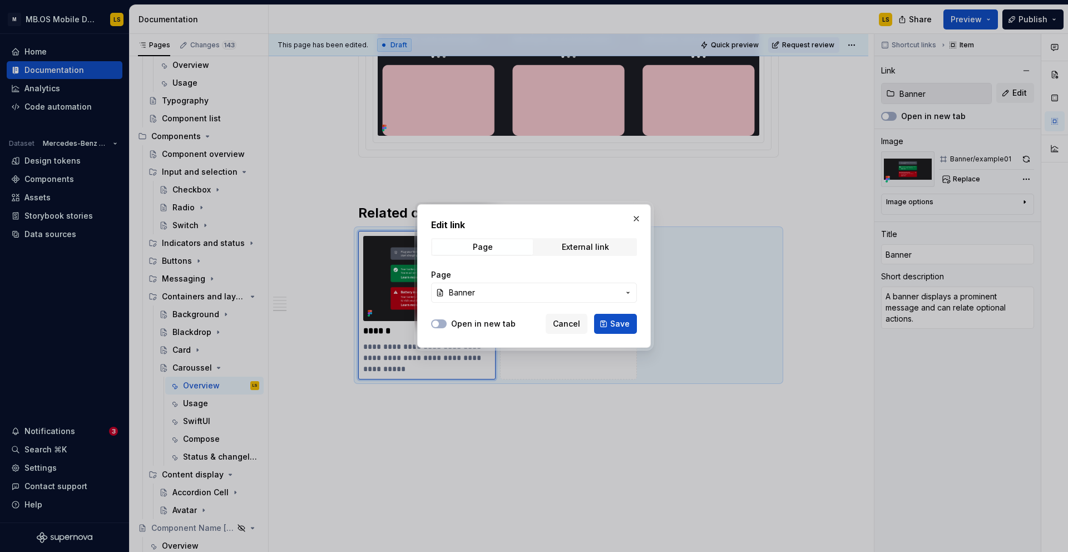
click at [535, 299] on button "Banner" at bounding box center [534, 293] width 206 height 20
type input "x"
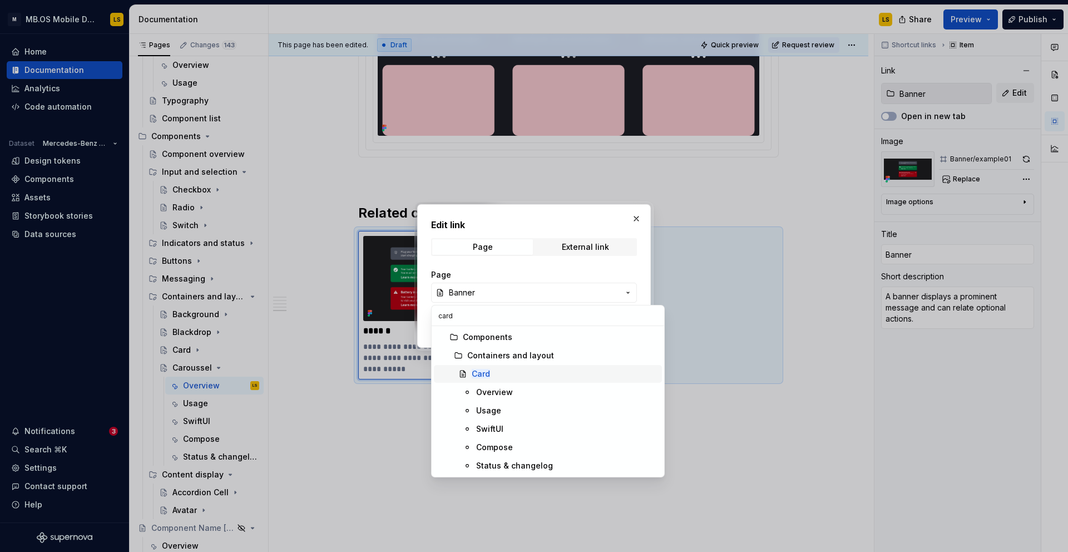
type input "card"
click at [492, 371] on div "Card" at bounding box center [565, 373] width 186 height 11
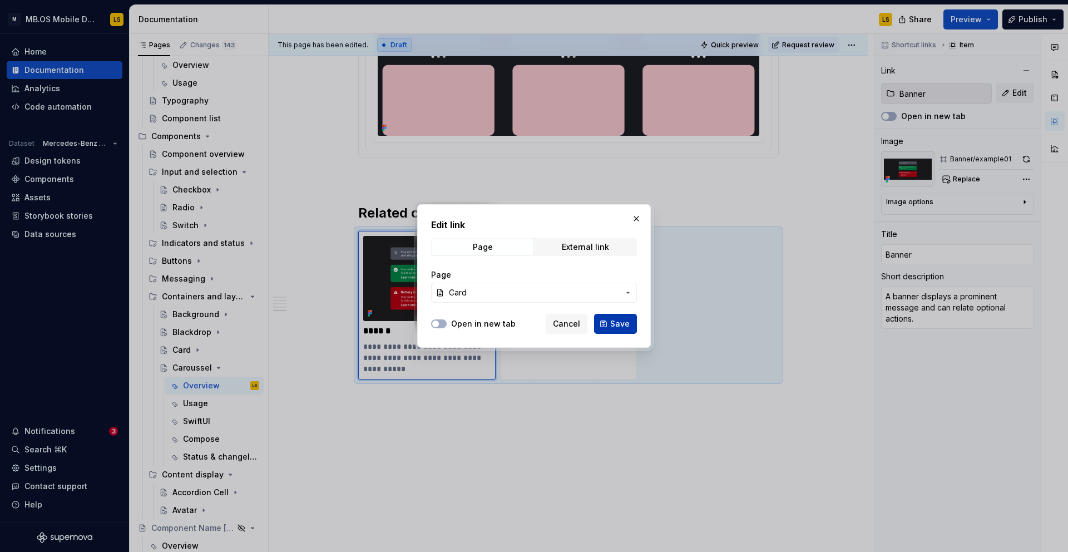
click at [614, 326] on span "Save" at bounding box center [619, 323] width 19 height 11
type textarea "*"
type input "Card"
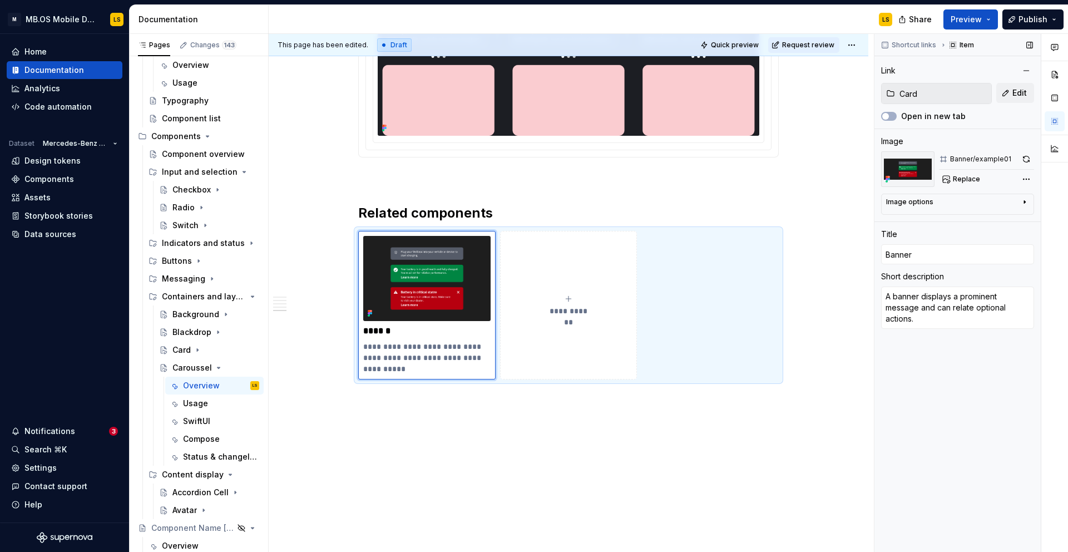
click at [917, 172] on img at bounding box center [907, 169] width 53 height 36
click at [961, 175] on span "Replace" at bounding box center [966, 179] width 27 height 9
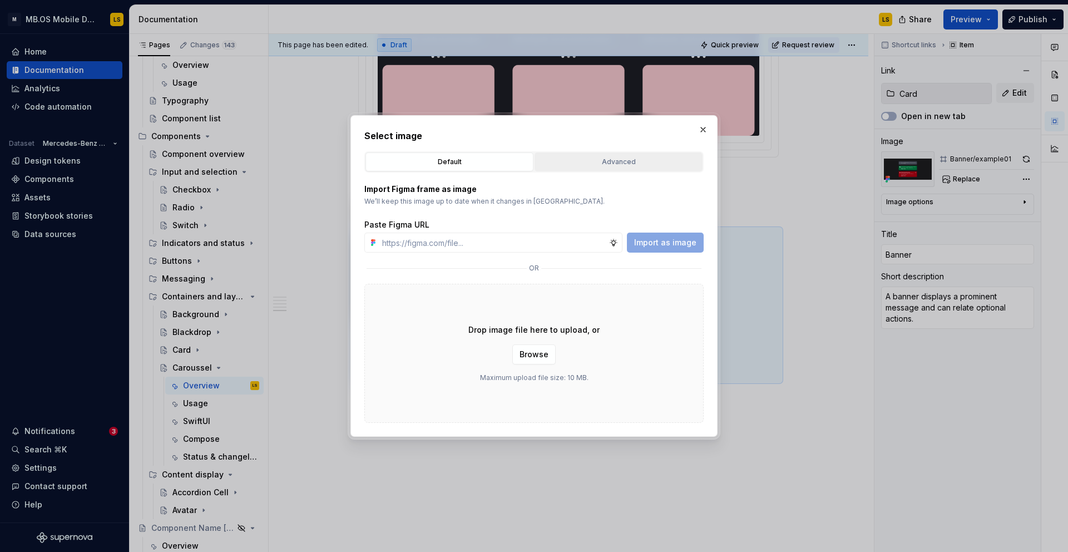
click at [622, 166] on div "Advanced" at bounding box center [618, 161] width 160 height 11
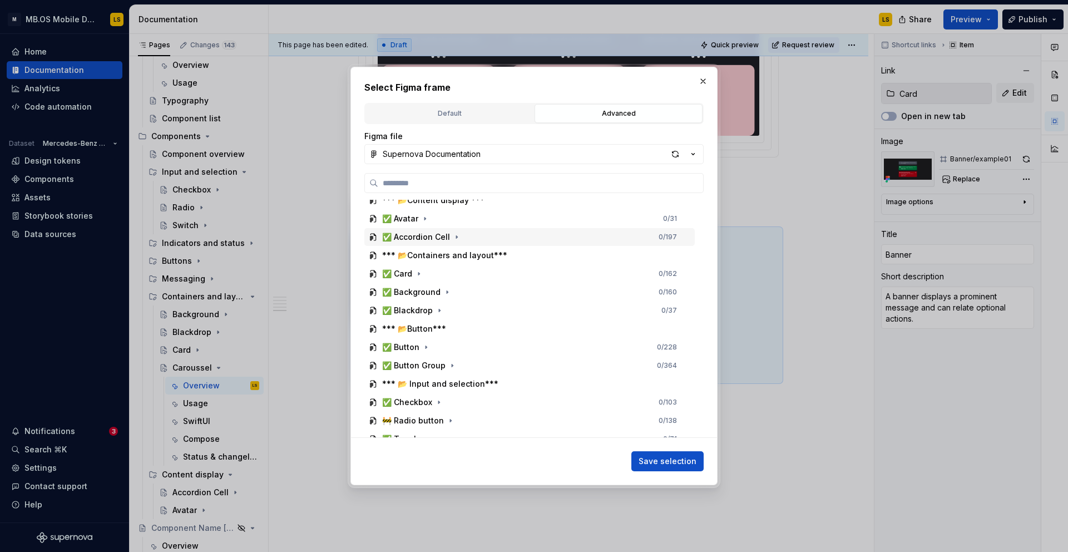
scroll to position [140, 0]
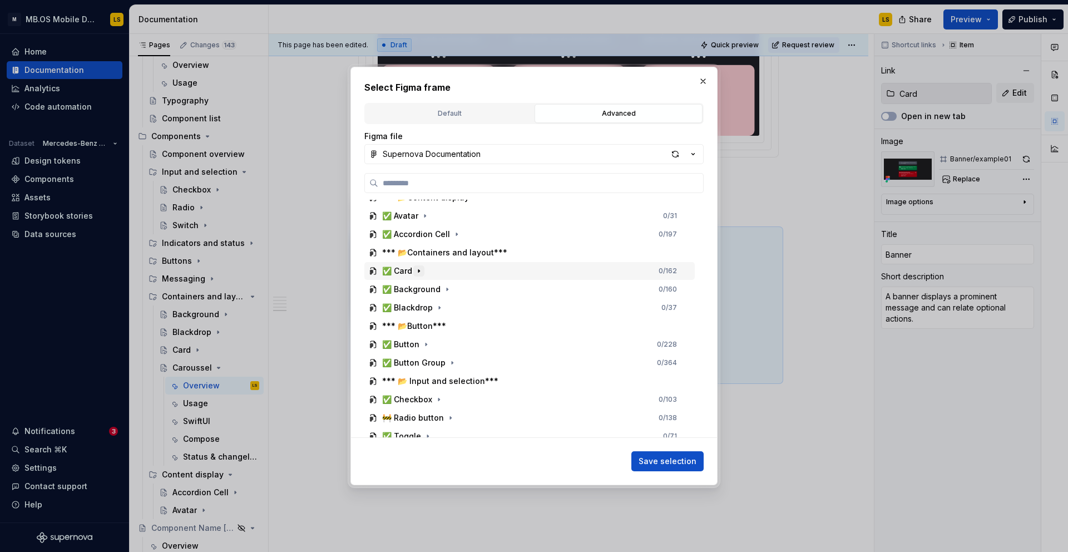
click at [418, 275] on icon "button" at bounding box center [418, 270] width 9 height 9
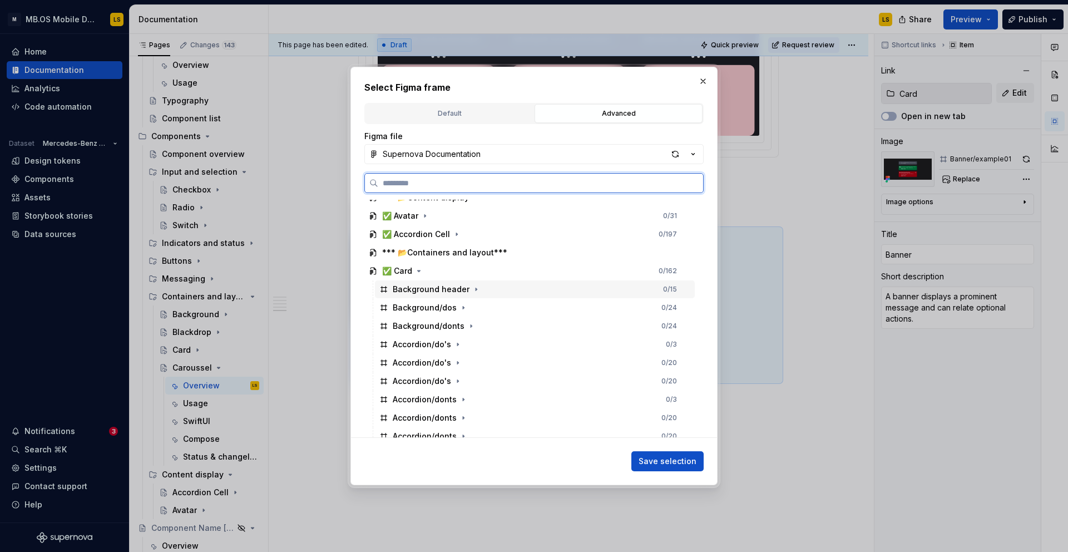
click at [431, 289] on div "Background header" at bounding box center [431, 289] width 77 height 11
click at [472, 291] on icon "button" at bounding box center [476, 289] width 9 height 9
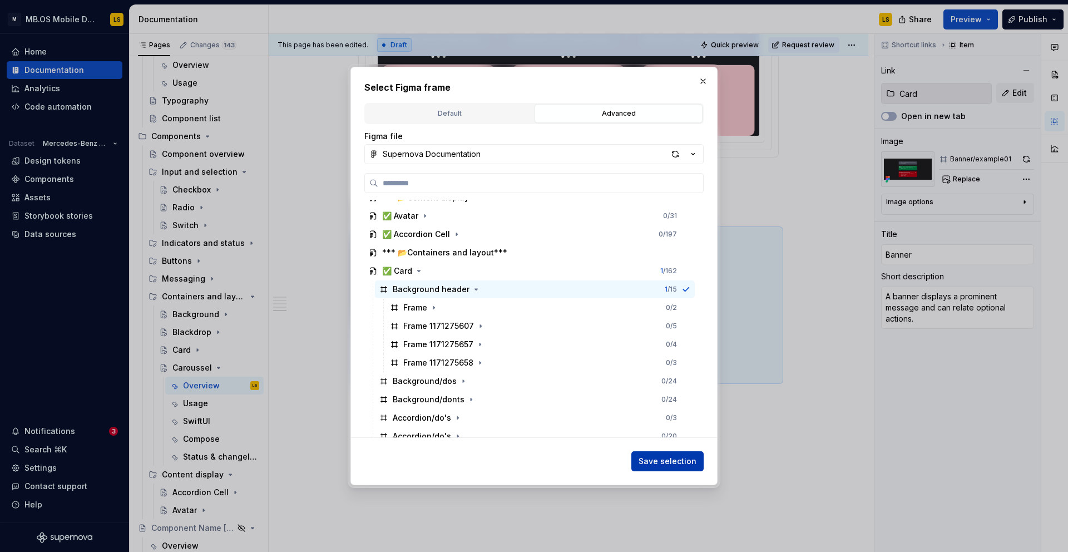
click at [671, 457] on span "Save selection" at bounding box center [668, 461] width 58 height 11
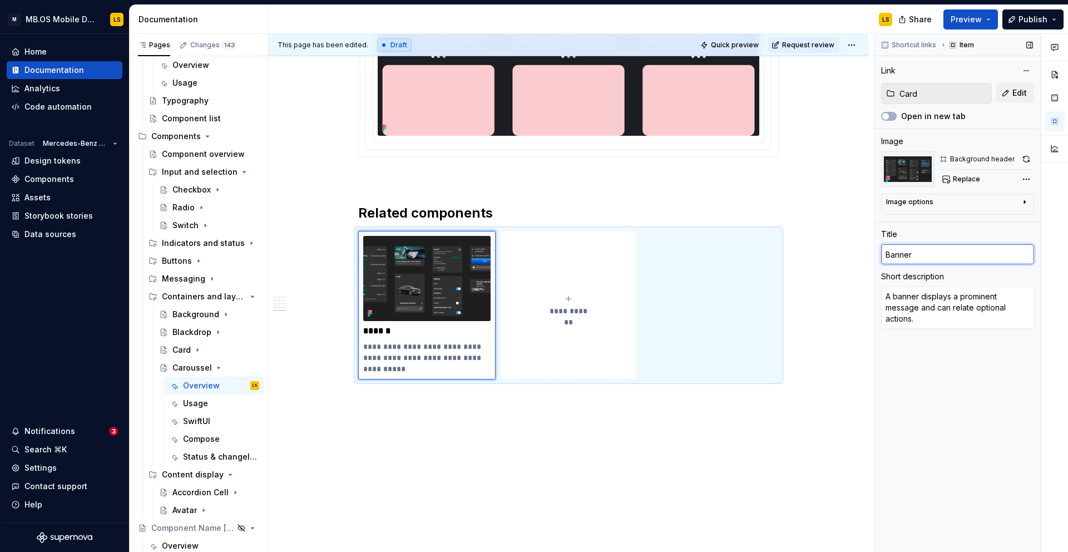
click at [901, 251] on input "Banner" at bounding box center [957, 254] width 153 height 20
type textarea "*"
type input "C"
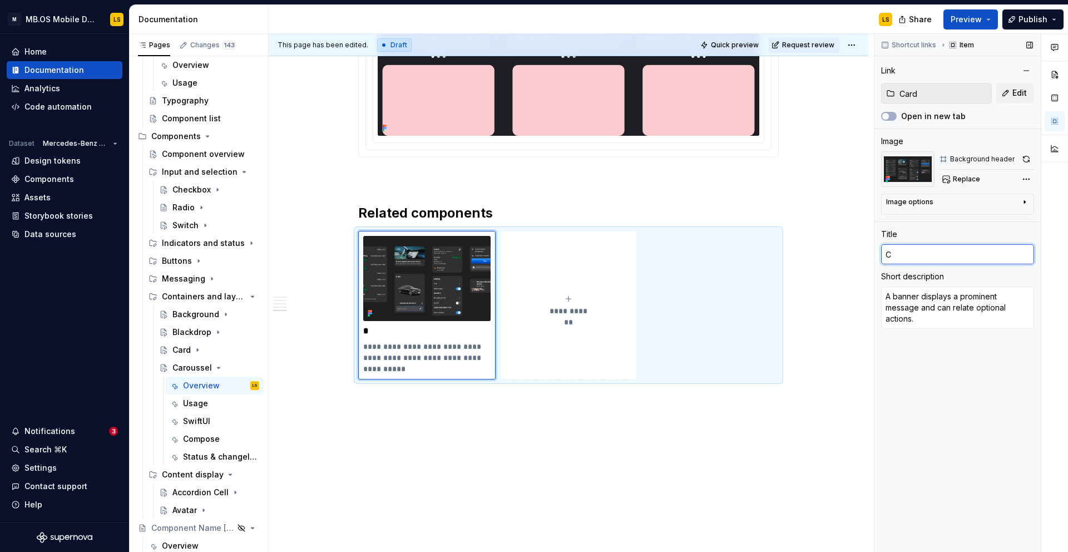
type textarea "*"
type input "Ca"
type textarea "*"
type input "Car"
type textarea "*"
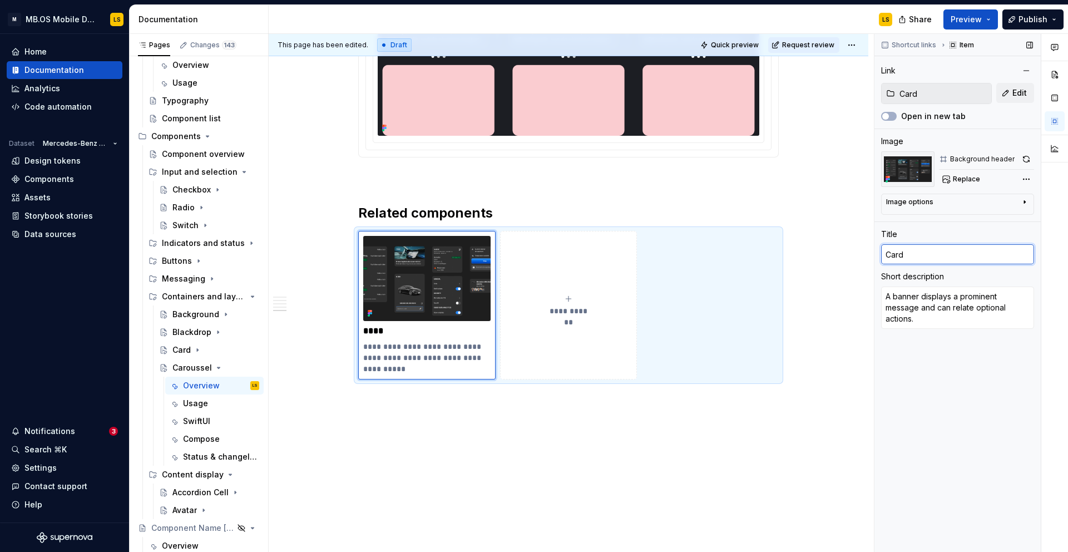
type input "Card"
click at [913, 385] on div "Shortcut links Item Link Card Edit Open in new tab Image Background header Repl…" at bounding box center [957, 293] width 166 height 518
click at [443, 314] on img at bounding box center [426, 278] width 127 height 85
click at [580, 347] on button "**********" at bounding box center [568, 305] width 137 height 148
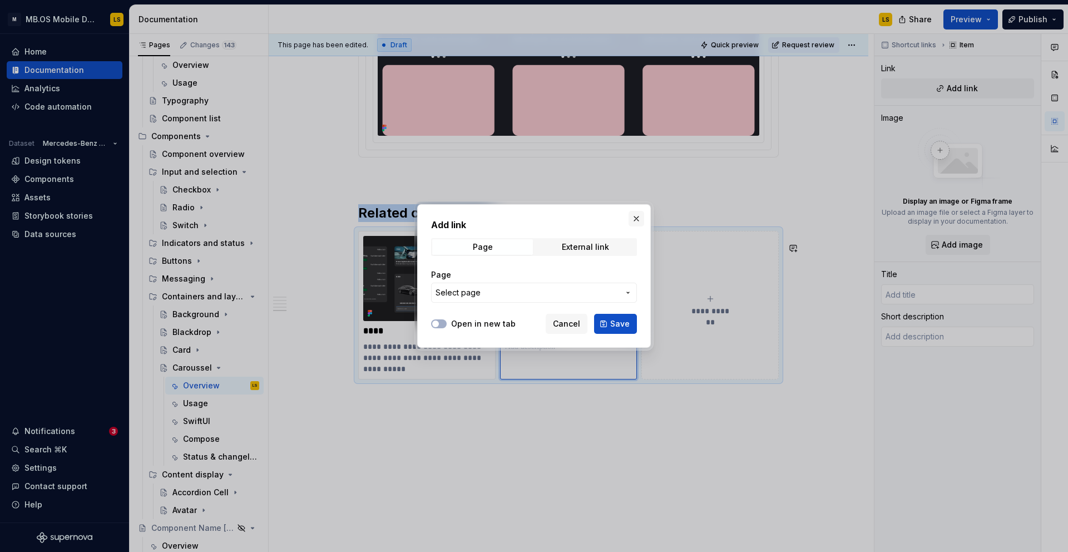
click at [639, 211] on button "button" at bounding box center [637, 219] width 16 height 16
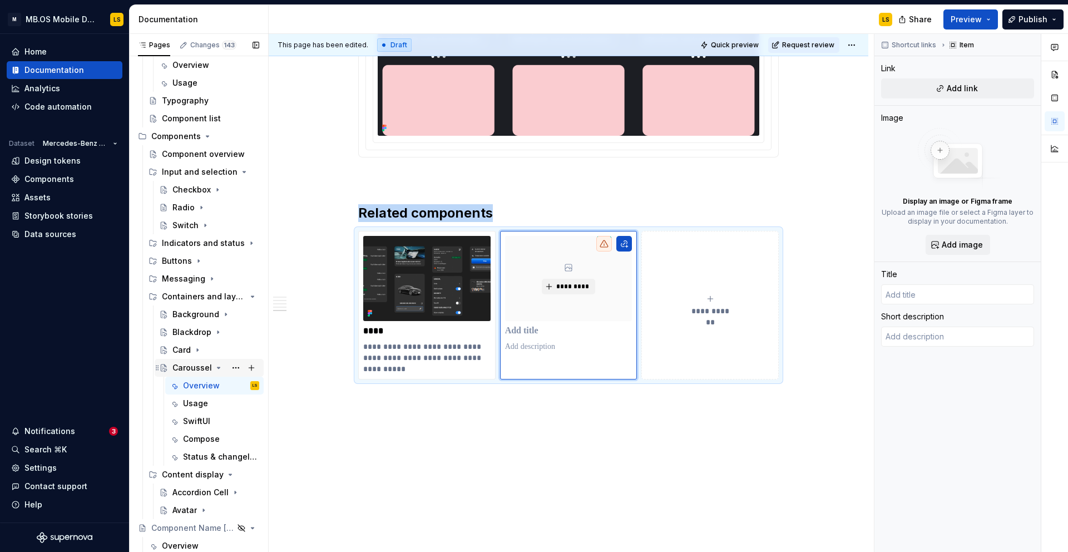
click at [216, 373] on div "Caroussel" at bounding box center [215, 368] width 87 height 16
click at [189, 349] on div "Card" at bounding box center [181, 349] width 18 height 11
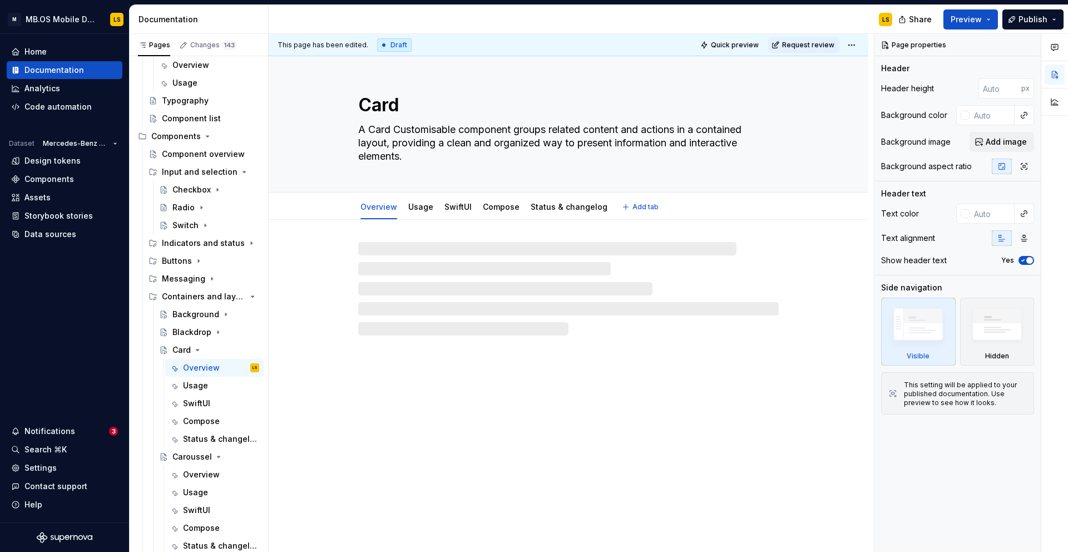
click at [435, 144] on textarea "A Card Customisable component groups related content and actions in a contained…" at bounding box center [566, 143] width 421 height 45
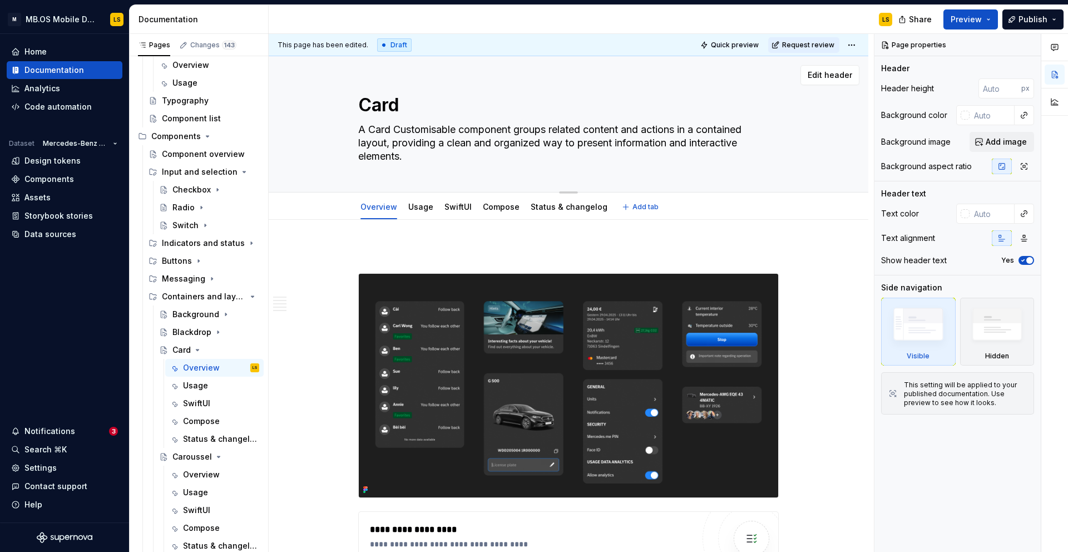
click at [435, 144] on textarea "A Card Customisable component groups related content and actions in a contained…" at bounding box center [566, 143] width 421 height 45
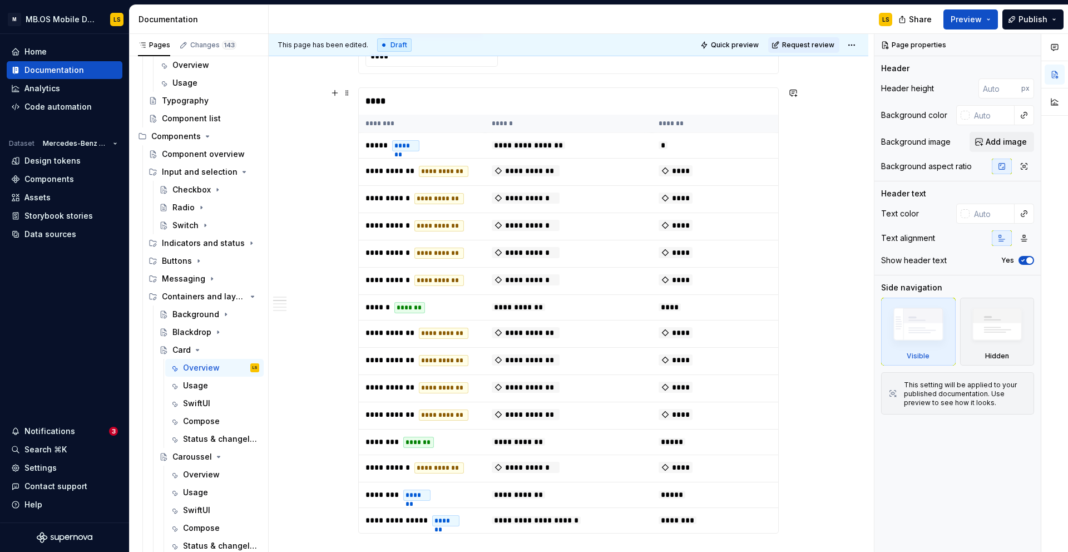
scroll to position [445, 0]
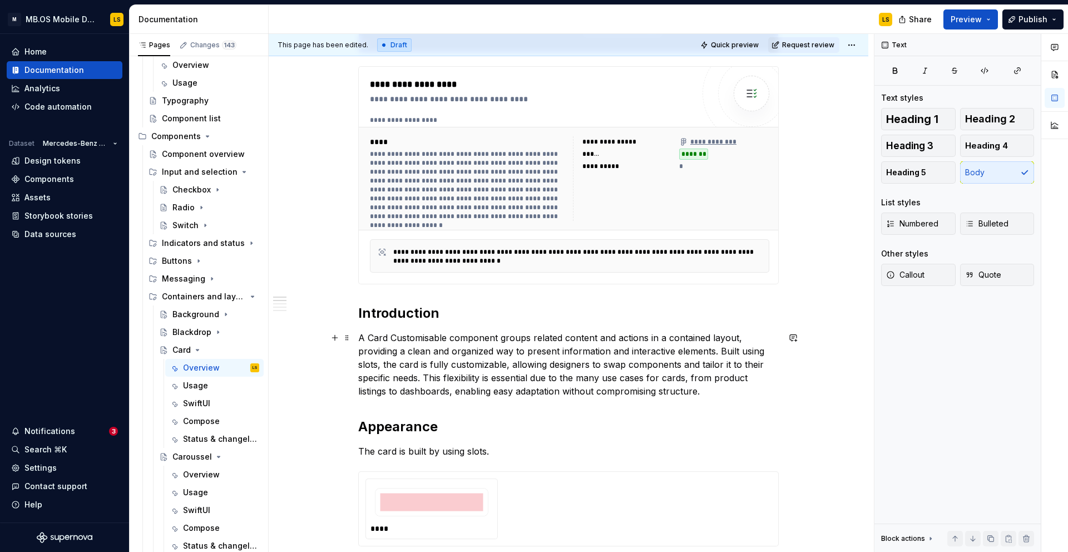
click at [443, 343] on p "A Card Customisable component groups related content and actions in a contained…" at bounding box center [568, 364] width 421 height 67
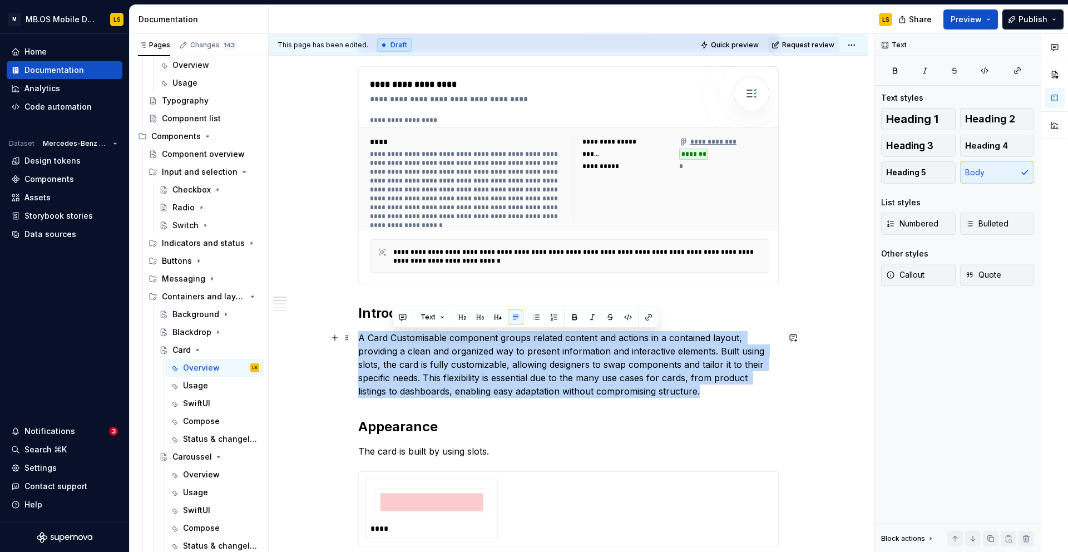
click at [443, 343] on p "A Card Customisable component groups related content and actions in a contained…" at bounding box center [568, 364] width 421 height 67
copy p "A Card Customisable component groups related content and actions in a contained…"
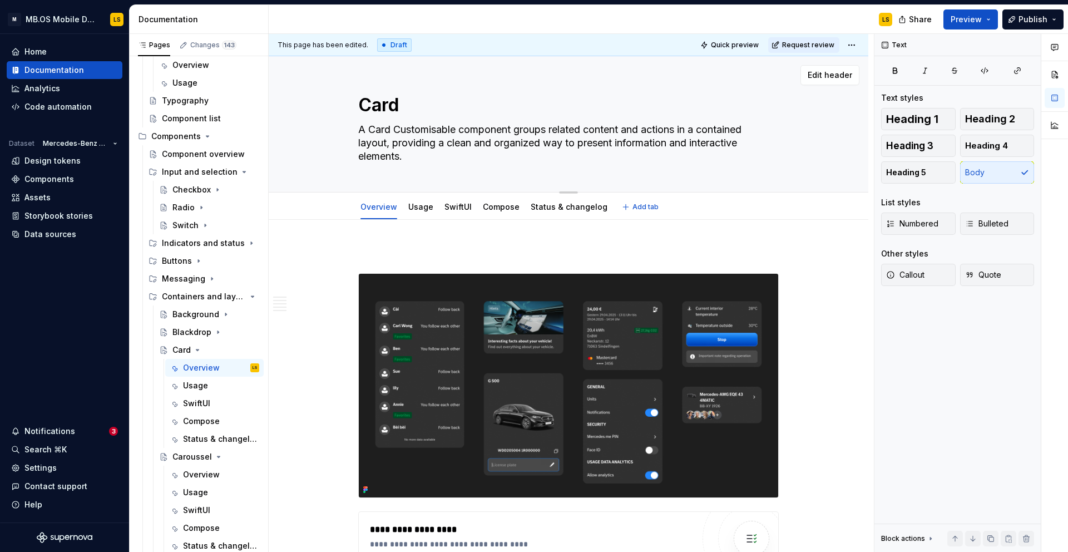
click at [416, 145] on textarea "A Card Customisable component groups related content and actions in a contained…" at bounding box center [566, 143] width 421 height 45
click at [193, 457] on div "Caroussel" at bounding box center [191, 456] width 39 height 11
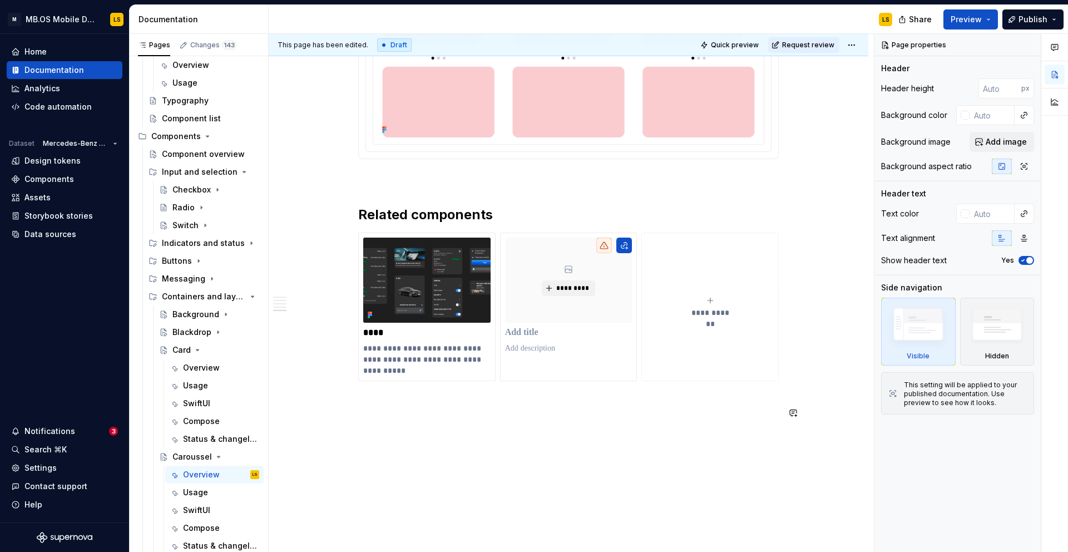
scroll to position [2028, 0]
click at [436, 367] on p "**********" at bounding box center [426, 359] width 127 height 33
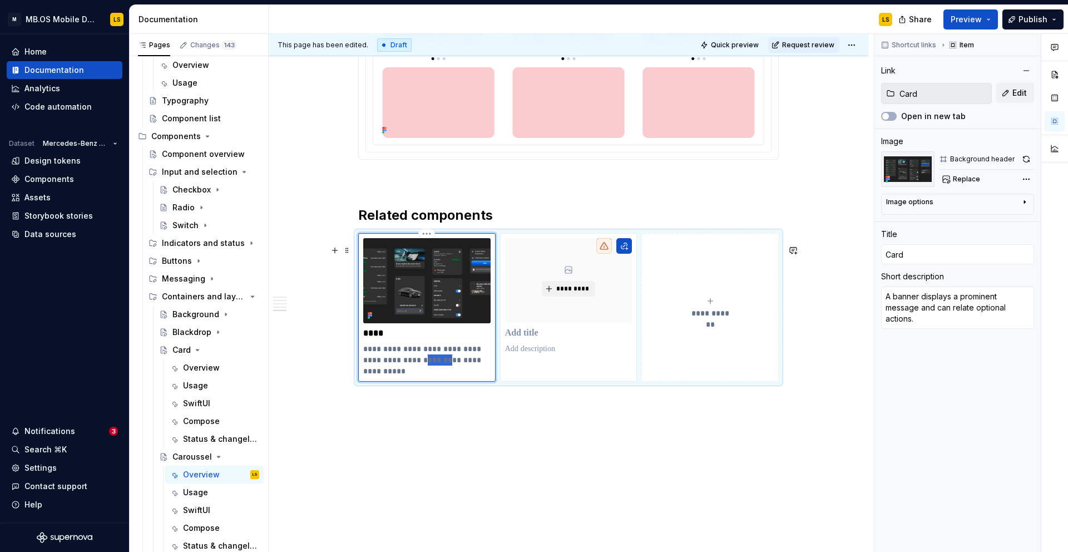
click at [436, 367] on p "**********" at bounding box center [426, 359] width 127 height 33
type textarea "*"
type textarea "A Card Customisable component groups related content and actions in a contained…"
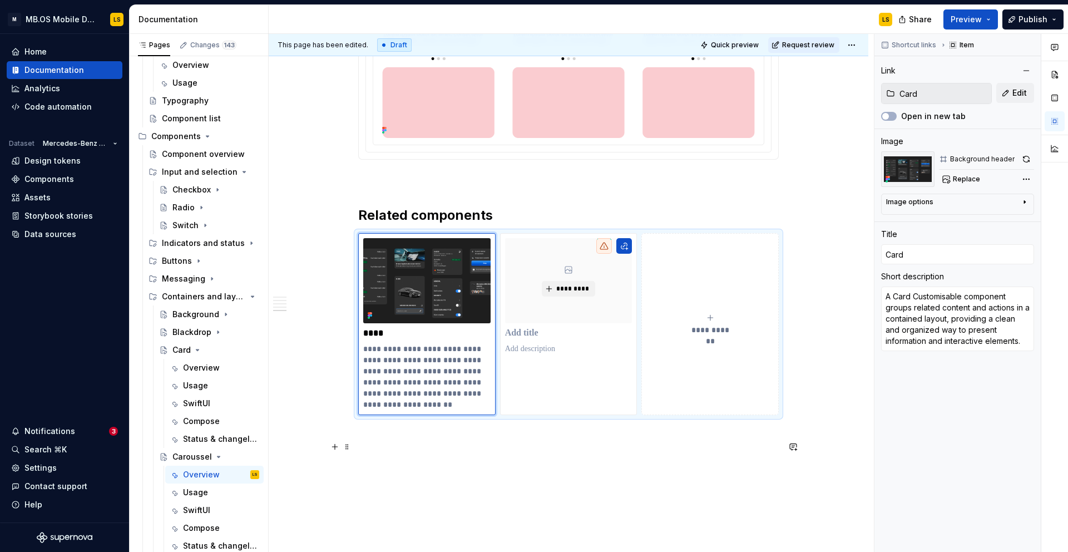
click at [480, 442] on p at bounding box center [568, 434] width 421 height 13
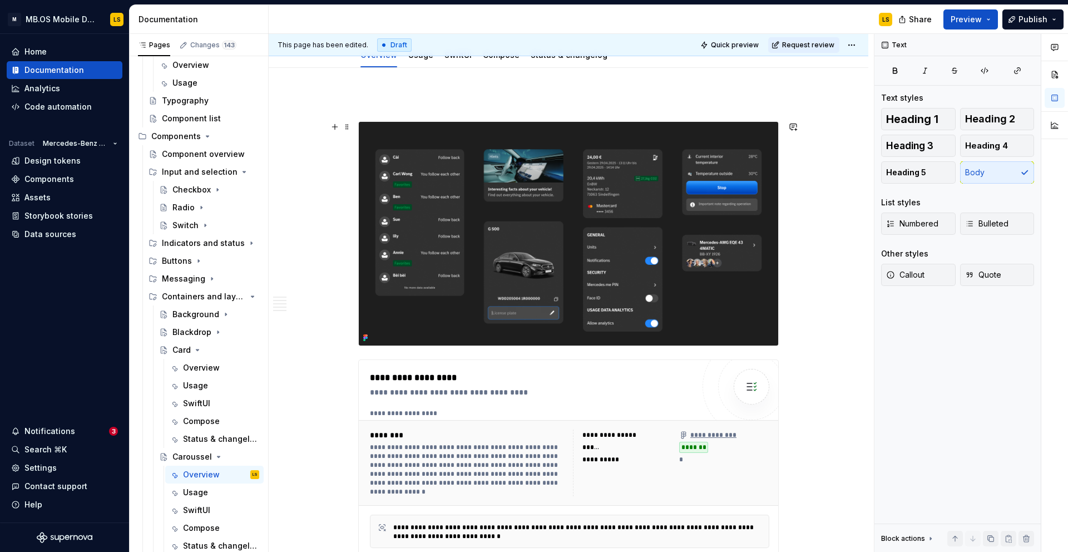
scroll to position [0, 0]
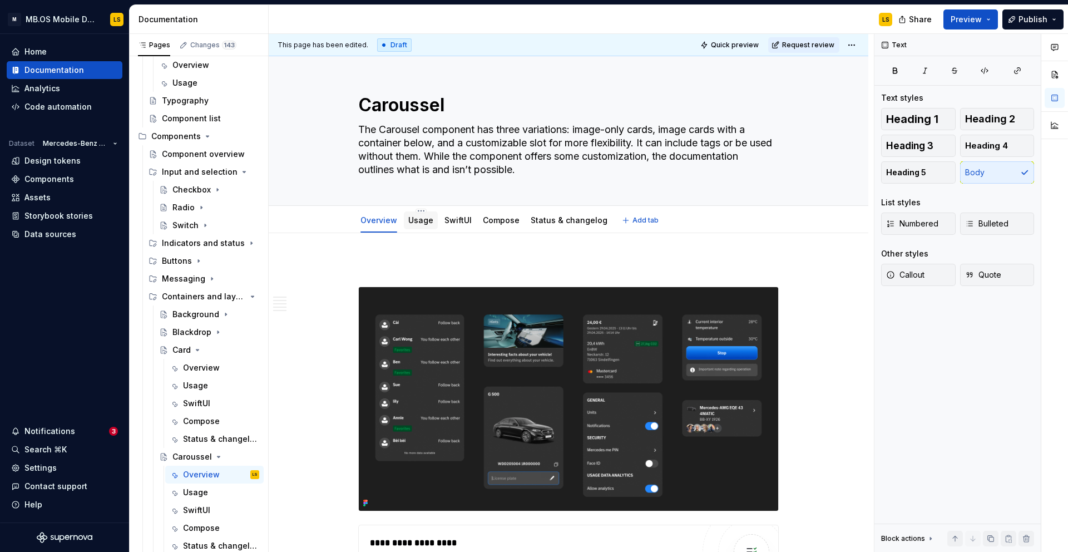
click at [424, 219] on link "Usage" at bounding box center [420, 219] width 25 height 9
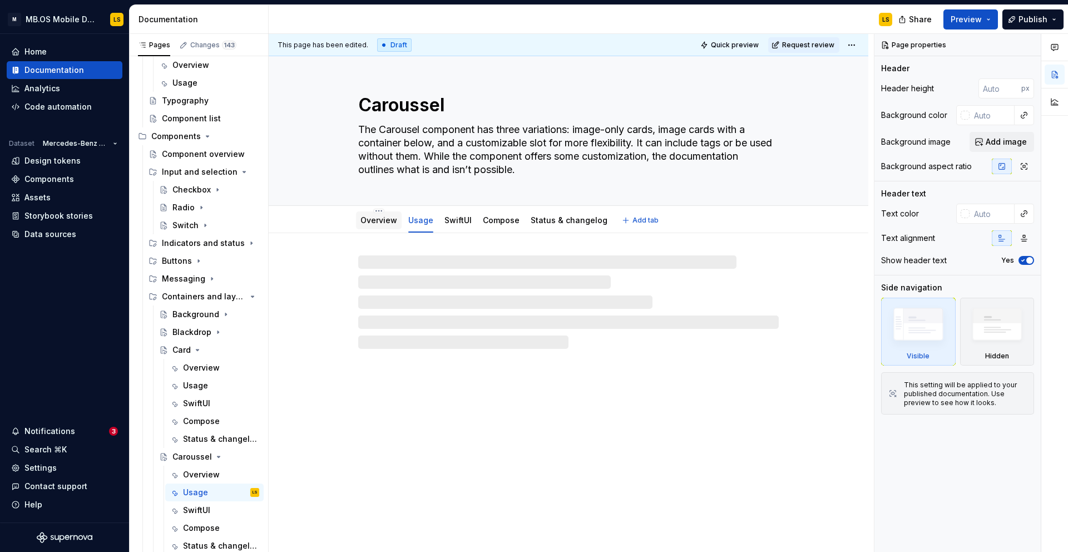
click at [382, 220] on link "Overview" at bounding box center [378, 219] width 37 height 9
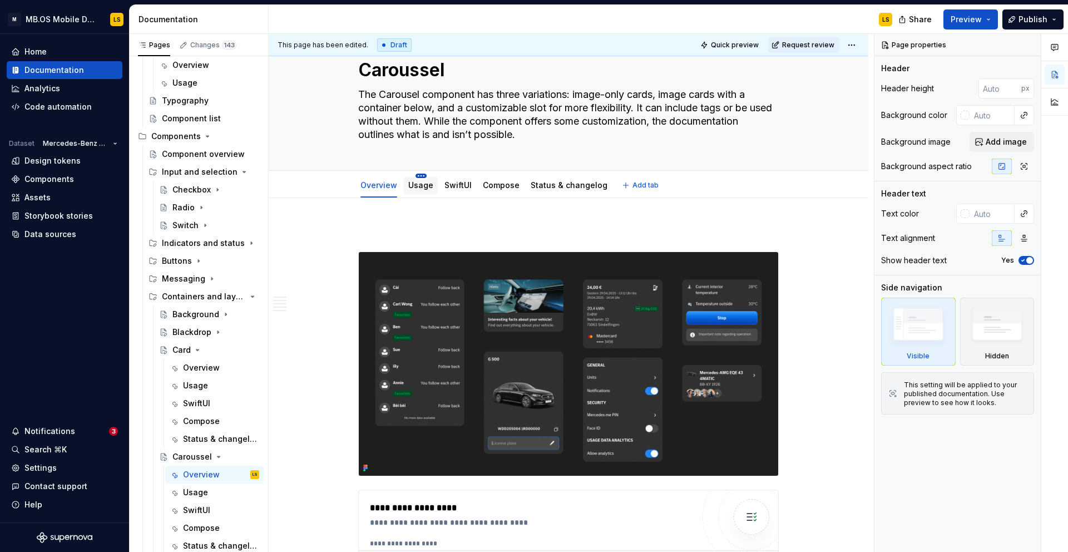
scroll to position [34, 0]
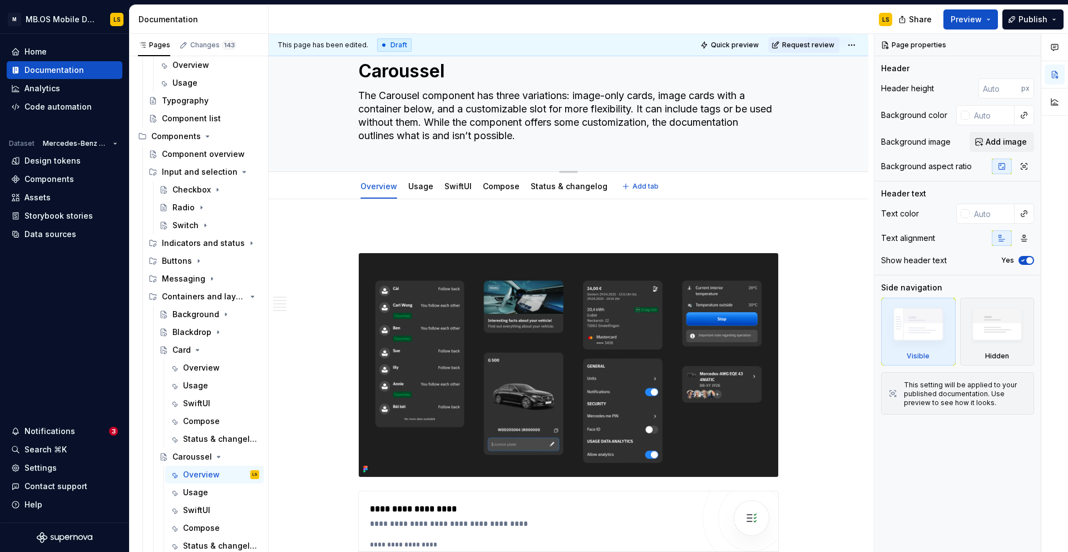
click at [428, 67] on div "Caroussel The Carousel component has three variations: image-only cards, image …" at bounding box center [569, 97] width 600 height 150
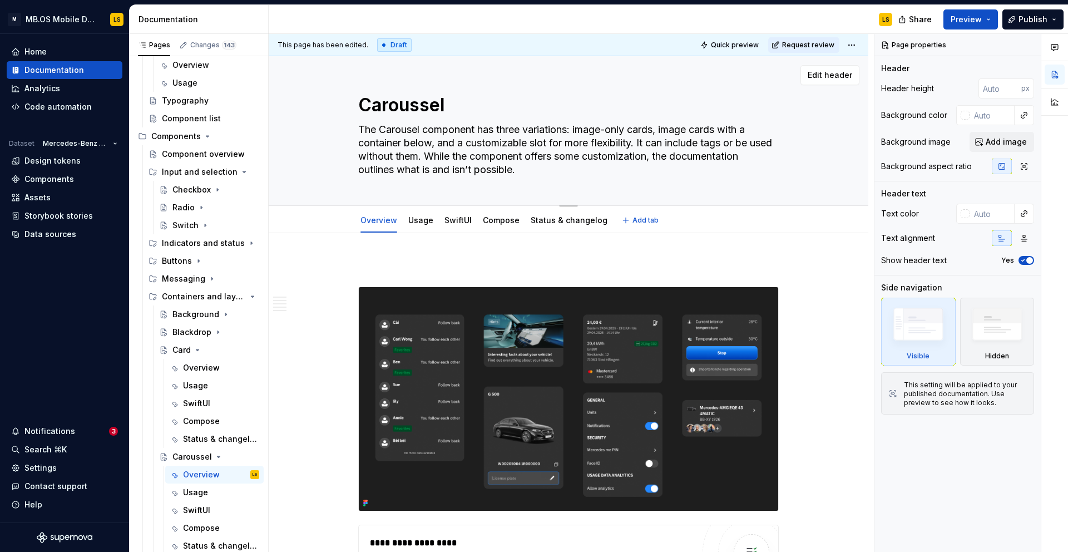
click at [425, 111] on textarea "Caroussel" at bounding box center [566, 105] width 421 height 27
type textarea "*"
type textarea "Carousel"
type textarea "*"
type textarea "Carousel"
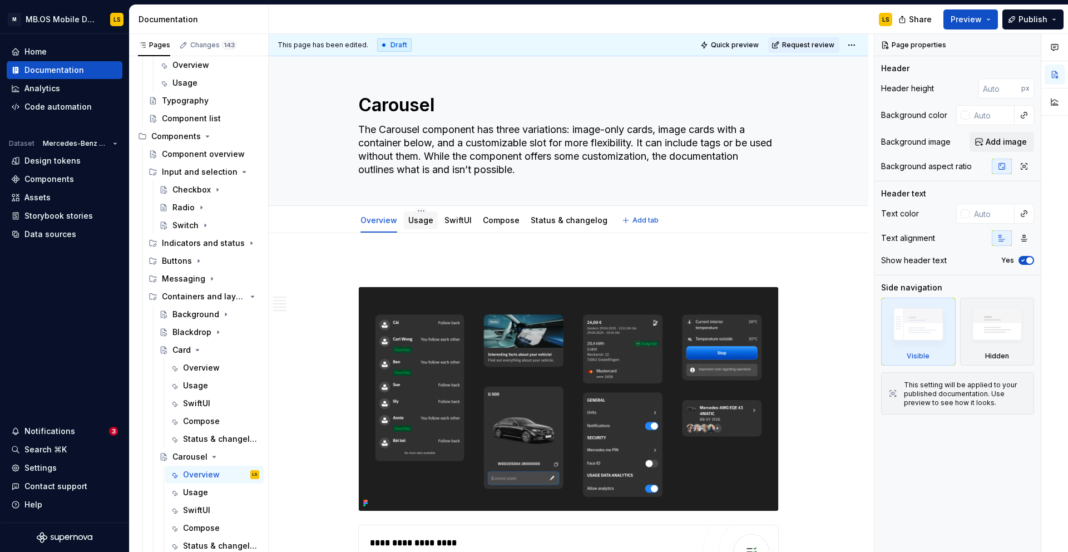
click at [424, 229] on div "Usage" at bounding box center [421, 220] width 34 height 18
click at [421, 216] on link "Usage" at bounding box center [420, 219] width 25 height 9
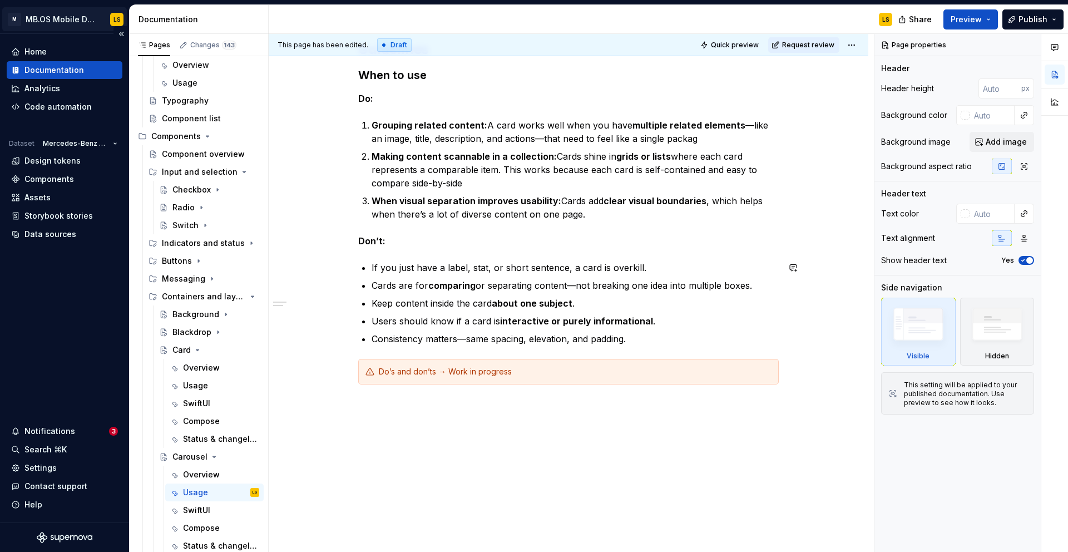
scroll to position [230, 0]
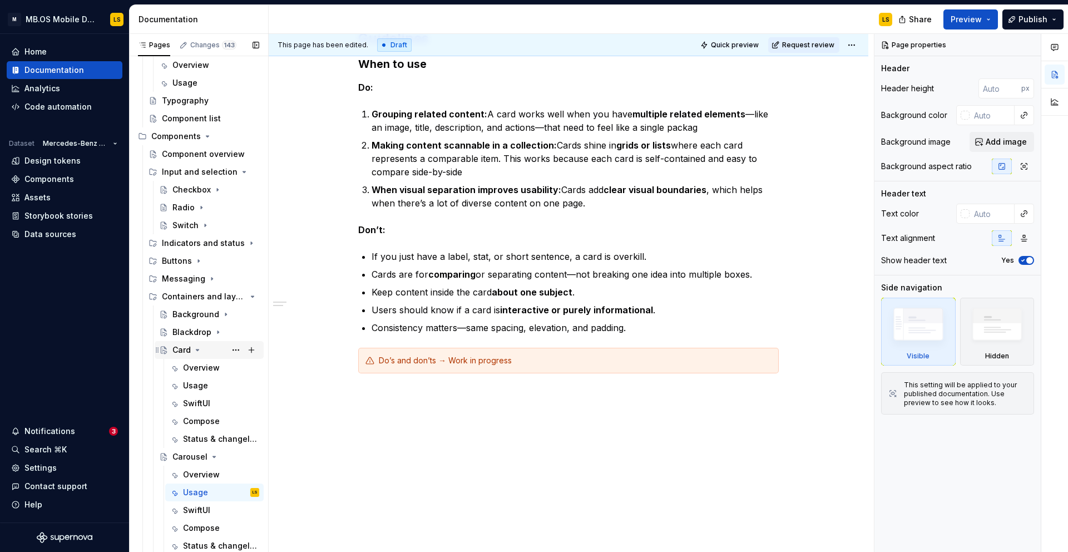
click at [197, 353] on icon "Page tree" at bounding box center [197, 349] width 9 height 9
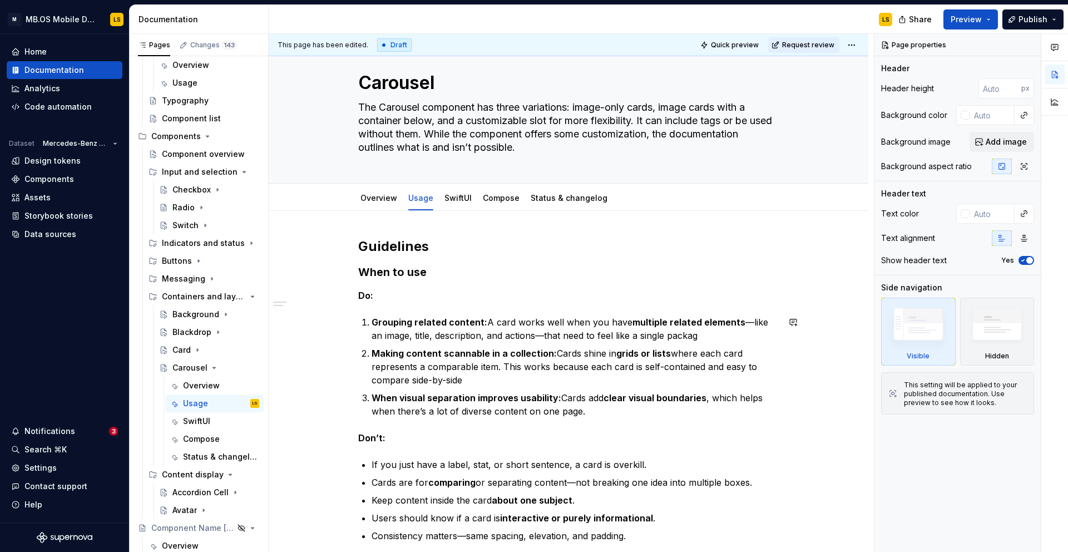
scroll to position [0, 0]
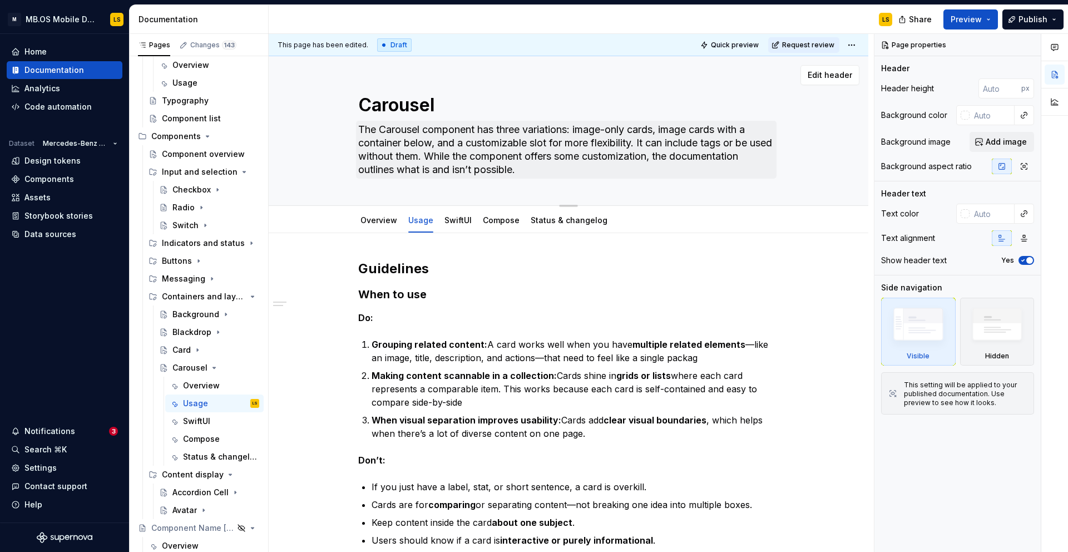
type textarea "*"
